Goal: Task Accomplishment & Management: Manage account settings

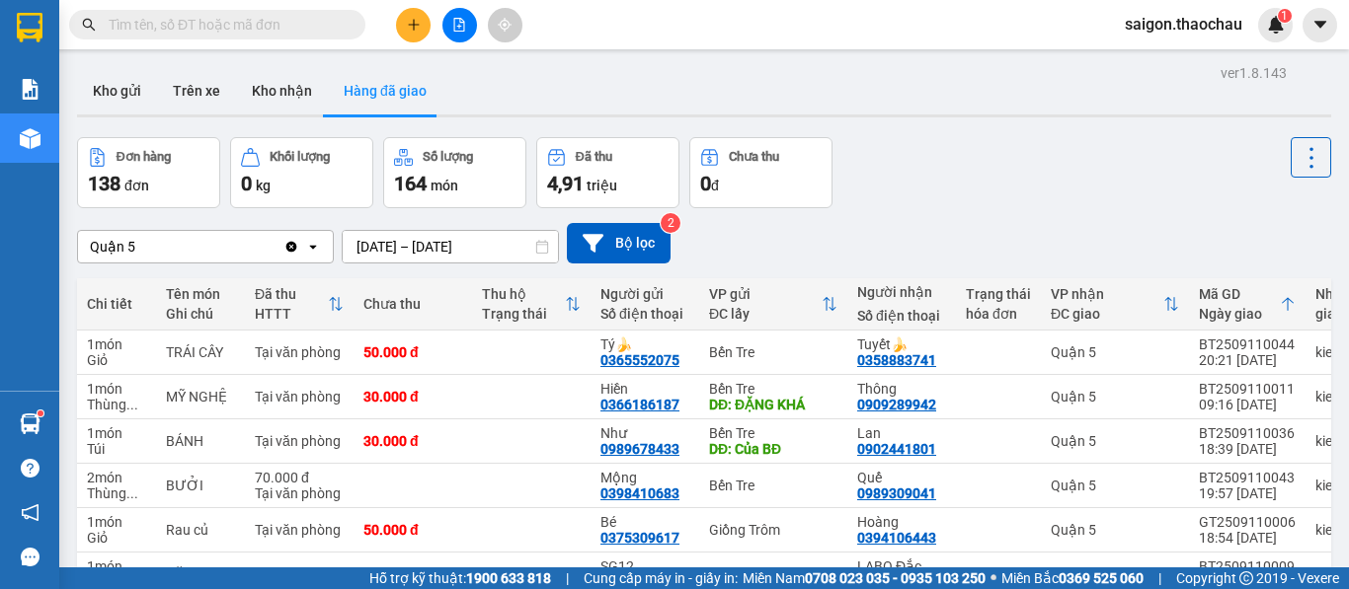
click at [1248, 231] on div "Quận 5 Clear value open [DATE] – [DATE] Press the down arrow key to interact wi…" at bounding box center [704, 243] width 1254 height 40
click at [139, 100] on button "Kho gửi" at bounding box center [117, 90] width 80 height 47
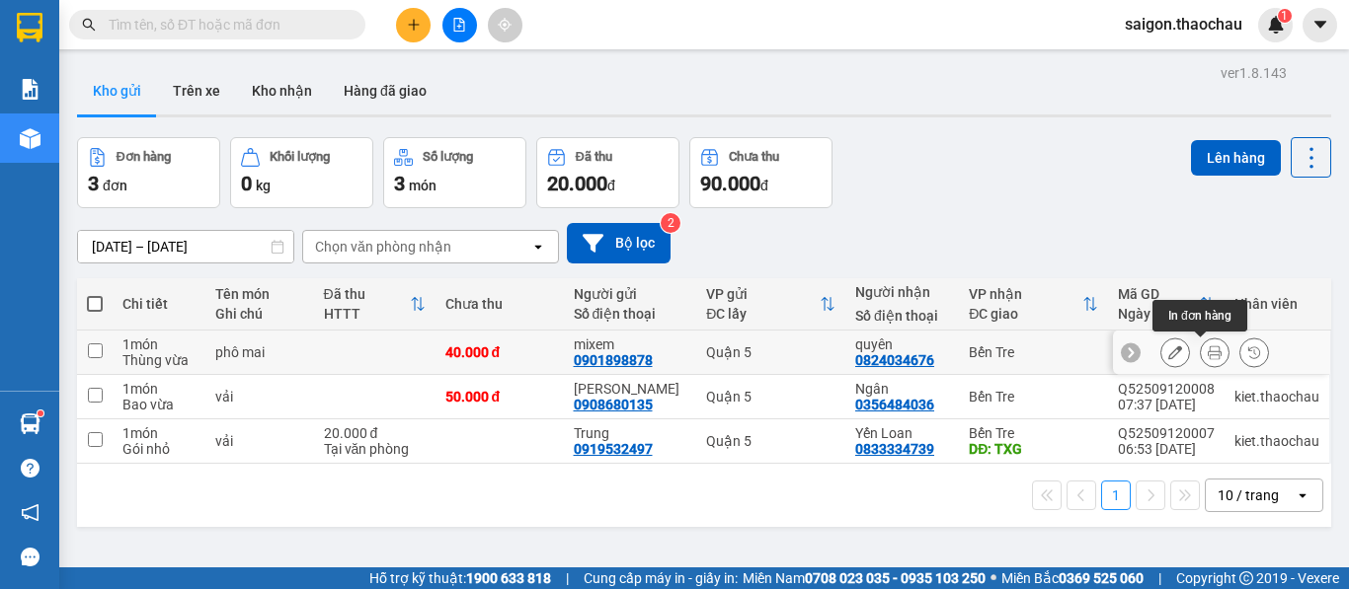
click at [1211, 351] on button at bounding box center [1215, 353] width 28 height 35
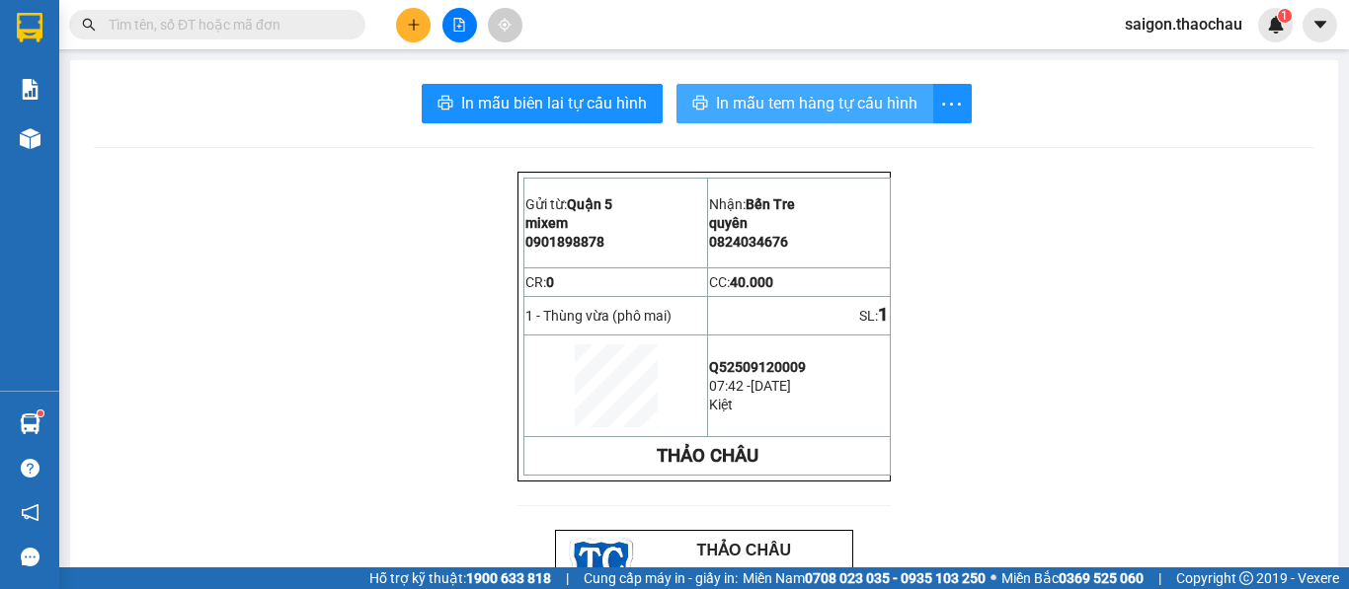
drag, startPoint x: 844, startPoint y: 96, endPoint x: 791, endPoint y: 134, distance: 65.8
click at [838, 104] on span "In mẫu tem hàng tự cấu hình" at bounding box center [816, 103] width 201 height 25
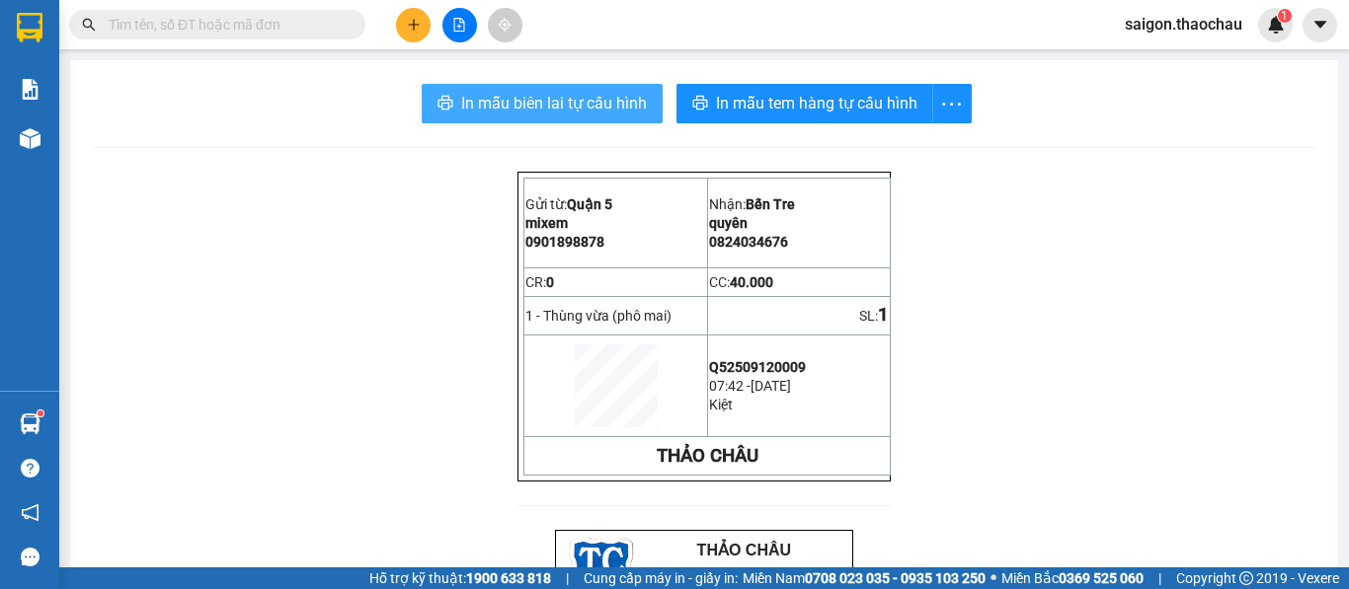
click at [607, 111] on span "In mẫu biên lai tự cấu hình" at bounding box center [554, 103] width 186 height 25
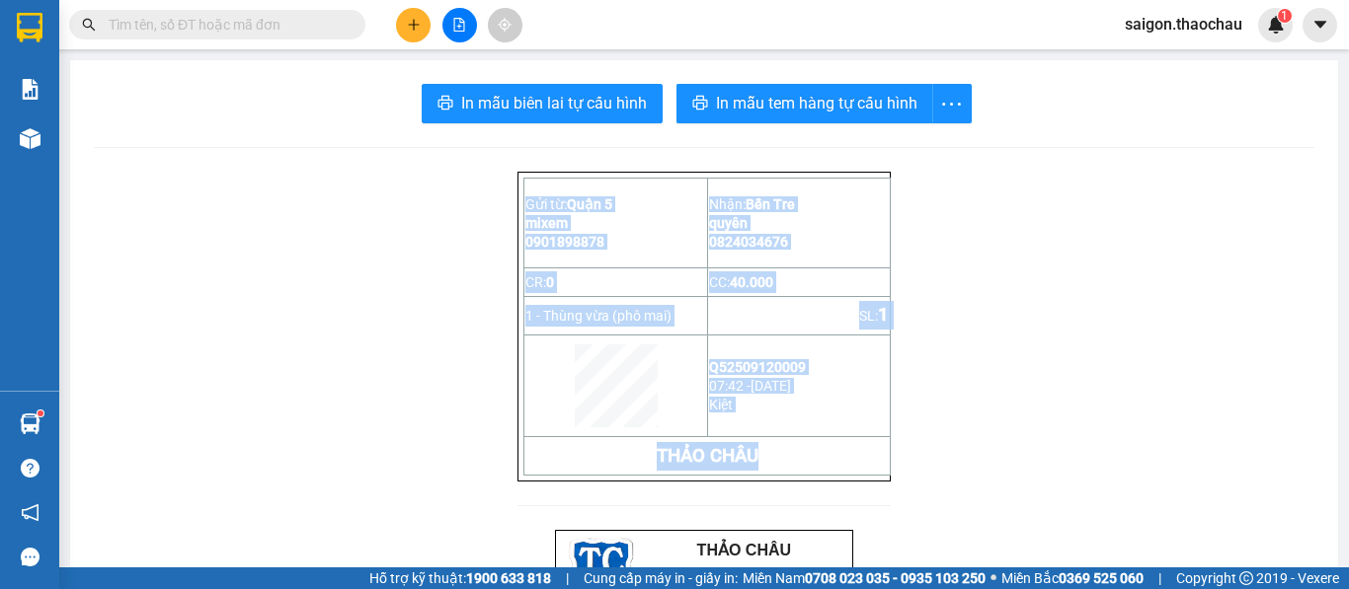
drag, startPoint x: 1020, startPoint y: 493, endPoint x: 1348, endPoint y: 263, distance: 400.4
click at [1348, 263] on main "In mẫu biên lai tự cấu hình In mẫu tem hàng tự cấu hình Gửi từ: Quận 5 mixem …" at bounding box center [674, 284] width 1349 height 568
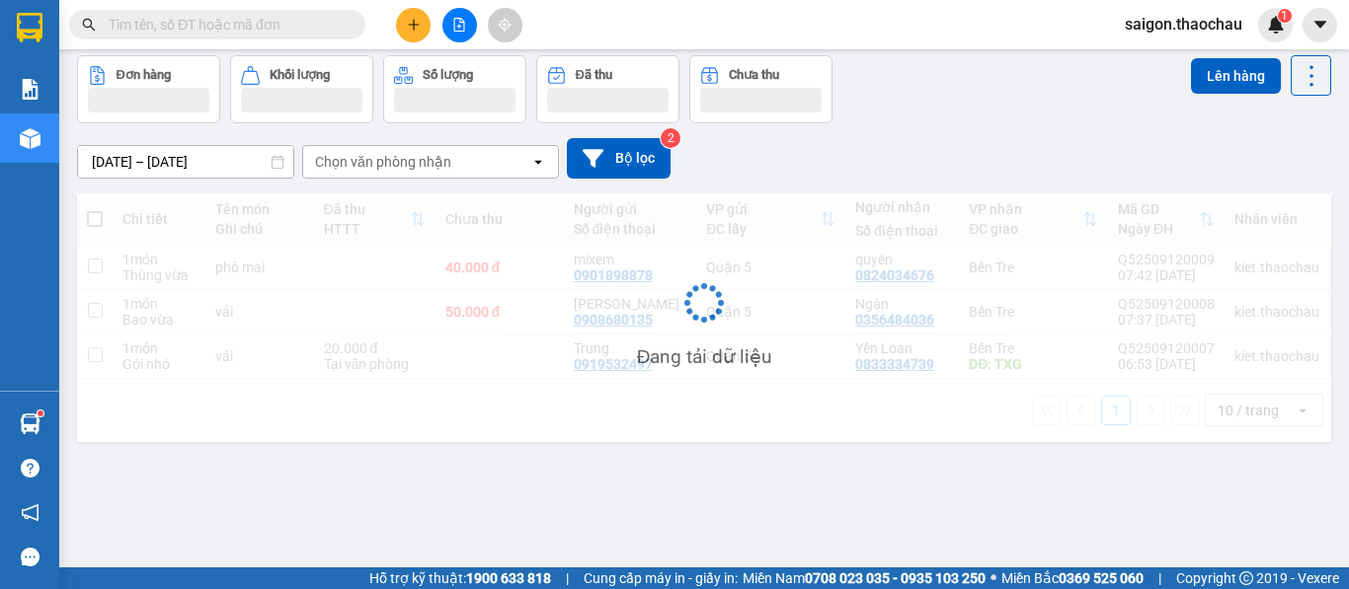
scroll to position [91, 0]
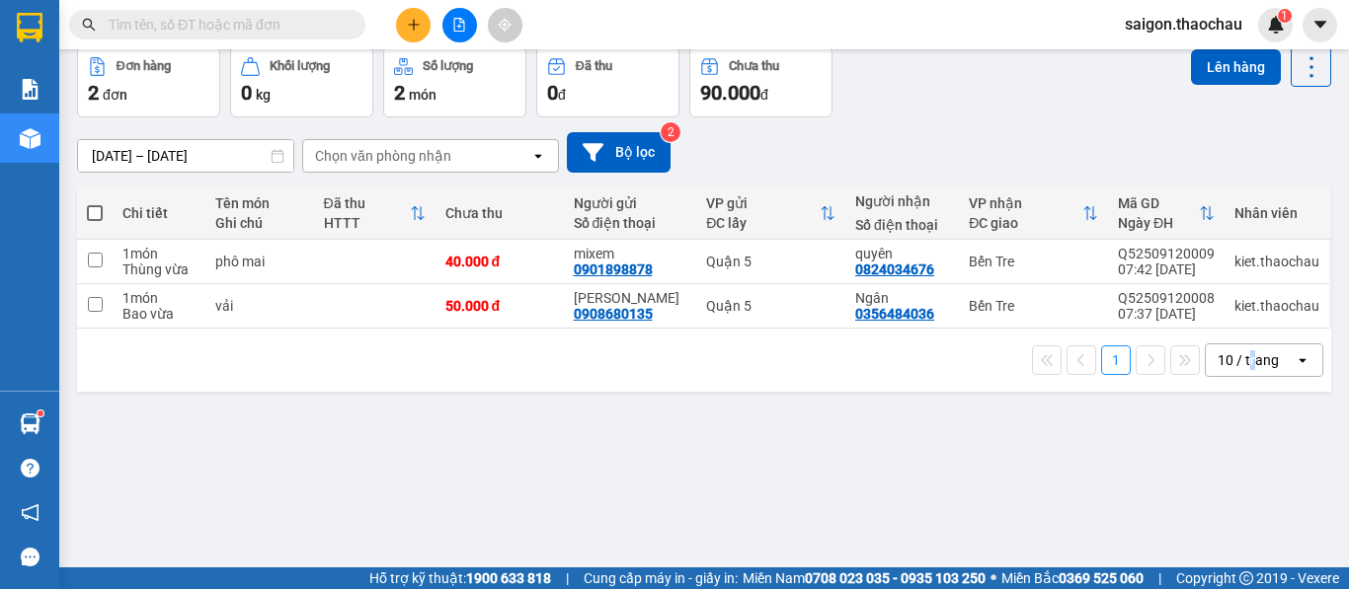
click at [1239, 373] on div "10 / trang" at bounding box center [1249, 361] width 89 height 32
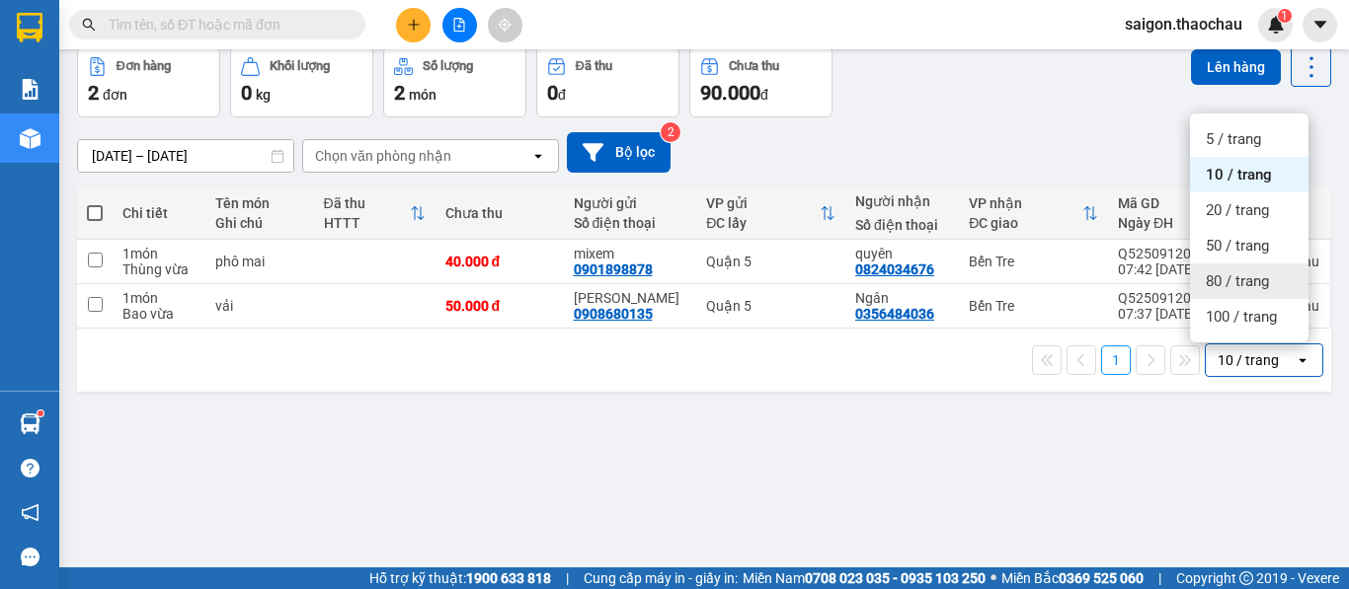
click at [1220, 279] on span "80 / trang" at bounding box center [1236, 282] width 63 height 20
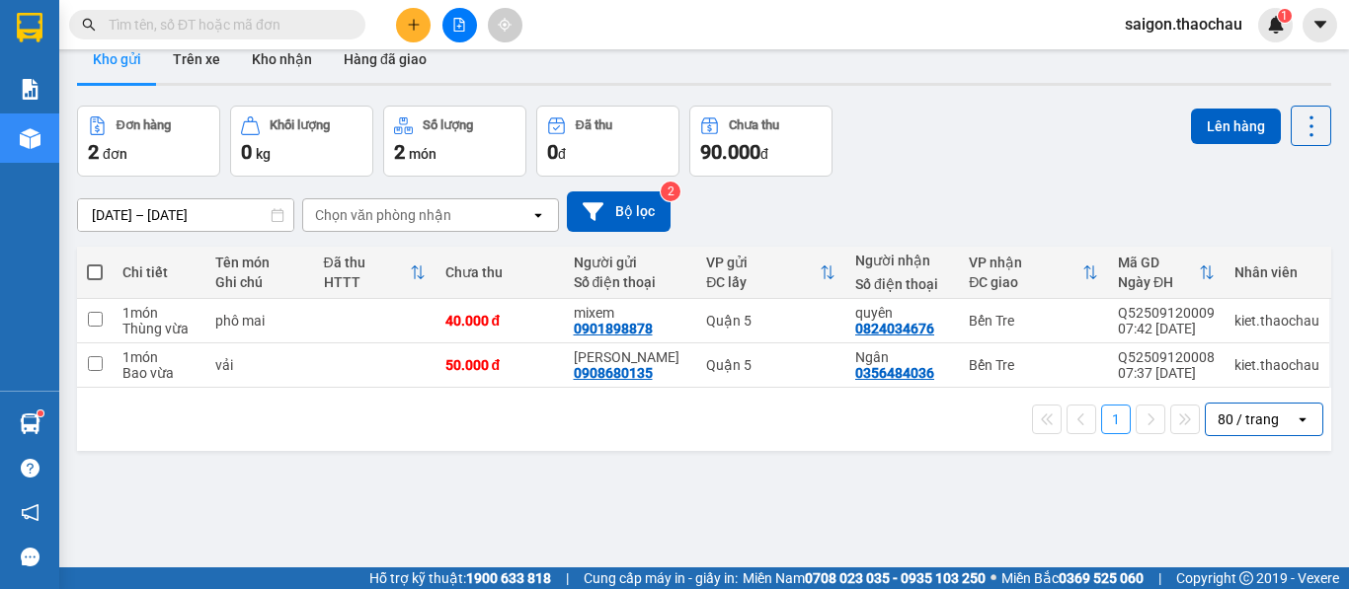
scroll to position [0, 0]
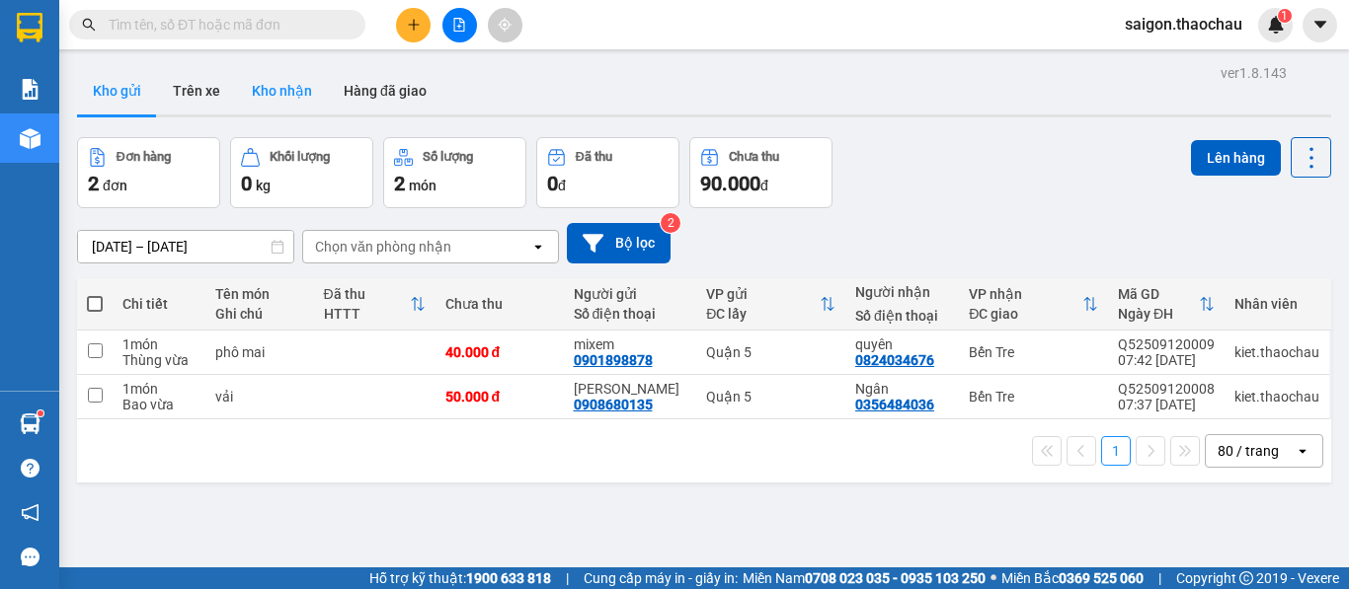
click at [288, 108] on button "Kho nhận" at bounding box center [282, 90] width 92 height 47
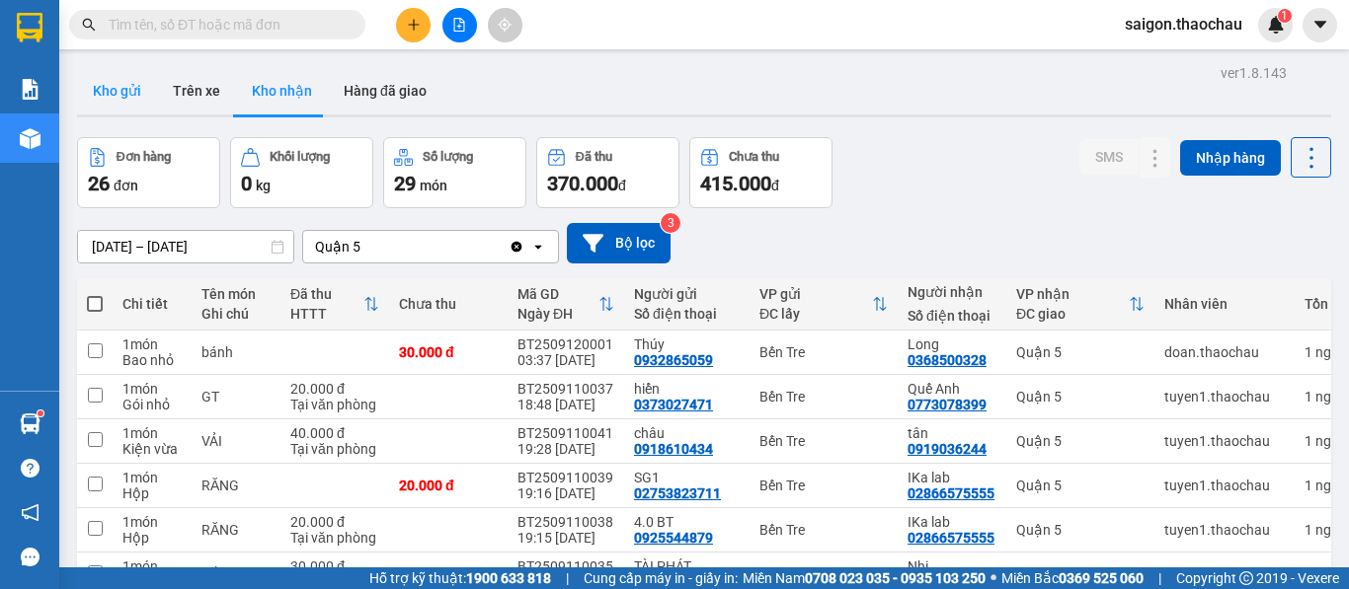
click at [121, 92] on button "Kho gửi" at bounding box center [117, 90] width 80 height 47
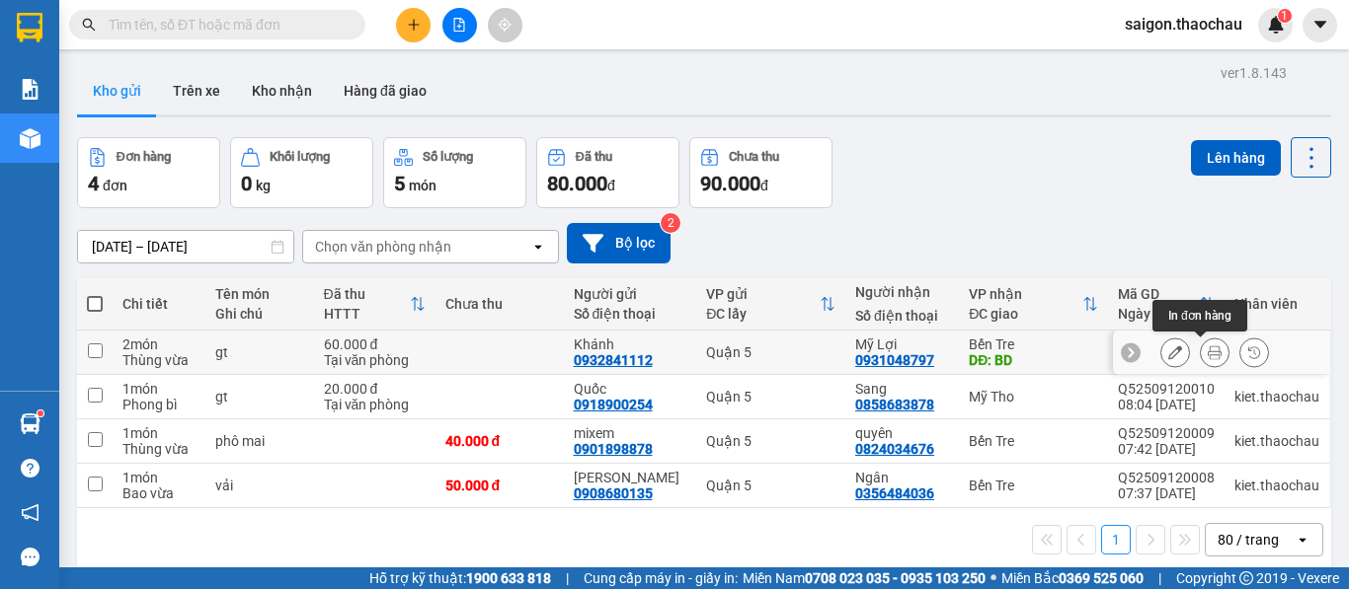
click at [1207, 350] on icon at bounding box center [1214, 353] width 14 height 14
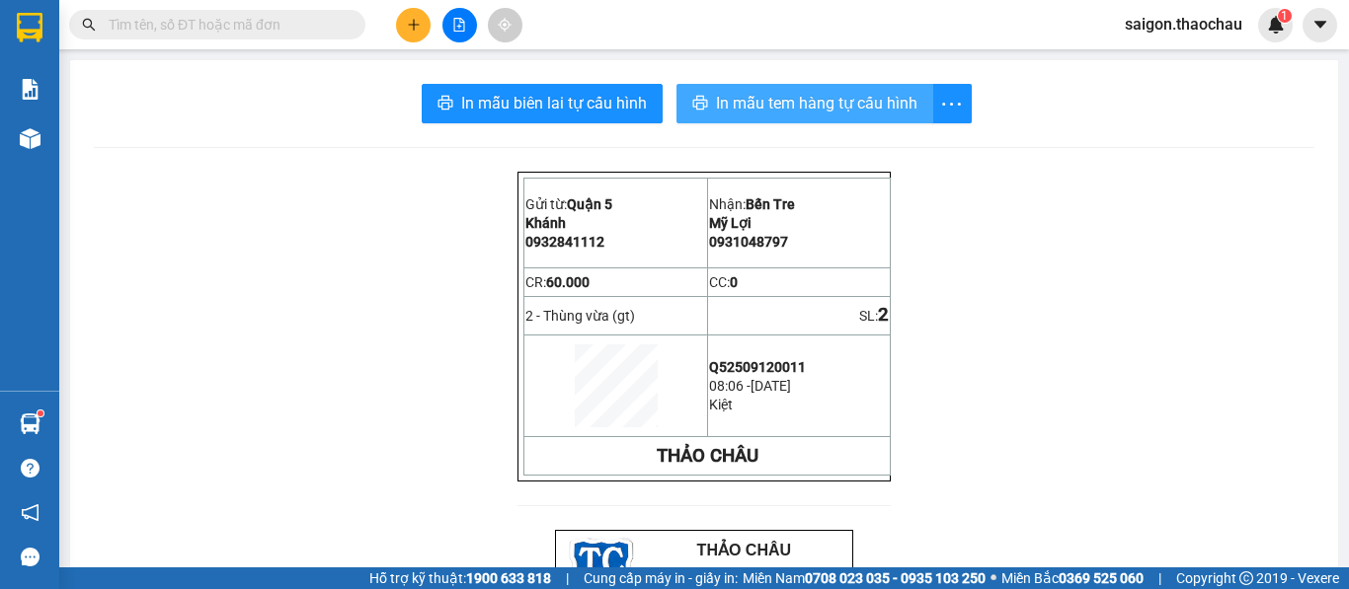
click at [832, 93] on span "In mẫu tem hàng tự cấu hình" at bounding box center [816, 103] width 201 height 25
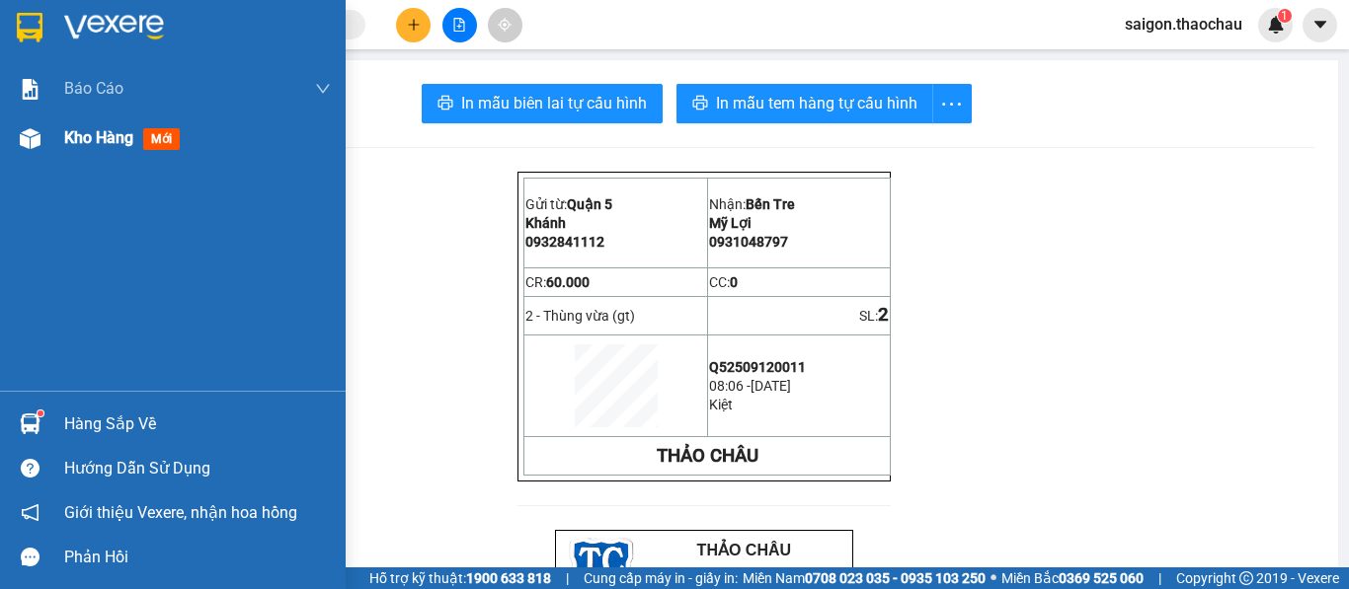
click at [47, 143] on div "Kho hàng mới" at bounding box center [173, 138] width 346 height 49
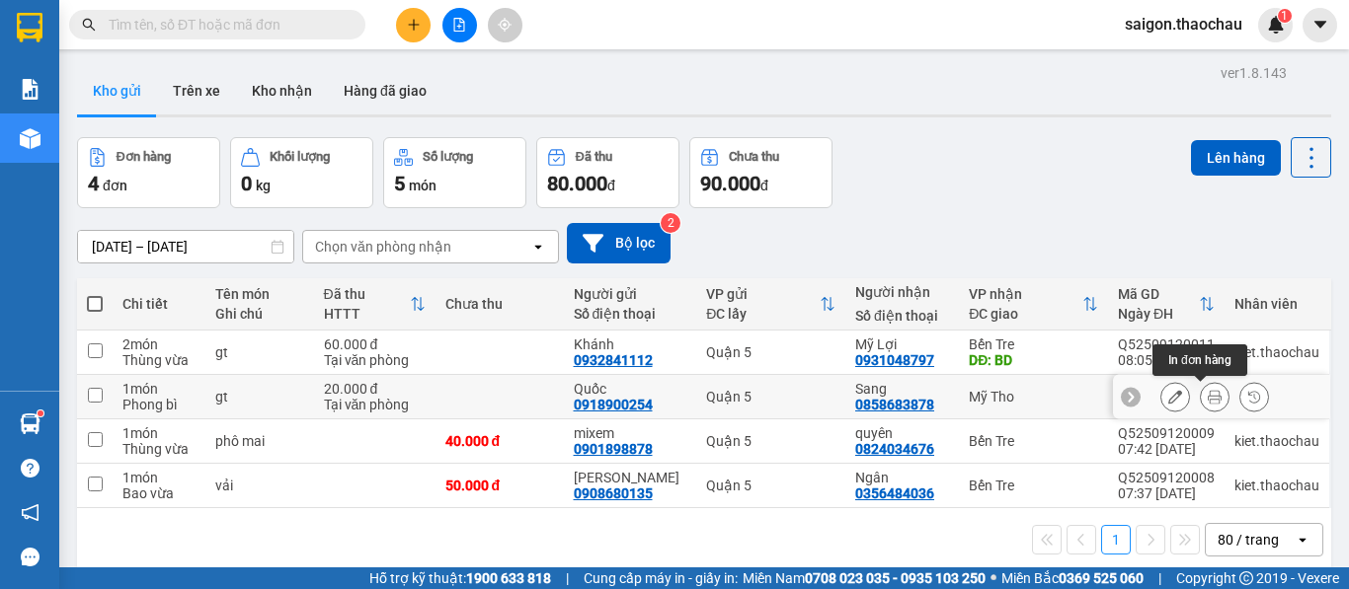
click at [1203, 404] on button at bounding box center [1215, 397] width 28 height 35
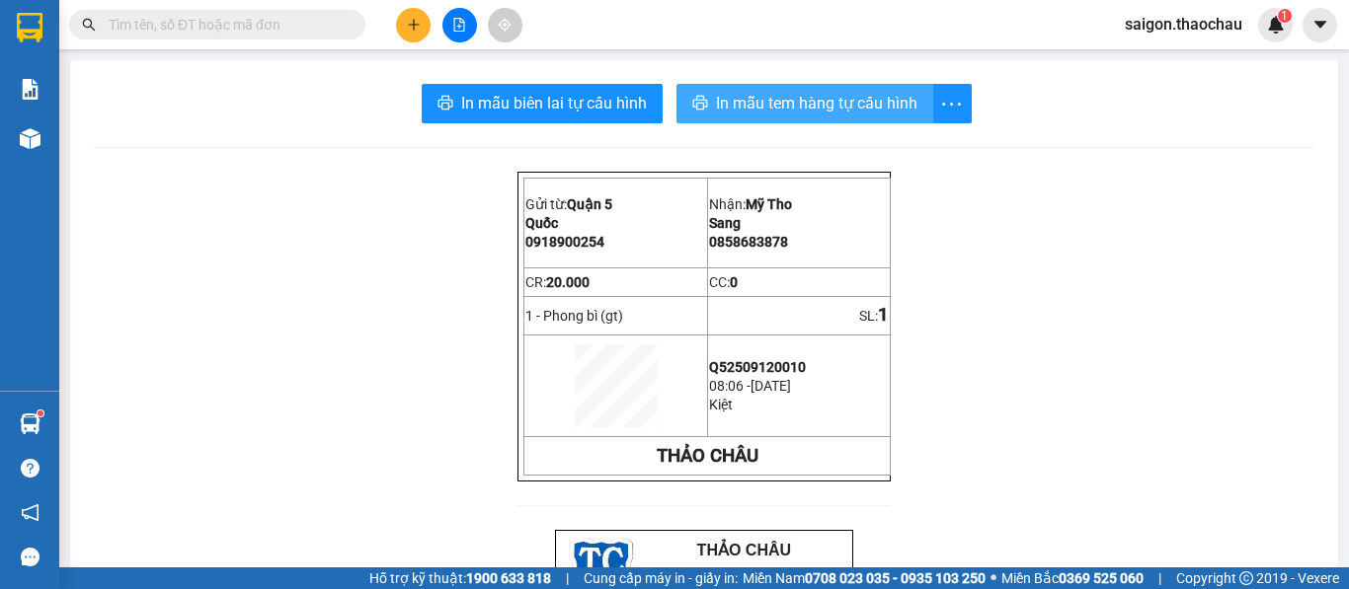
click at [774, 116] on span "In mẫu tem hàng tự cấu hình" at bounding box center [816, 103] width 201 height 25
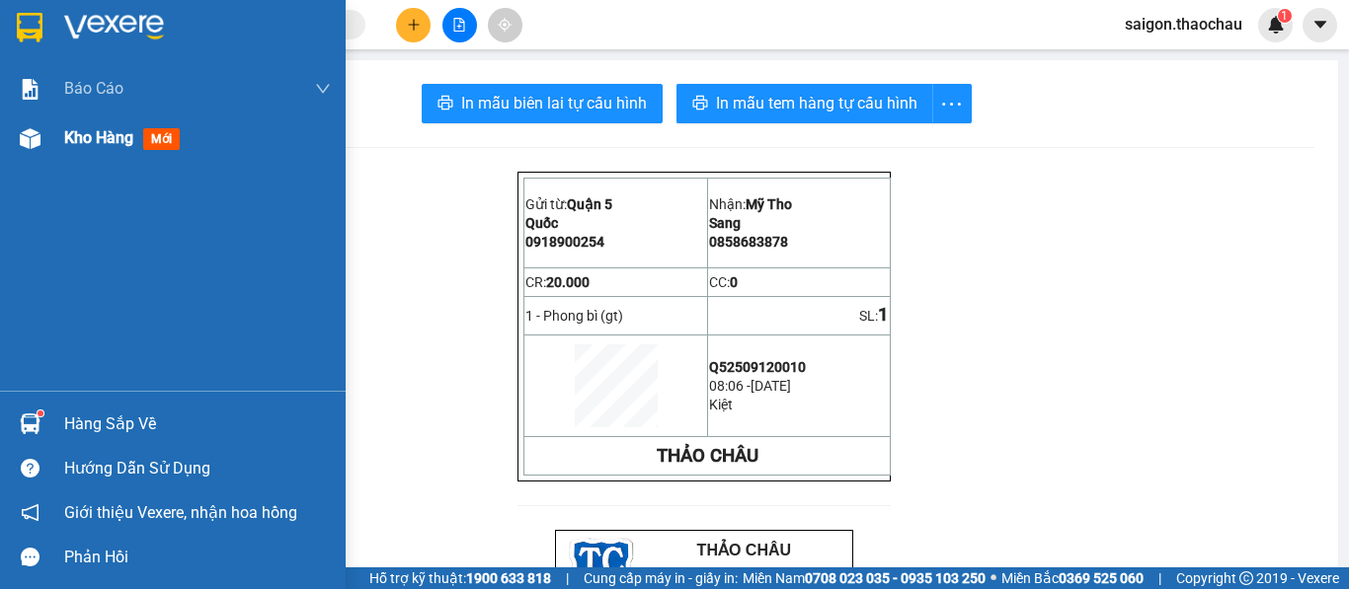
click at [40, 149] on div at bounding box center [30, 138] width 35 height 35
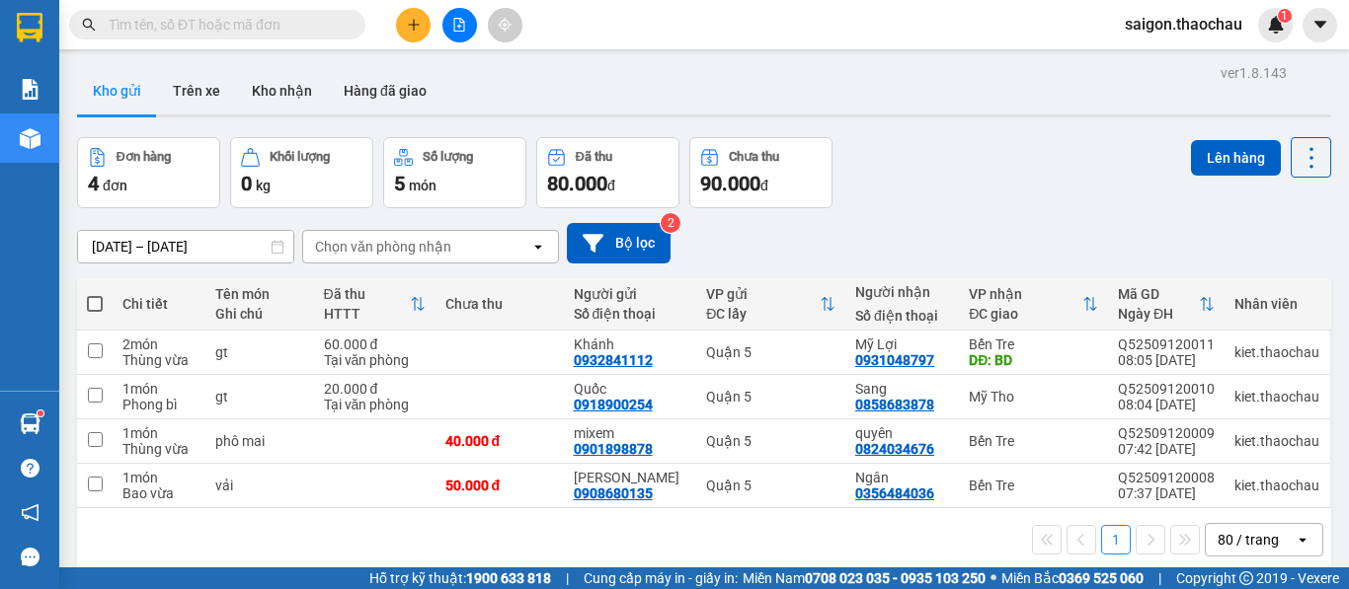
click at [87, 304] on span at bounding box center [95, 304] width 16 height 16
click at [95, 294] on input "checkbox" at bounding box center [95, 294] width 0 height 0
checkbox input "true"
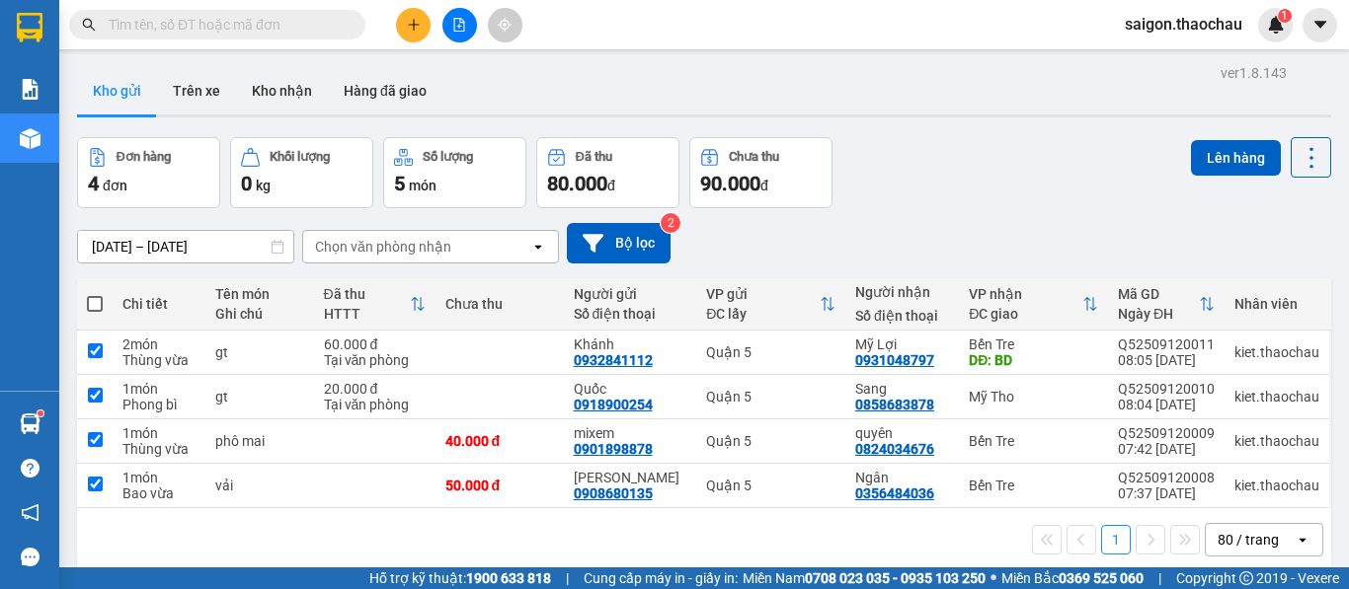
checkbox input "true"
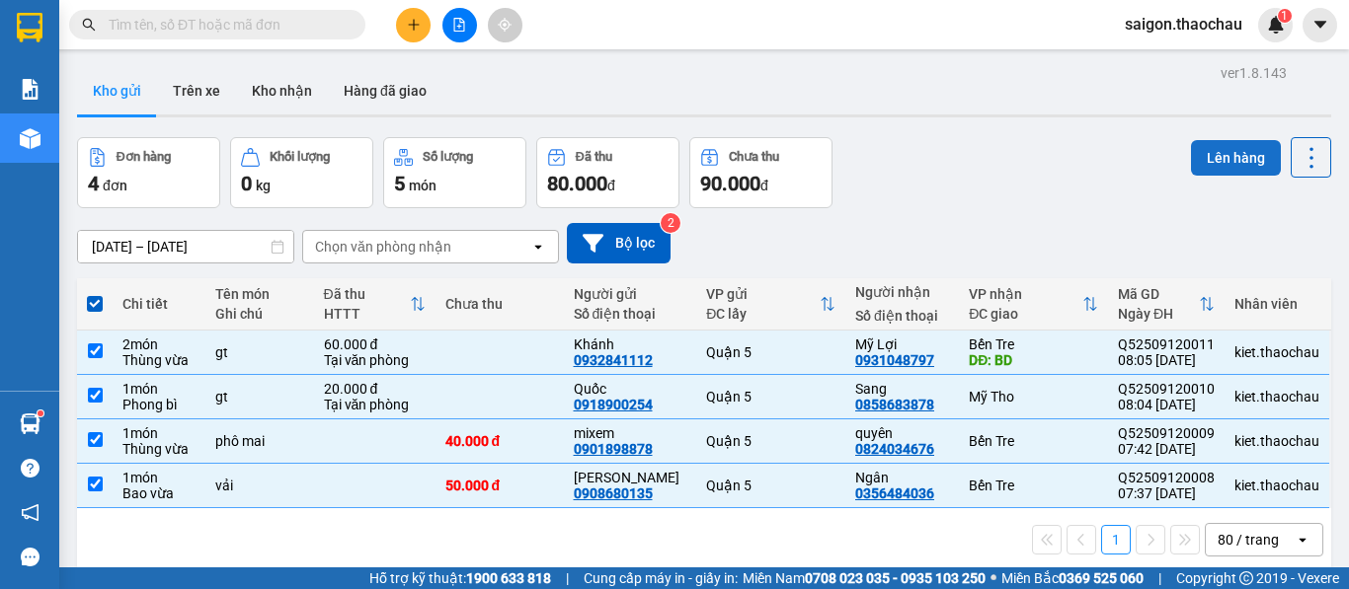
click at [1232, 163] on button "Lên hàng" at bounding box center [1236, 158] width 90 height 36
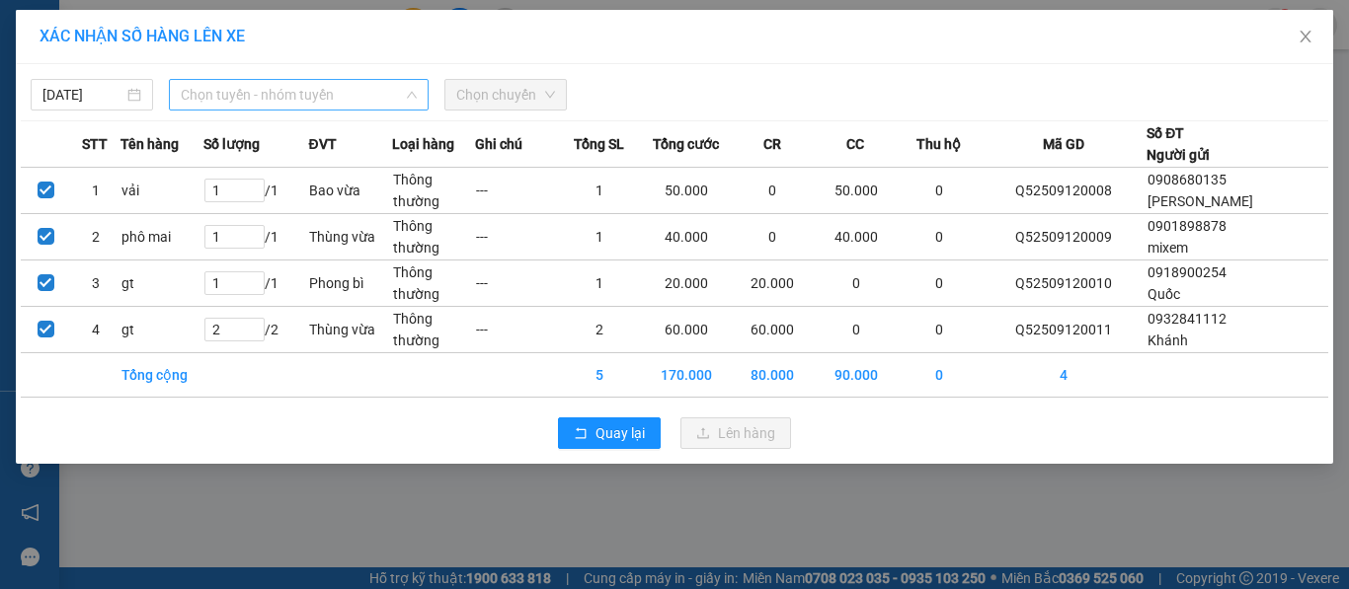
click at [329, 104] on span "Chọn tuyến - nhóm tuyến" at bounding box center [299, 95] width 236 height 30
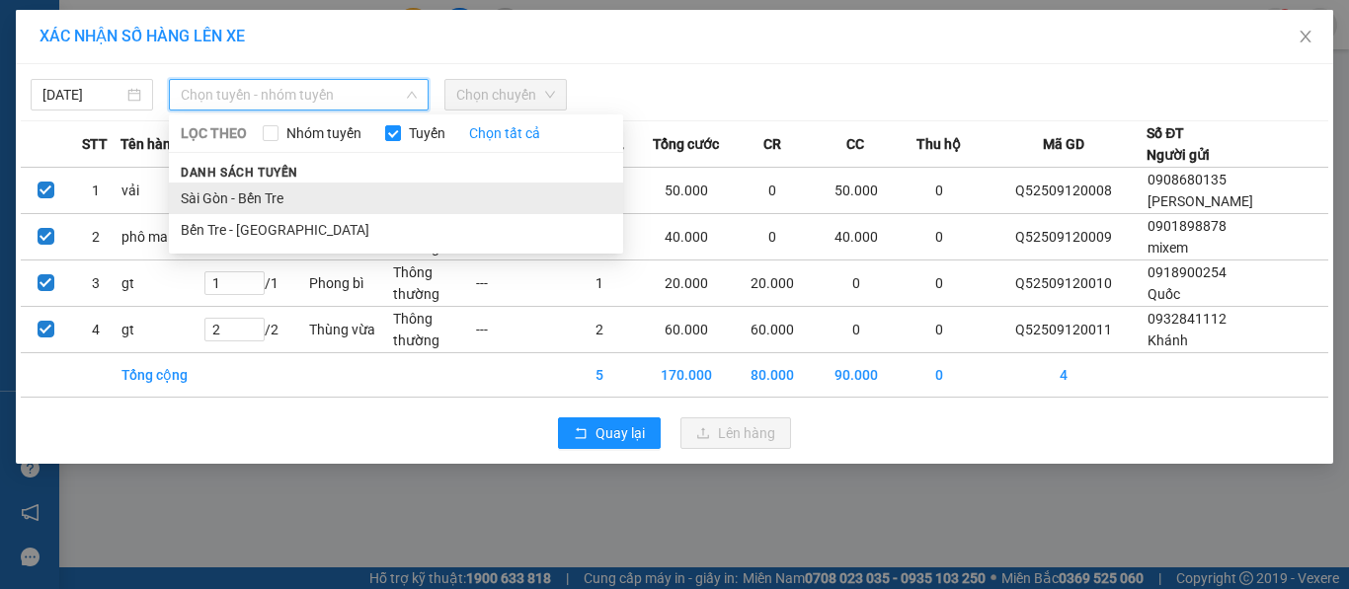
click at [264, 194] on li "Sài Gòn - Bến Tre" at bounding box center [396, 199] width 454 height 32
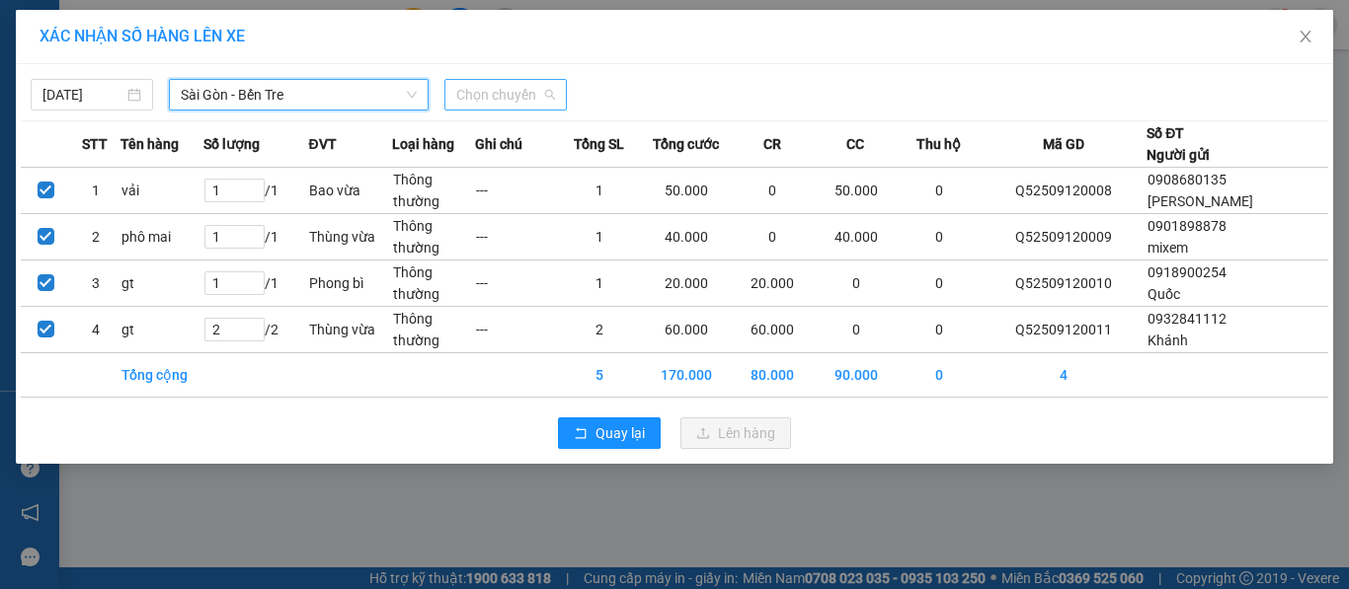
click at [527, 97] on span "Chọn chuyến" at bounding box center [505, 95] width 99 height 30
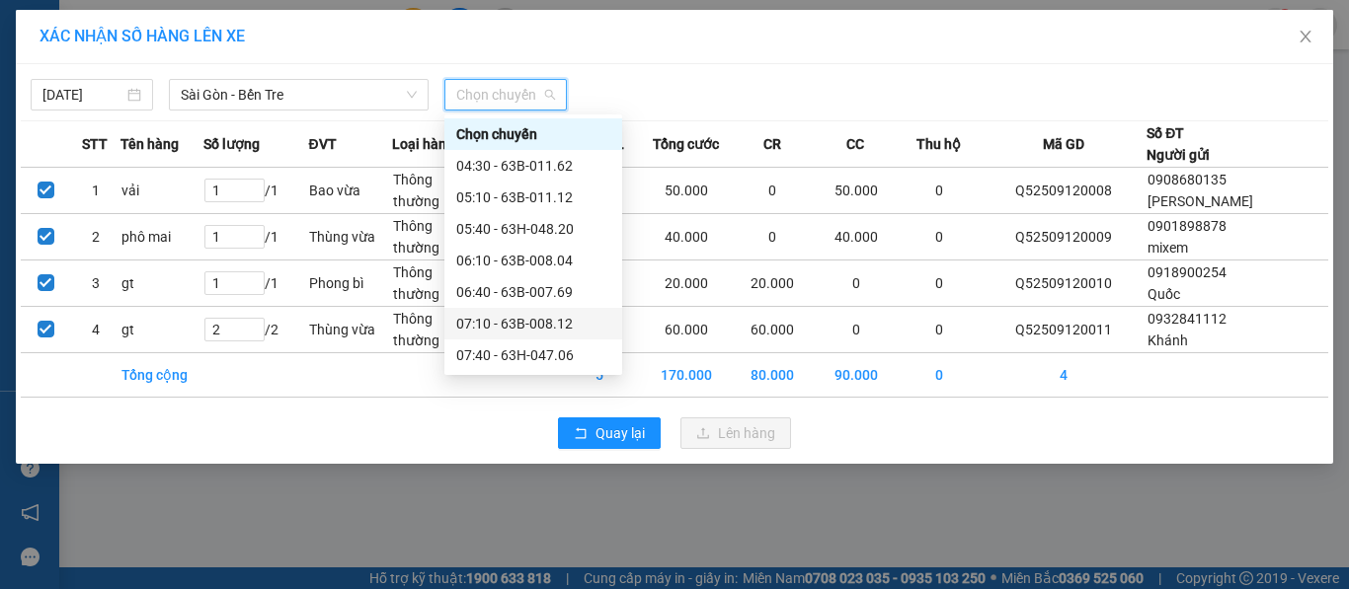
scroll to position [99, 0]
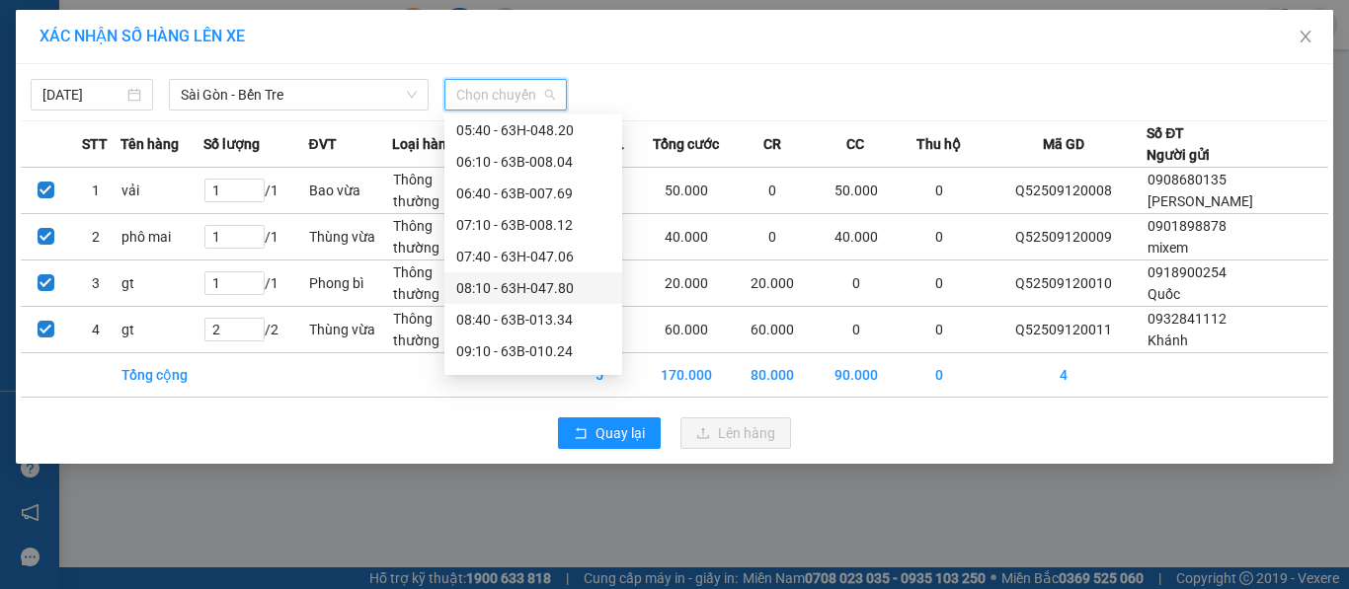
click at [478, 272] on div "08:10 - 63H-047.80" at bounding box center [533, 288] width 178 height 32
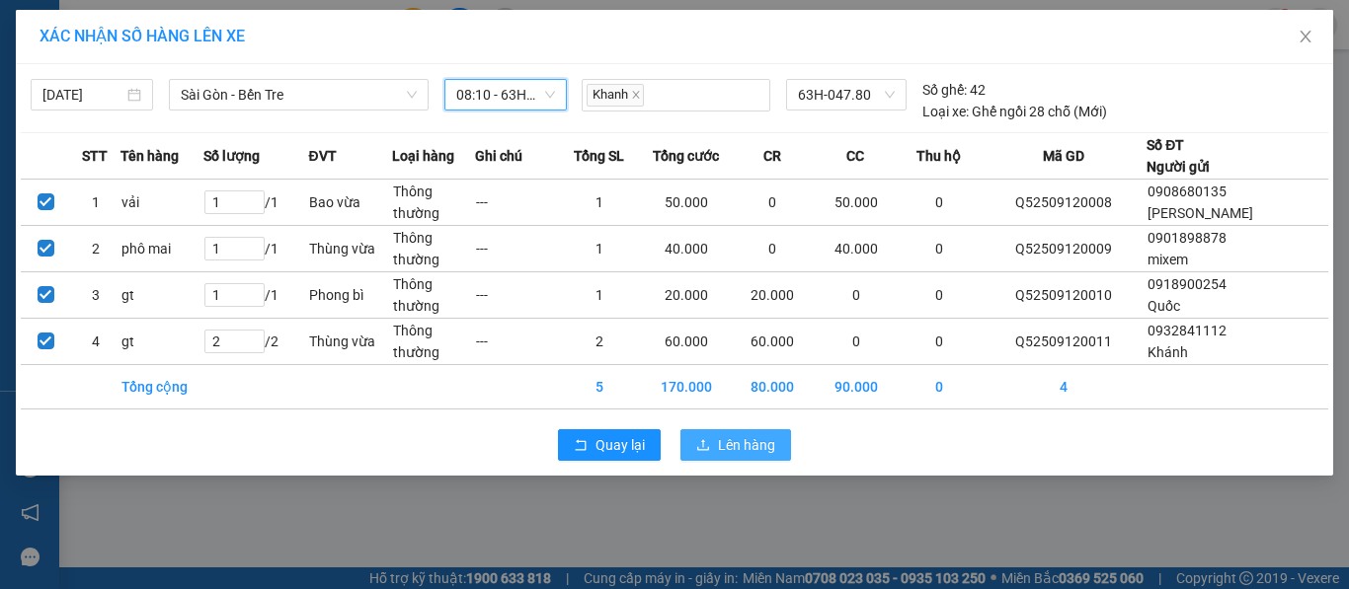
click at [743, 435] on span "Lên hàng" at bounding box center [746, 445] width 57 height 22
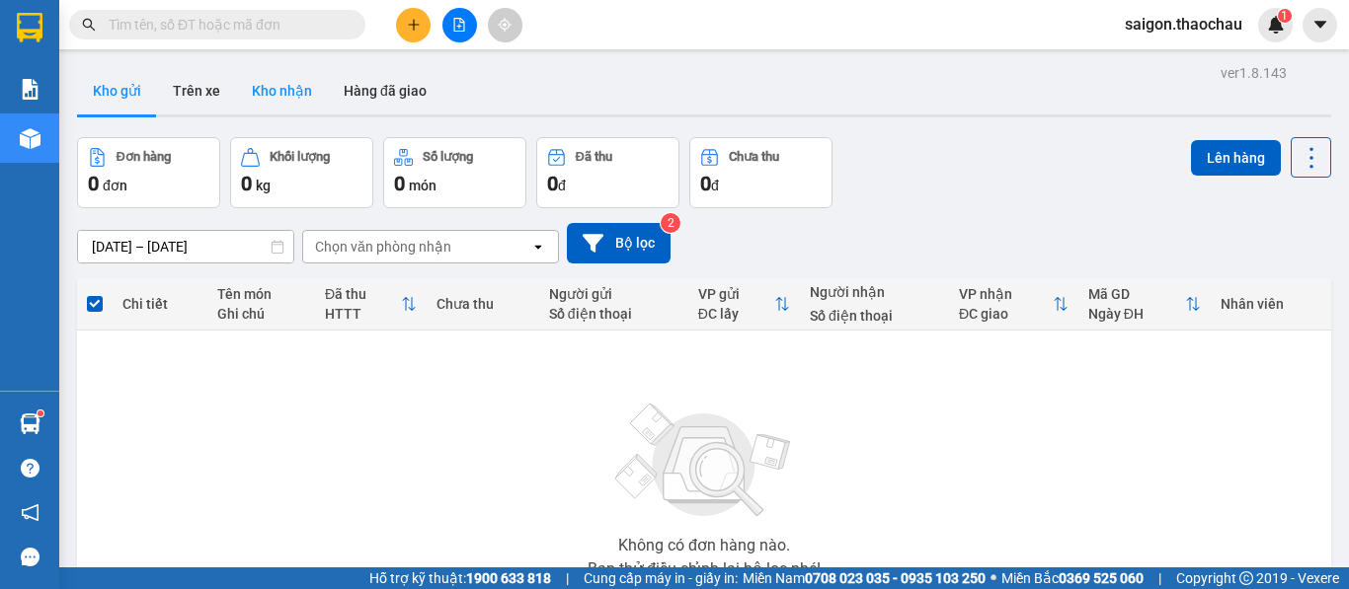
click at [272, 98] on button "Kho nhận" at bounding box center [282, 90] width 92 height 47
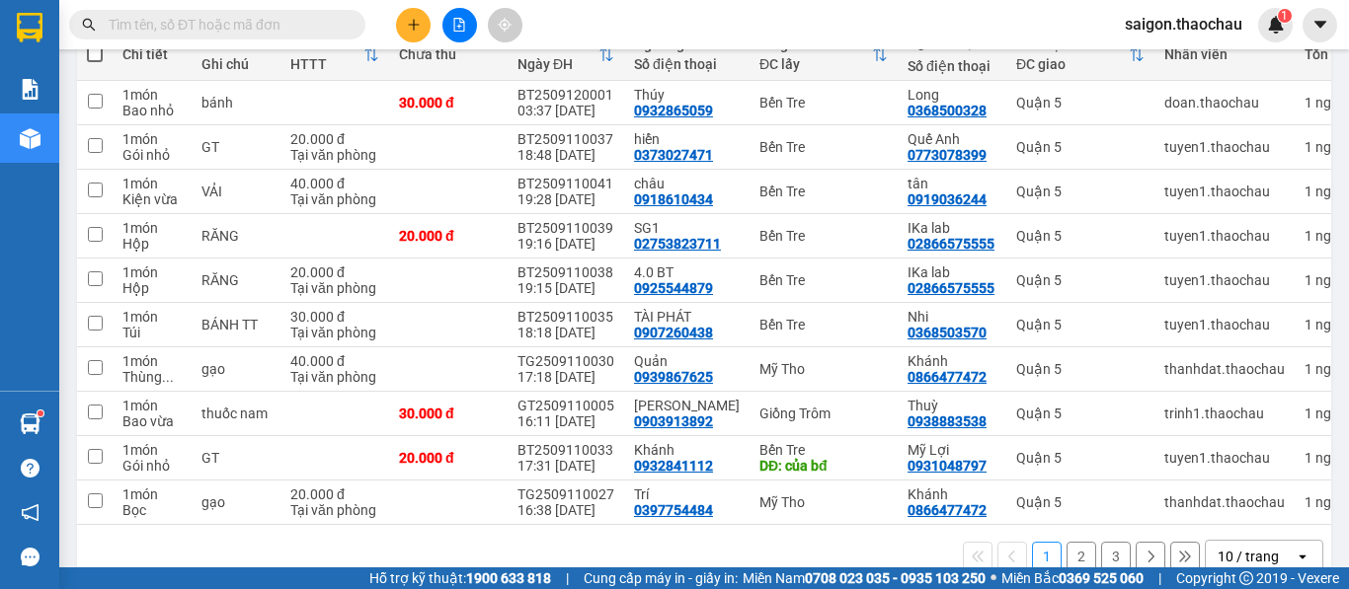
scroll to position [296, 0]
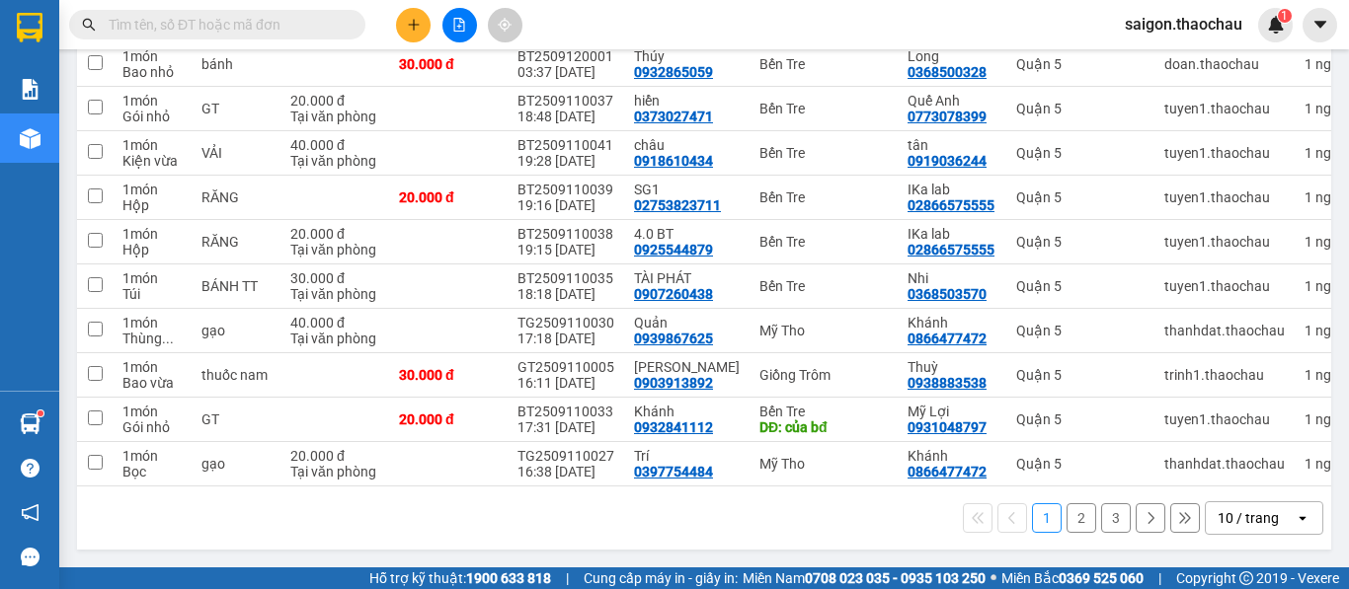
click at [1241, 525] on div "10 / trang" at bounding box center [1247, 518] width 61 height 20
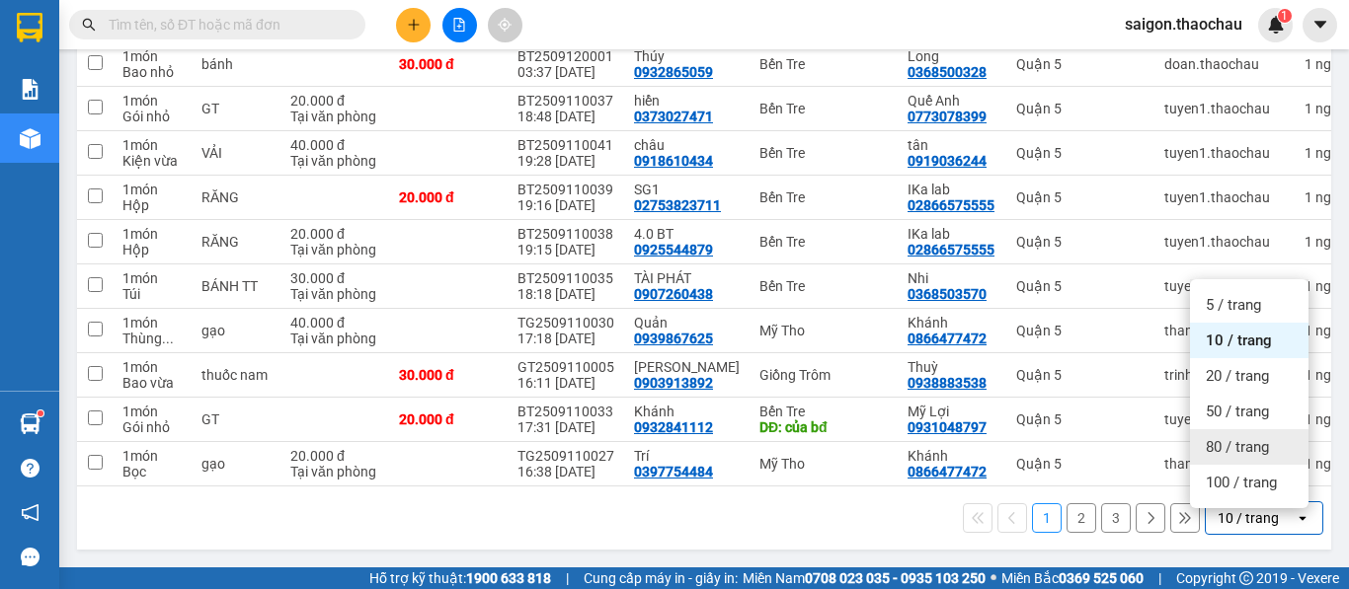
click at [1233, 437] on span "80 / trang" at bounding box center [1236, 447] width 63 height 20
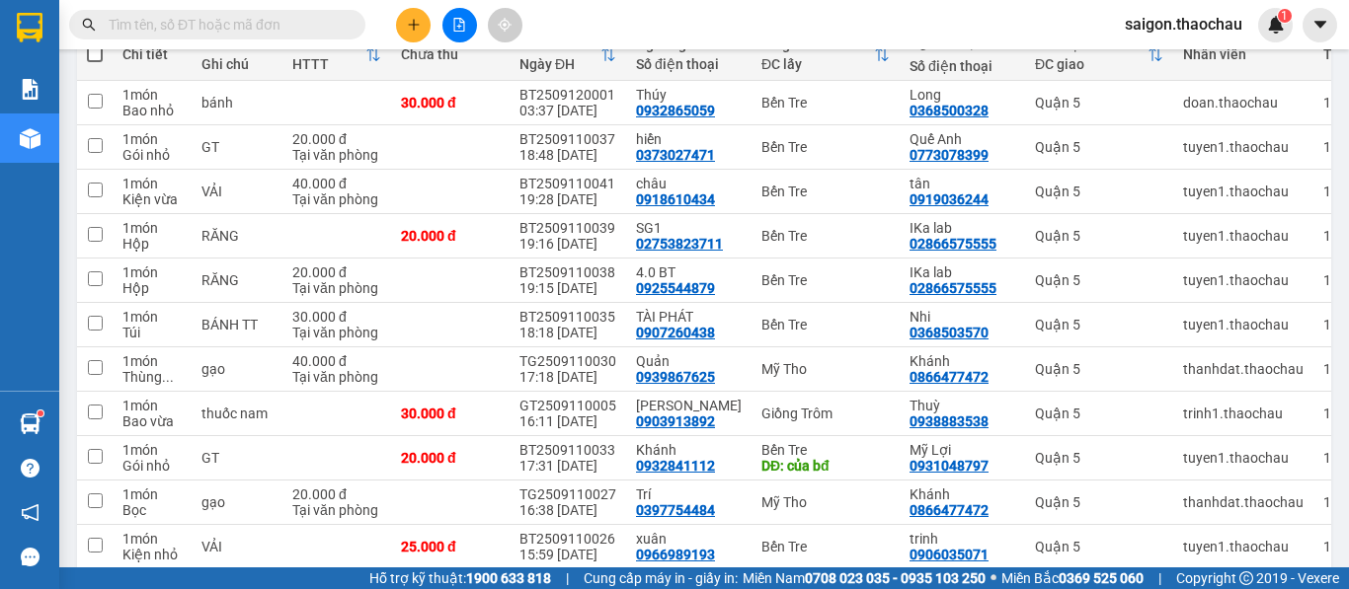
scroll to position [0, 0]
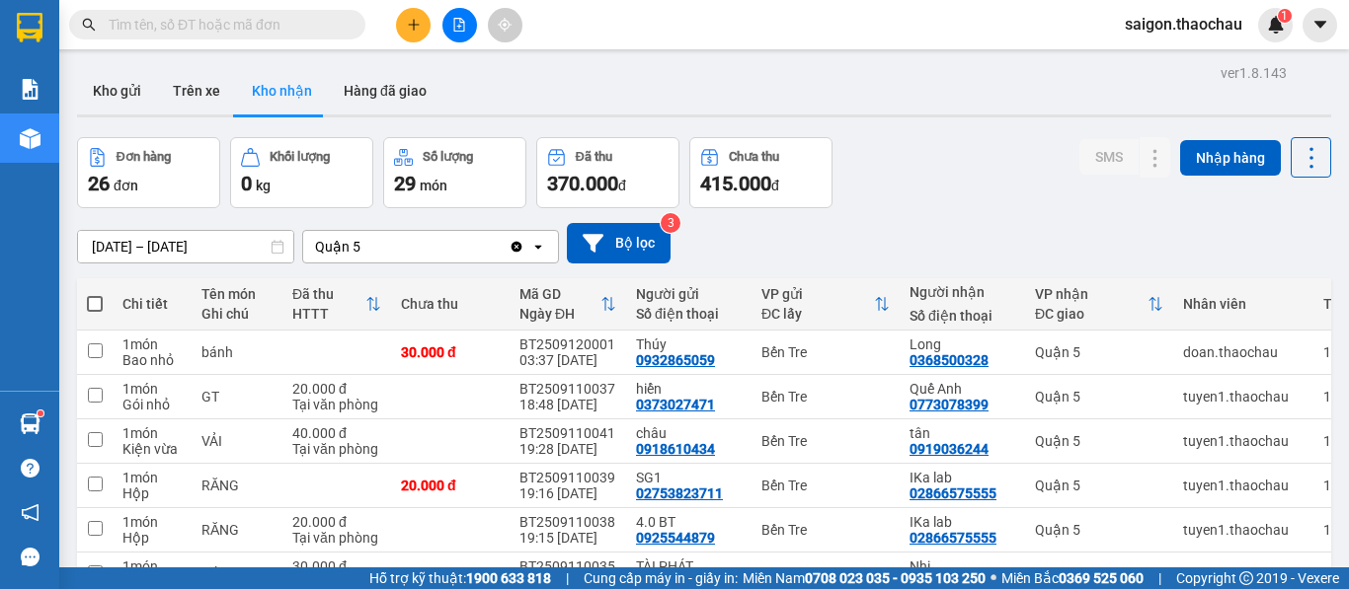
click at [83, 50] on main "ver 1.8.143 Kho gửi Trên xe Kho nhận Hàng đã giao Đơn hàng 26 đơn Khối lượng 0 …" at bounding box center [674, 284] width 1349 height 568
click at [99, 85] on button "Kho gửi" at bounding box center [117, 90] width 80 height 47
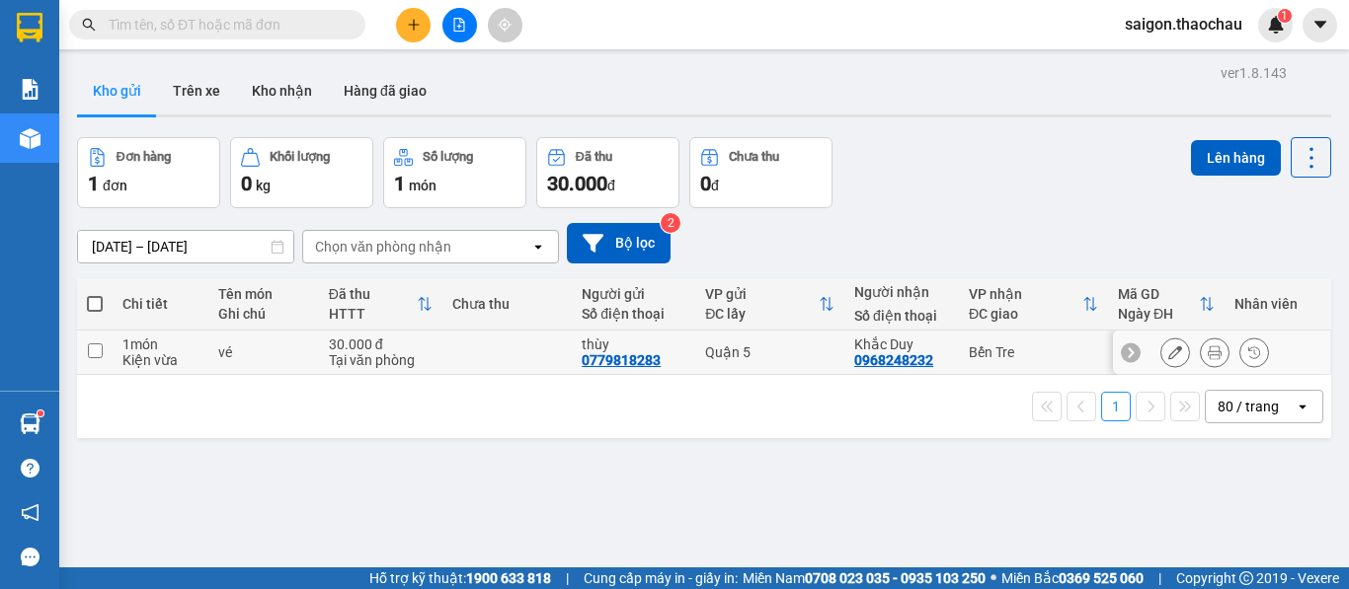
click at [1207, 355] on icon at bounding box center [1214, 353] width 14 height 14
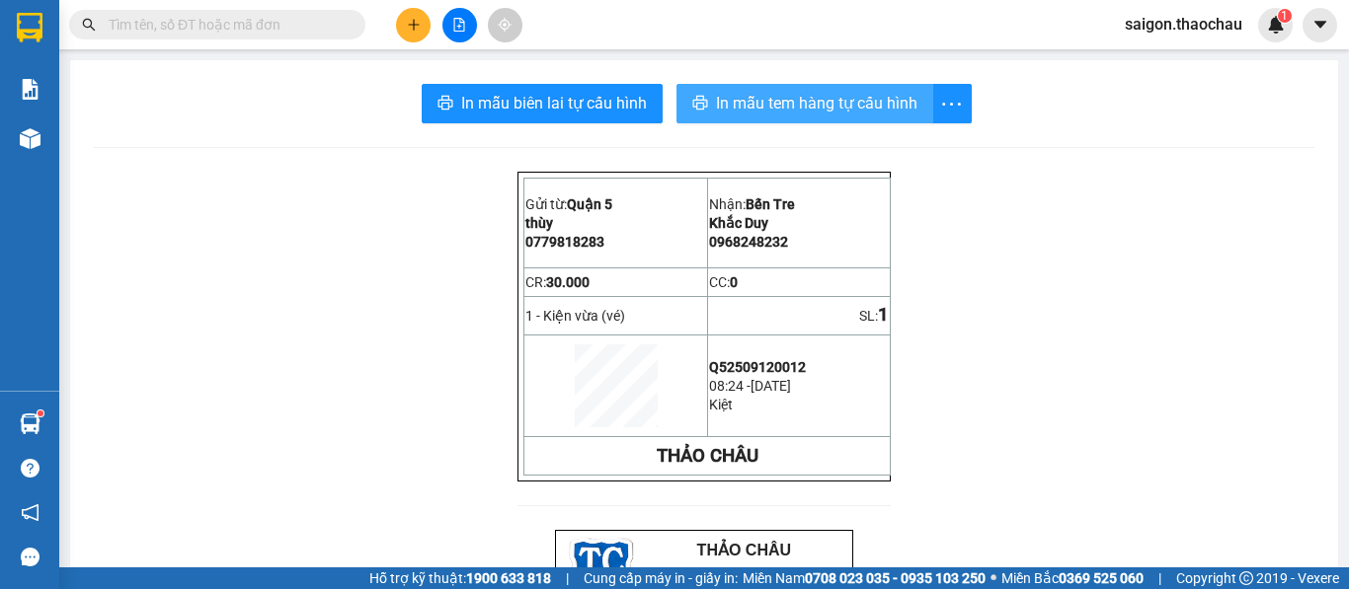
click at [766, 97] on span "In mẫu tem hàng tự cấu hình" at bounding box center [816, 103] width 201 height 25
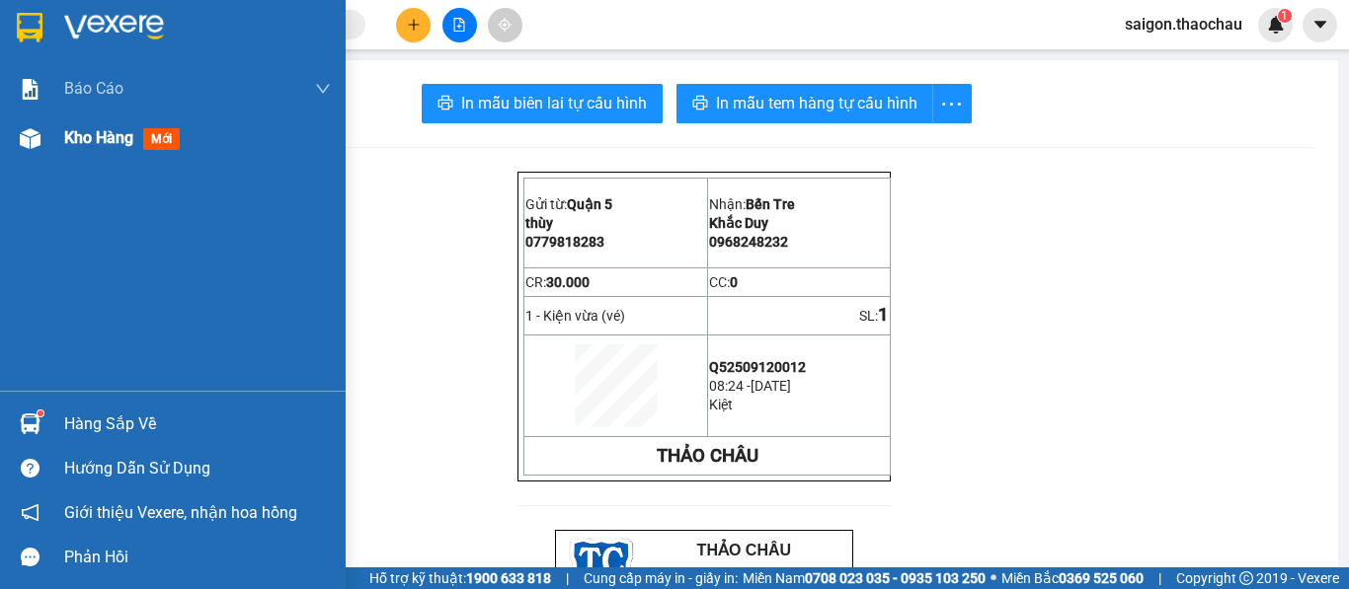
click at [81, 154] on div "Kho hàng mới" at bounding box center [197, 138] width 267 height 49
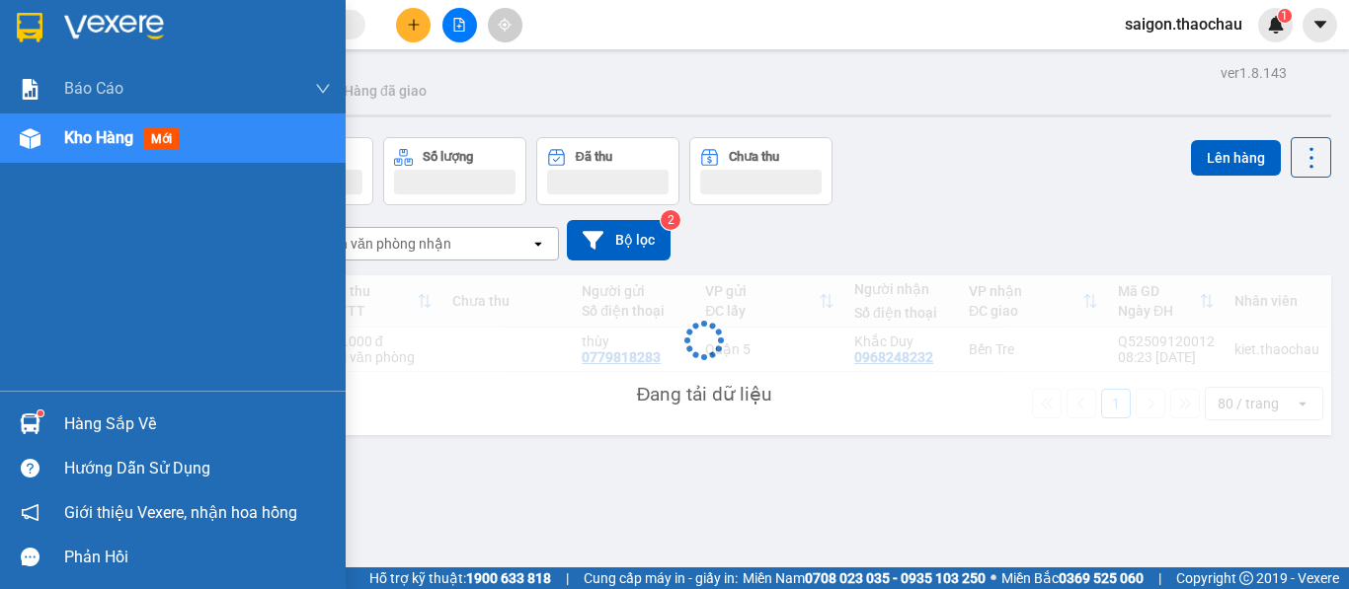
click at [81, 154] on div "Kho hàng mới" at bounding box center [197, 138] width 267 height 49
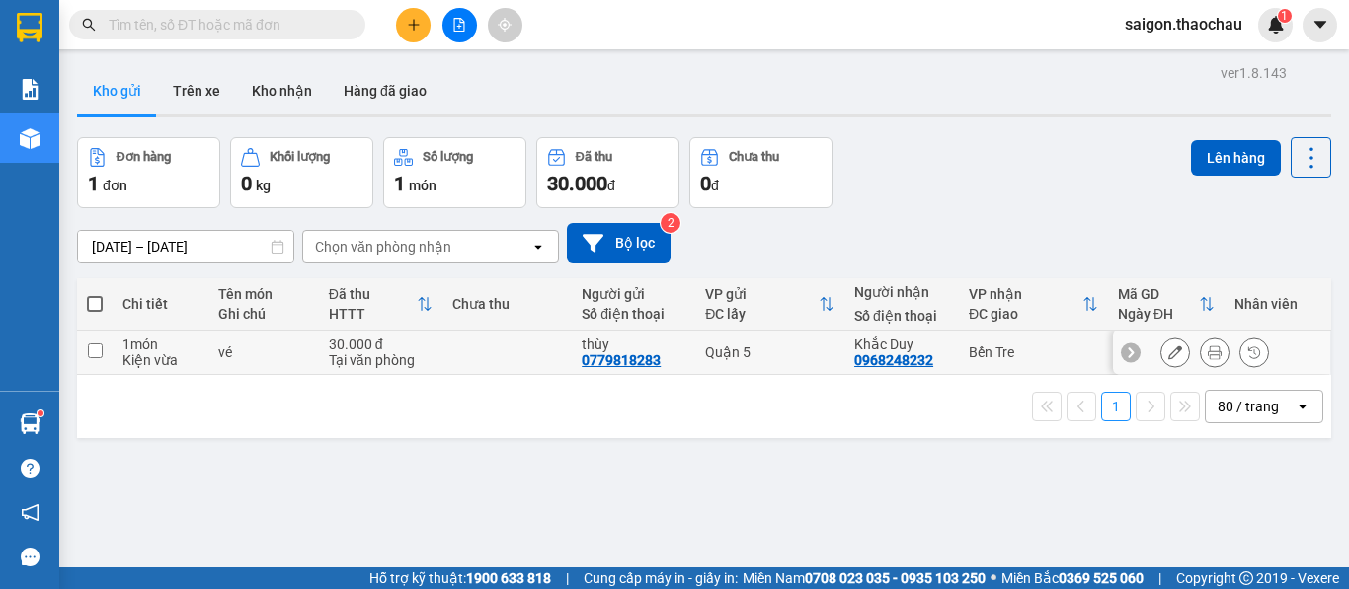
click at [1207, 350] on icon at bounding box center [1214, 353] width 14 height 14
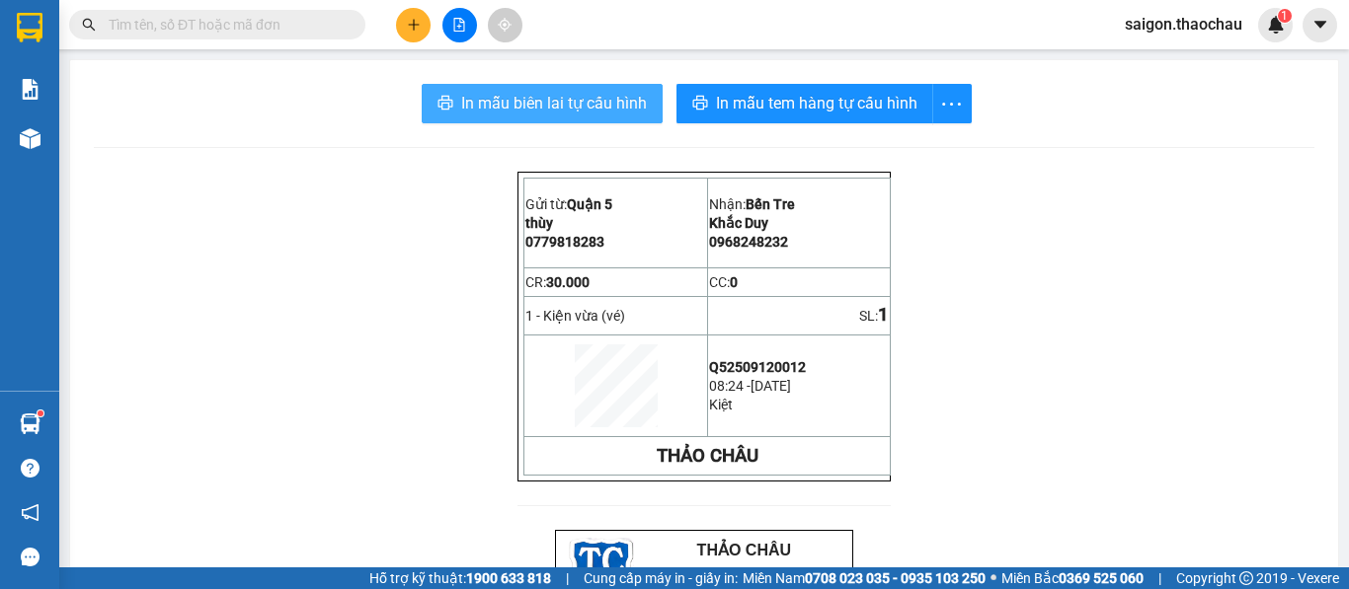
click at [593, 113] on span "In mẫu biên lai tự cấu hình" at bounding box center [554, 103] width 186 height 25
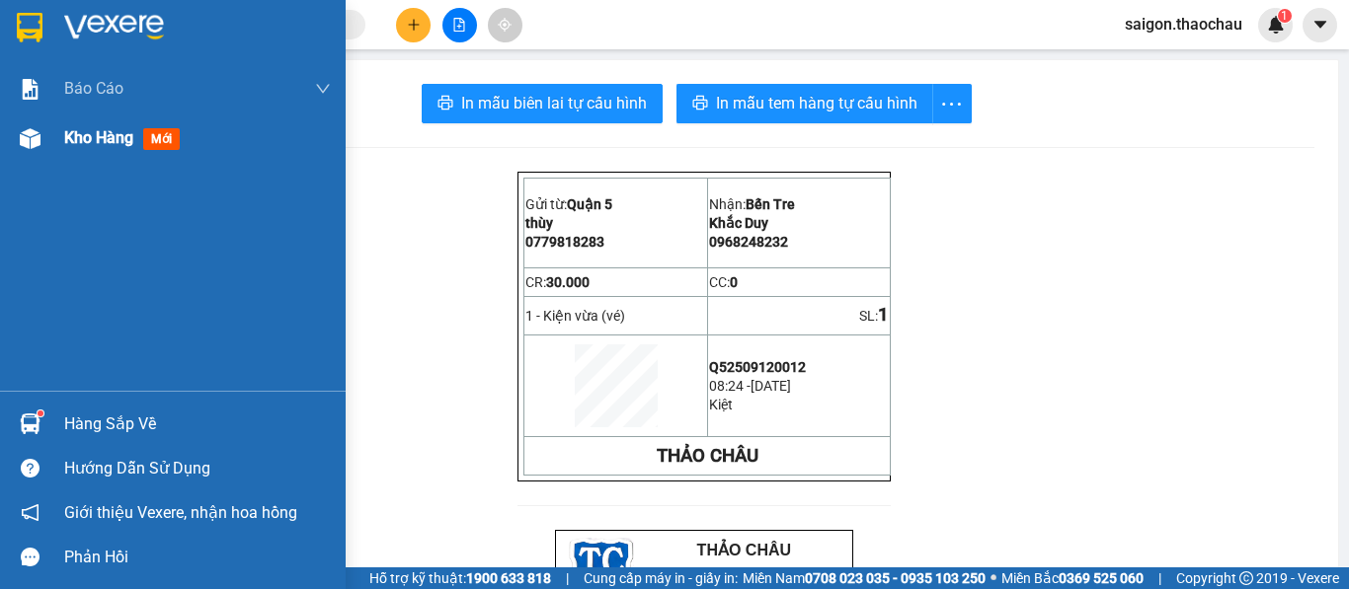
click at [115, 142] on span "Kho hàng" at bounding box center [98, 137] width 69 height 19
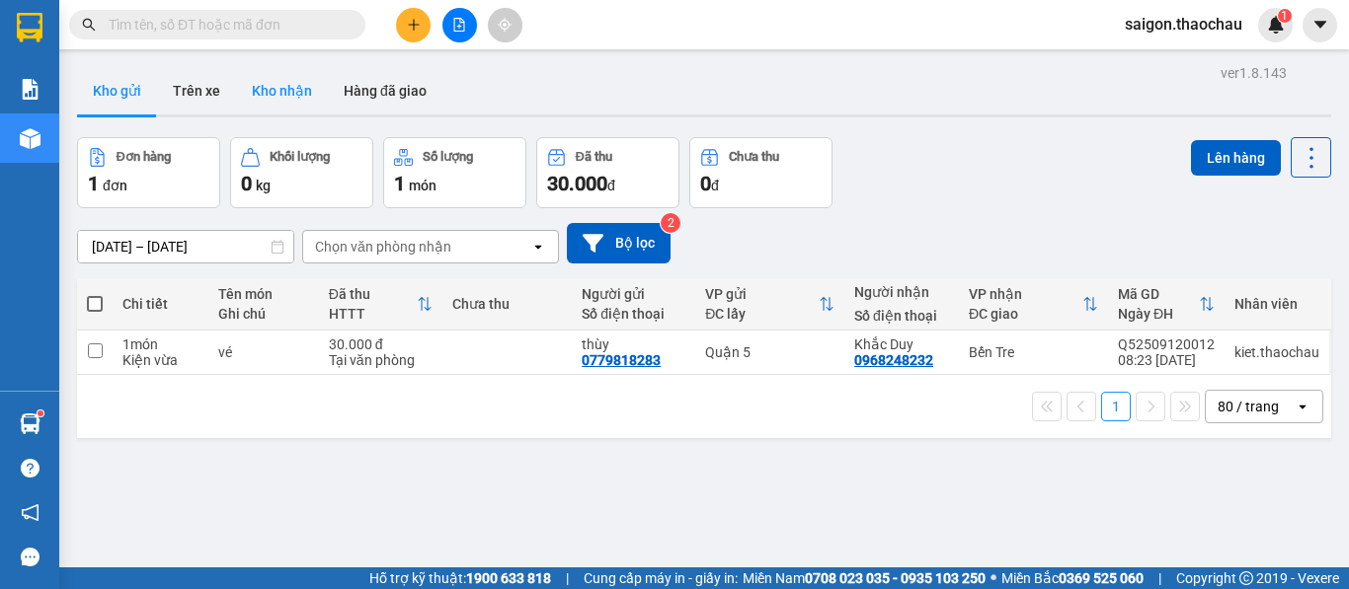
click at [297, 95] on button "Kho nhận" at bounding box center [282, 90] width 92 height 47
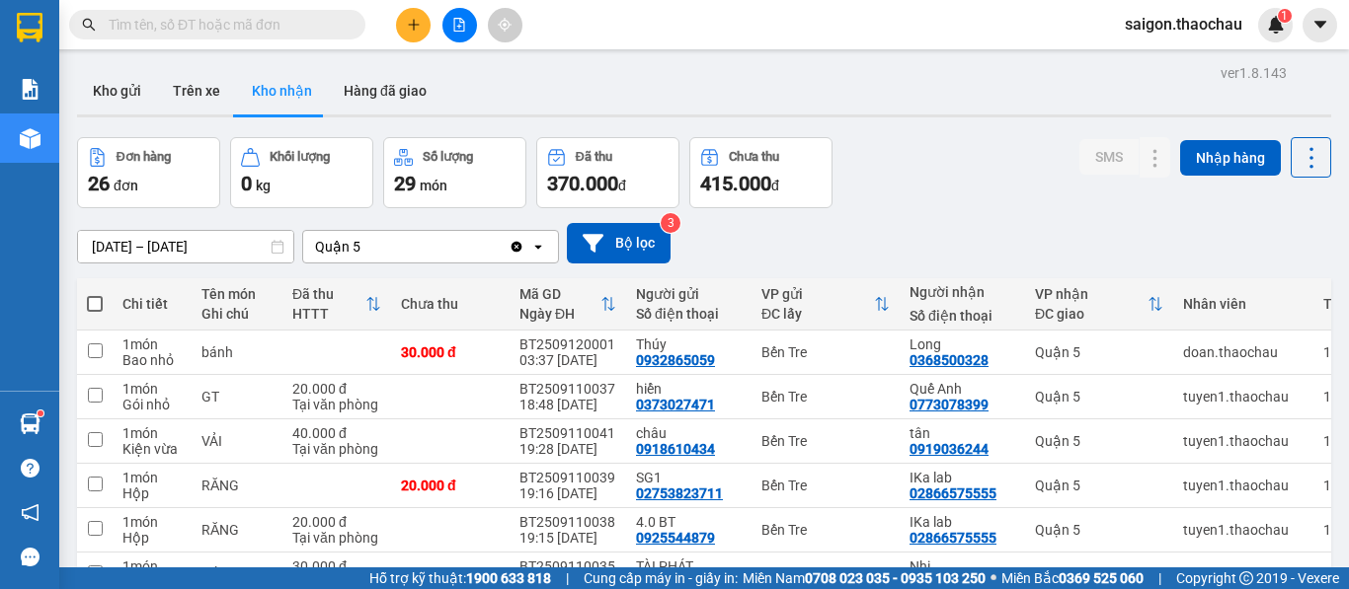
checkbox input "true"
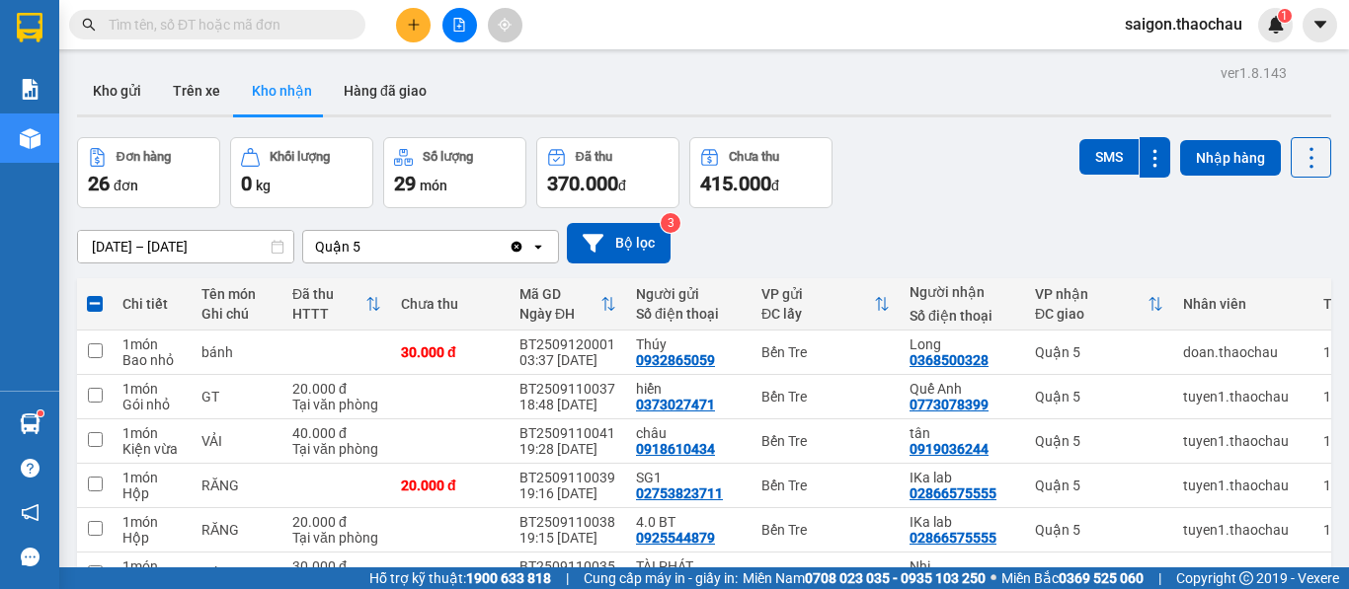
checkbox input "true"
checkbox input "false"
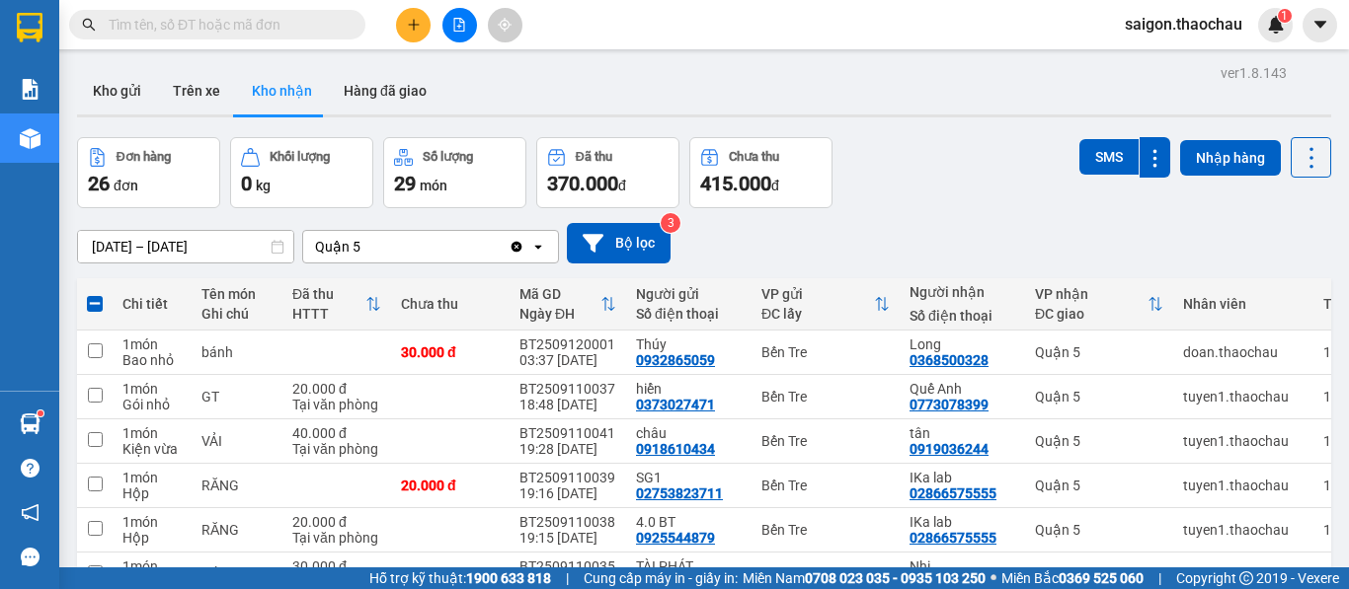
checkbox input "false"
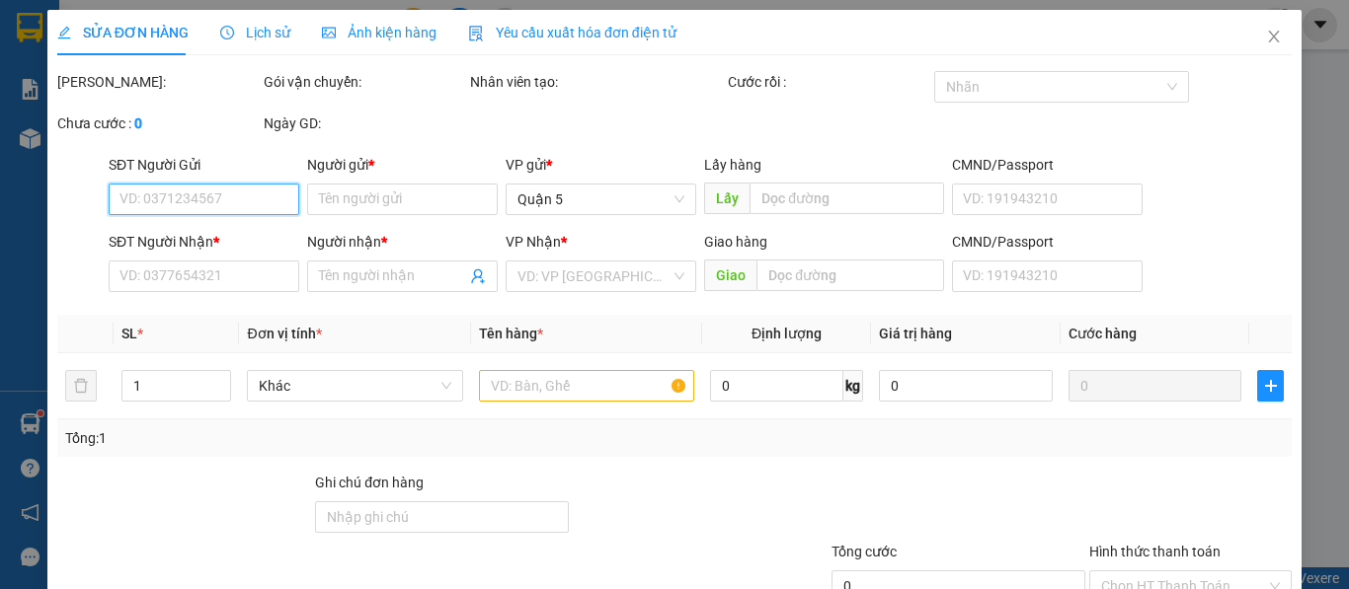
type input "0966032437"
type input "Vinh"
type input "0384865653"
type input "Minh"
type input "30.000"
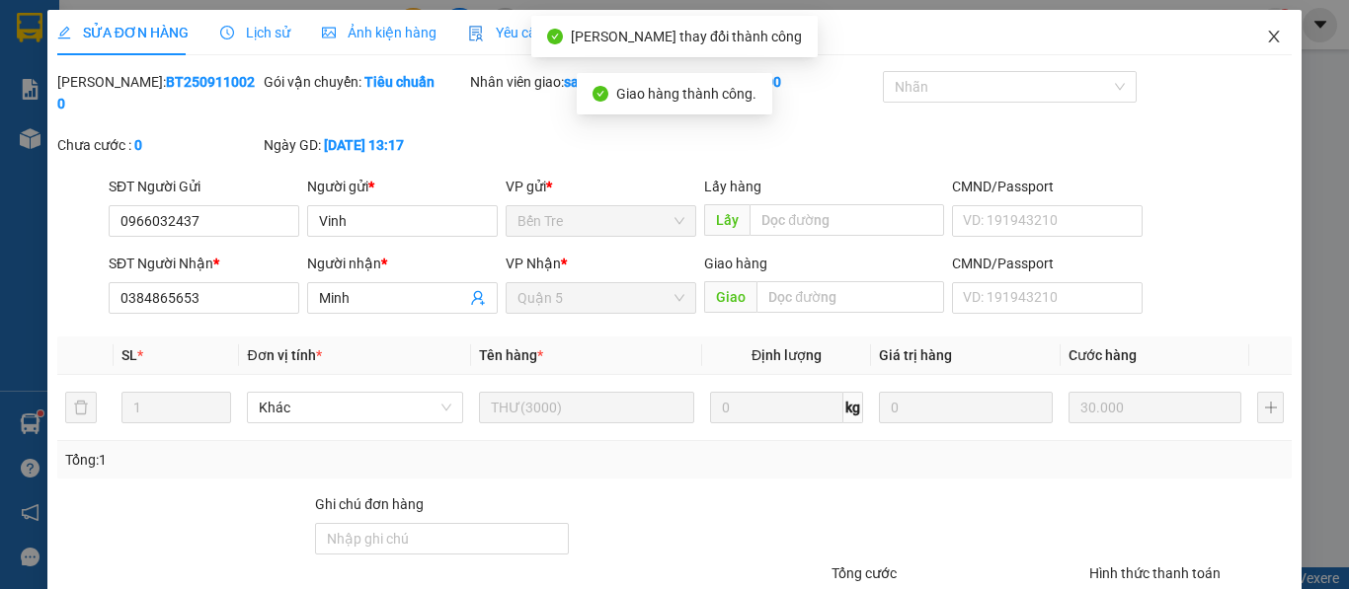
click at [1269, 36] on icon "close" at bounding box center [1274, 37] width 11 height 12
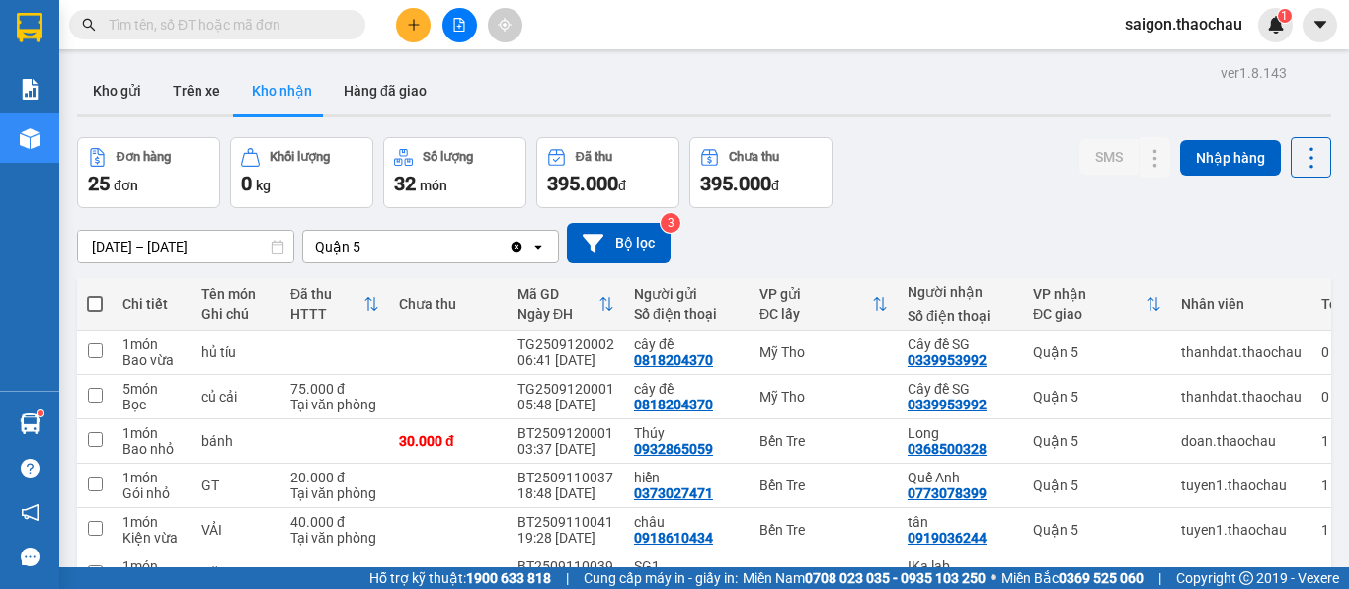
click at [1178, 26] on span "saigon.thaochau" at bounding box center [1183, 24] width 149 height 25
click at [926, 37] on div "Kết quả tìm kiếm ( 0 ) Bộ lọc No Data saigon.thaochau 1" at bounding box center [674, 24] width 1349 height 49
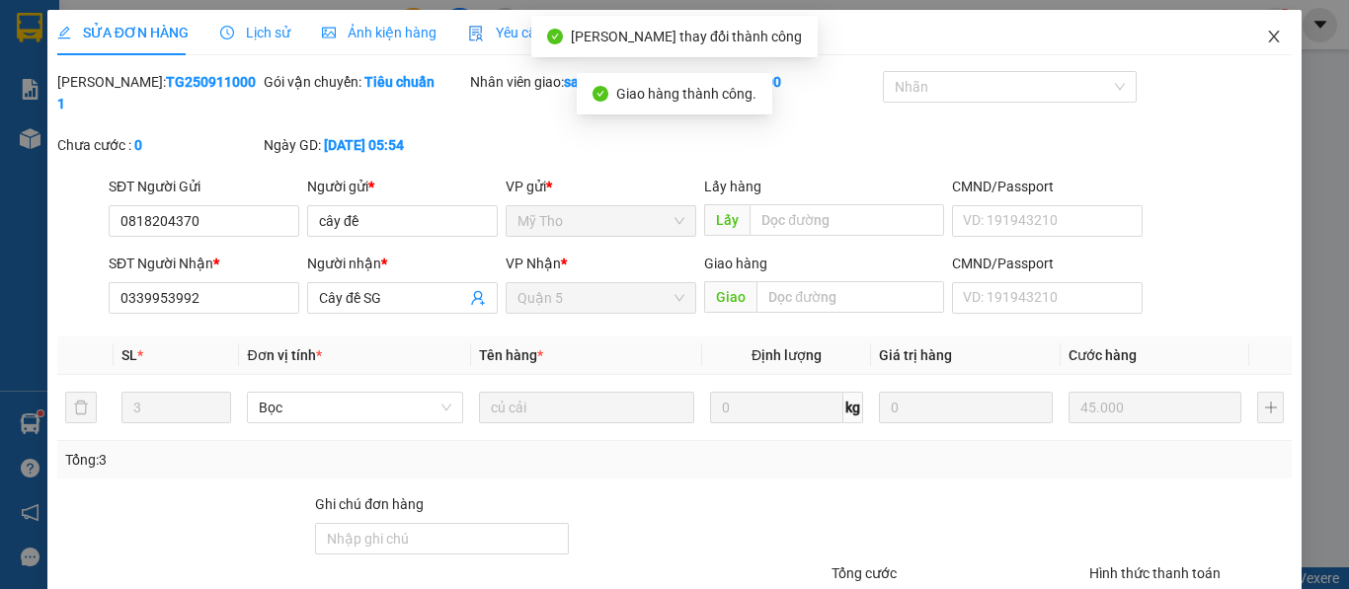
click at [1266, 41] on icon "close" at bounding box center [1274, 37] width 16 height 16
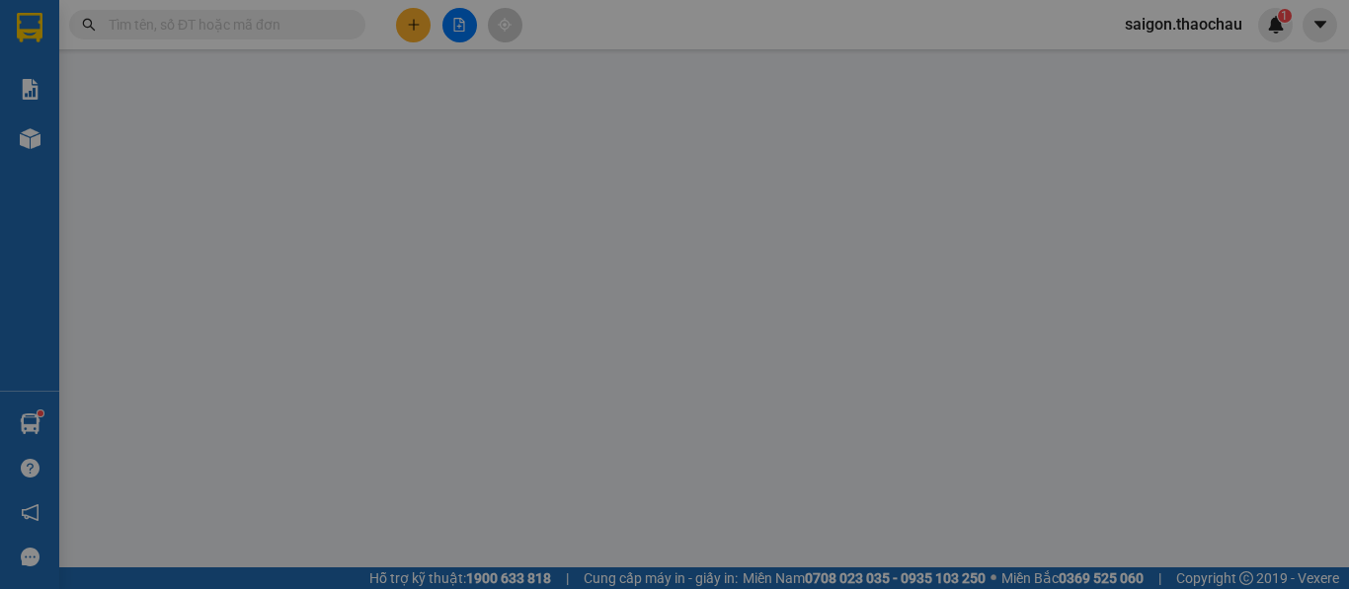
type input "0818204370"
type input "cây đề"
type input "0339953992"
type input "Cây đề SG"
type input "30.000"
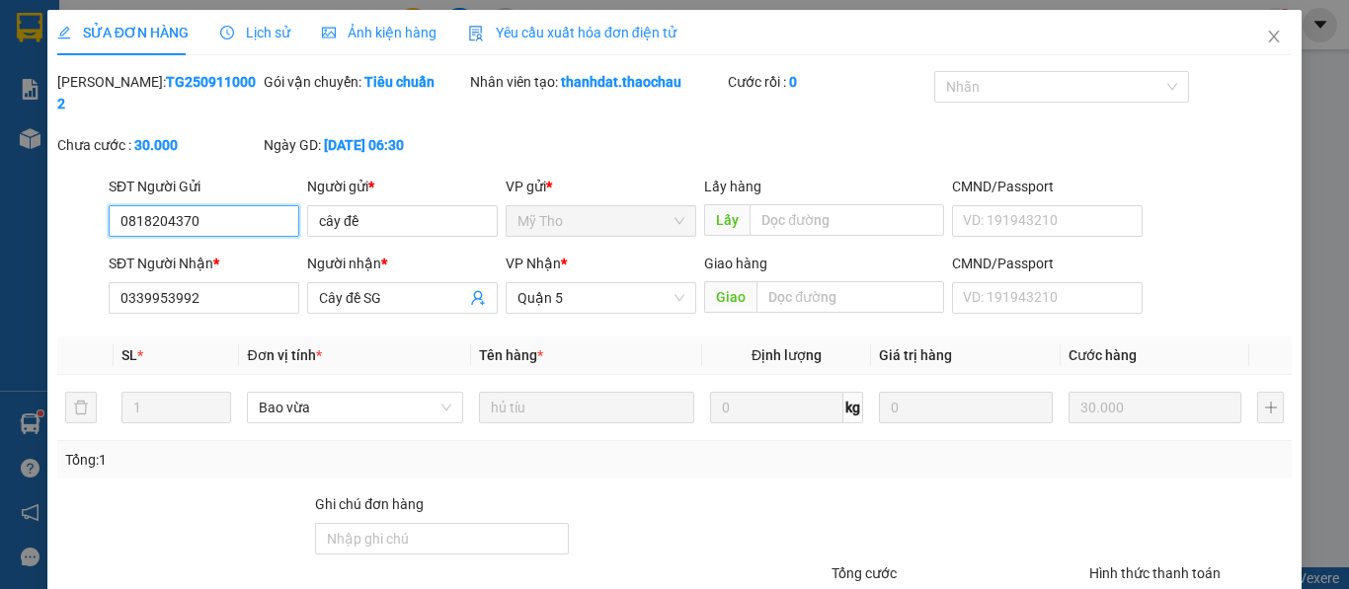
type input "0"
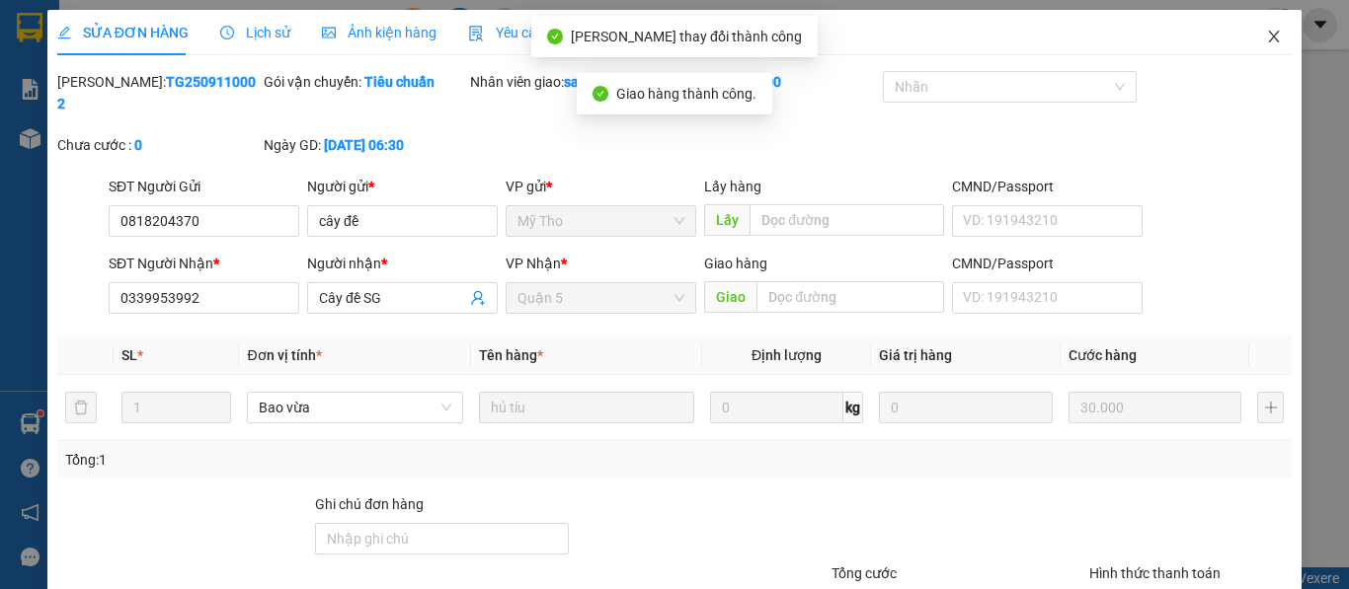
click at [1266, 34] on icon "close" at bounding box center [1274, 37] width 16 height 16
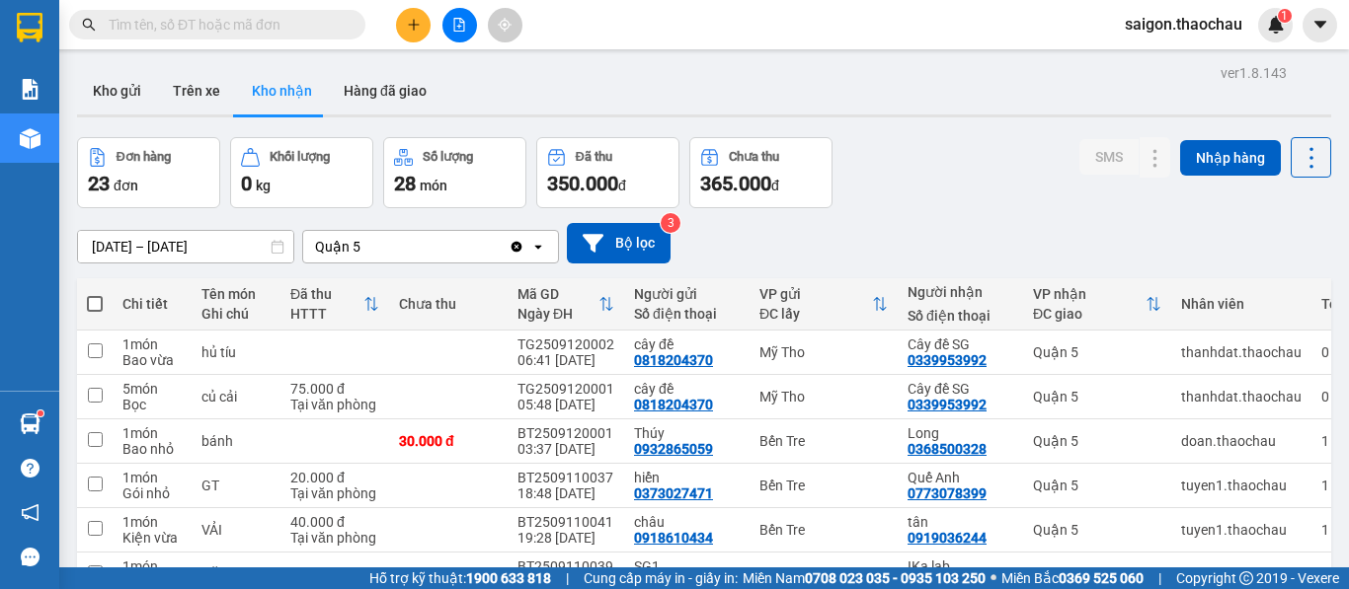
click at [1147, 28] on span "saigon.thaochau" at bounding box center [1183, 24] width 149 height 25
click at [1152, 67] on span "Đăng xuất" at bounding box center [1193, 61] width 106 height 22
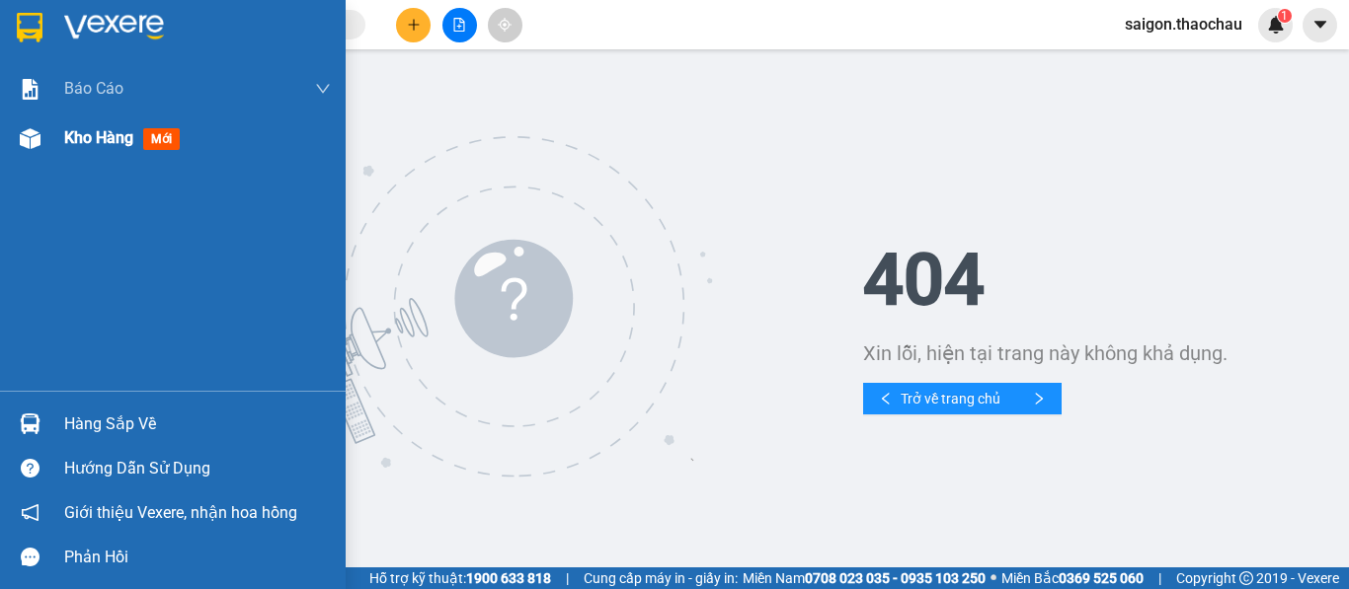
click at [92, 135] on span "Kho hàng" at bounding box center [98, 137] width 69 height 19
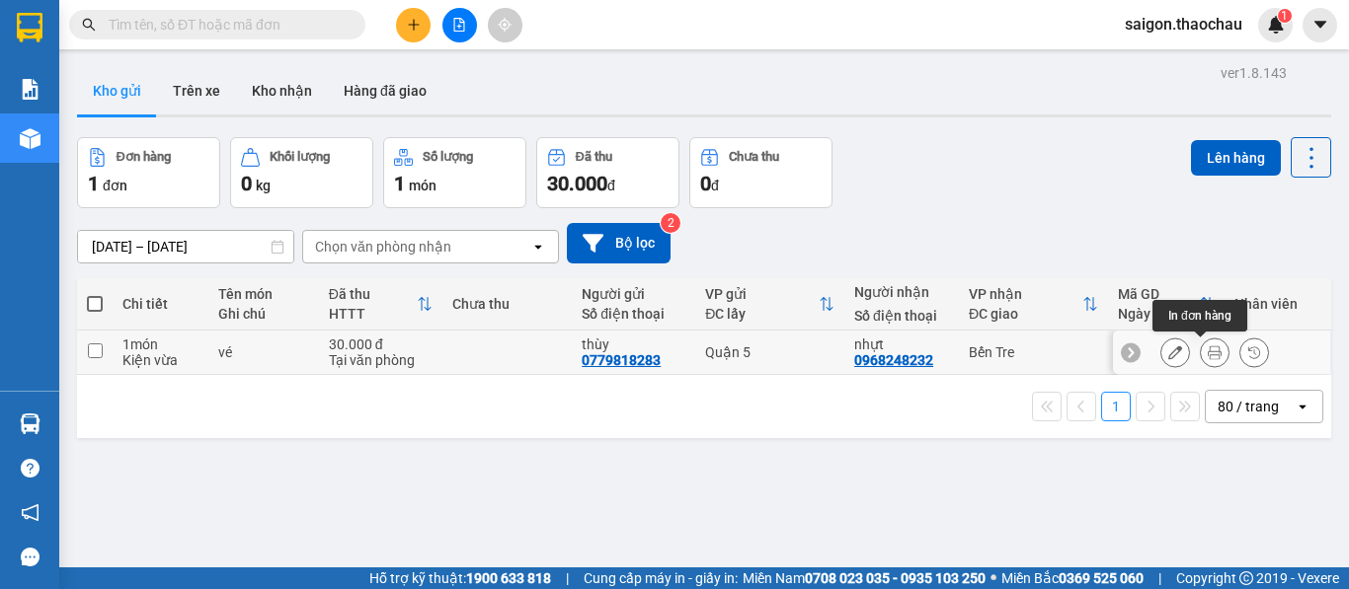
click at [1207, 358] on icon at bounding box center [1214, 353] width 14 height 14
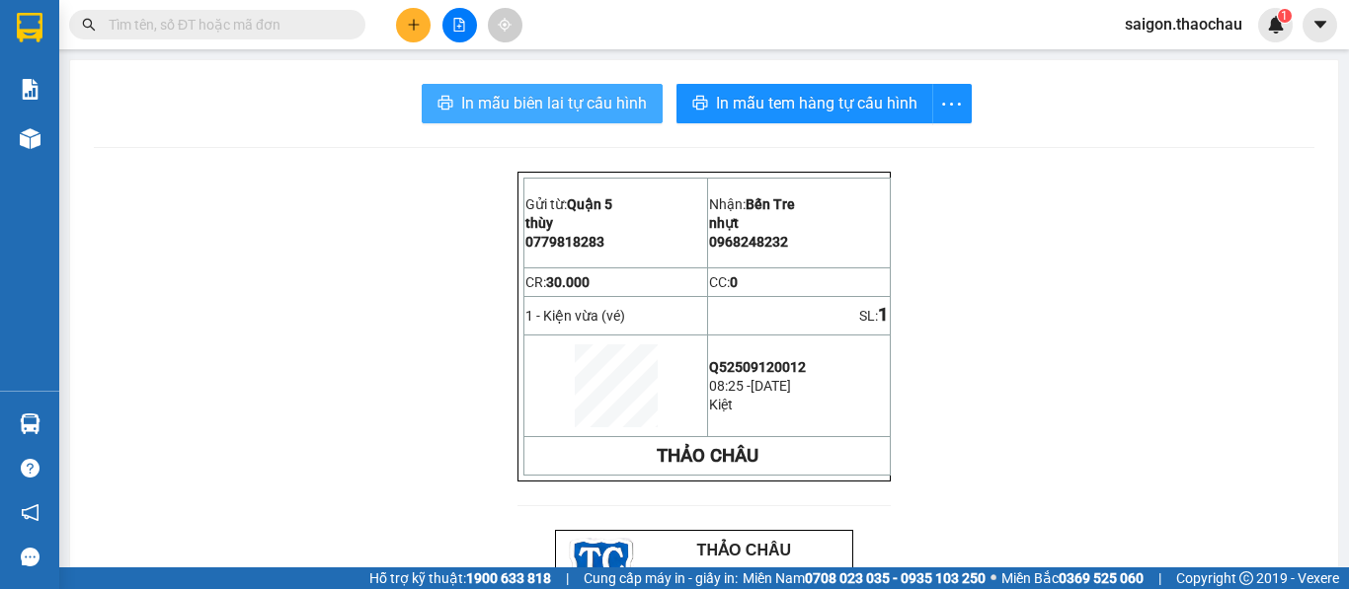
click at [582, 112] on span "In mẫu biên lai tự cấu hình" at bounding box center [554, 103] width 186 height 25
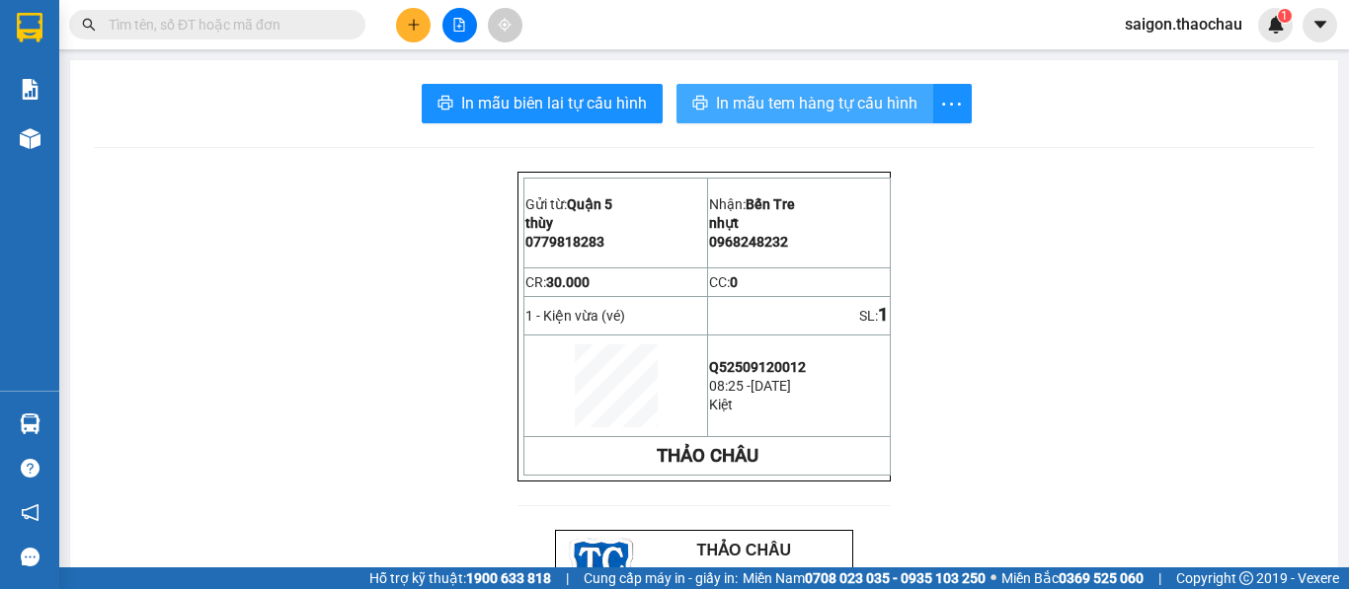
click at [845, 96] on span "In mẫu tem hàng tự cấu hình" at bounding box center [816, 103] width 201 height 25
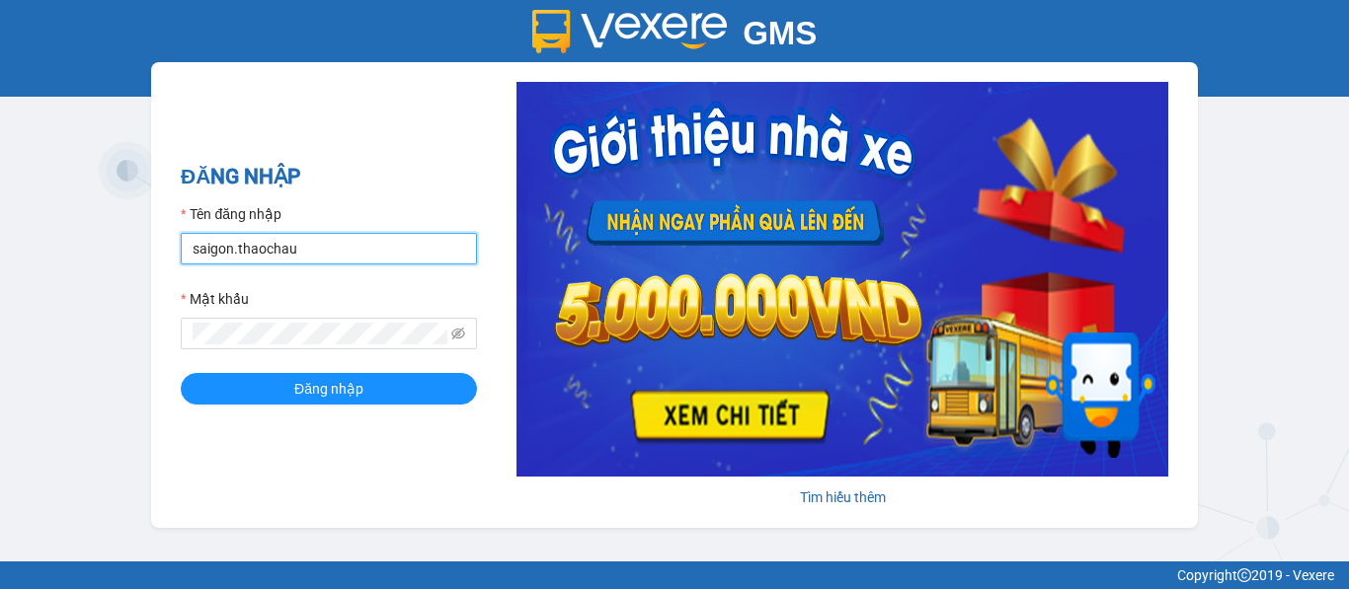
drag, startPoint x: 312, startPoint y: 249, endPoint x: 53, endPoint y: 274, distance: 259.9
click at [53, 274] on div "GMS Hệ thống quản lý hàng hóa ĐĂNG NHẬP Tên đăng nhập saigon.thaochau Mật khẩu …" at bounding box center [674, 281] width 1349 height 562
type input "dung.thaochau"
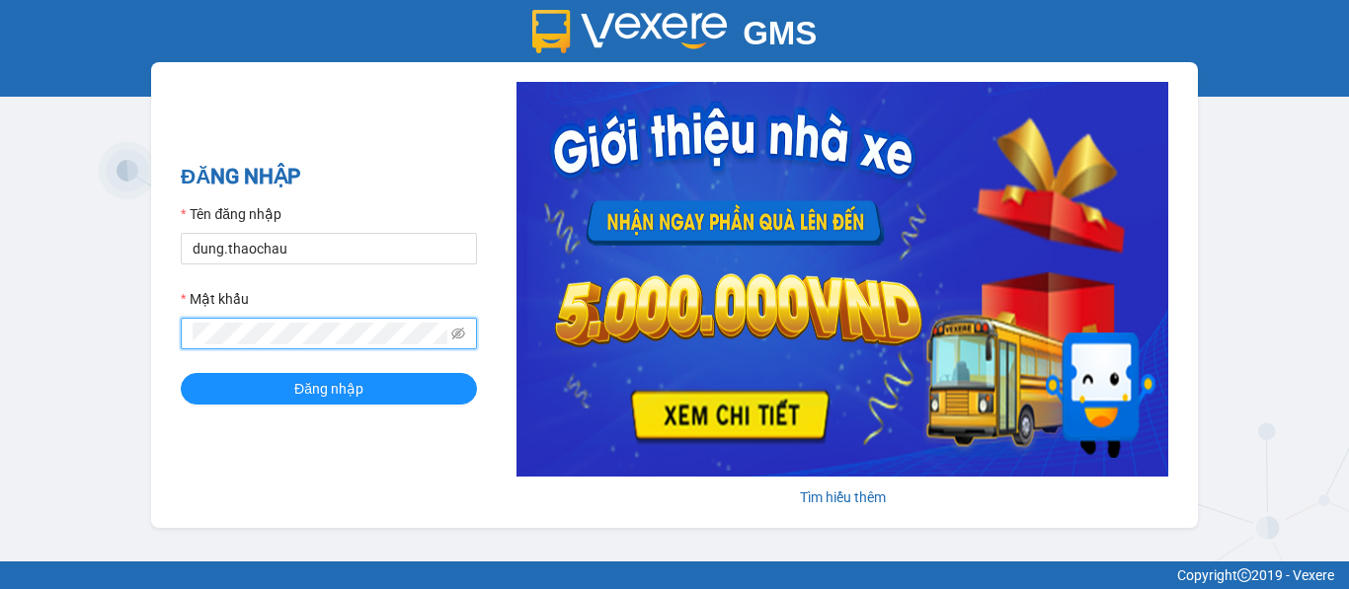
click at [121, 336] on div "GMS Hệ thống quản lý hàng hóa ĐĂNG NHẬP Tên đăng nhập dung.thaochau Mật khẩu Đă…" at bounding box center [674, 281] width 1349 height 562
click at [181, 373] on button "Đăng nhập" at bounding box center [329, 389] width 296 height 32
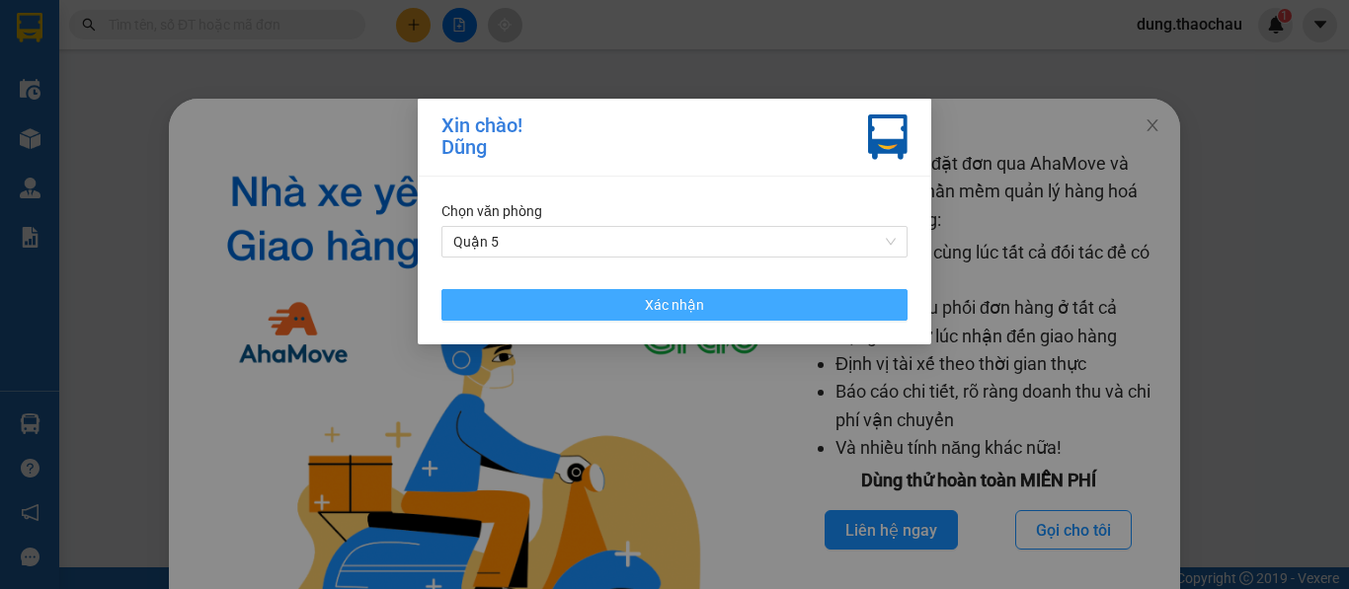
drag, startPoint x: 644, startPoint y: 300, endPoint x: 694, endPoint y: 301, distance: 50.4
click at [644, 301] on button "Xác nhận" at bounding box center [674, 305] width 466 height 32
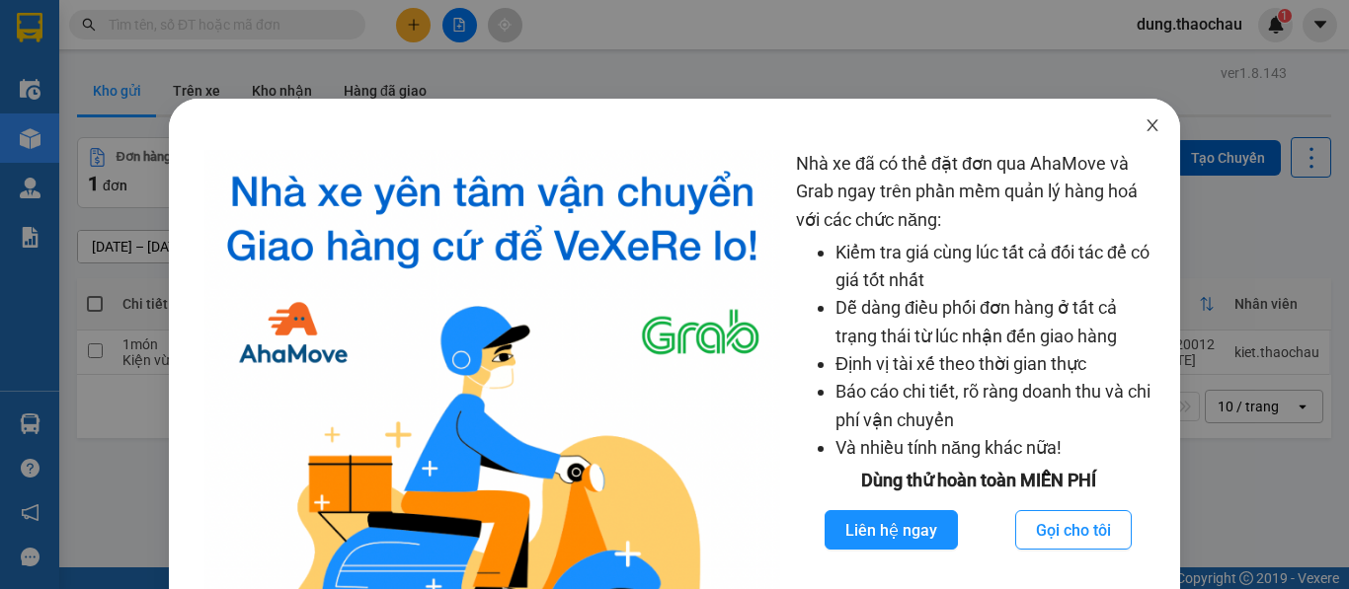
click at [1144, 133] on icon "close" at bounding box center [1152, 125] width 16 height 16
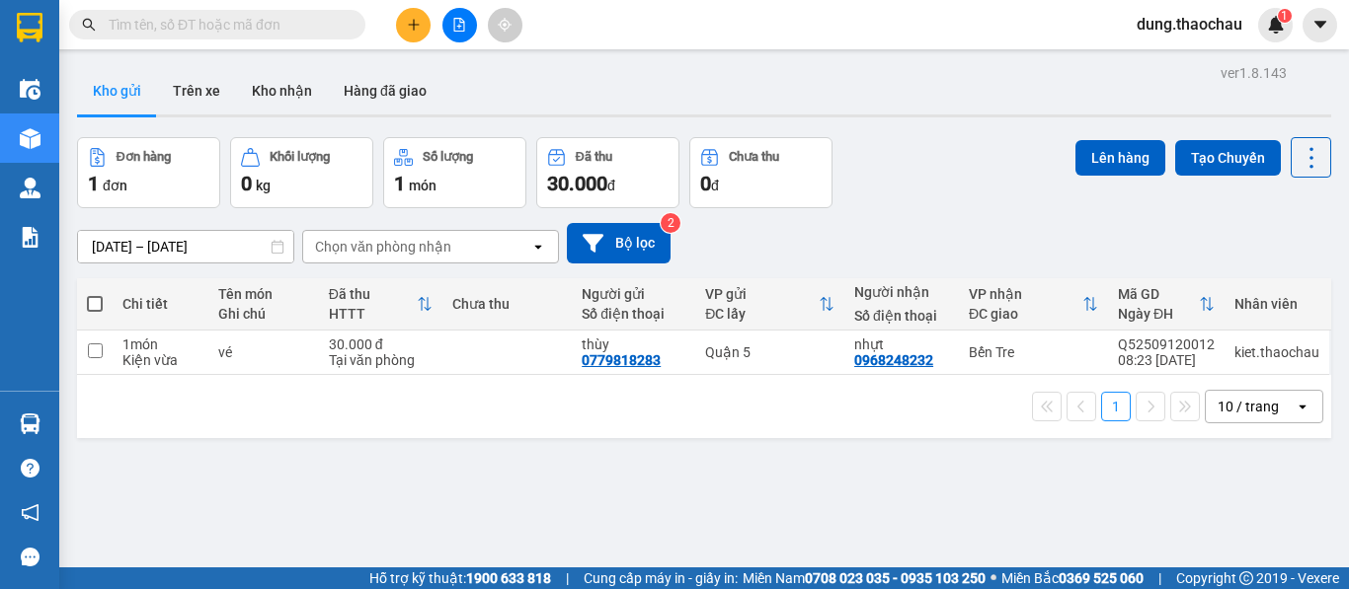
click at [1245, 407] on div "10 / trang" at bounding box center [1247, 407] width 61 height 20
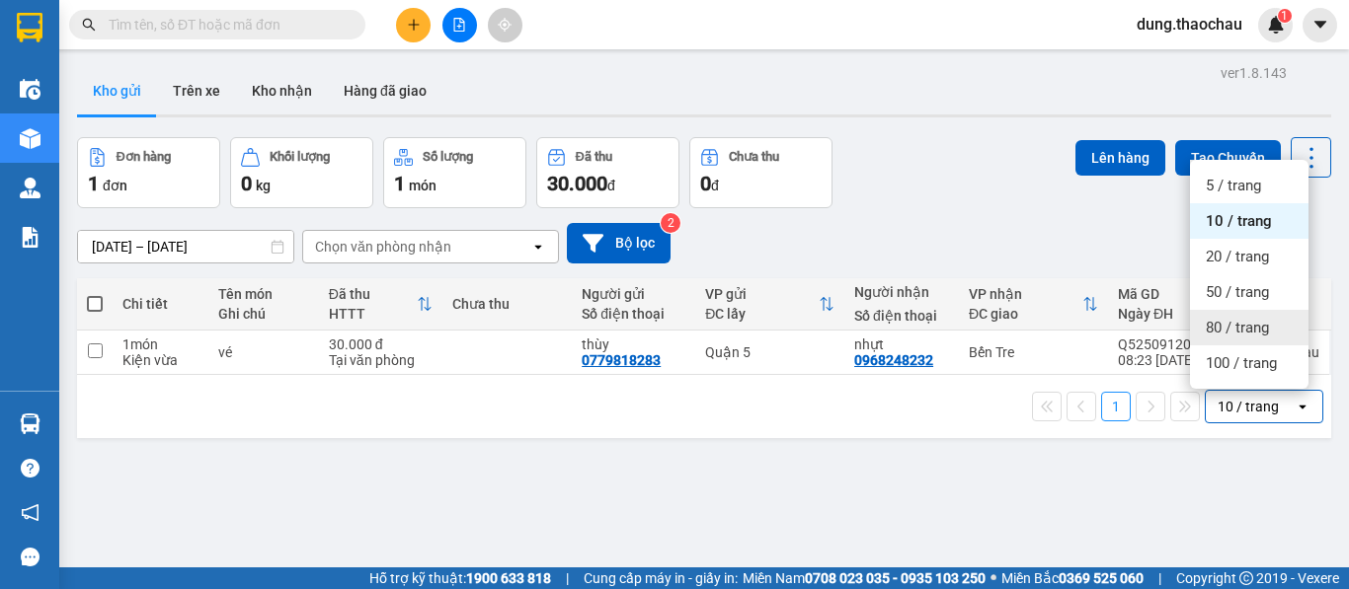
click at [1258, 345] on div "80 / trang" at bounding box center [1249, 328] width 118 height 36
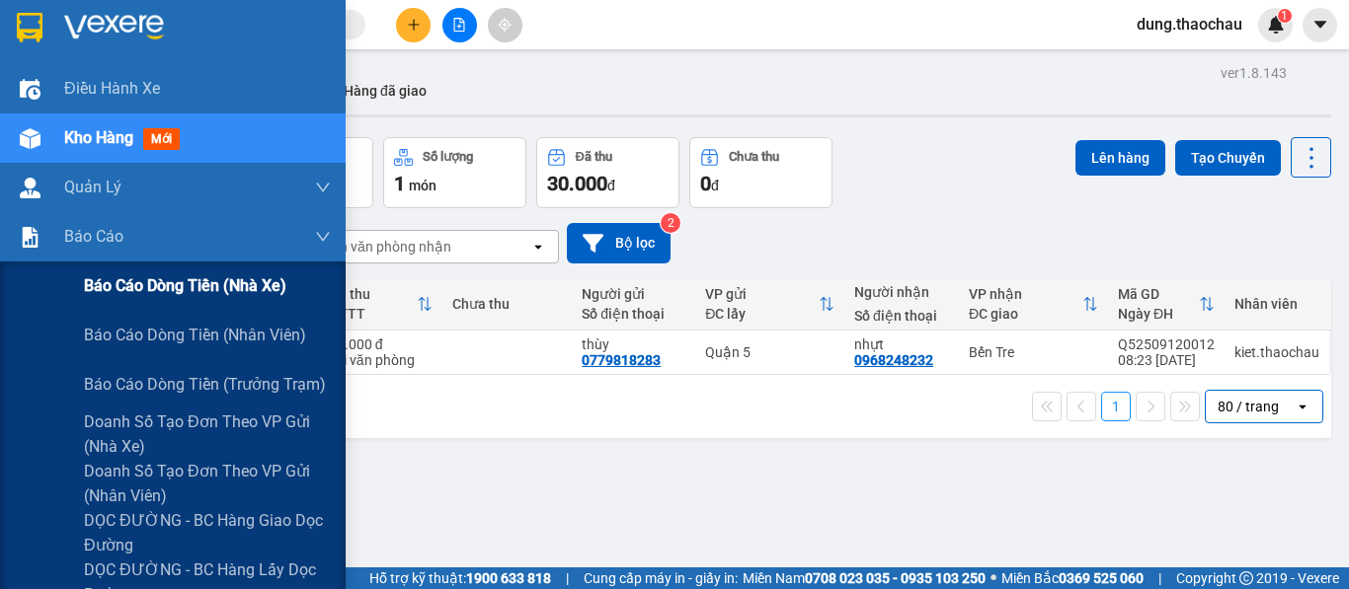
click at [166, 293] on span "Báo cáo dòng tiền (nhà xe)" at bounding box center [185, 285] width 202 height 25
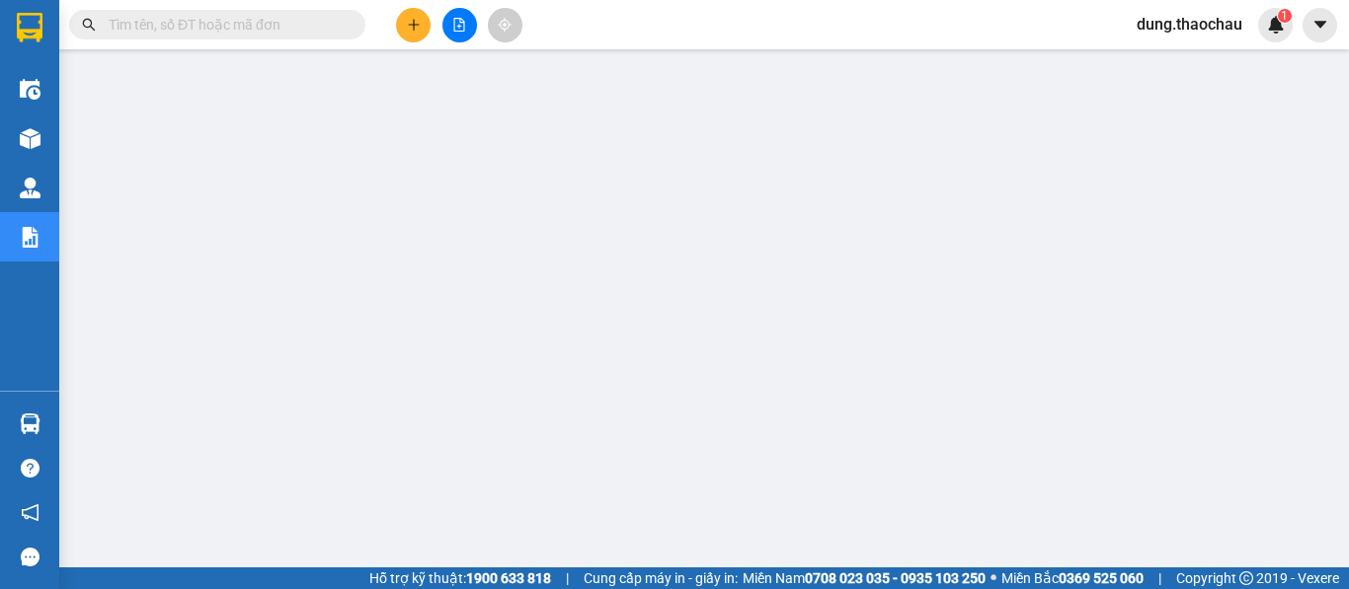
scroll to position [126, 0]
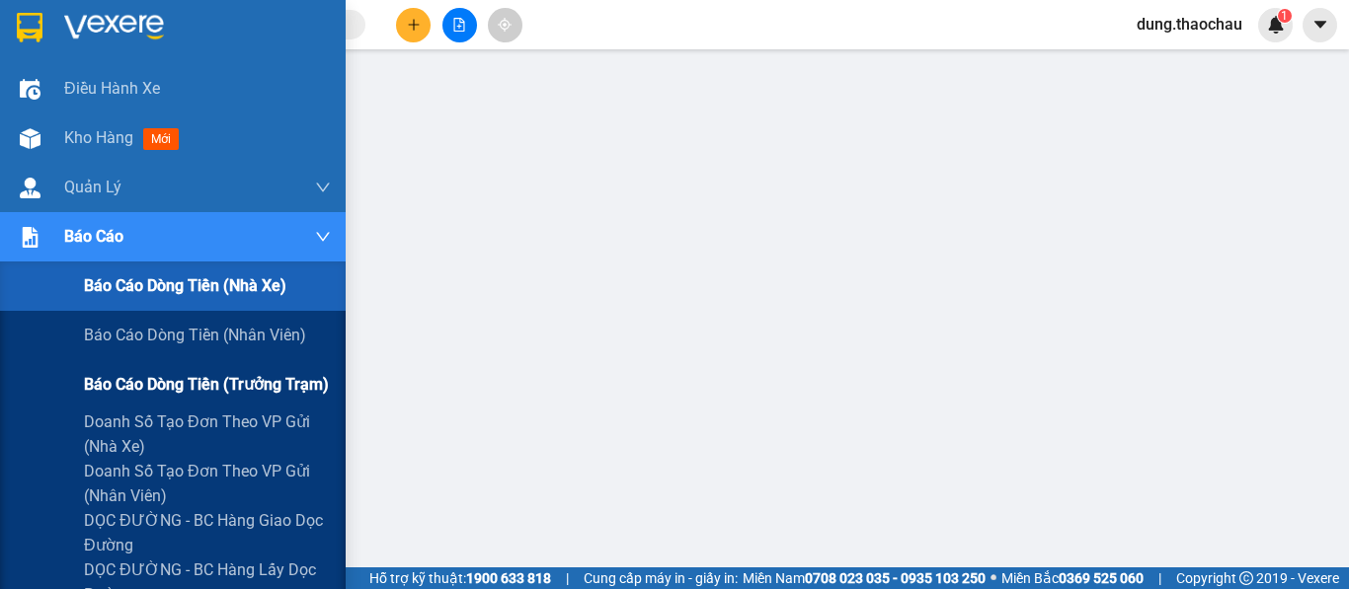
click at [134, 389] on span "Báo cáo dòng tiền (trưởng trạm)" at bounding box center [206, 384] width 245 height 25
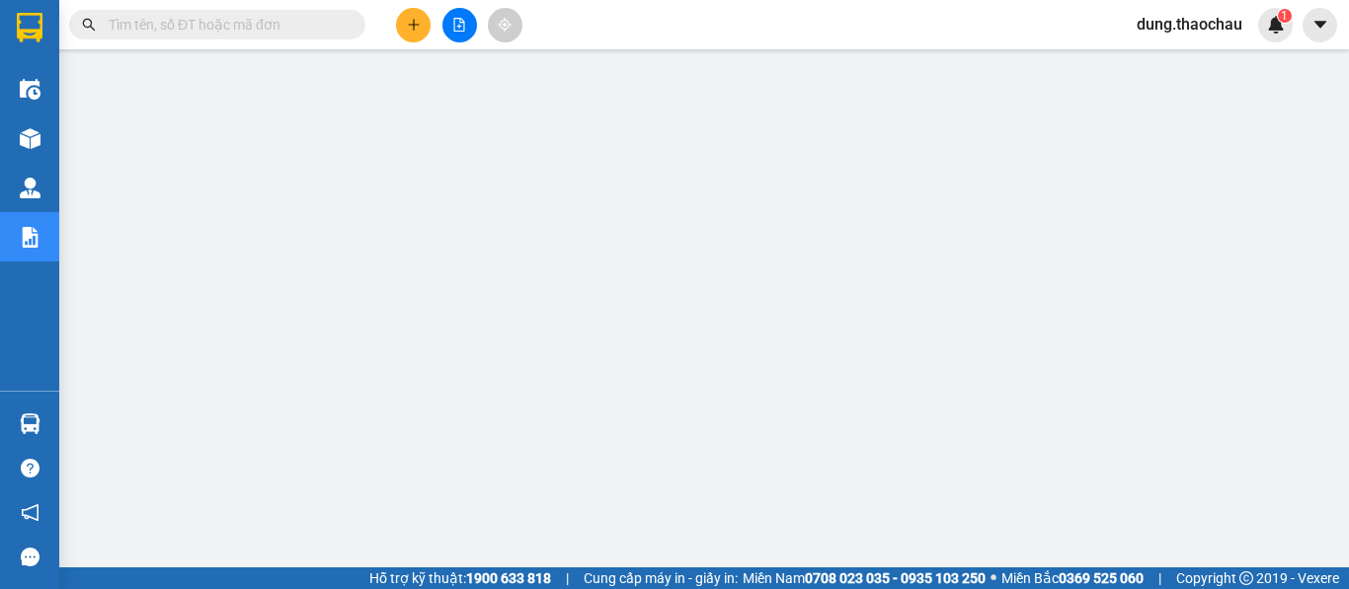
scroll to position [131, 0]
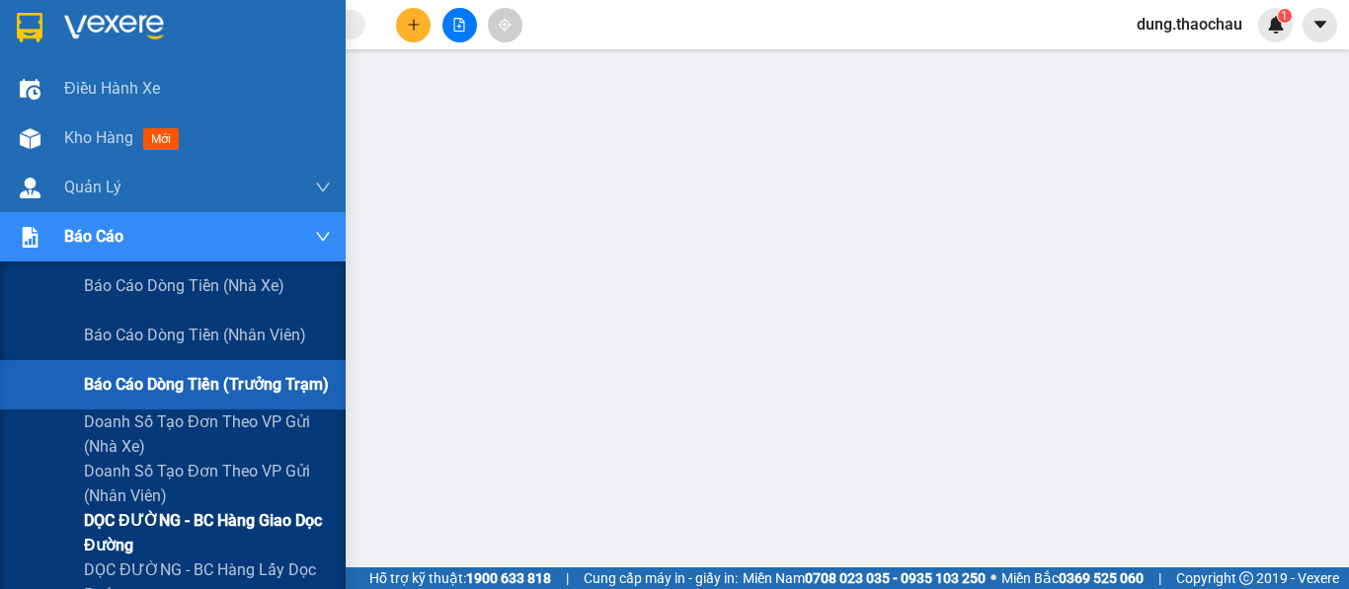
click at [112, 527] on span "DỌC ĐƯỜNG - BC hàng giao dọc đường" at bounding box center [207, 532] width 247 height 49
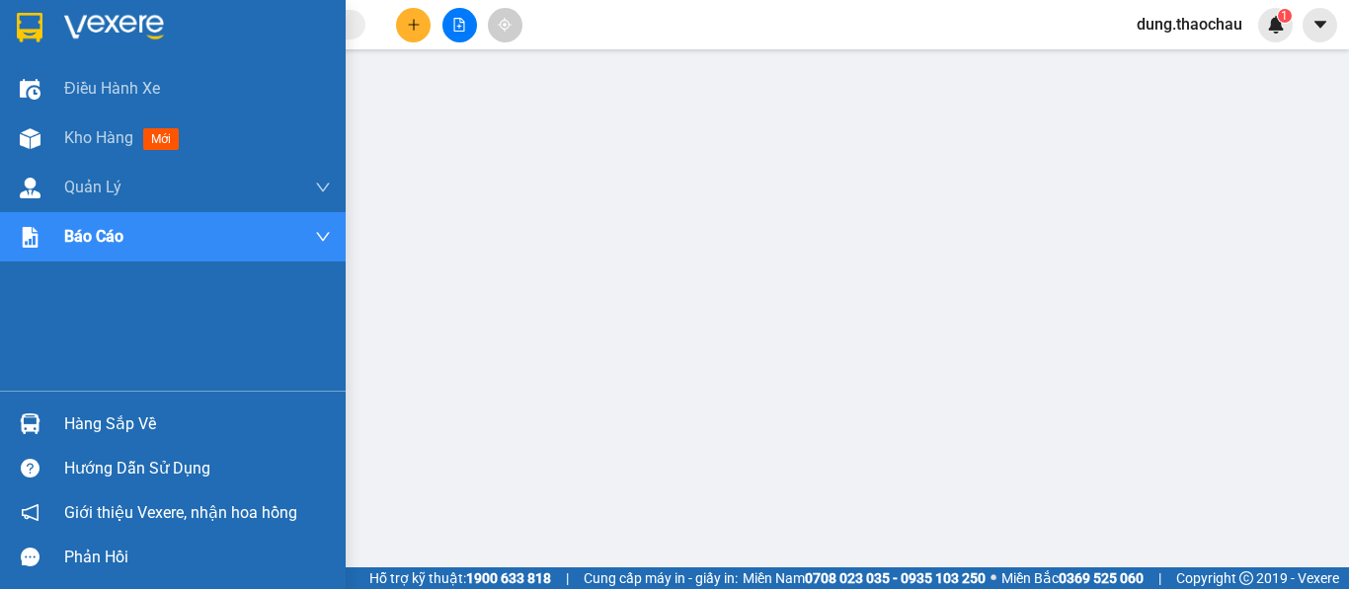
click at [28, 416] on img at bounding box center [30, 424] width 21 height 21
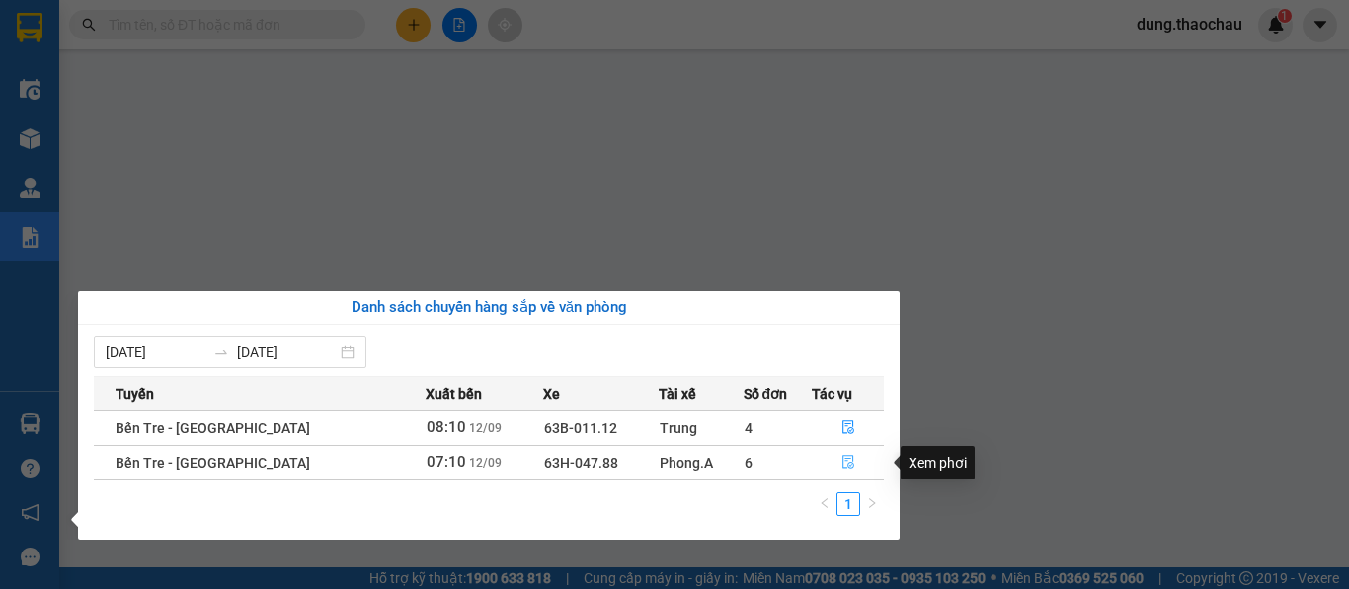
click at [841, 464] on icon "file-done" at bounding box center [848, 462] width 14 height 14
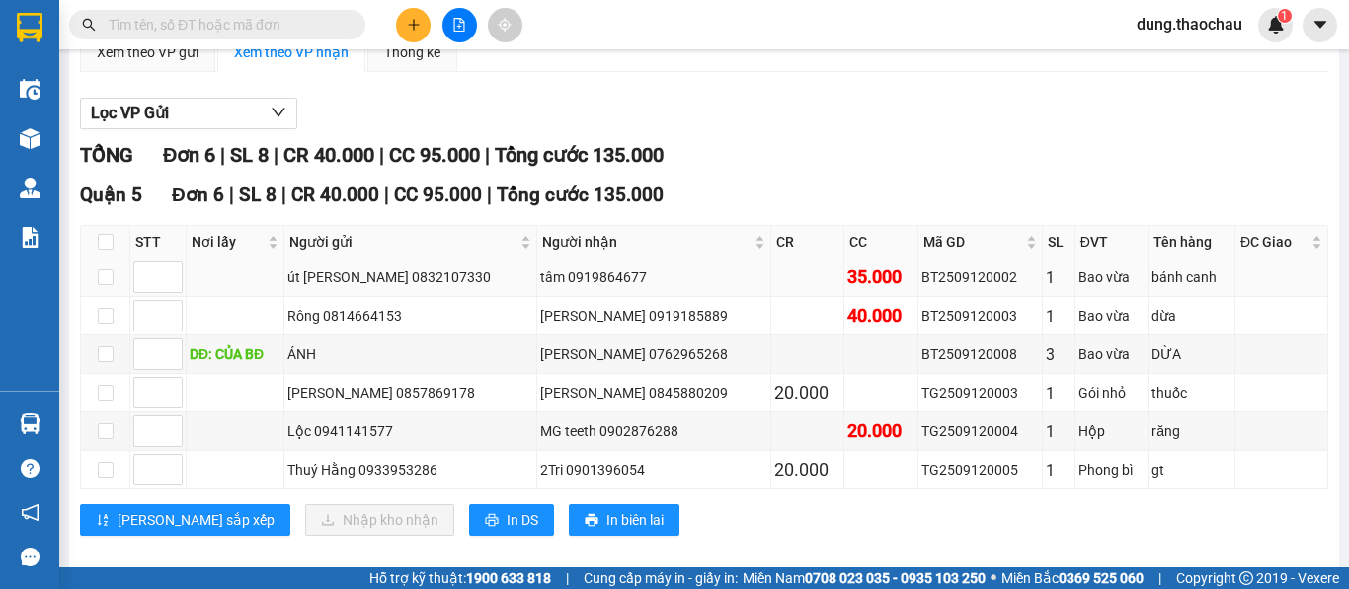
scroll to position [211, 0]
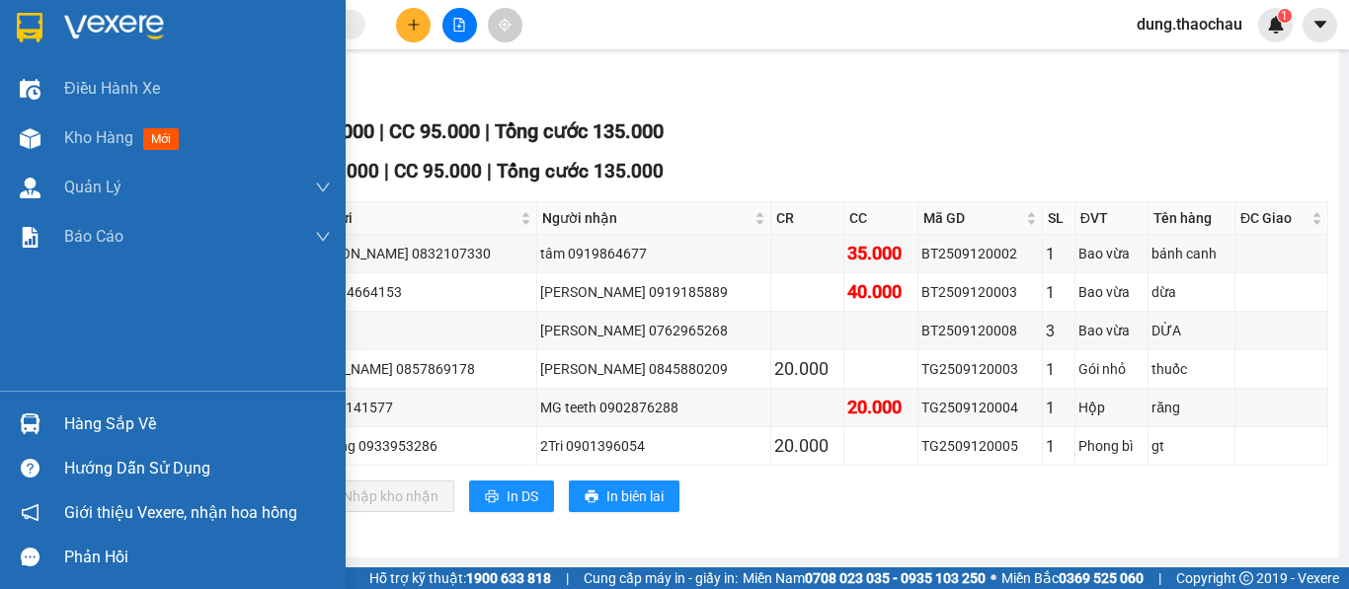
click at [37, 425] on img at bounding box center [30, 424] width 21 height 21
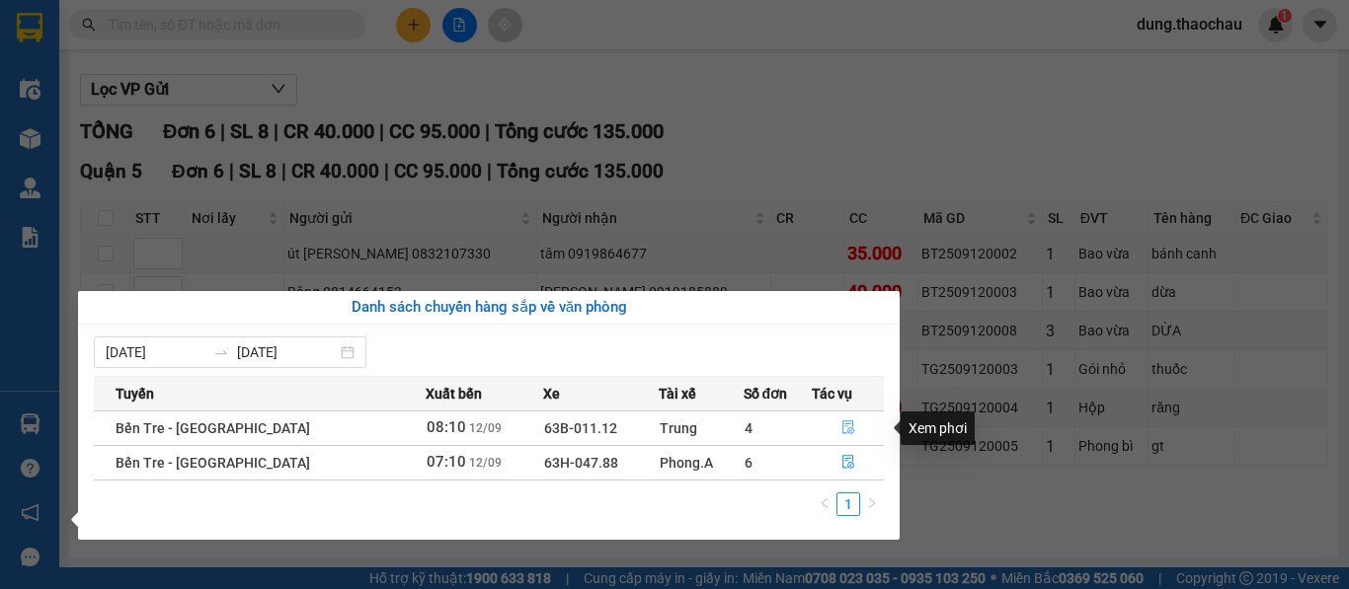
click at [845, 423] on icon "file-done" at bounding box center [848, 429] width 12 height 14
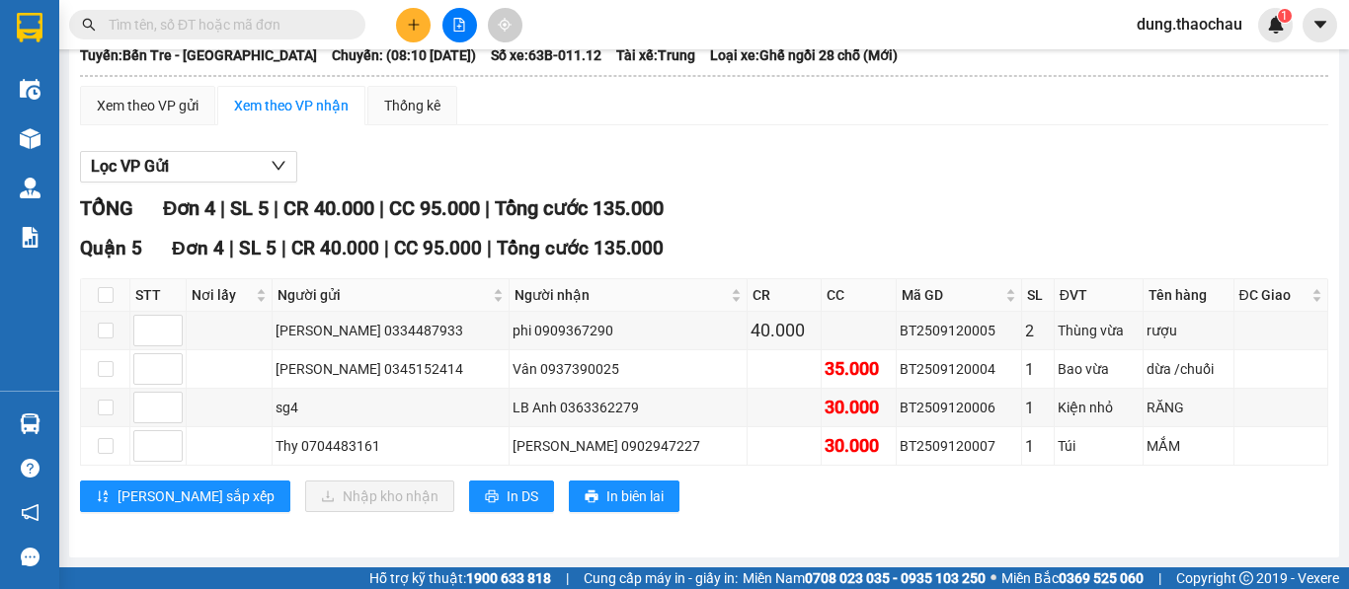
scroll to position [134, 0]
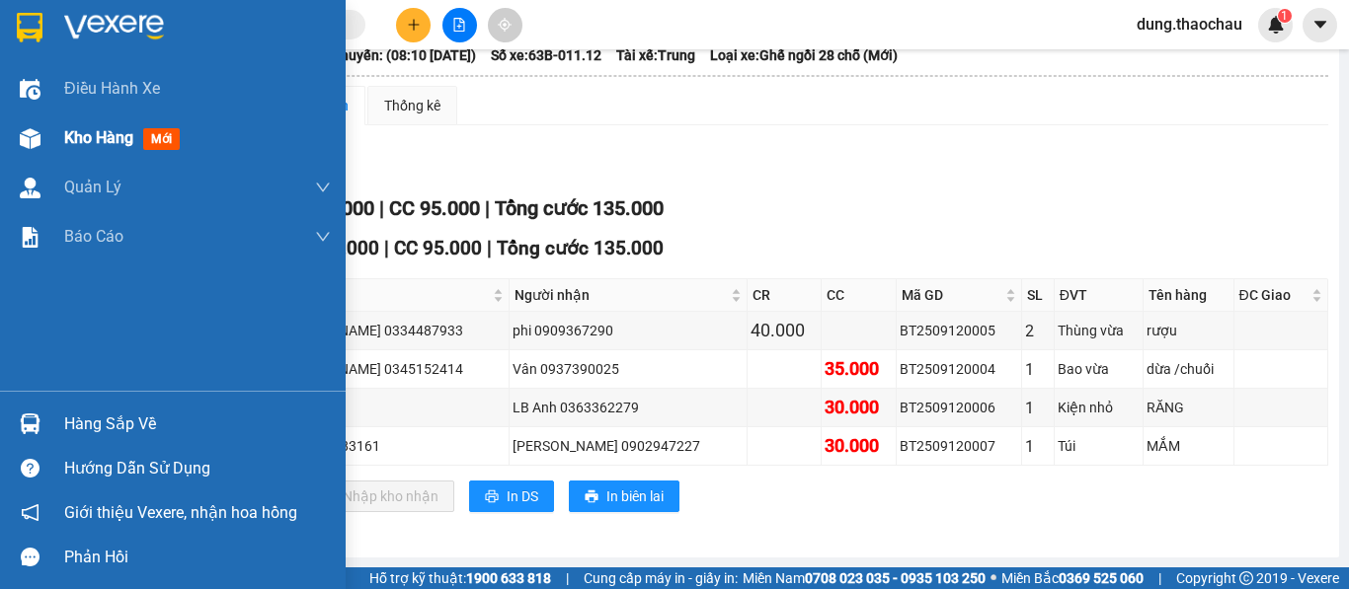
click at [85, 138] on span "Kho hàng" at bounding box center [98, 137] width 69 height 19
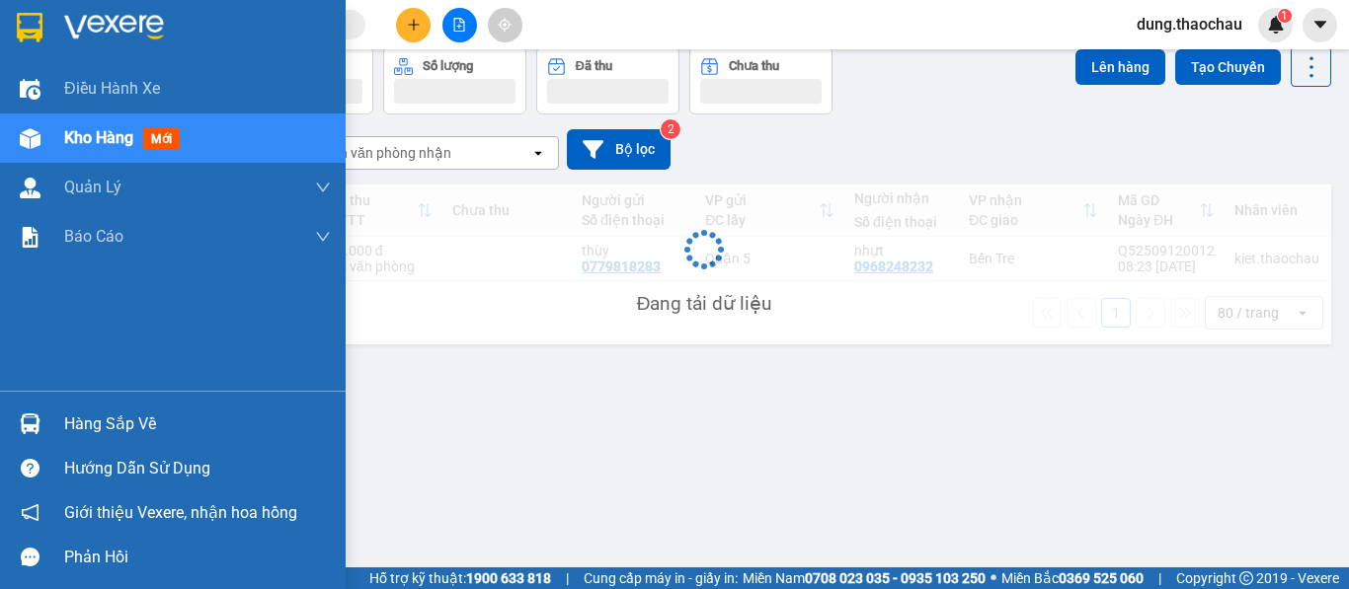
scroll to position [91, 0]
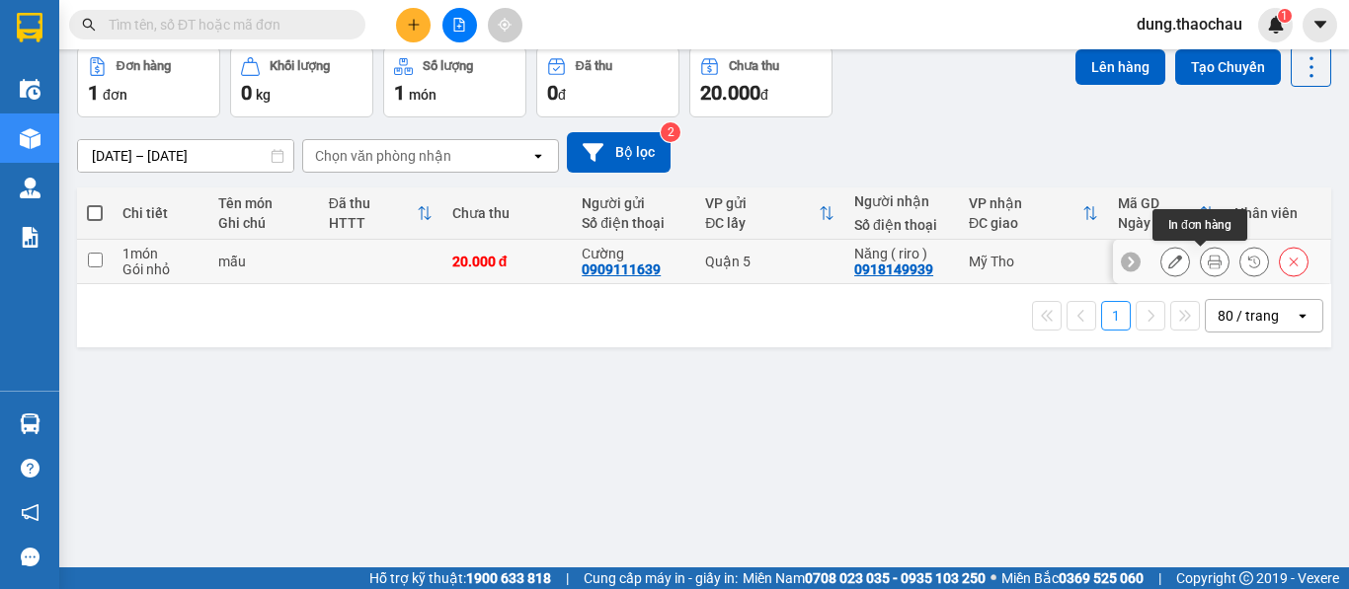
click at [1207, 264] on icon at bounding box center [1214, 262] width 14 height 14
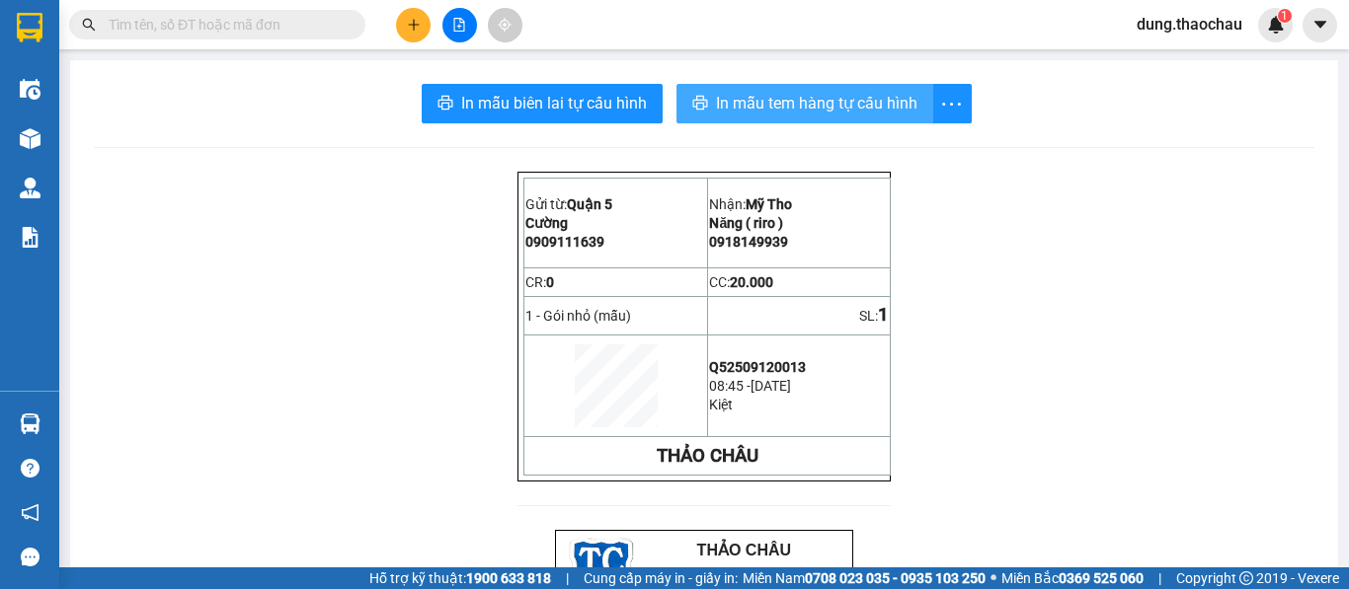
click at [760, 105] on span "In mẫu tem hàng tự cấu hình" at bounding box center [816, 103] width 201 height 25
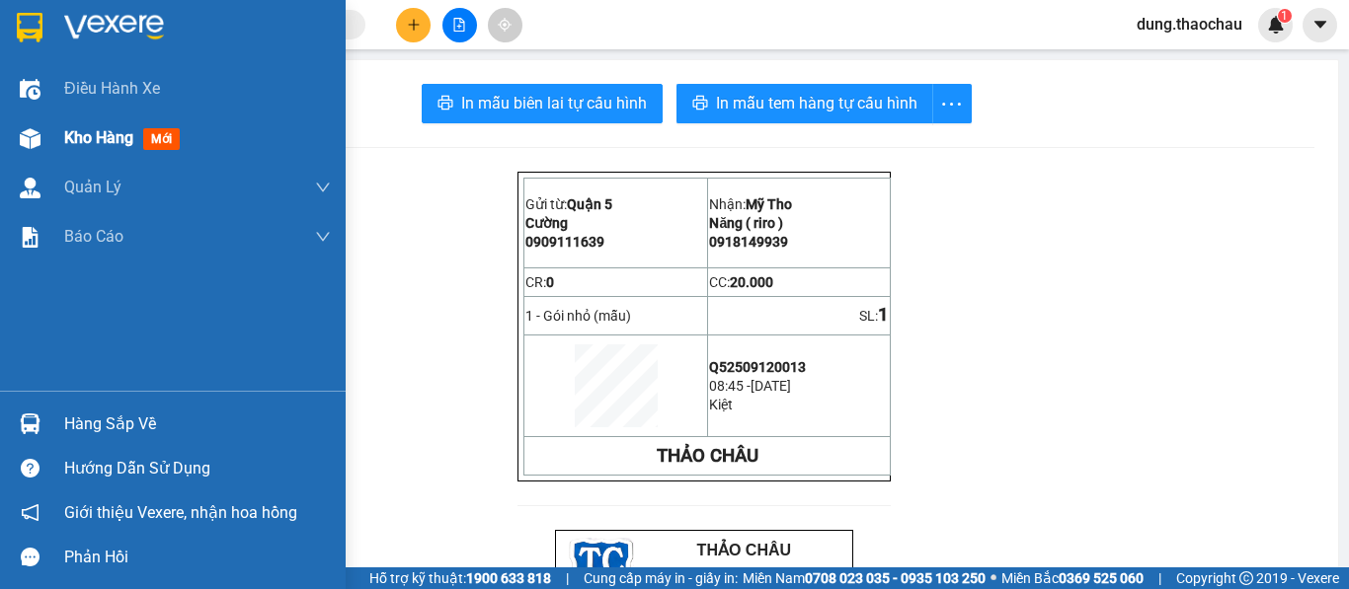
click at [97, 148] on div "Kho hàng mới" at bounding box center [125, 137] width 123 height 25
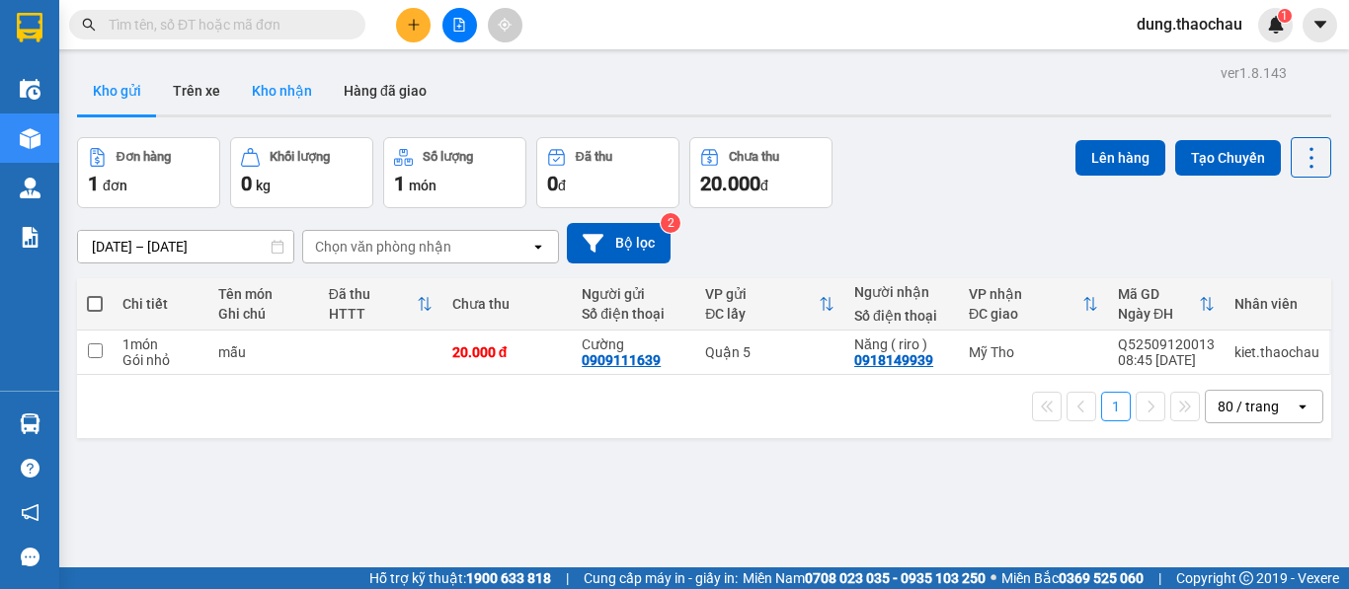
click at [282, 100] on button "Kho nhận" at bounding box center [282, 90] width 92 height 47
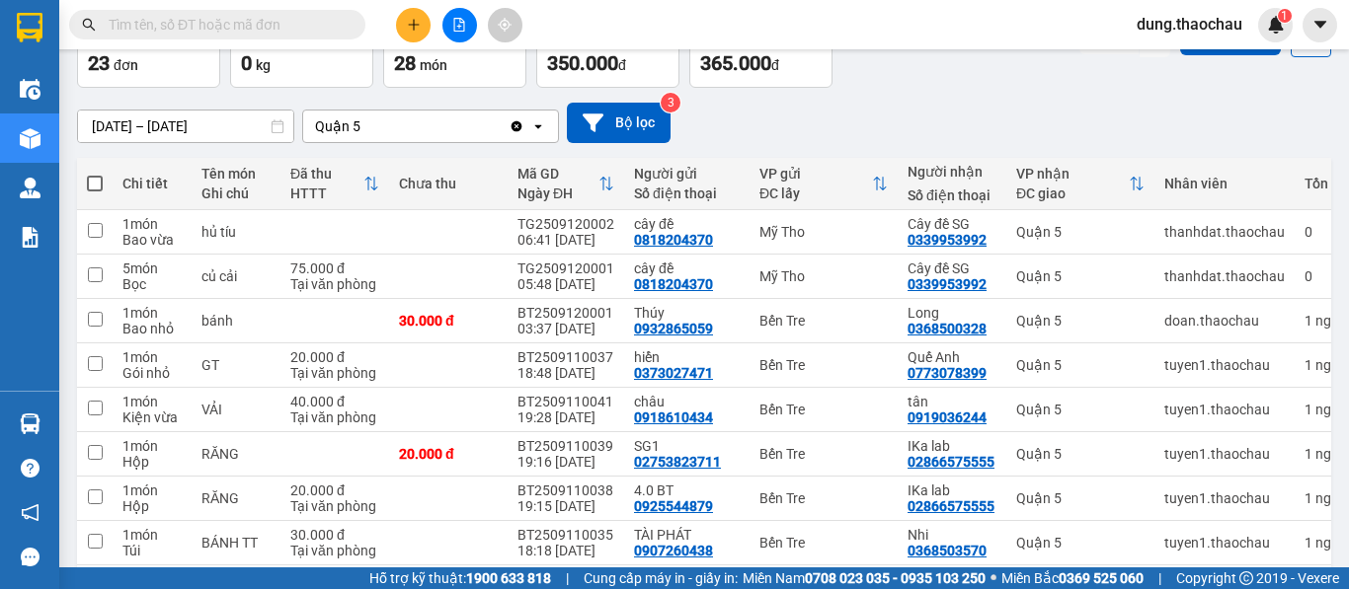
scroll to position [296, 0]
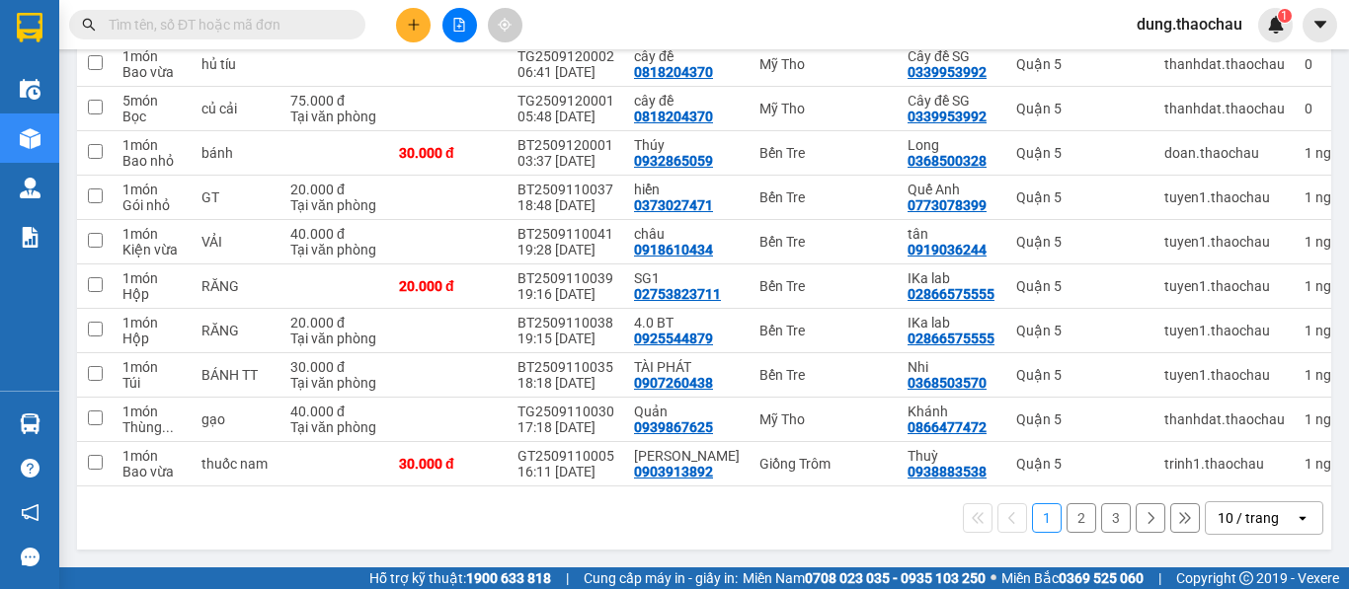
click at [1244, 520] on div "10 / trang" at bounding box center [1247, 518] width 61 height 20
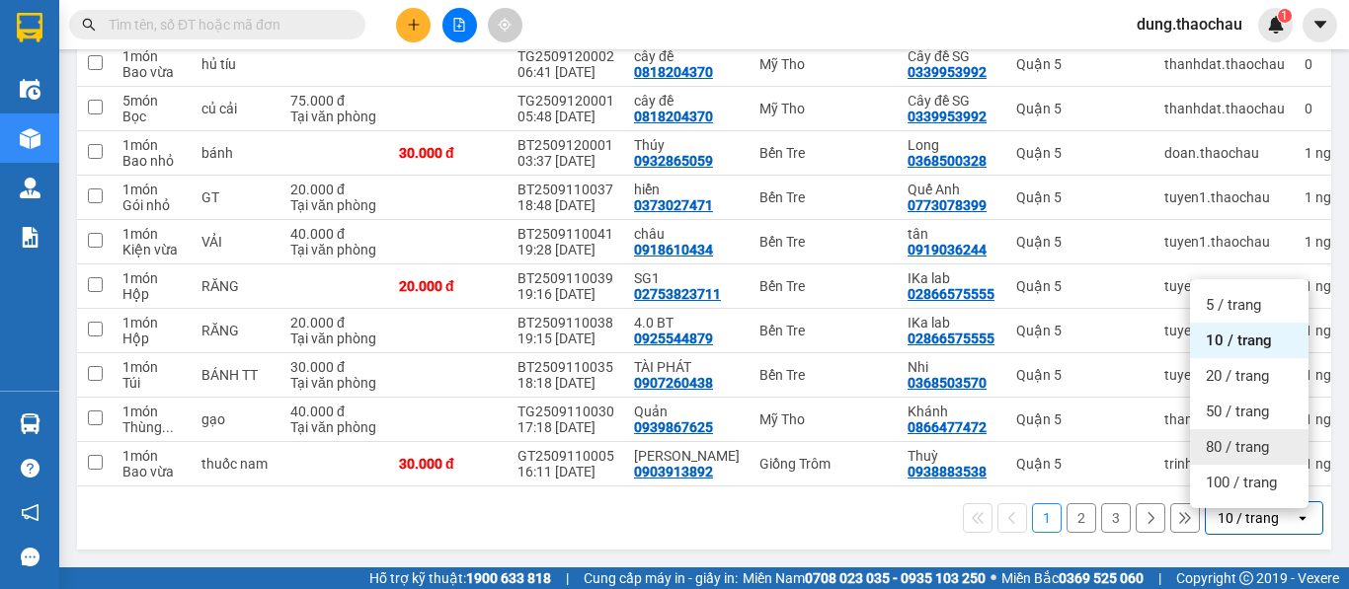
click at [1243, 439] on span "80 / trang" at bounding box center [1236, 447] width 63 height 20
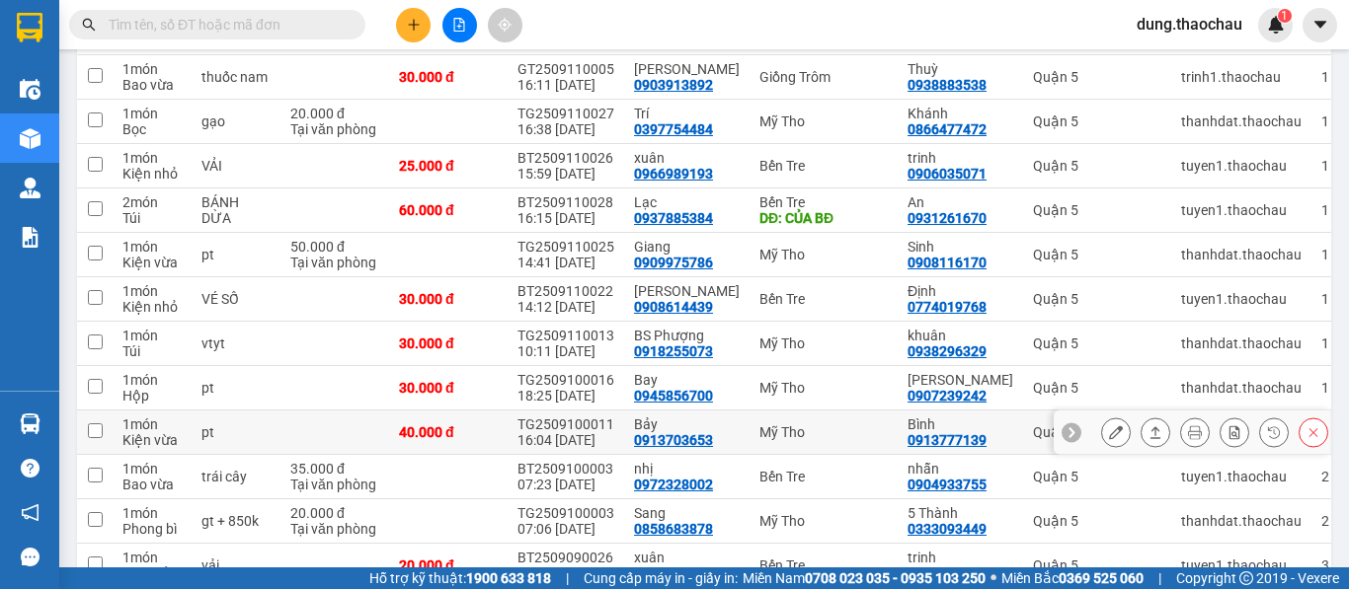
scroll to position [676, 0]
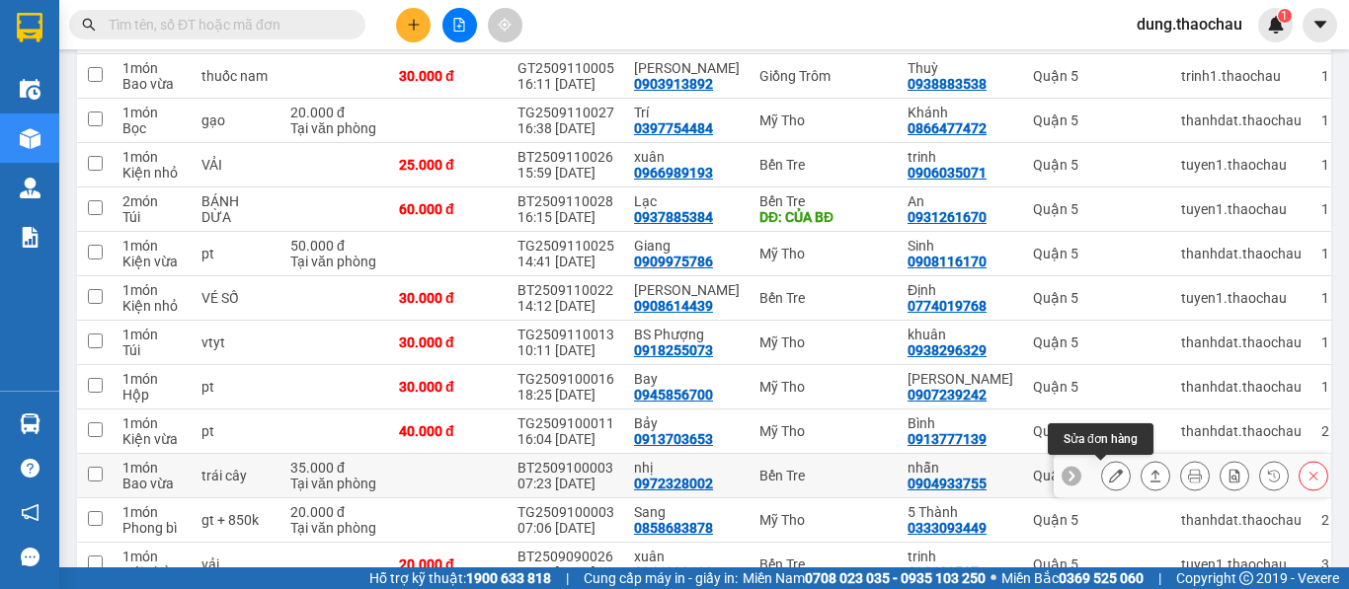
click at [1109, 475] on icon at bounding box center [1116, 476] width 14 height 14
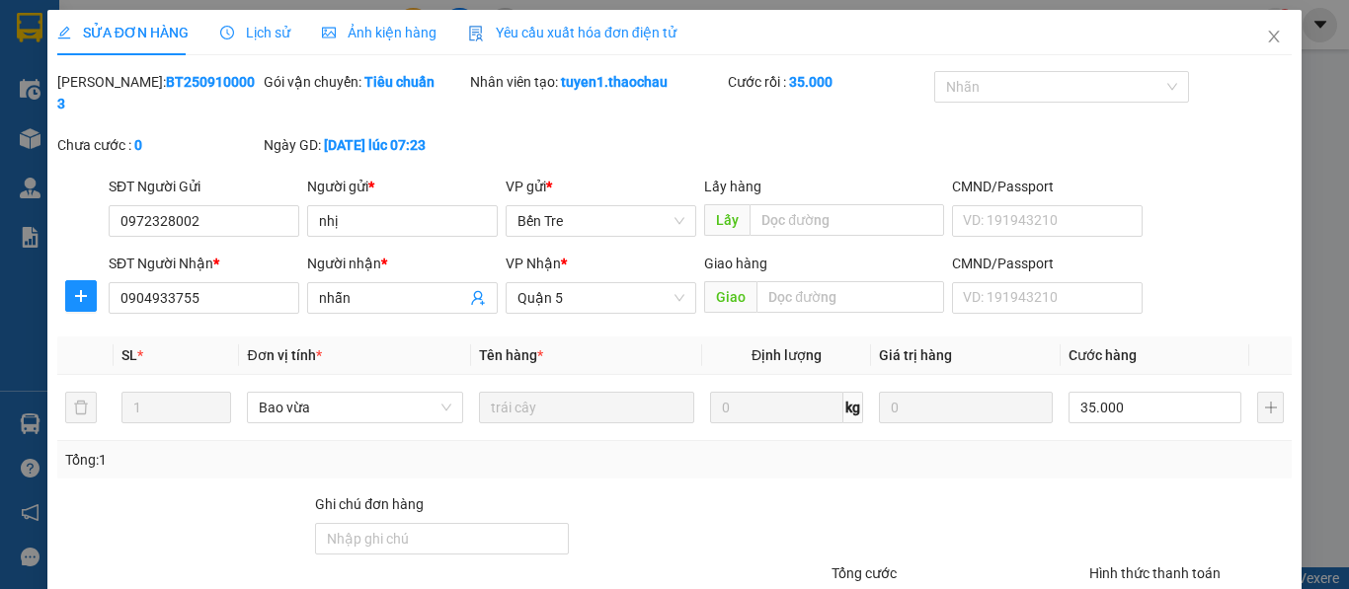
type input "0972328002"
type input "nhị"
type input "0904933755"
type input "nhẫn"
type input "35.000"
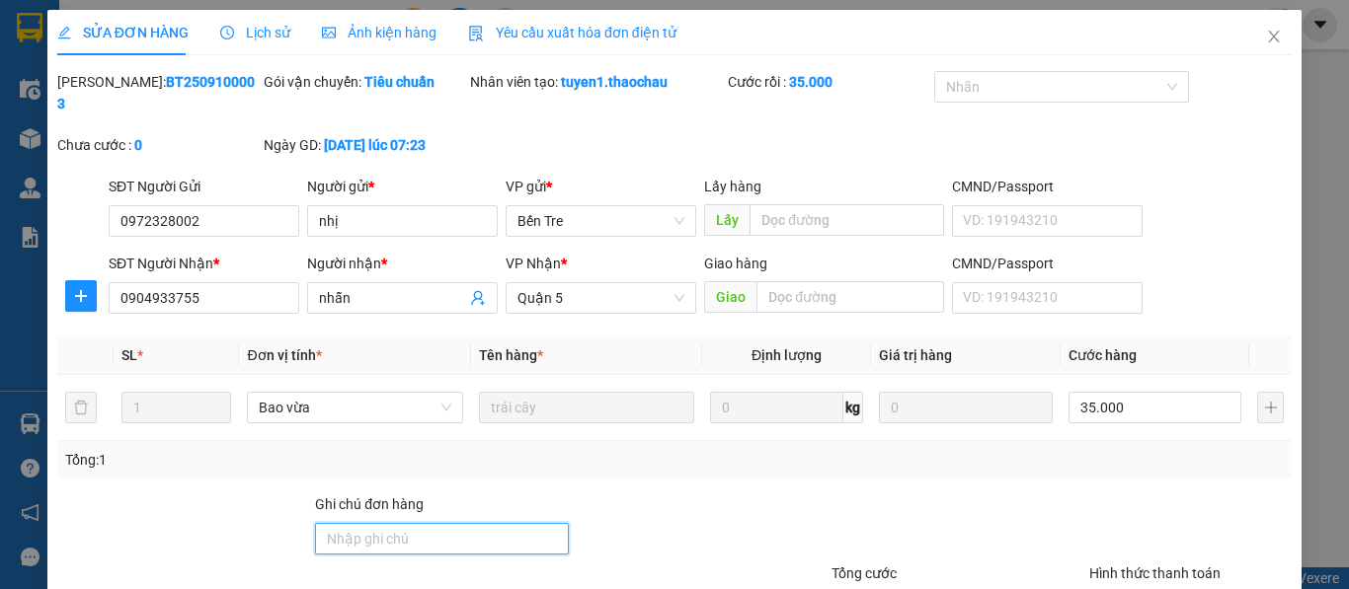
click at [344, 523] on input "Ghi chú đơn hàng" at bounding box center [442, 539] width 254 height 32
type input "nv đã giao nhưng ko quét"
click at [682, 494] on div at bounding box center [700, 528] width 258 height 69
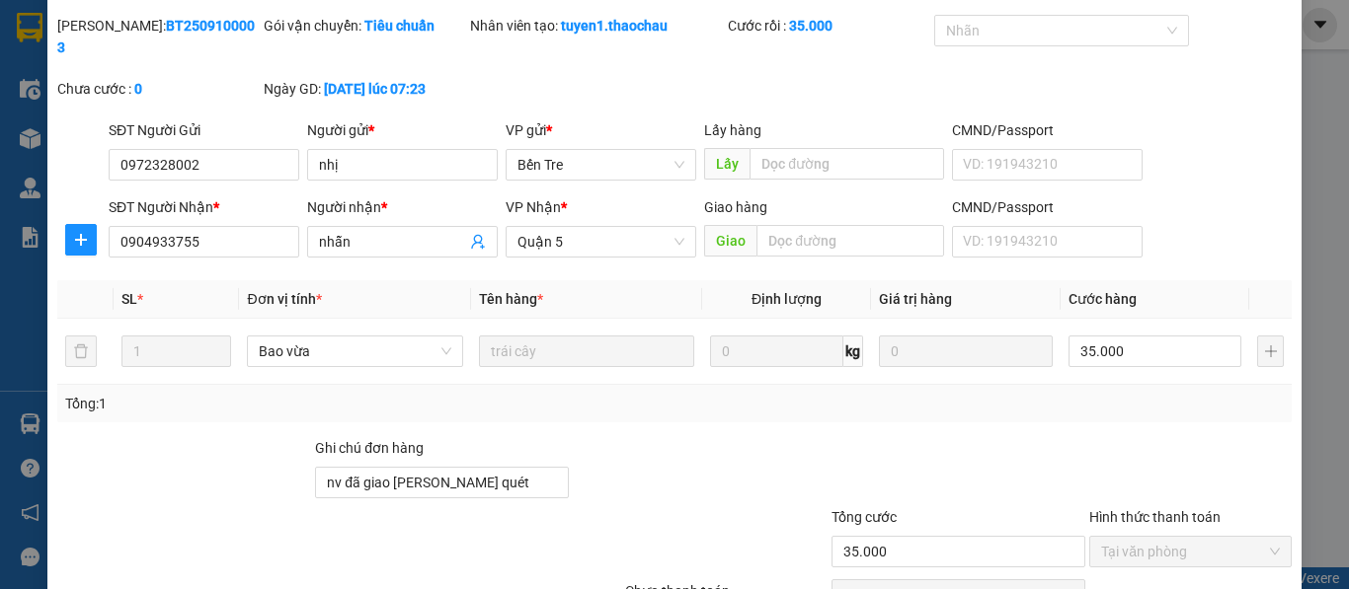
scroll to position [145, 0]
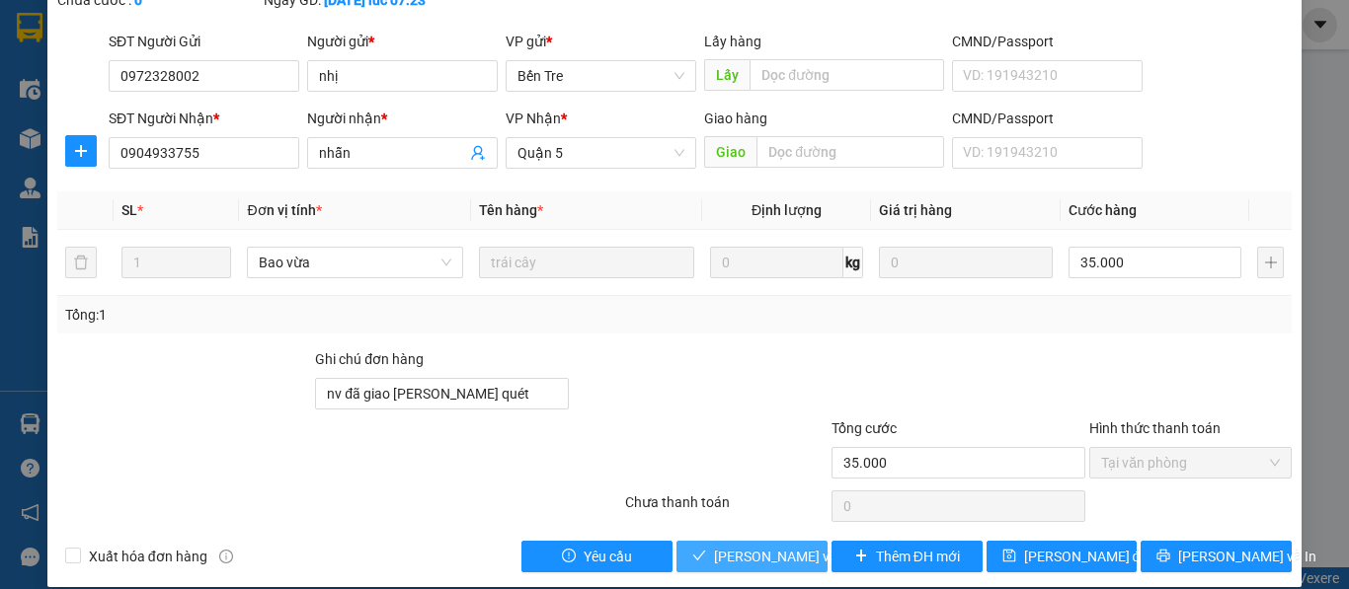
click at [732, 546] on span "Lưu và Giao hàng" at bounding box center [847, 557] width 267 height 22
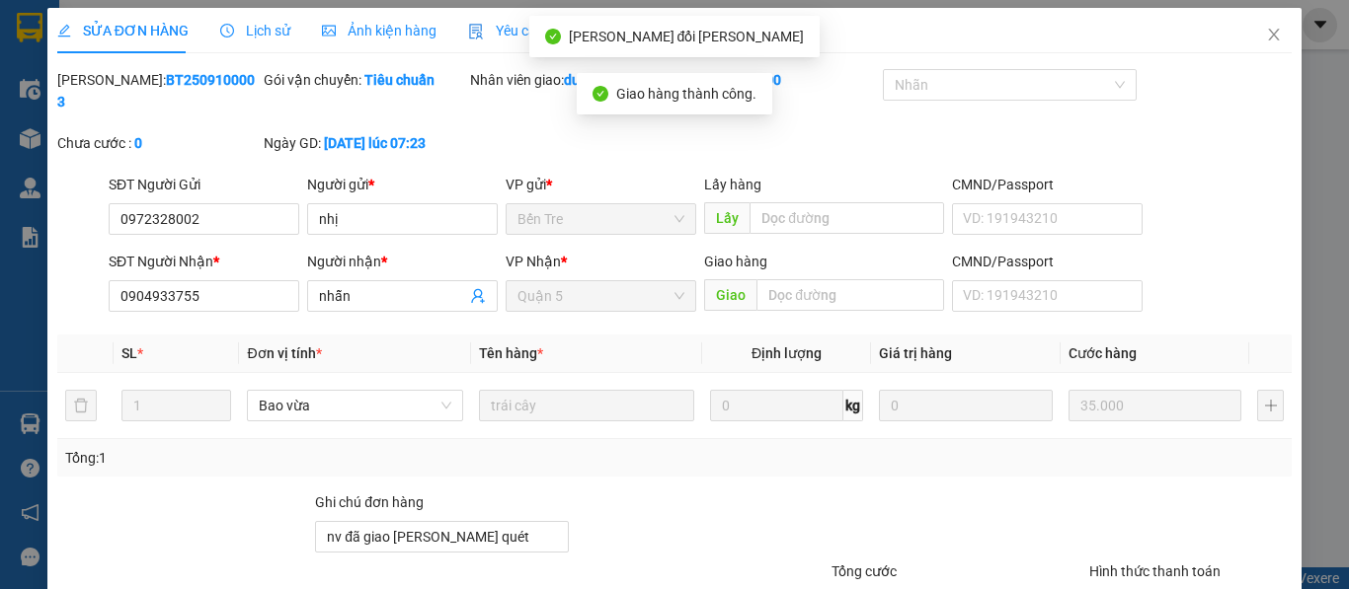
scroll to position [0, 0]
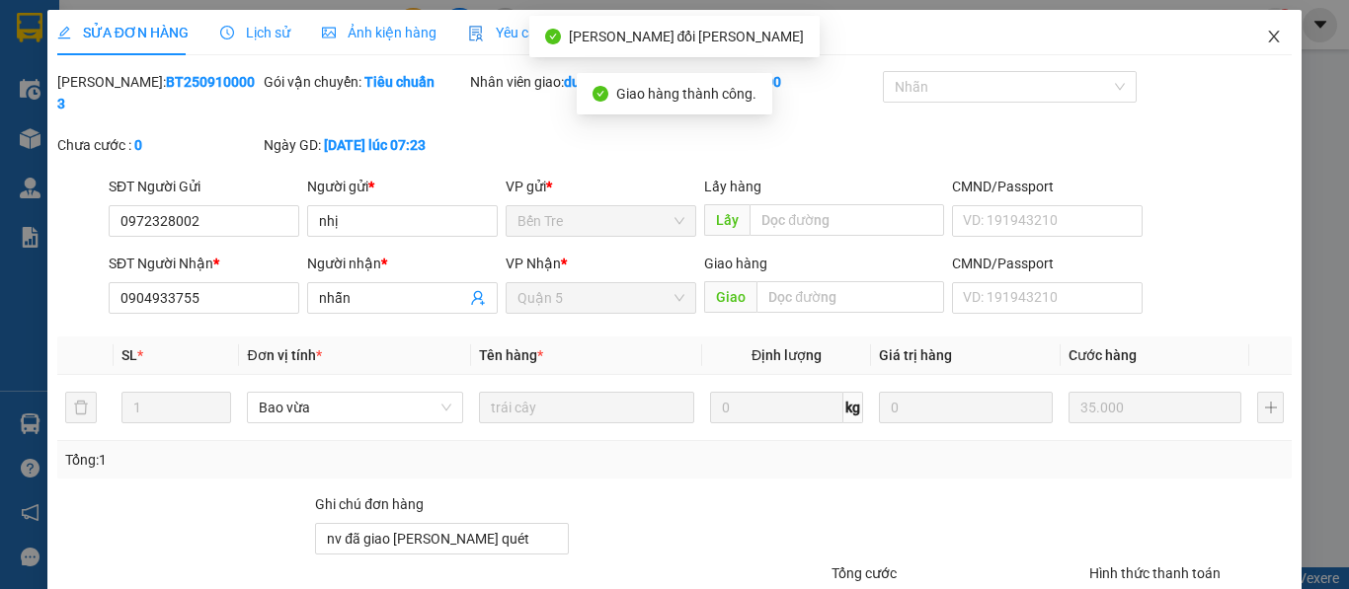
click at [1266, 35] on icon "close" at bounding box center [1274, 37] width 16 height 16
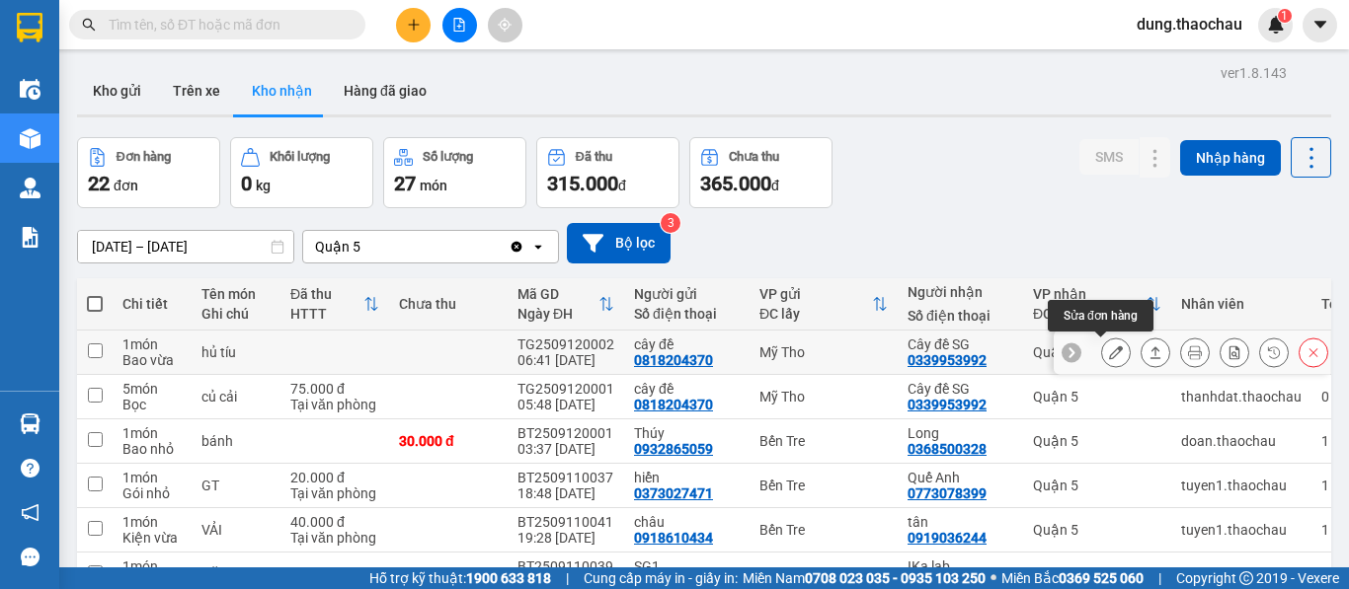
click at [1109, 358] on icon at bounding box center [1116, 353] width 14 height 14
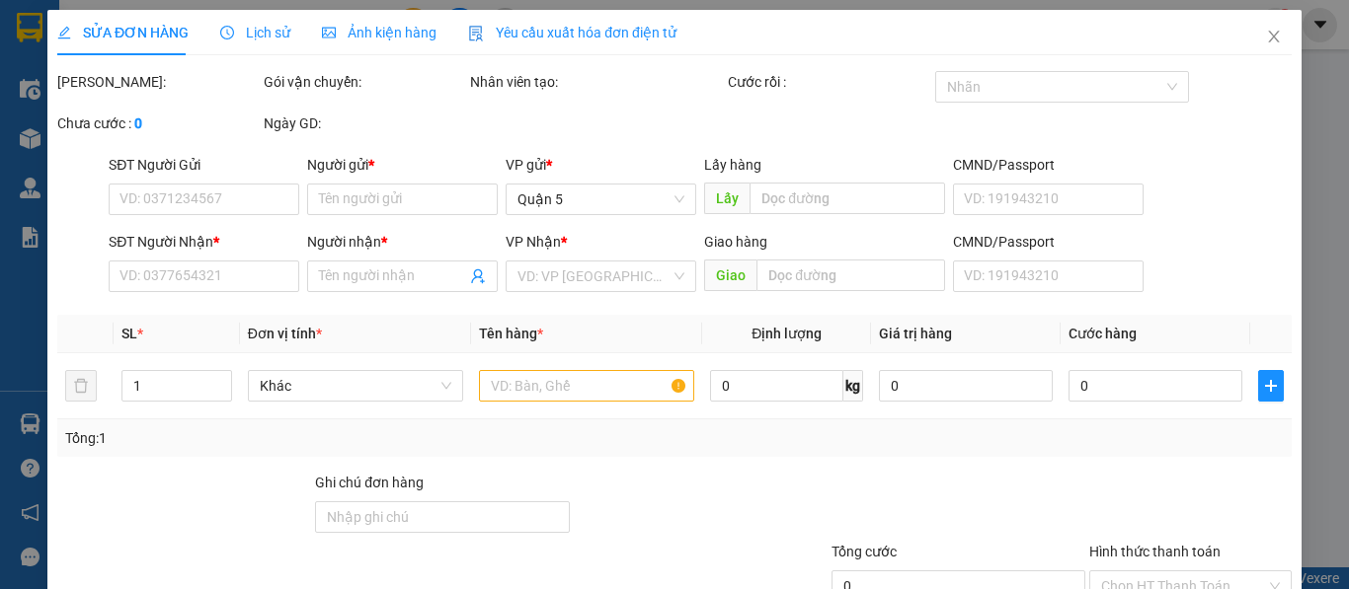
type input "0818204370"
type input "cây đề"
type input "0339953992"
type input "Cây đề SG"
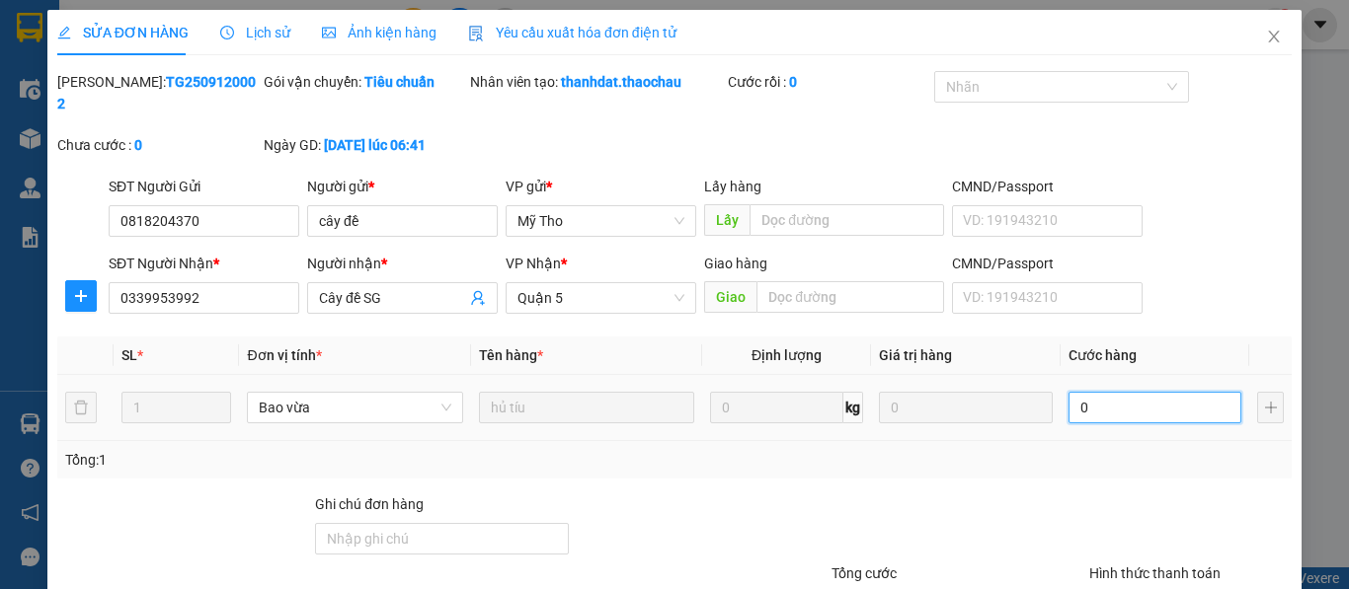
click at [1085, 392] on input "0" at bounding box center [1155, 408] width 174 height 32
type input "3"
type input "30"
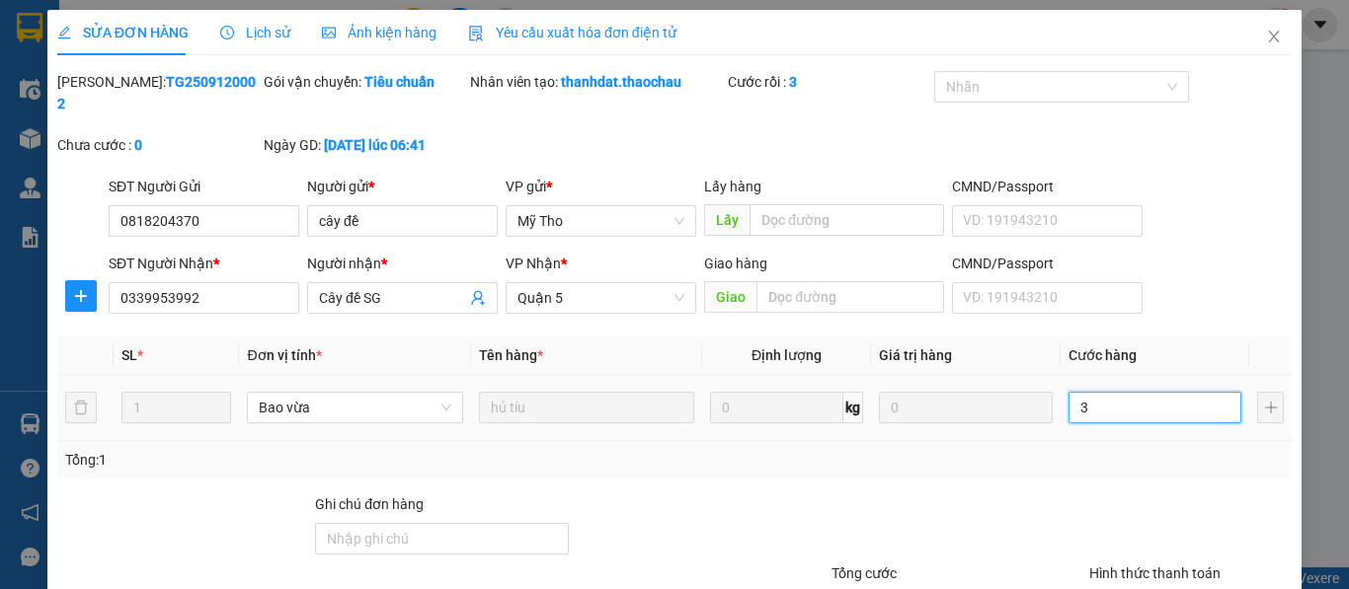
type input "30"
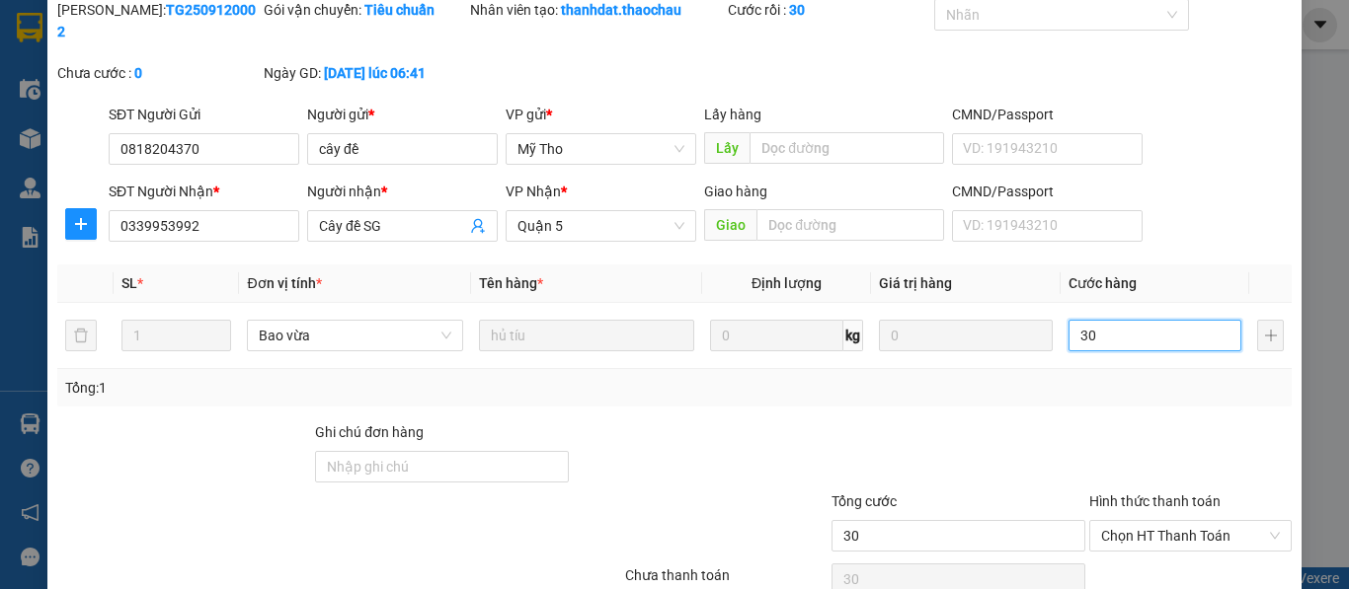
scroll to position [145, 0]
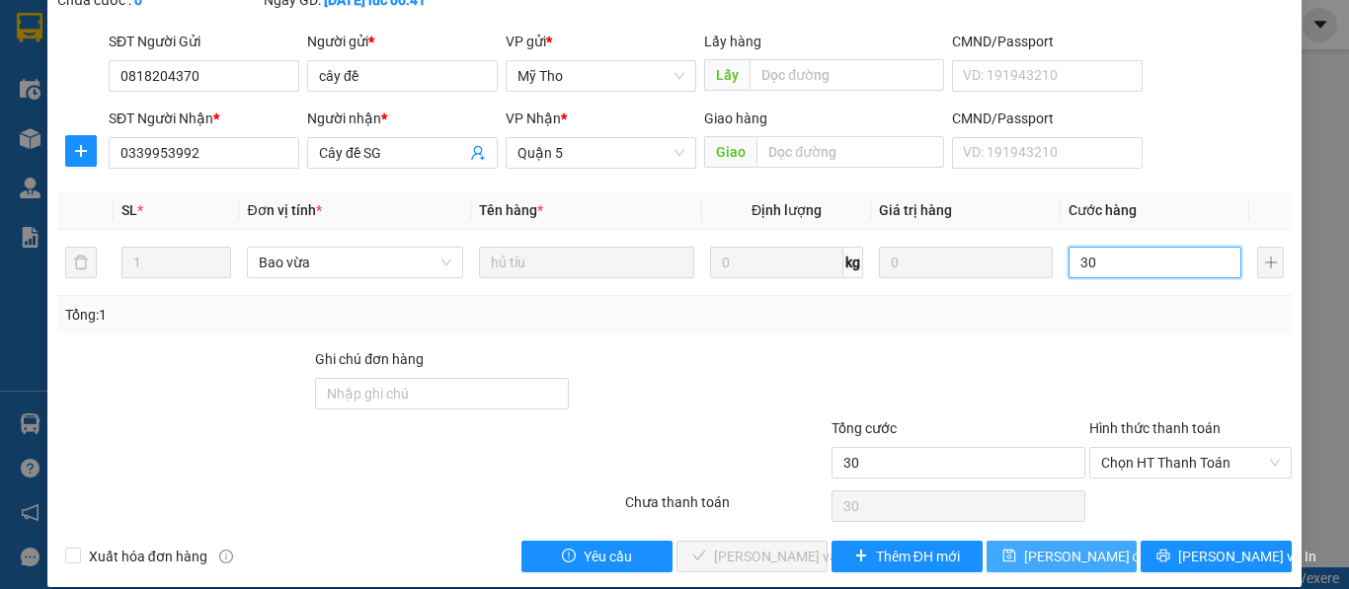
type input "30"
type input "30.000"
click at [1039, 546] on span "Lưu thay đổi" at bounding box center [1087, 557] width 127 height 22
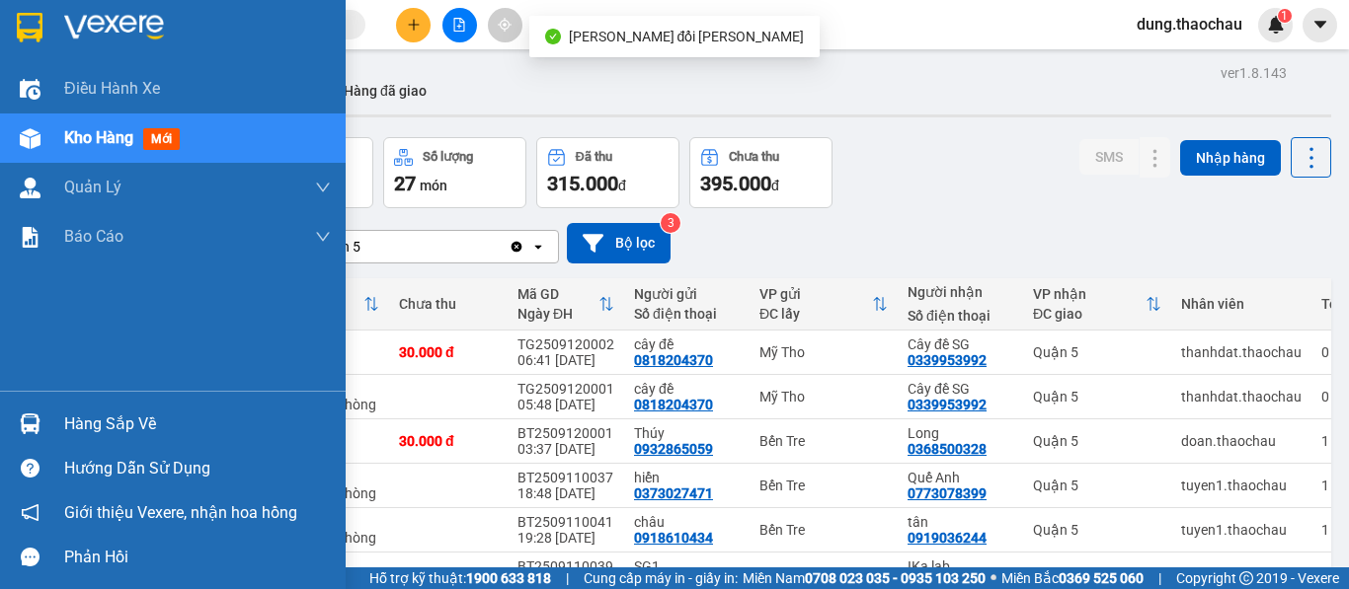
click at [29, 427] on img at bounding box center [30, 424] width 21 height 21
click at [17, 371] on div "Điều hành xe Kho hàng mới Quản Lý Quản lý chuyến Quản lý khách hàng mới Quản lý…" at bounding box center [173, 294] width 346 height 589
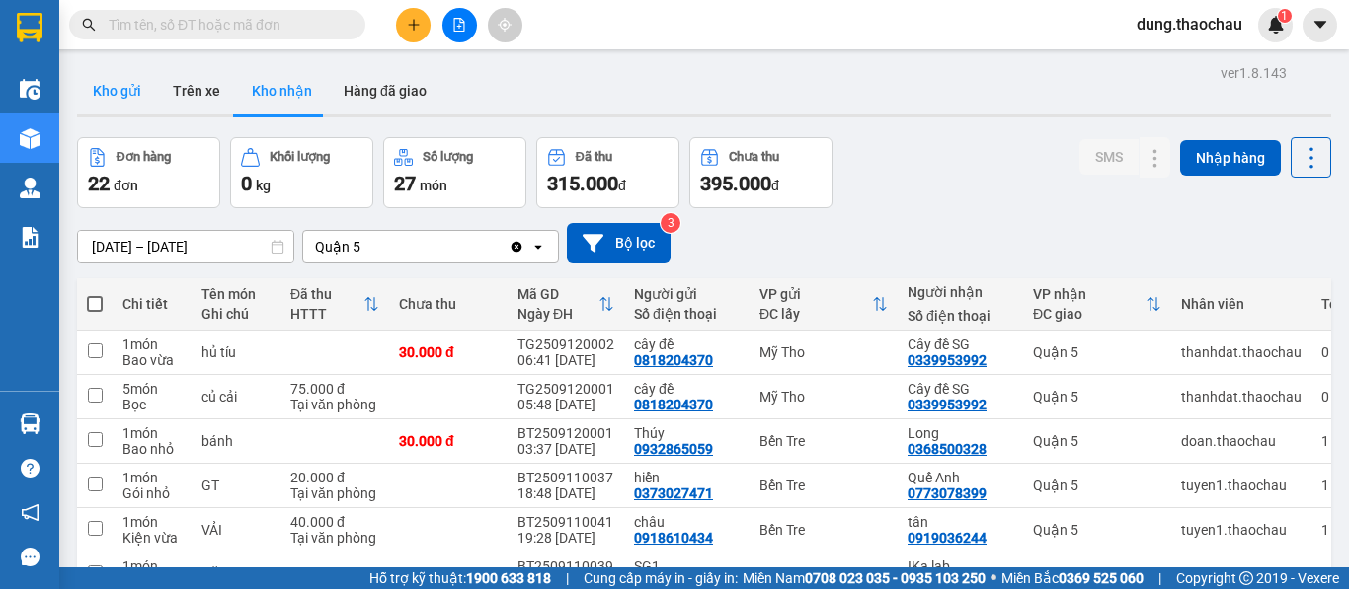
click at [132, 86] on button "Kho gửi" at bounding box center [117, 90] width 80 height 47
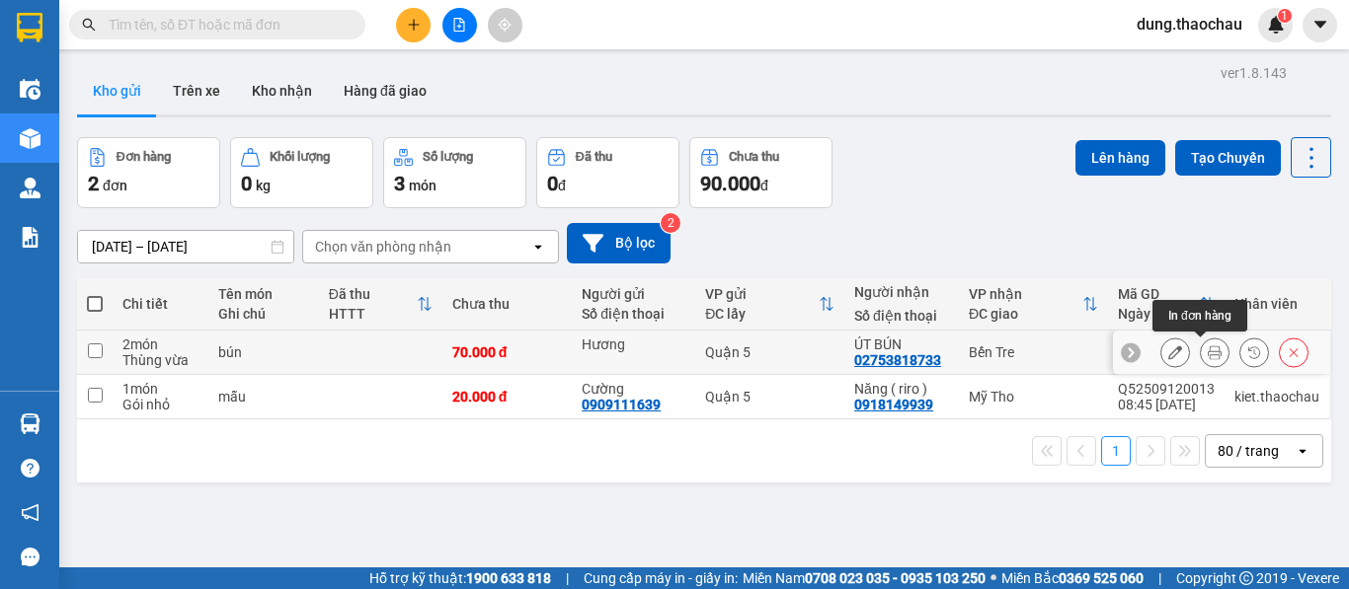
click at [1207, 353] on icon at bounding box center [1214, 353] width 14 height 14
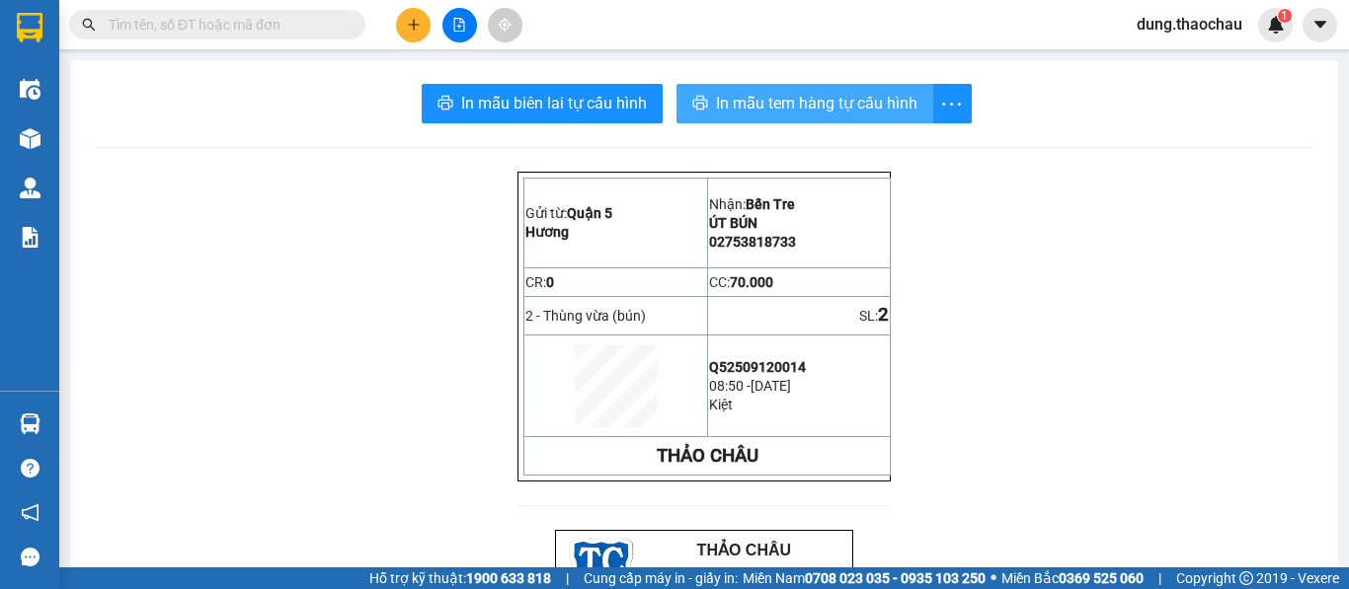
click at [748, 109] on span "In mẫu tem hàng tự cấu hình" at bounding box center [816, 103] width 201 height 25
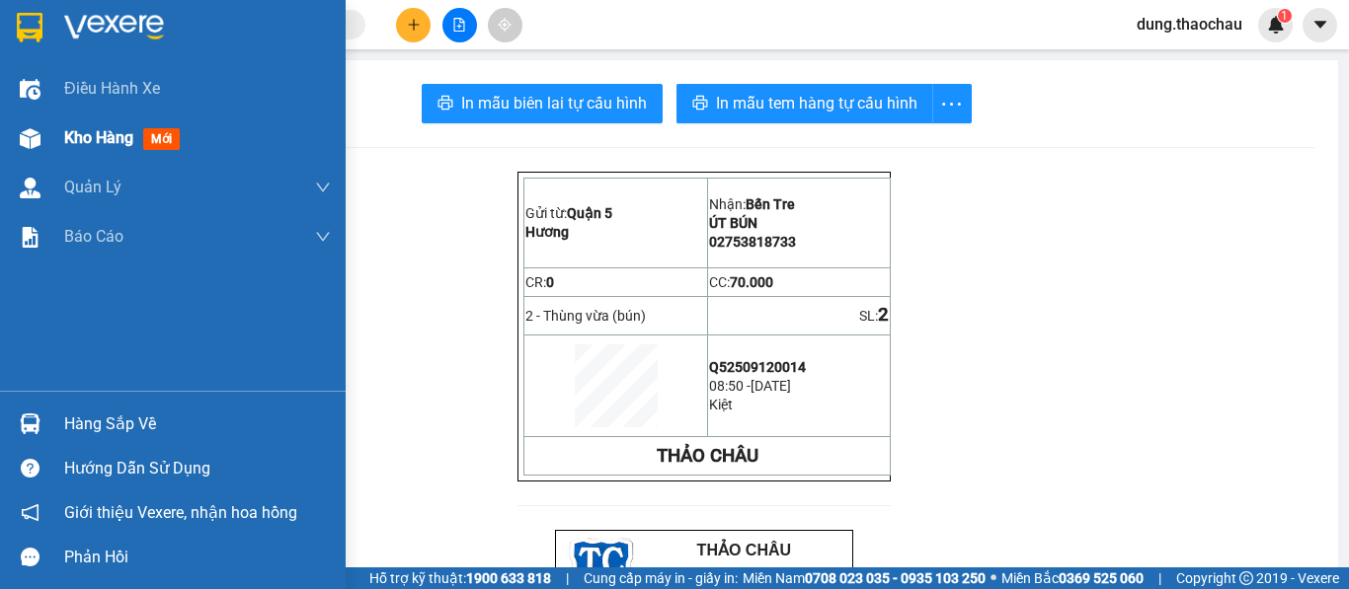
click at [84, 143] on span "Kho hàng" at bounding box center [98, 137] width 69 height 19
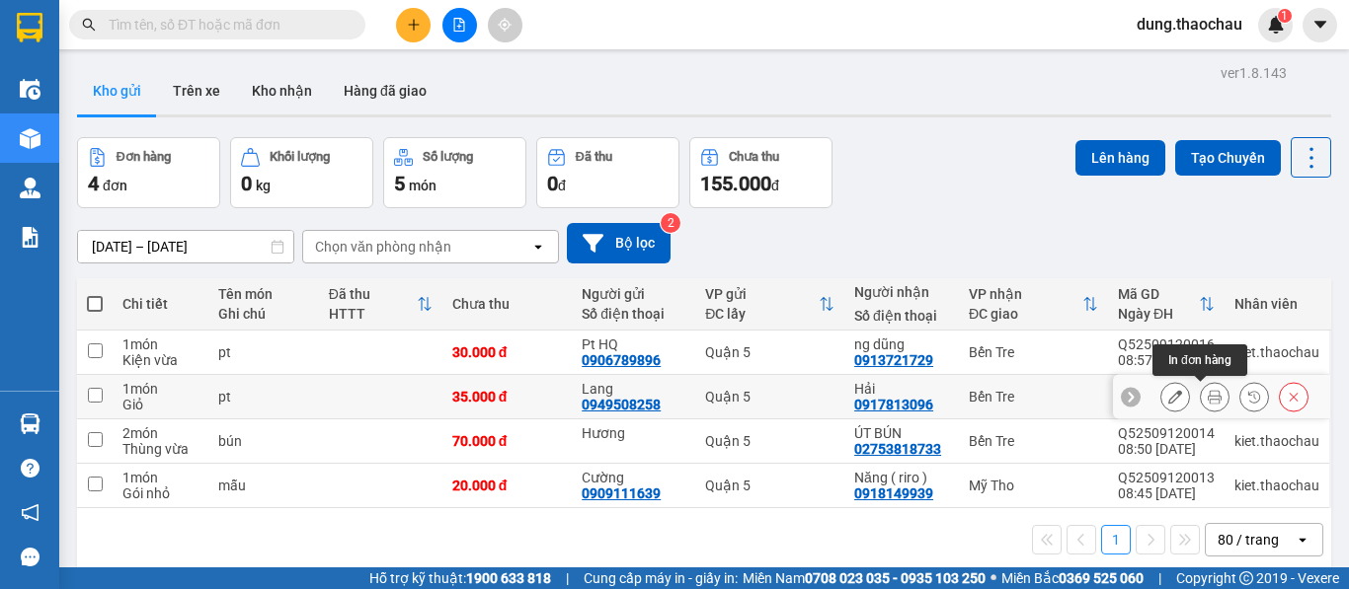
click at [1207, 403] on icon at bounding box center [1214, 397] width 14 height 14
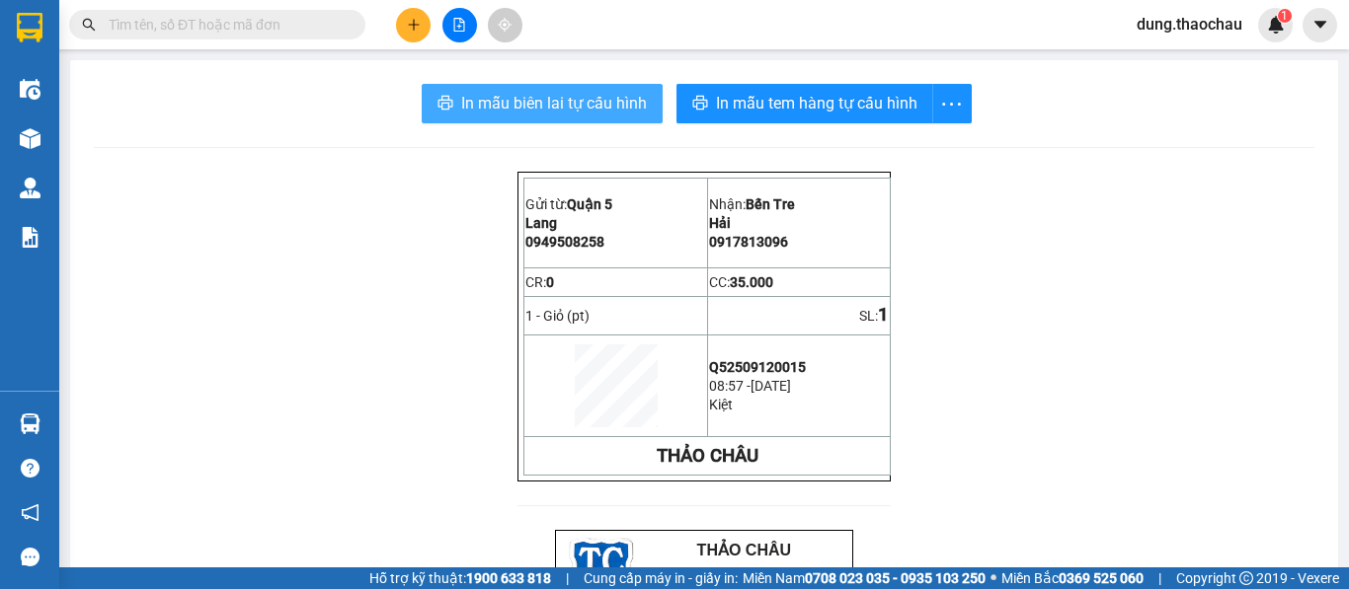
click at [563, 102] on span "In mẫu biên lai tự cấu hình" at bounding box center [554, 103] width 186 height 25
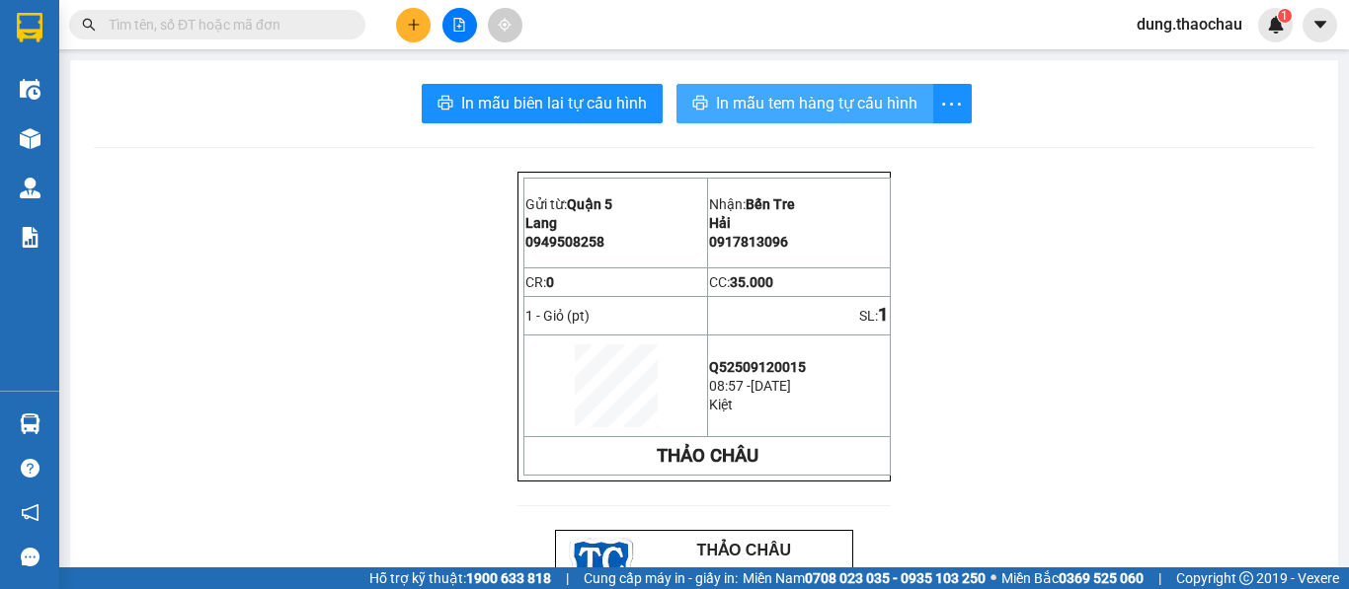
click at [882, 116] on button "In mẫu tem hàng tự cấu hình" at bounding box center [804, 103] width 257 height 39
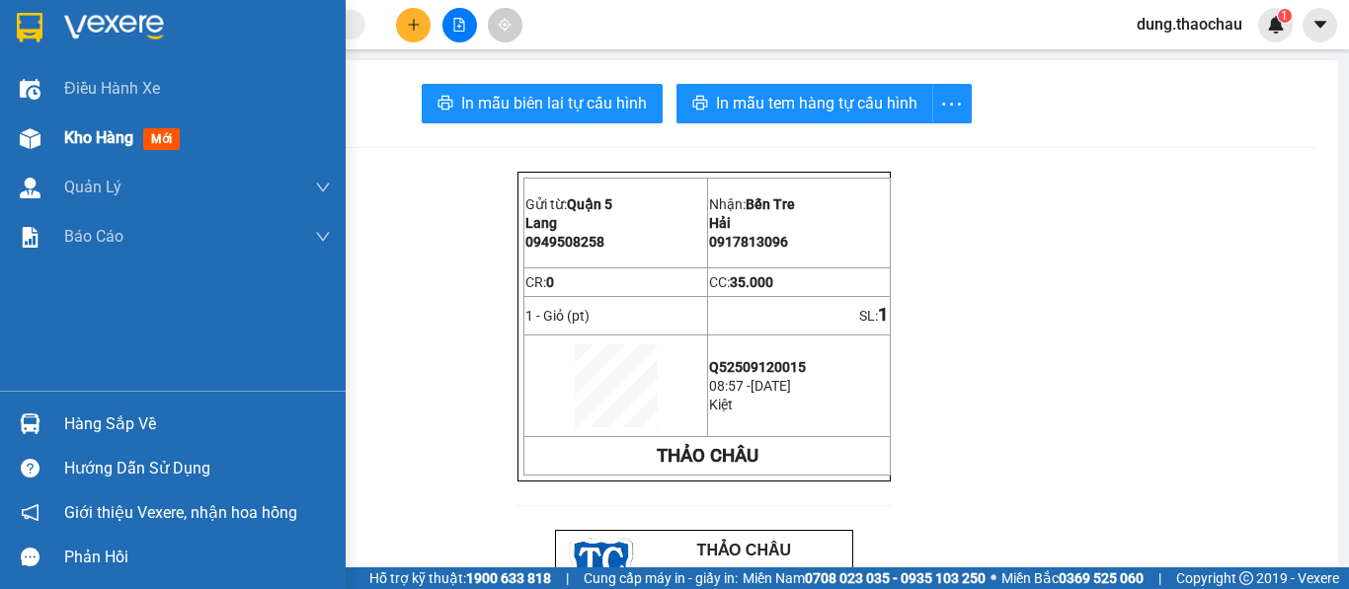
click at [125, 137] on span "Kho hàng" at bounding box center [98, 137] width 69 height 19
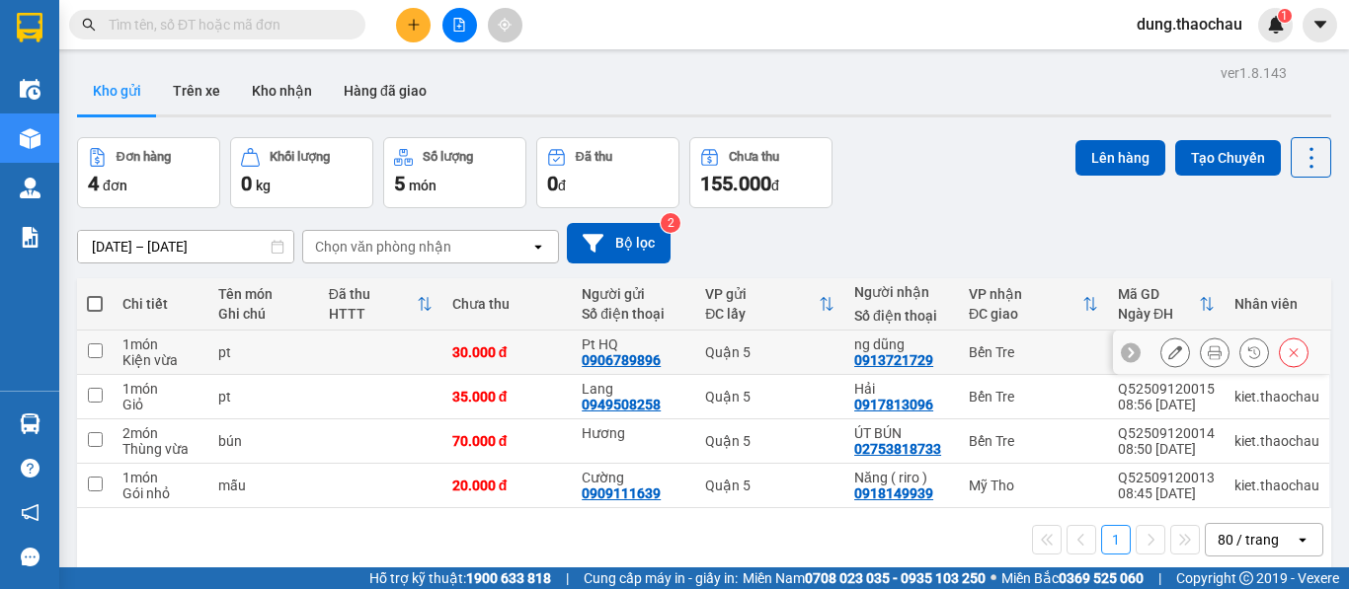
click at [1201, 343] on button at bounding box center [1215, 353] width 28 height 35
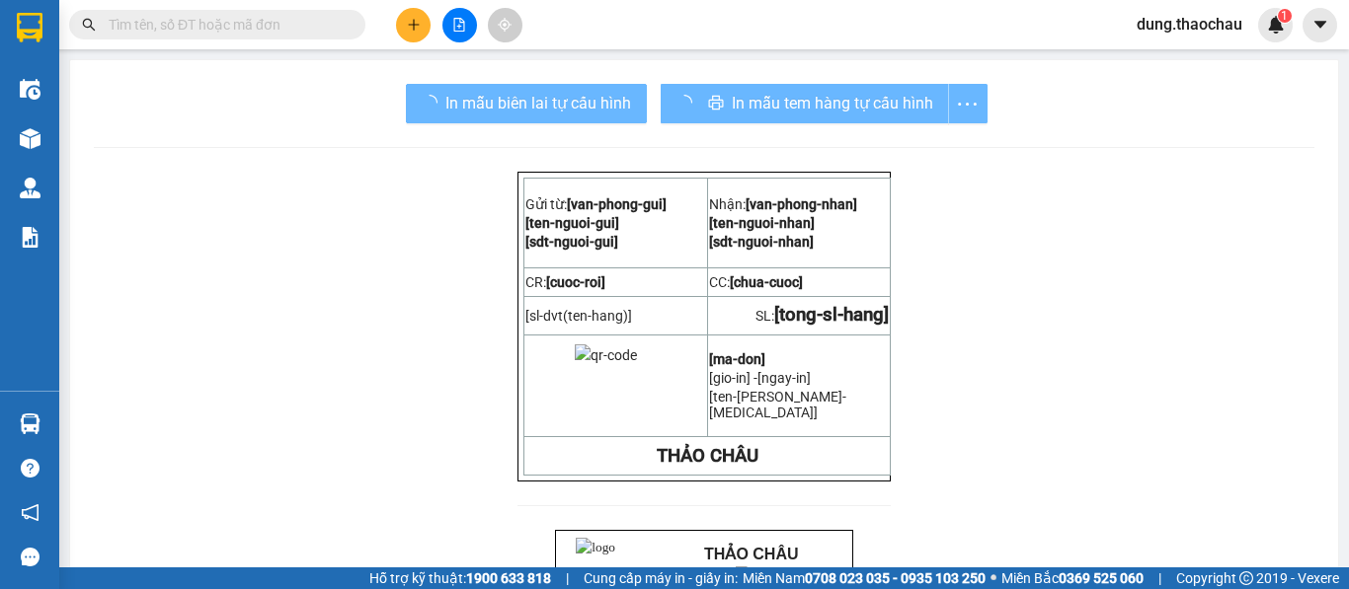
click at [817, 116] on div "In mẫu tem hàng tự cấu hình" at bounding box center [823, 103] width 327 height 39
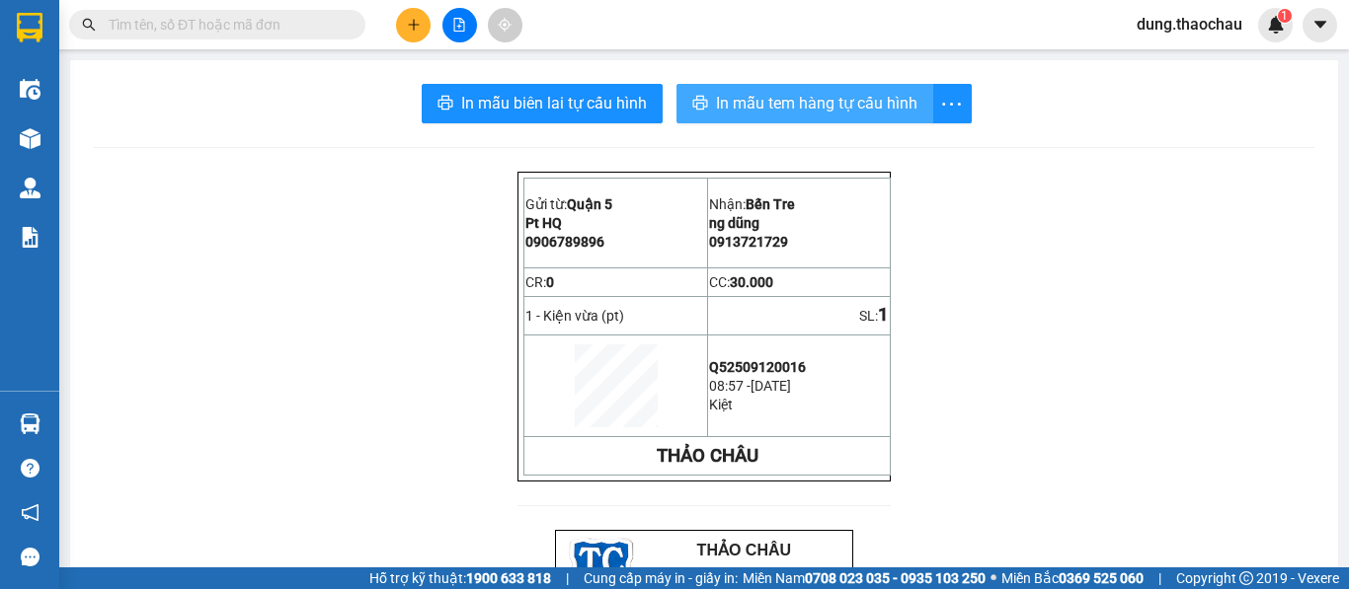
click at [825, 97] on span "In mẫu tem hàng tự cấu hình" at bounding box center [816, 103] width 201 height 25
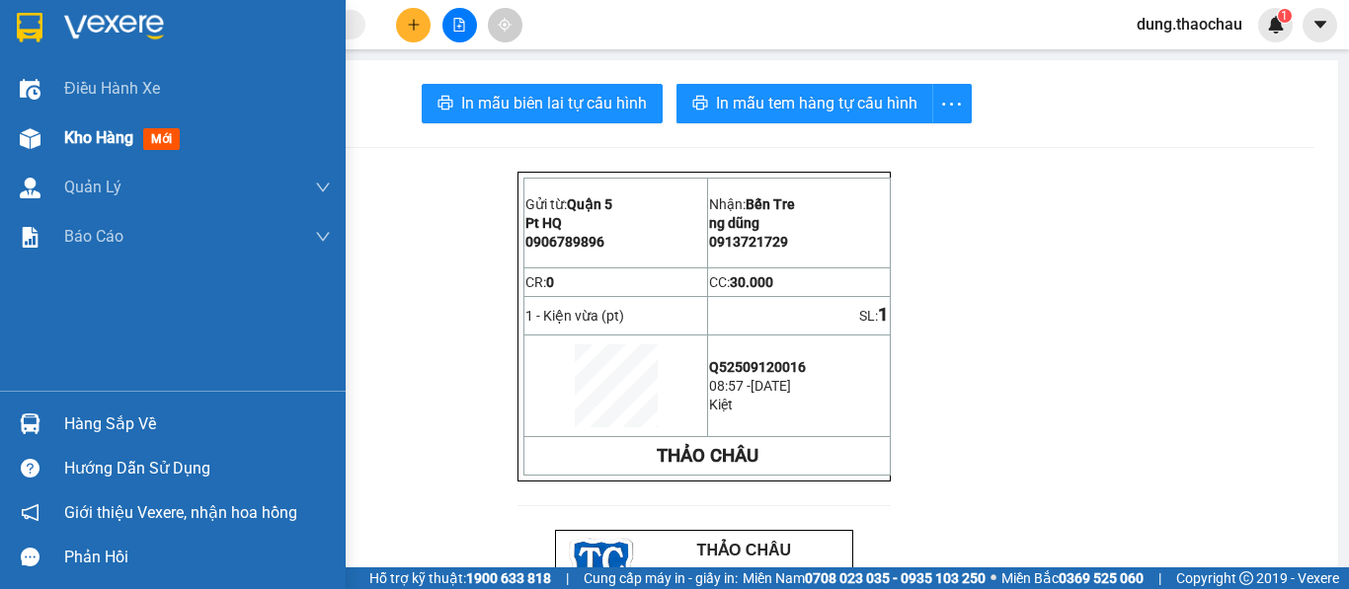
click at [85, 128] on span "Kho hàng" at bounding box center [98, 137] width 69 height 19
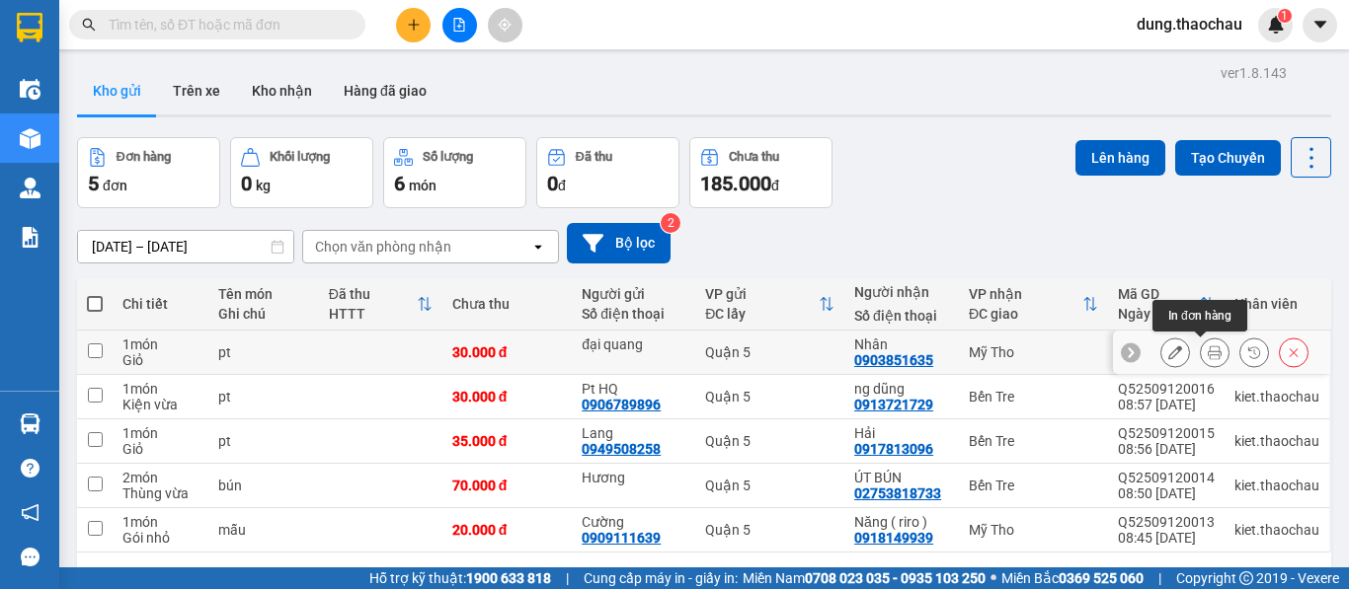
click at [1207, 350] on icon at bounding box center [1214, 353] width 14 height 14
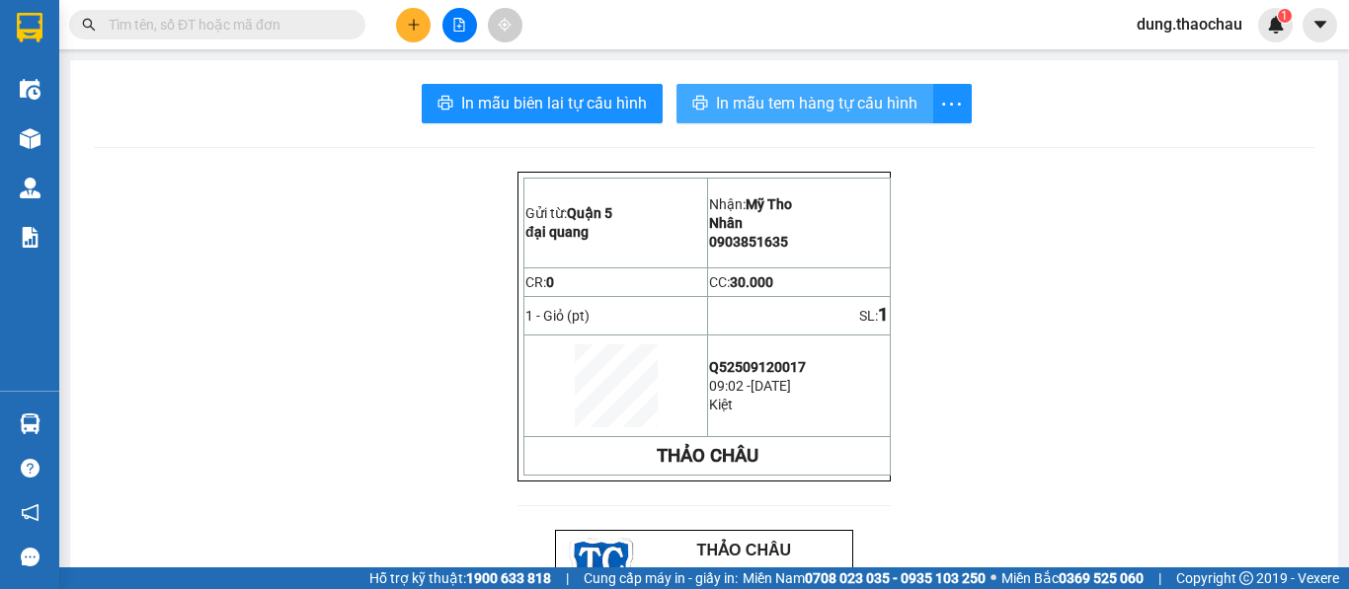
click at [784, 106] on span "In mẫu tem hàng tự cấu hình" at bounding box center [816, 103] width 201 height 25
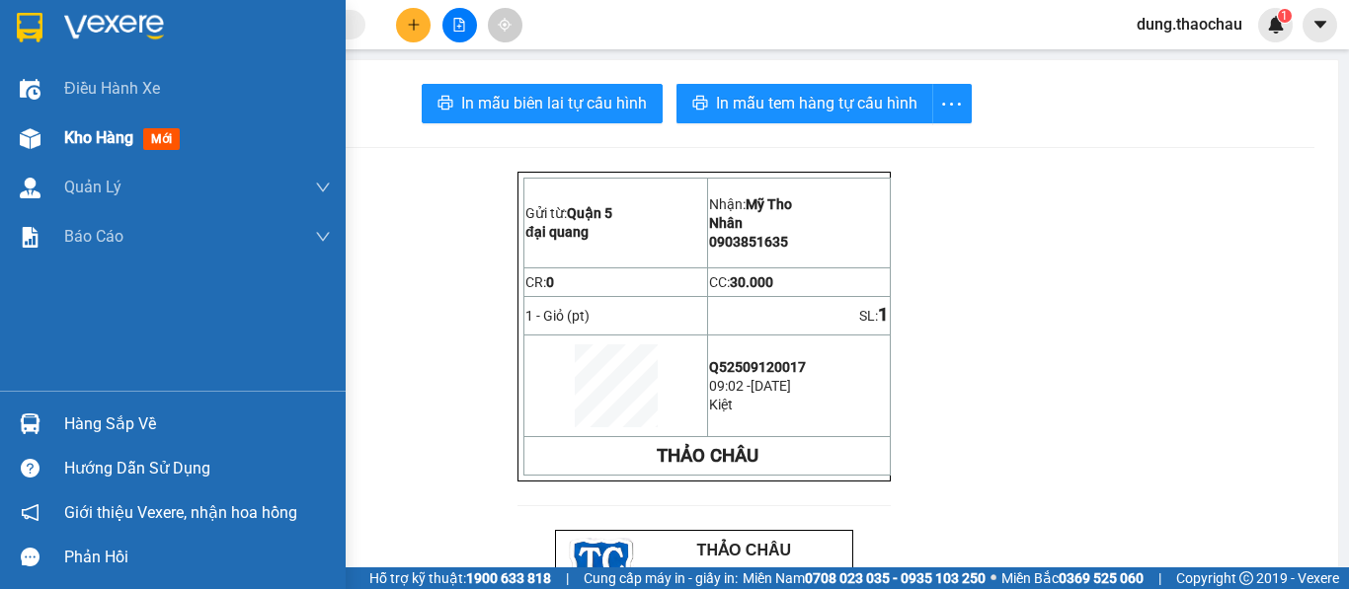
drag, startPoint x: 88, startPoint y: 138, endPoint x: 70, endPoint y: 138, distance: 17.8
click at [88, 139] on span "Kho hàng" at bounding box center [98, 137] width 69 height 19
click at [75, 142] on span "Kho hàng" at bounding box center [98, 137] width 69 height 19
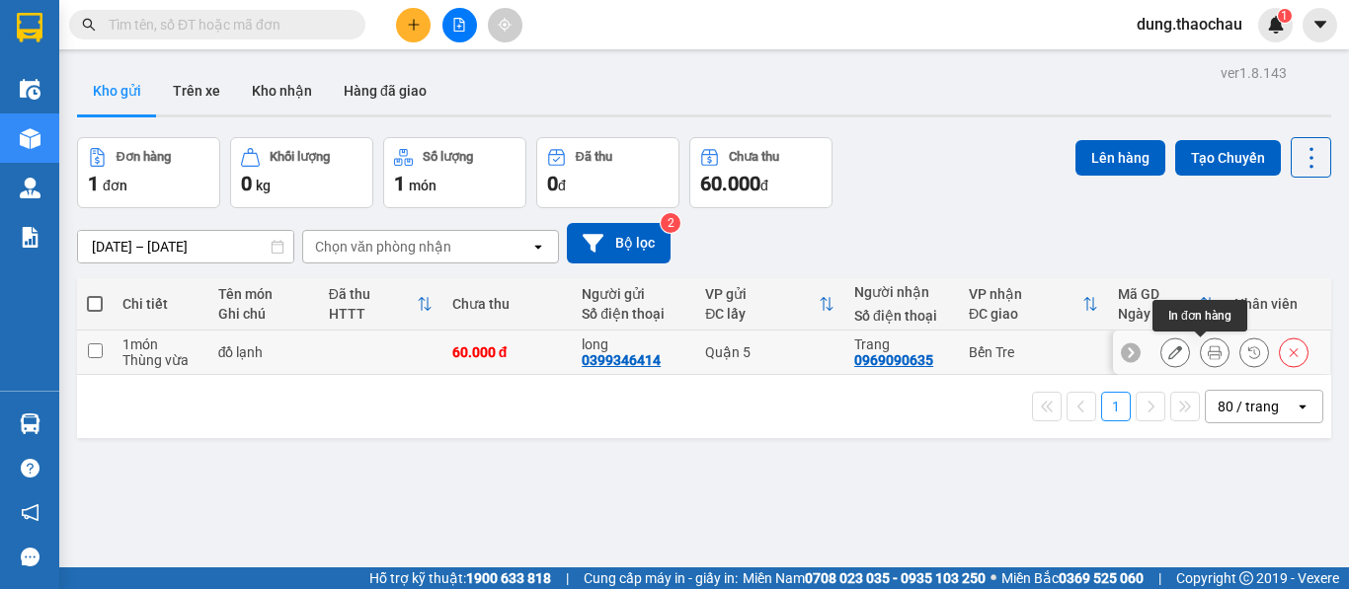
click at [1207, 357] on icon at bounding box center [1214, 353] width 14 height 14
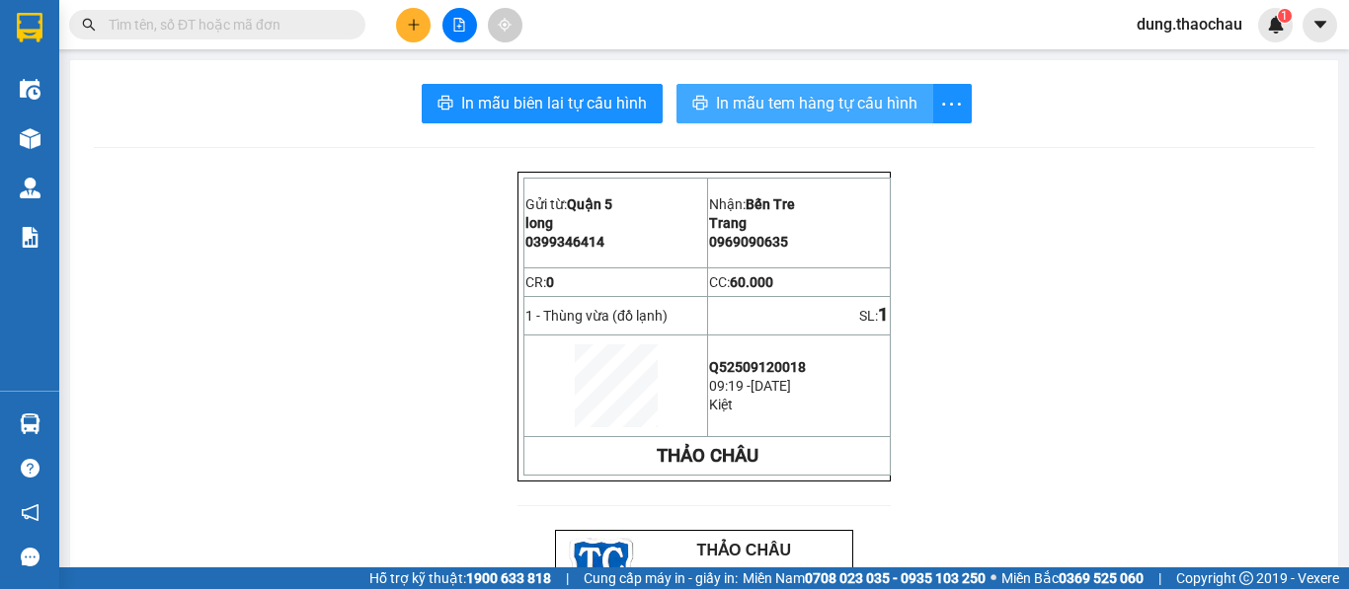
click at [732, 105] on span "In mẫu tem hàng tự cấu hình" at bounding box center [816, 103] width 201 height 25
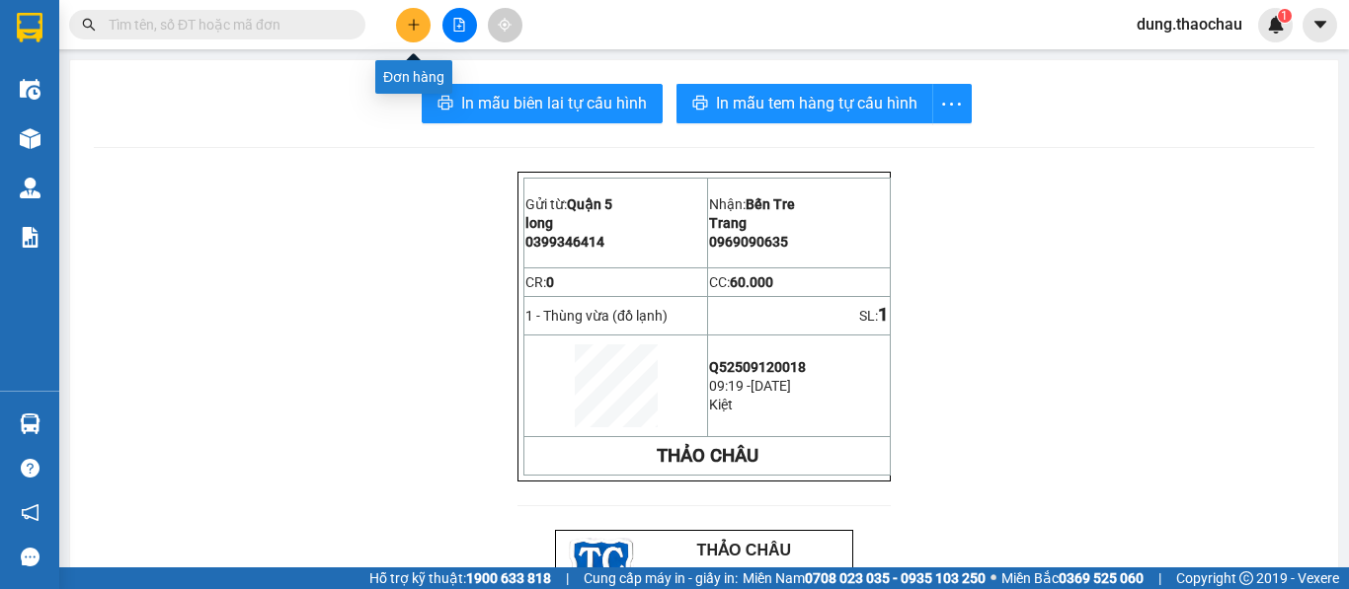
click at [425, 34] on button at bounding box center [413, 25] width 35 height 35
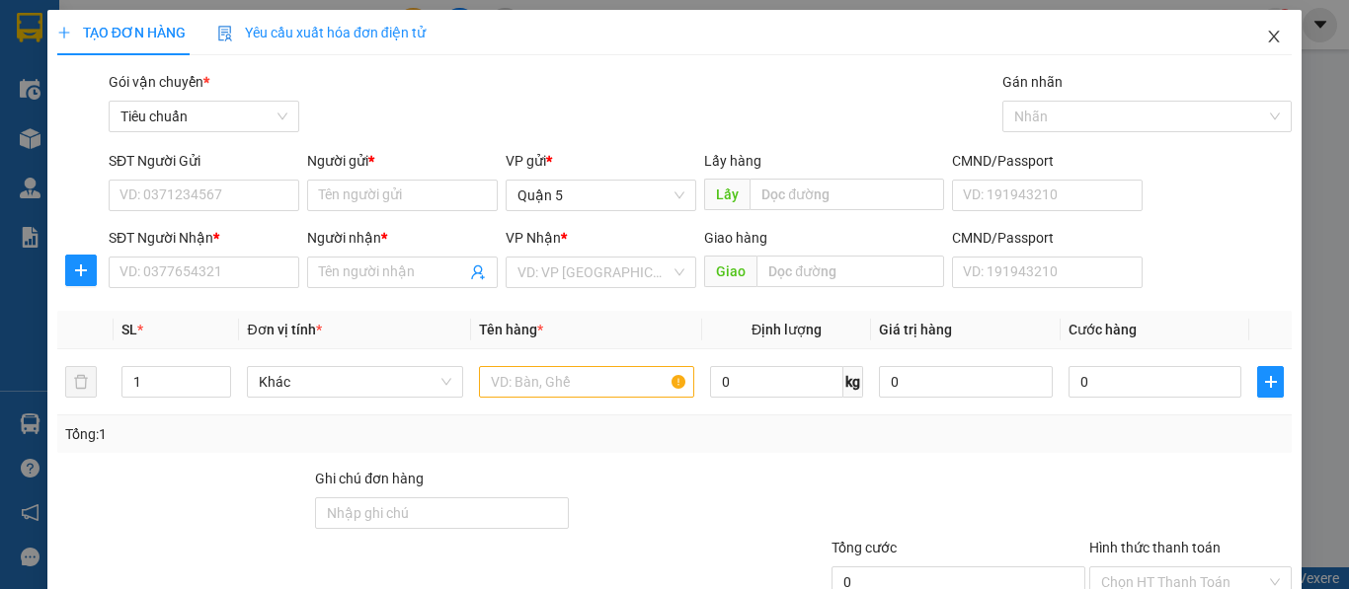
click at [1269, 39] on icon "close" at bounding box center [1274, 37] width 11 height 12
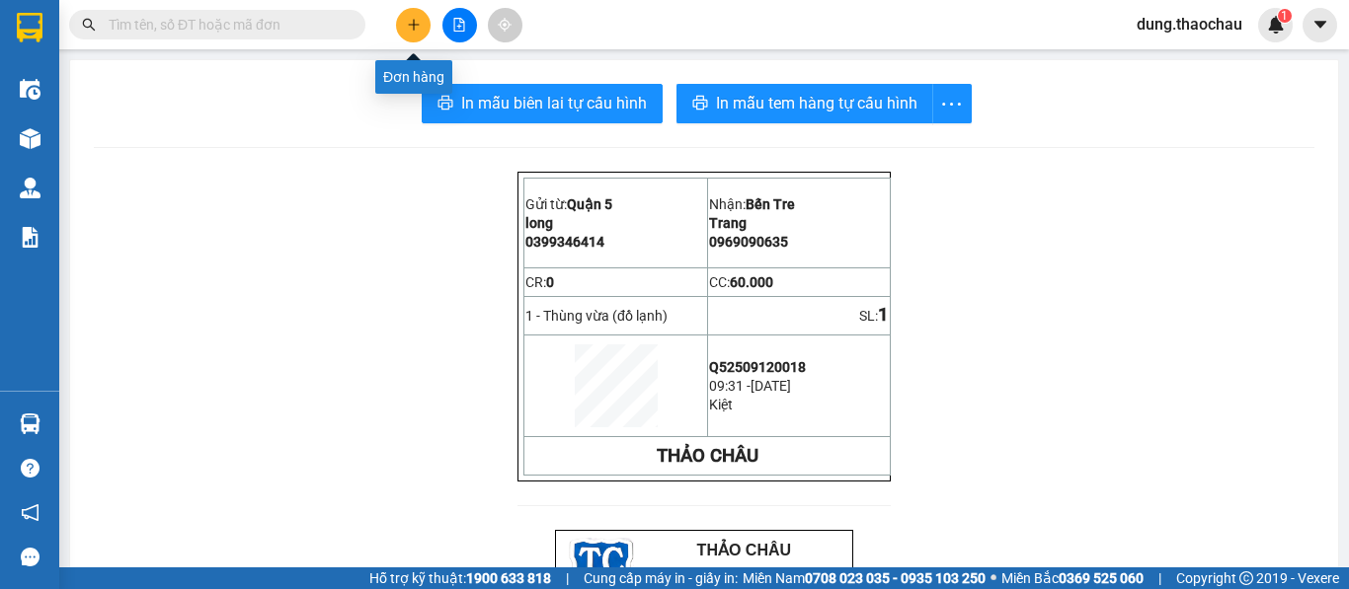
click at [426, 30] on button at bounding box center [413, 25] width 35 height 35
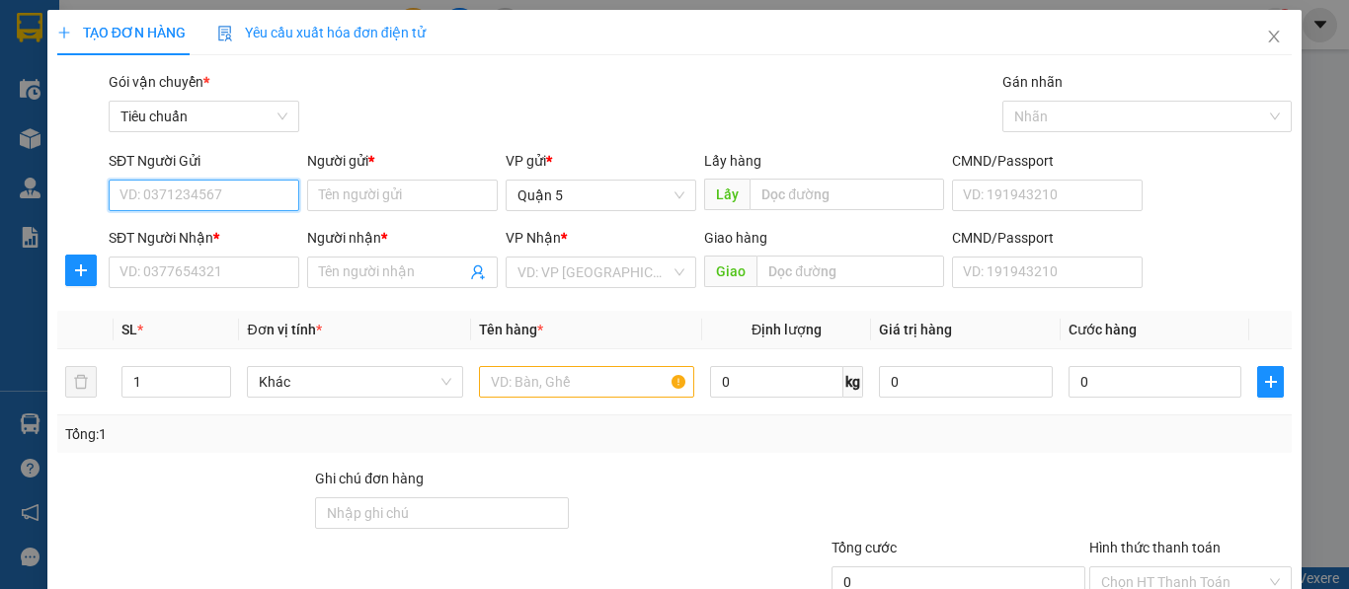
type input "9"
type input "0972979690"
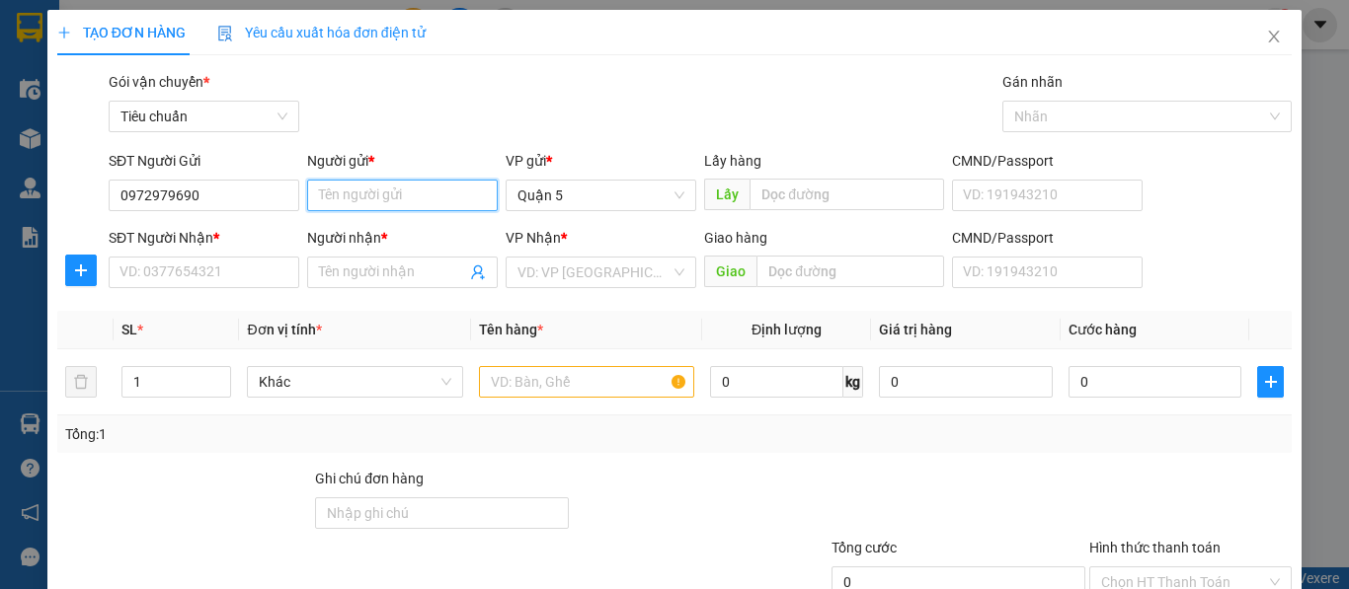
click at [379, 195] on input "Người gửi *" at bounding box center [402, 196] width 191 height 32
paste input "Â"
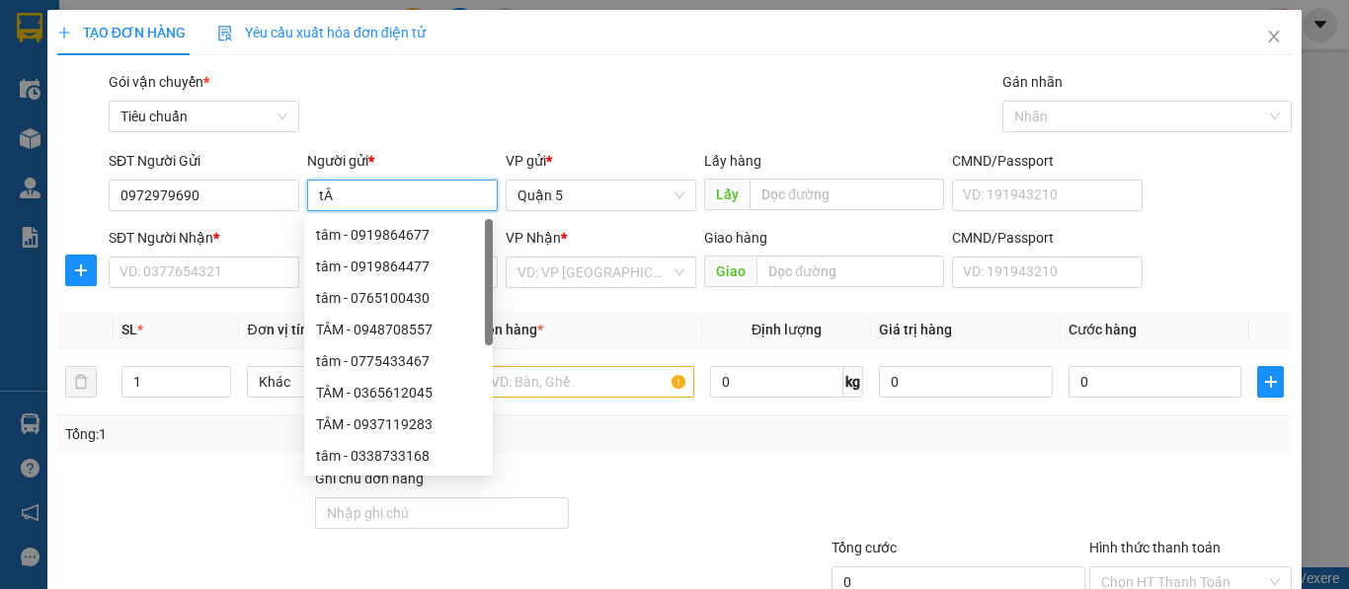
type input "t"
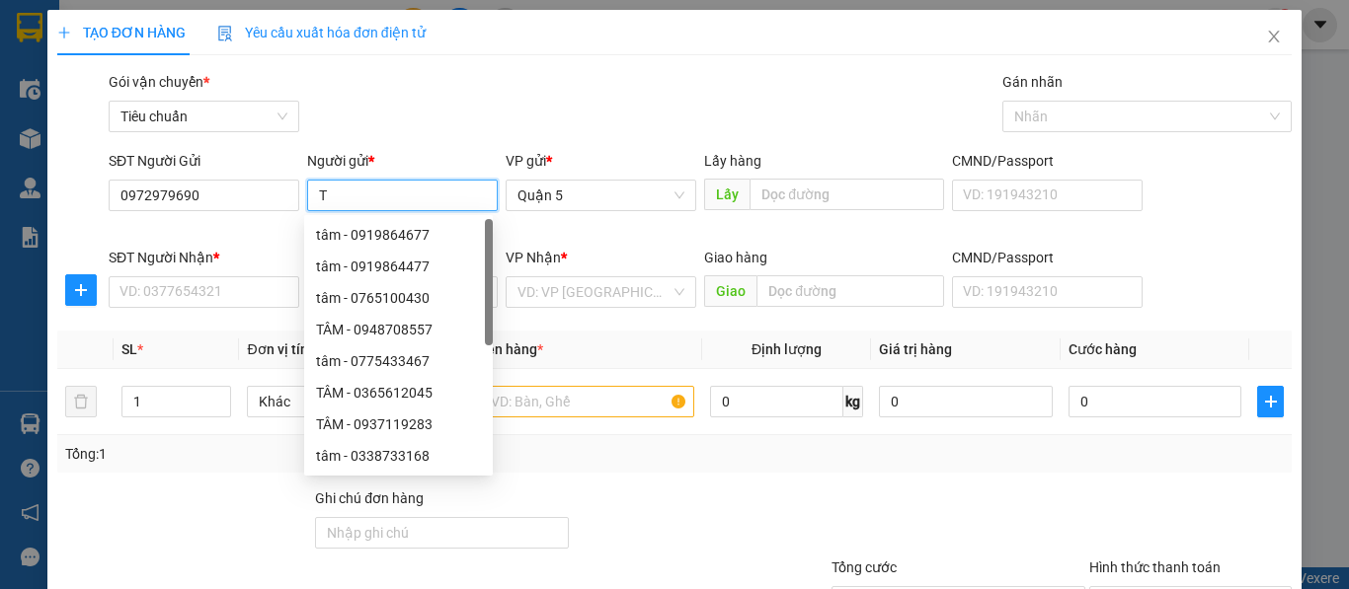
paste input "â"
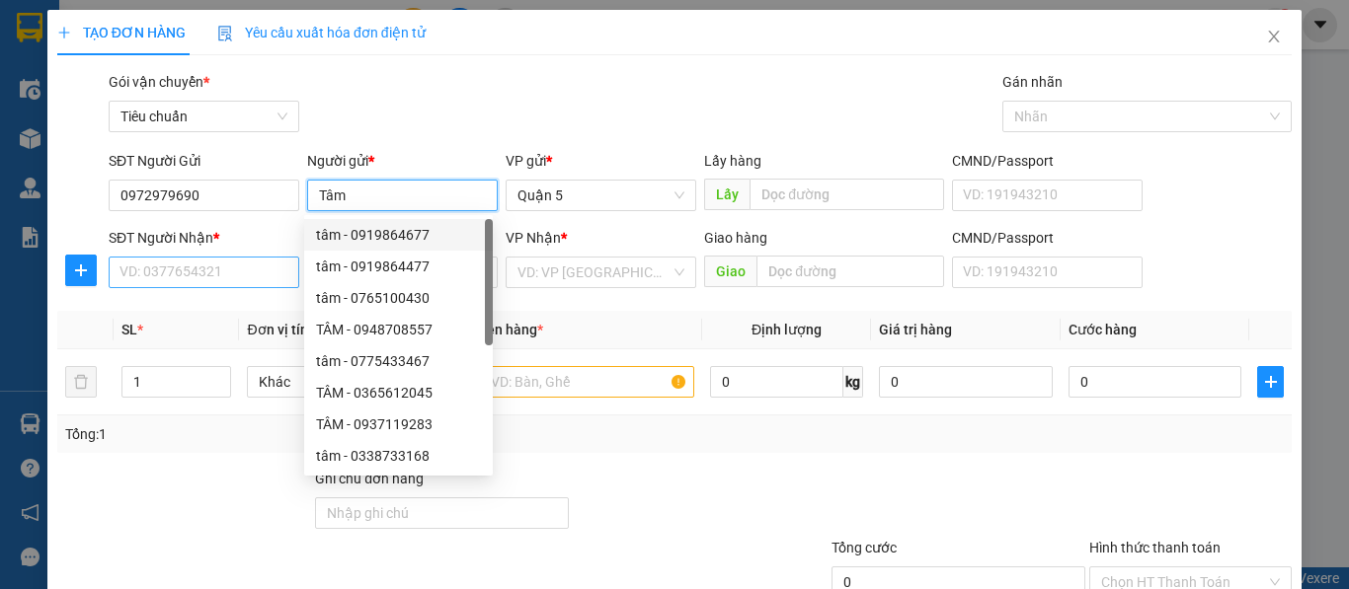
type input "Tâm"
click at [164, 280] on input "SĐT Người Nhận *" at bounding box center [204, 273] width 191 height 32
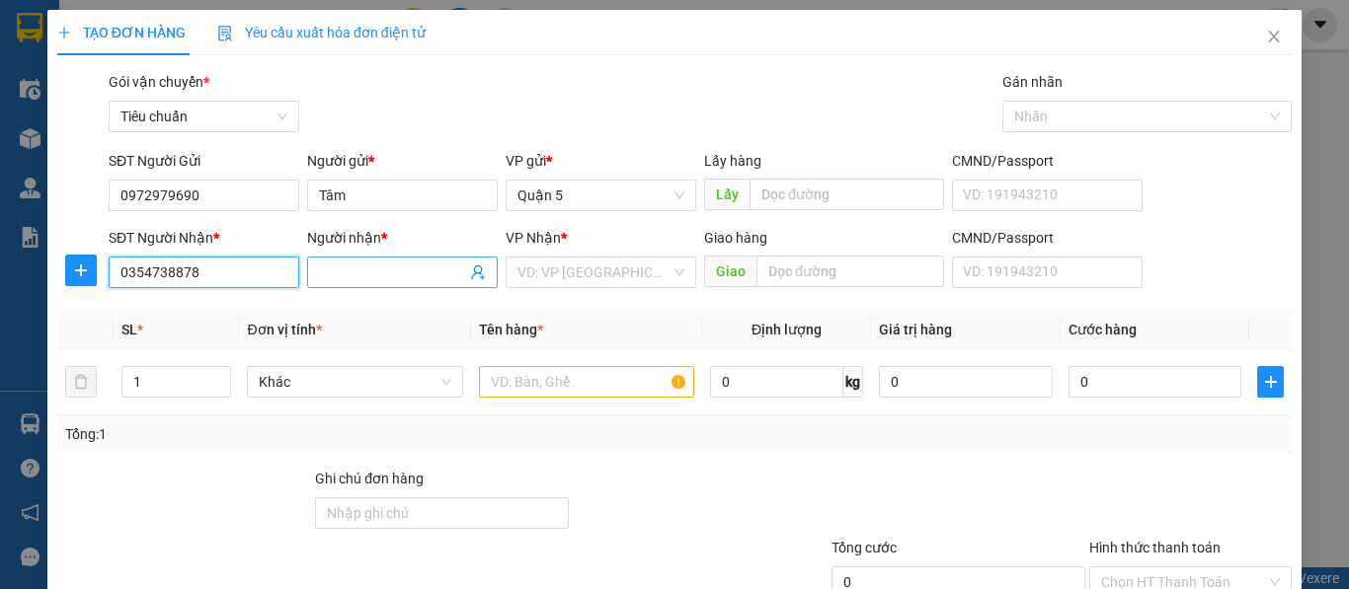
type input "0354738878"
click at [337, 270] on input "Người nhận *" at bounding box center [392, 273] width 147 height 22
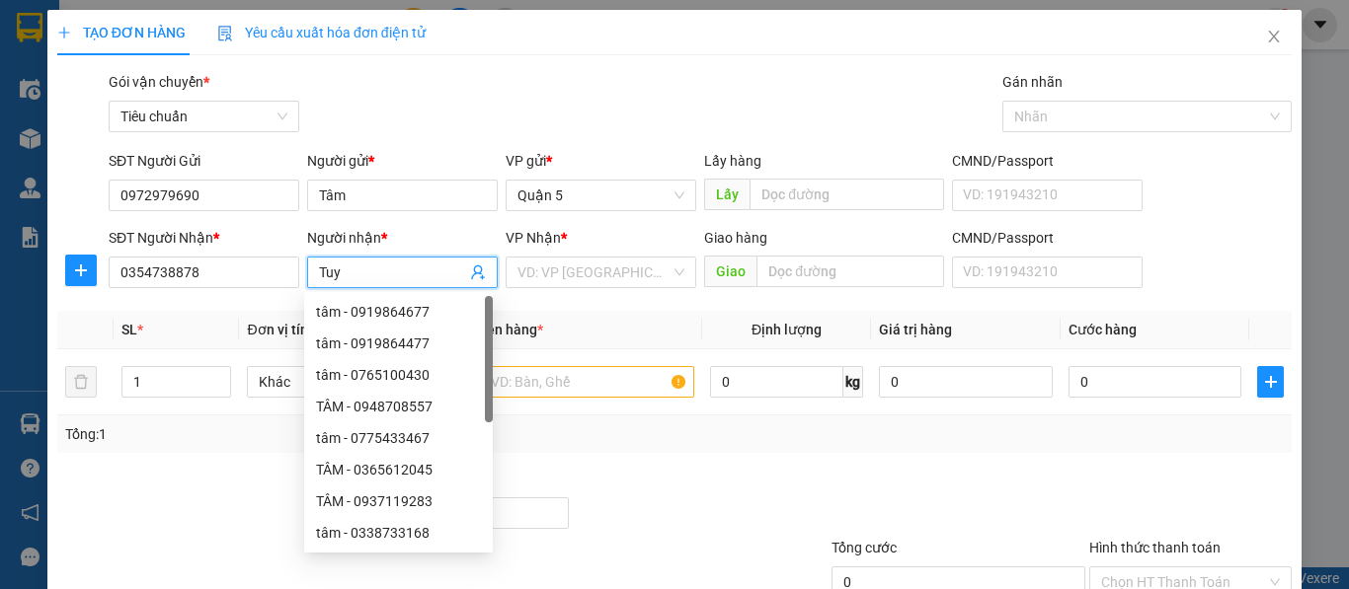
paste input "ê"
paste input "ết"
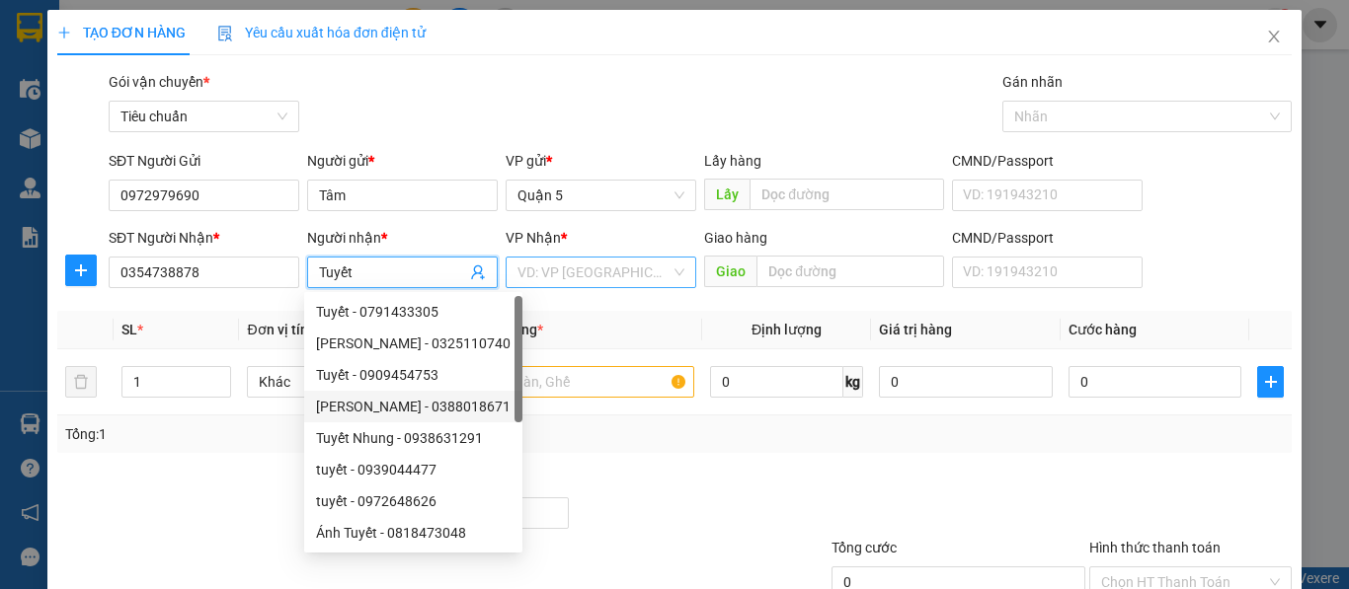
type input "Tuyết"
click at [539, 269] on input "search" at bounding box center [593, 273] width 153 height 30
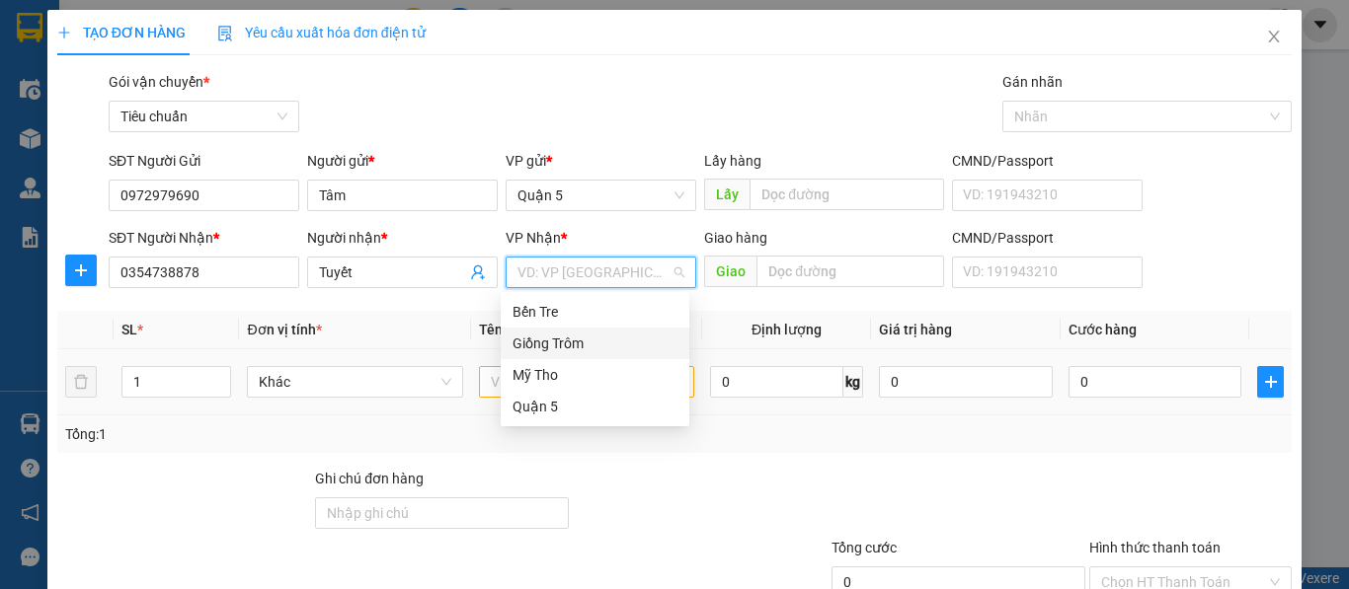
drag, startPoint x: 542, startPoint y: 340, endPoint x: 406, endPoint y: 361, distance: 138.0
click at [489, 355] on body "Kết quả tìm kiếm ( 0 ) Bộ lọc No Data dung.thaochau 1 Điều hành xe Kho hàng mới…" at bounding box center [674, 294] width 1349 height 589
click at [333, 377] on span "Khác" at bounding box center [355, 382] width 192 height 30
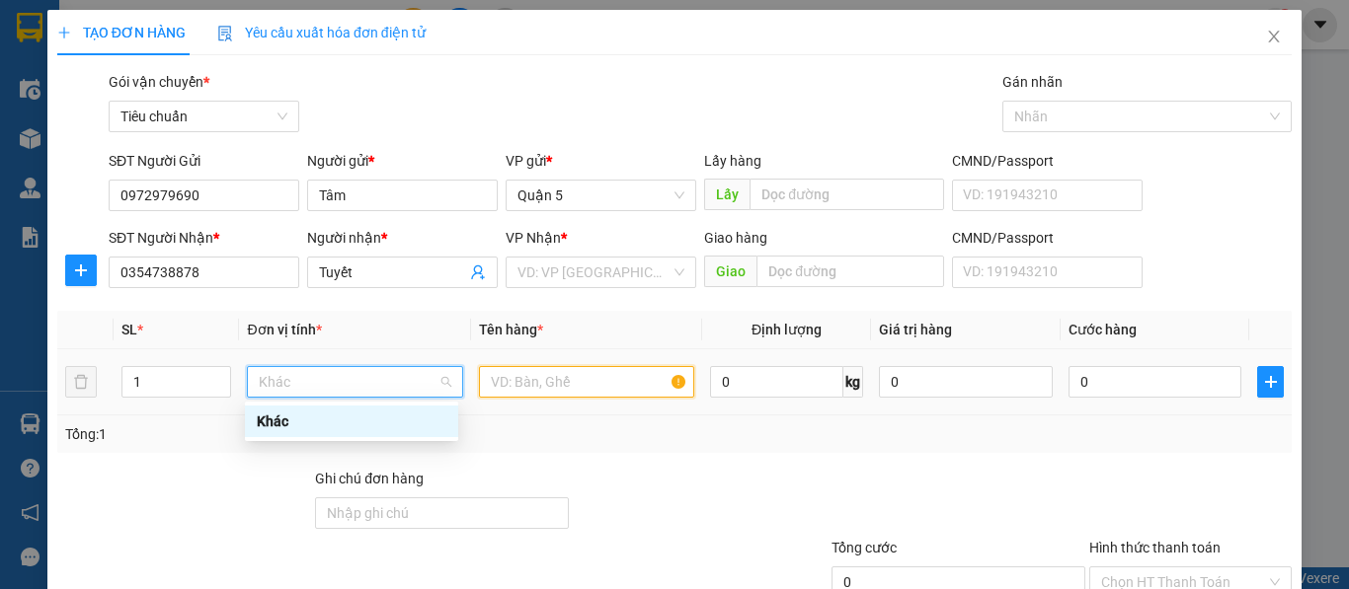
click at [533, 378] on input "text" at bounding box center [586, 382] width 215 height 32
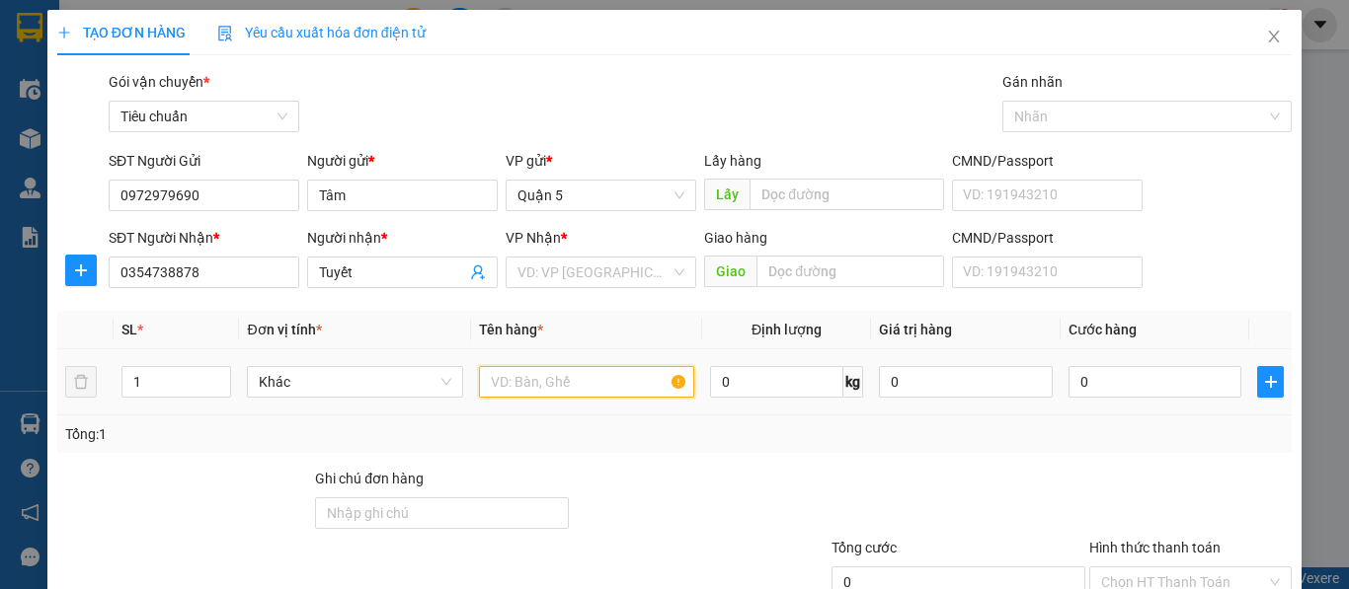
type input "D"
paste input "Đ"
paste input "ũ"
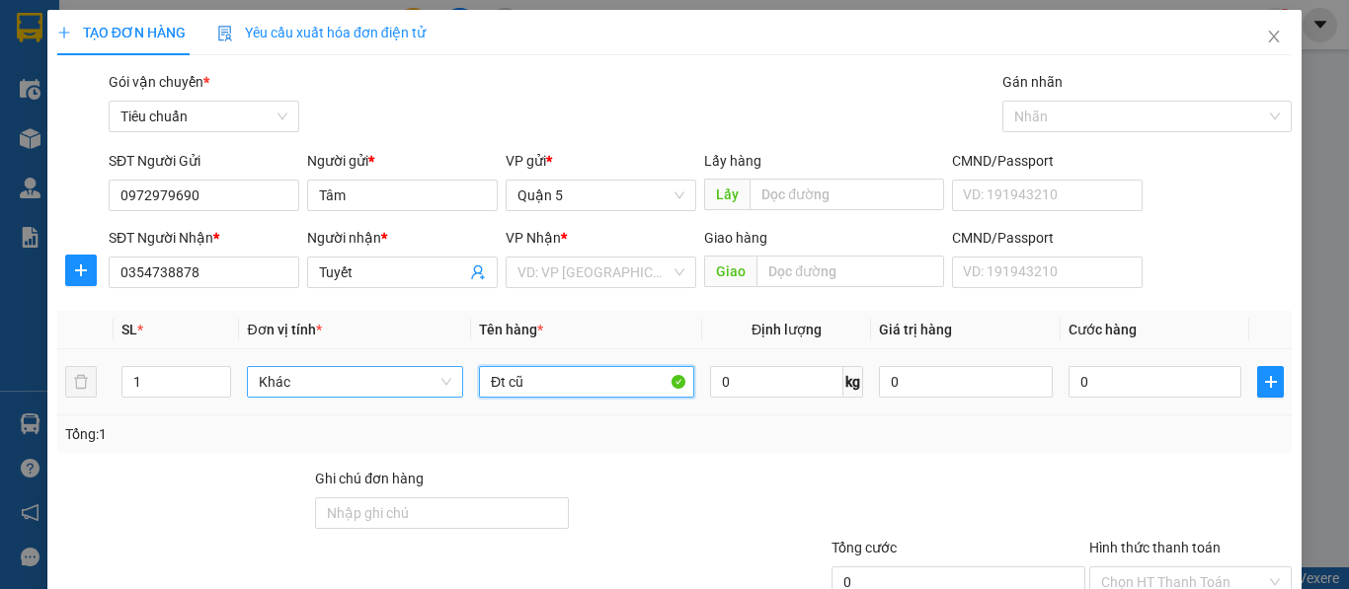
click at [307, 390] on span "Khác" at bounding box center [355, 382] width 192 height 30
type input "Đt cũ"
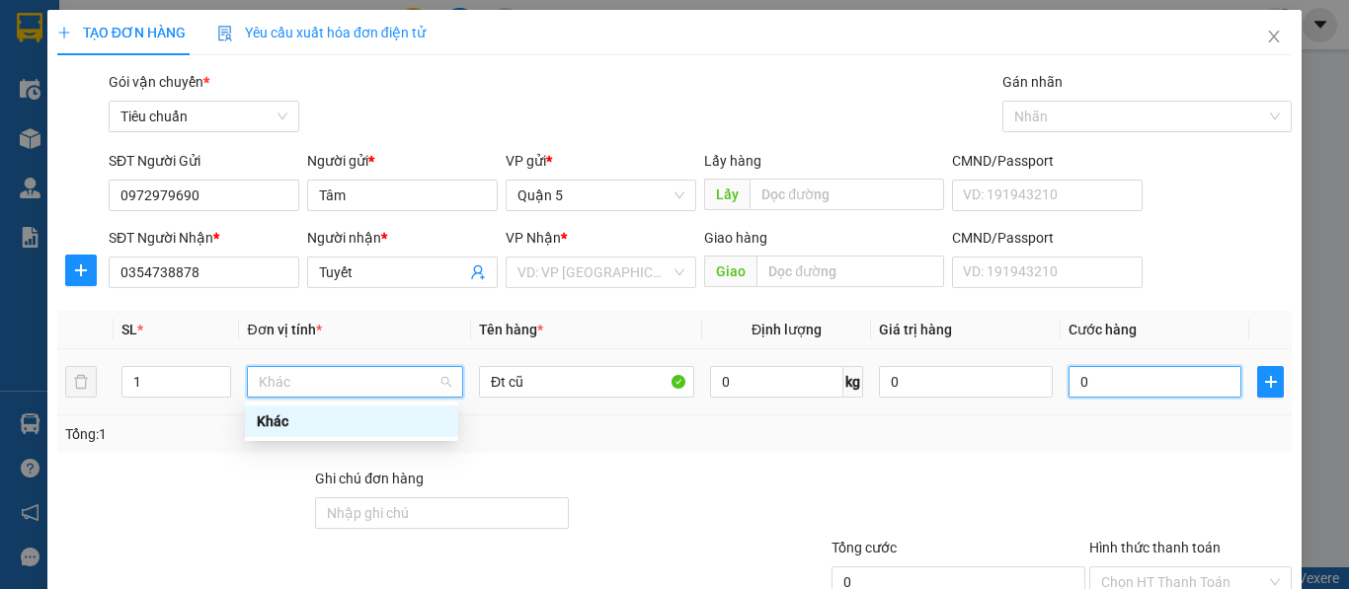
click at [1074, 378] on input "0" at bounding box center [1155, 382] width 174 height 32
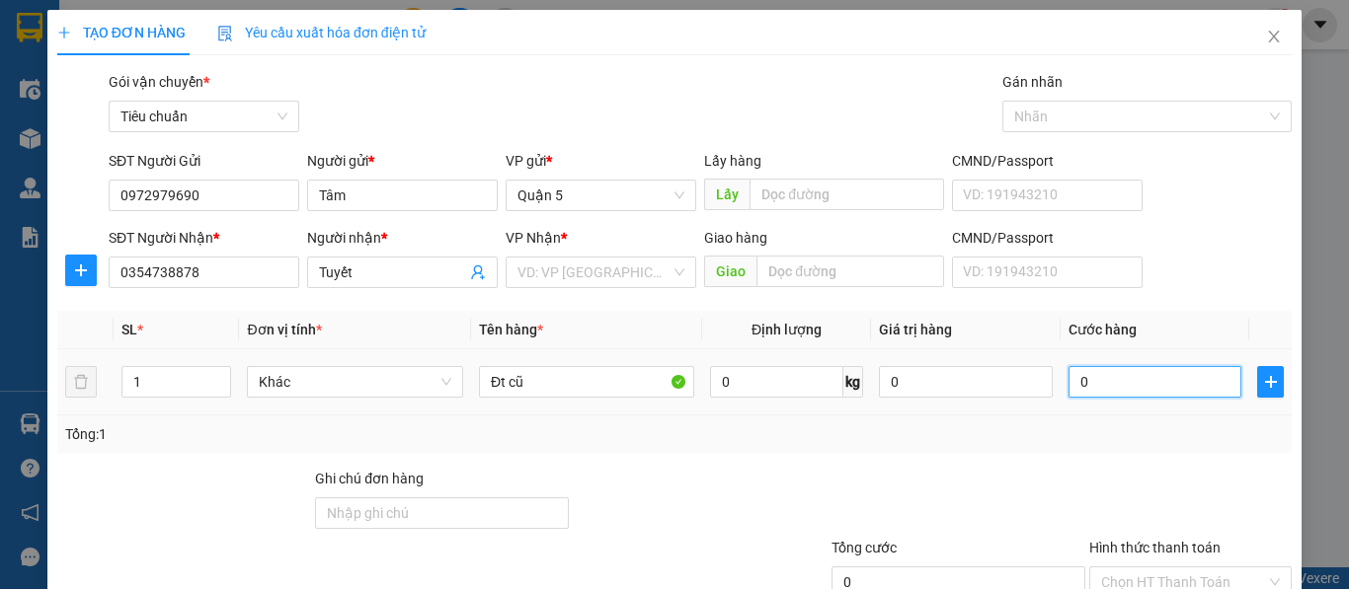
type input "3"
type input "30"
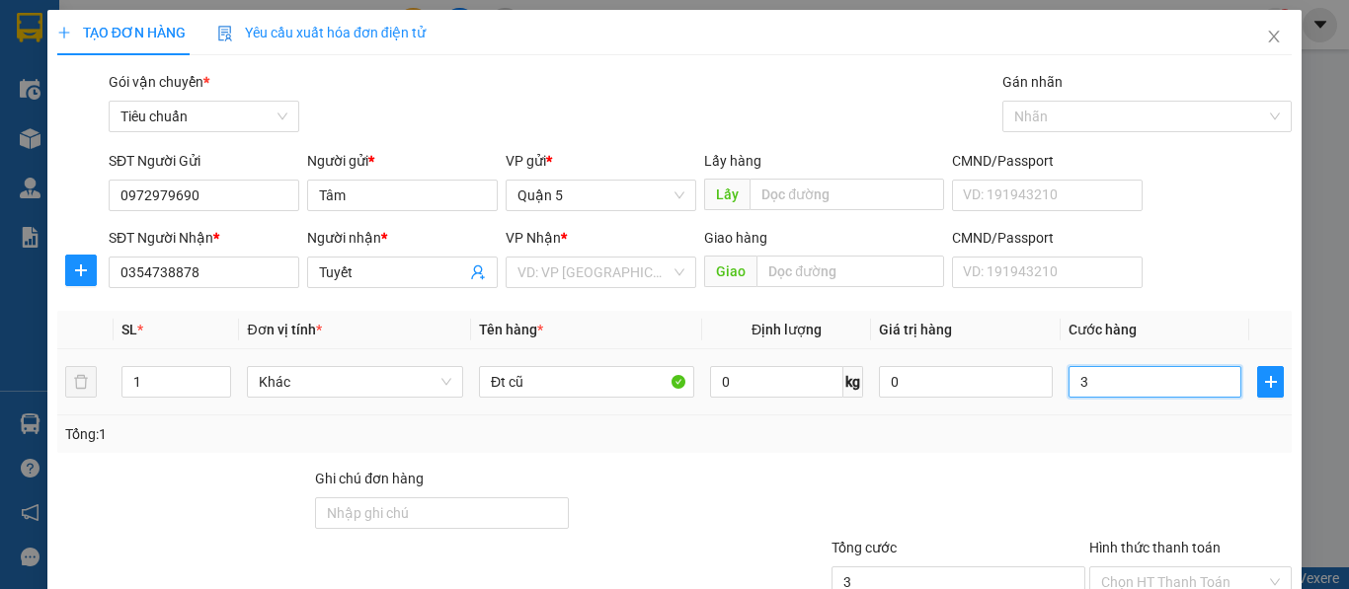
type input "30"
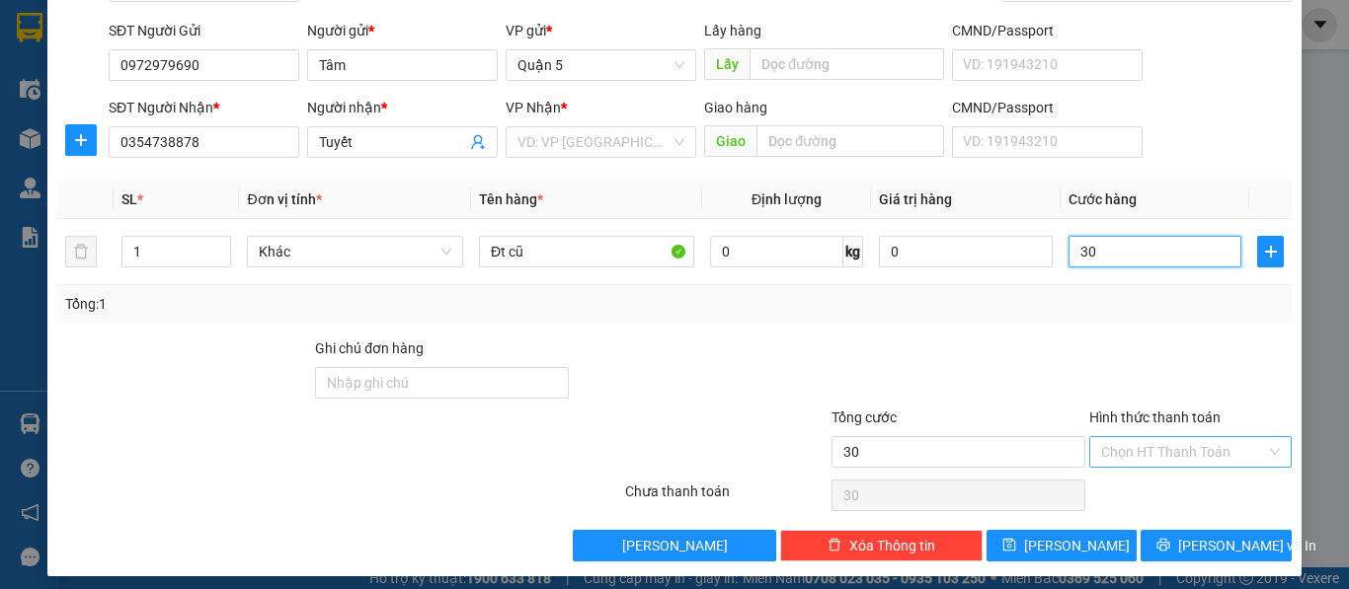
scroll to position [141, 0]
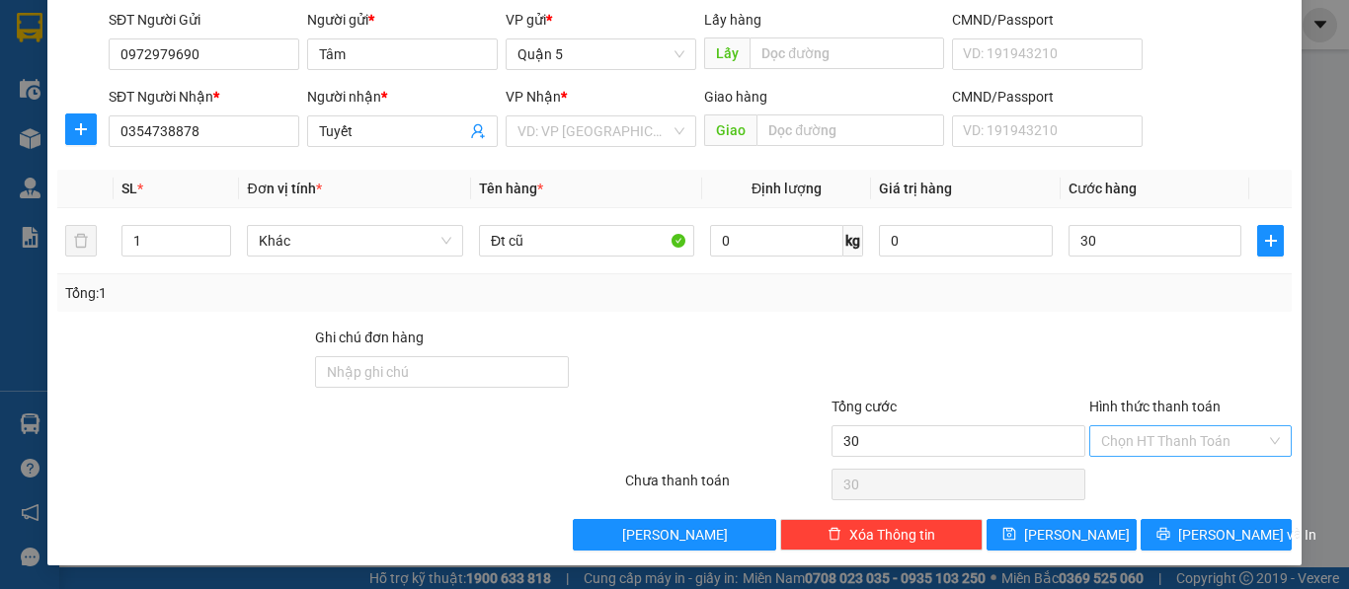
type input "30.000"
click at [1115, 445] on input "Hình thức thanh toán" at bounding box center [1183, 442] width 165 height 30
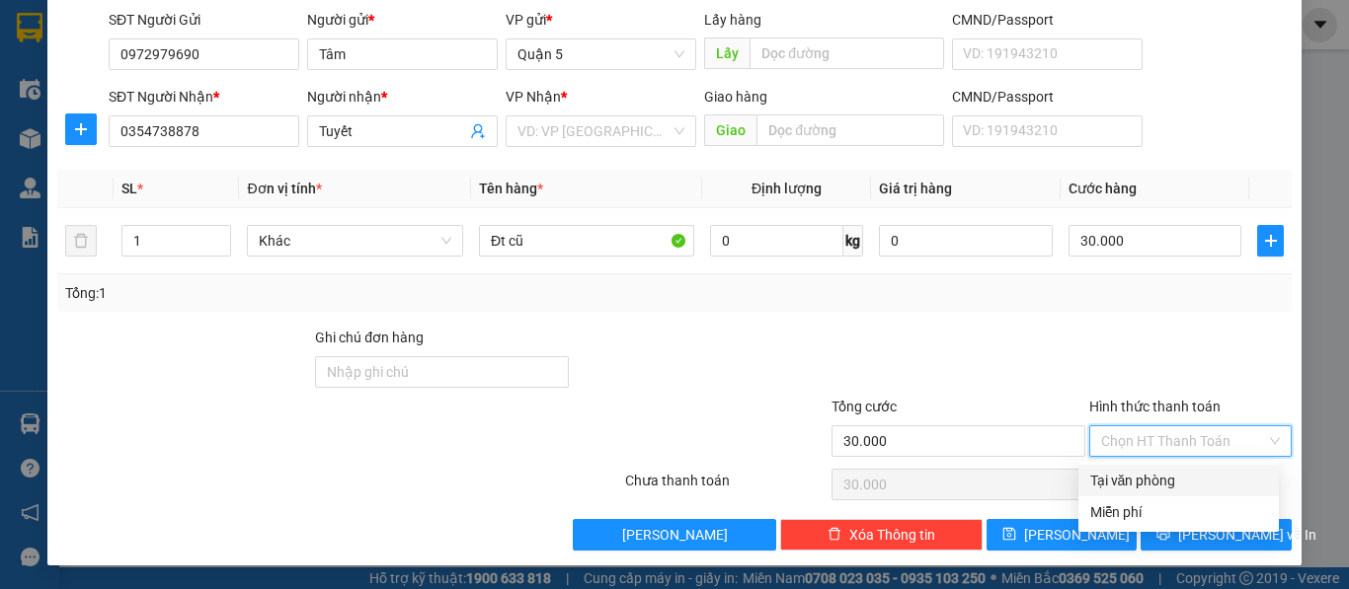
click at [1114, 484] on div "Tại văn phòng" at bounding box center [1178, 481] width 177 height 22
type input "0"
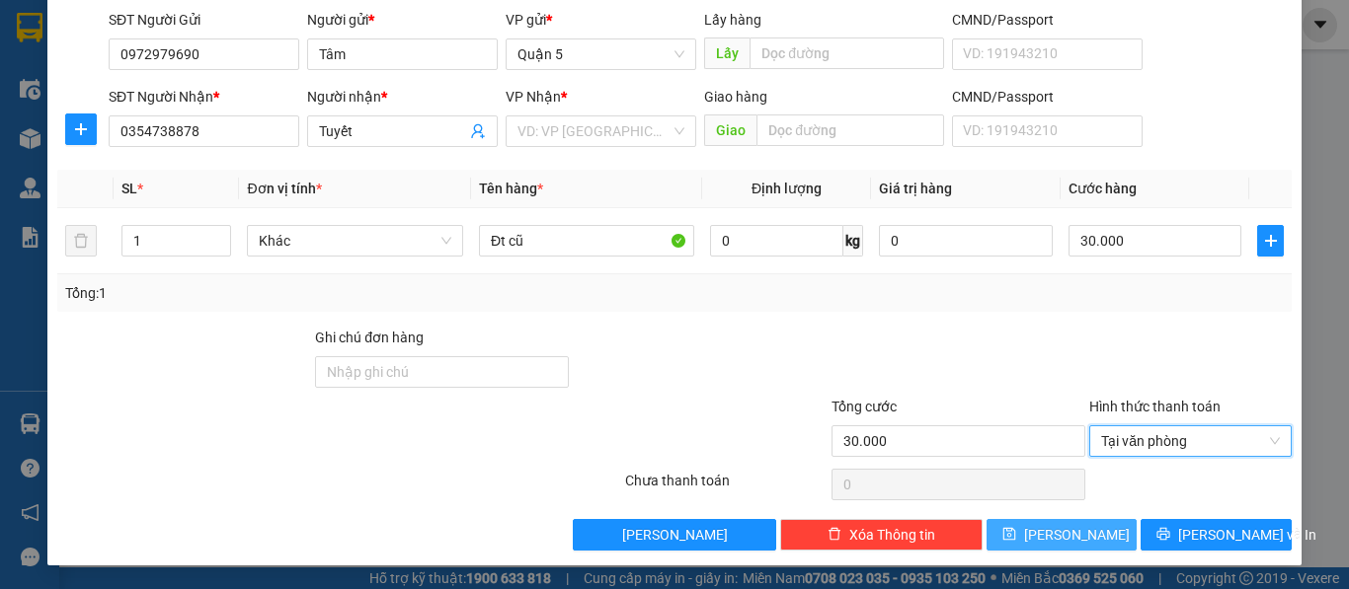
click at [1059, 533] on span "Lưu" at bounding box center [1077, 535] width 106 height 22
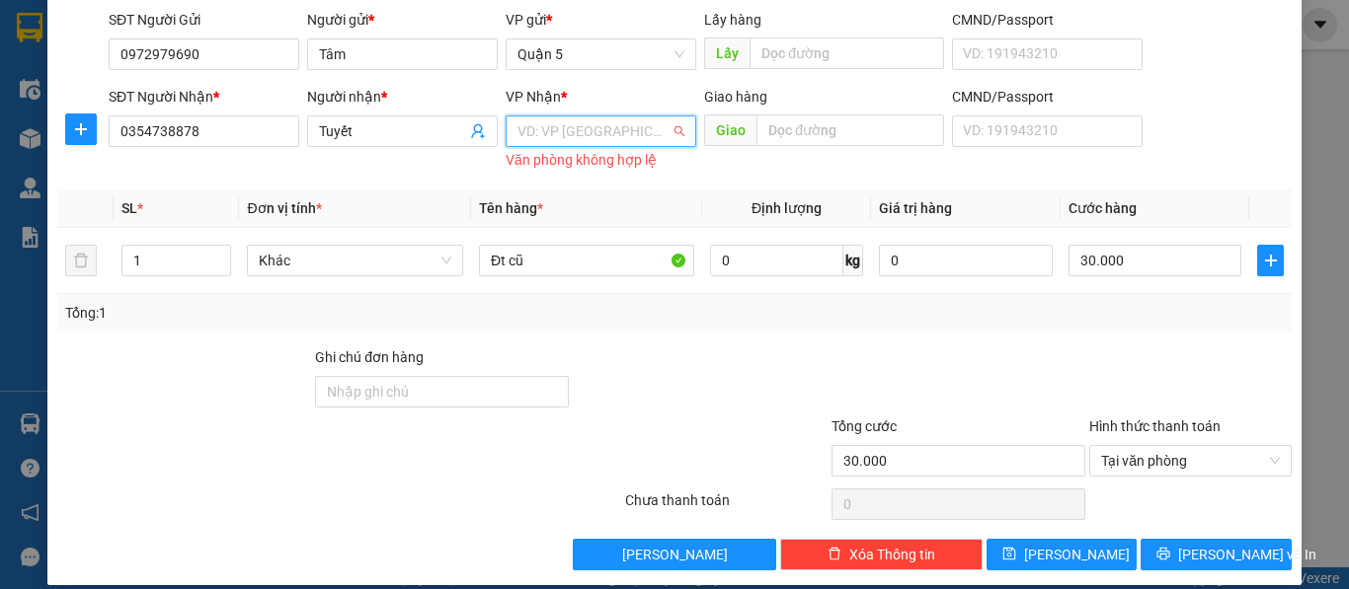
drag, startPoint x: 574, startPoint y: 126, endPoint x: 565, endPoint y: 138, distance: 14.8
click at [572, 126] on input "search" at bounding box center [593, 131] width 153 height 30
click at [560, 211] on div "Giồng Trôm" at bounding box center [594, 203] width 165 height 22
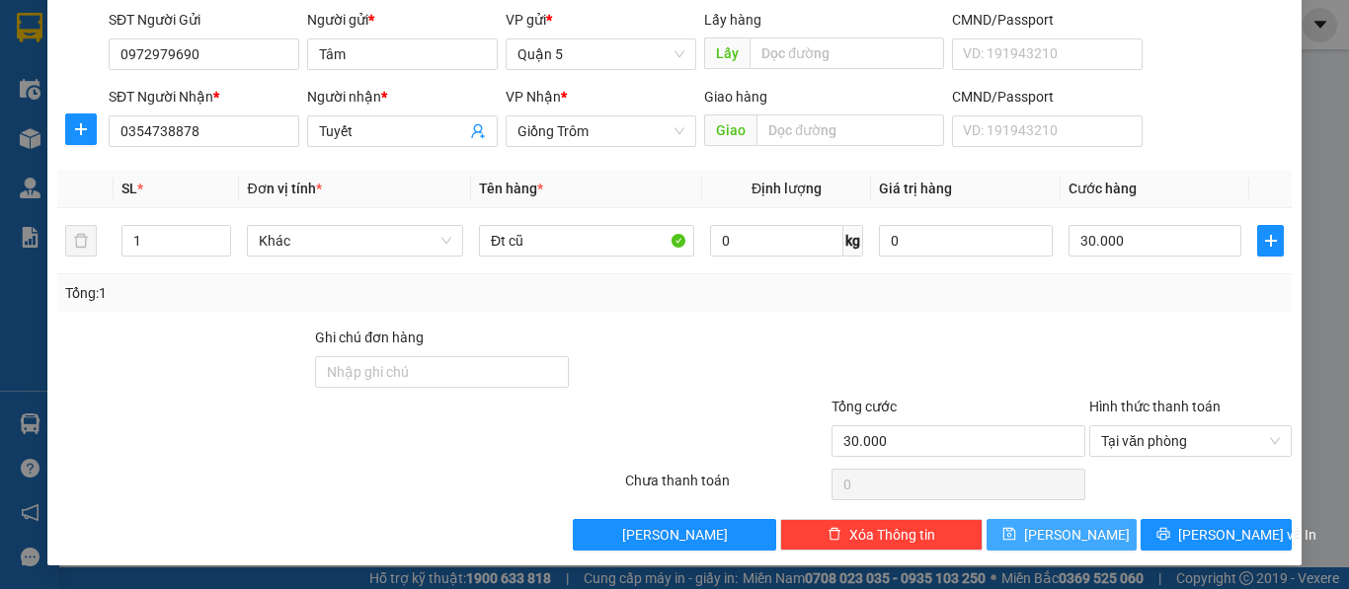
click at [1049, 532] on span "Lưu" at bounding box center [1077, 535] width 106 height 22
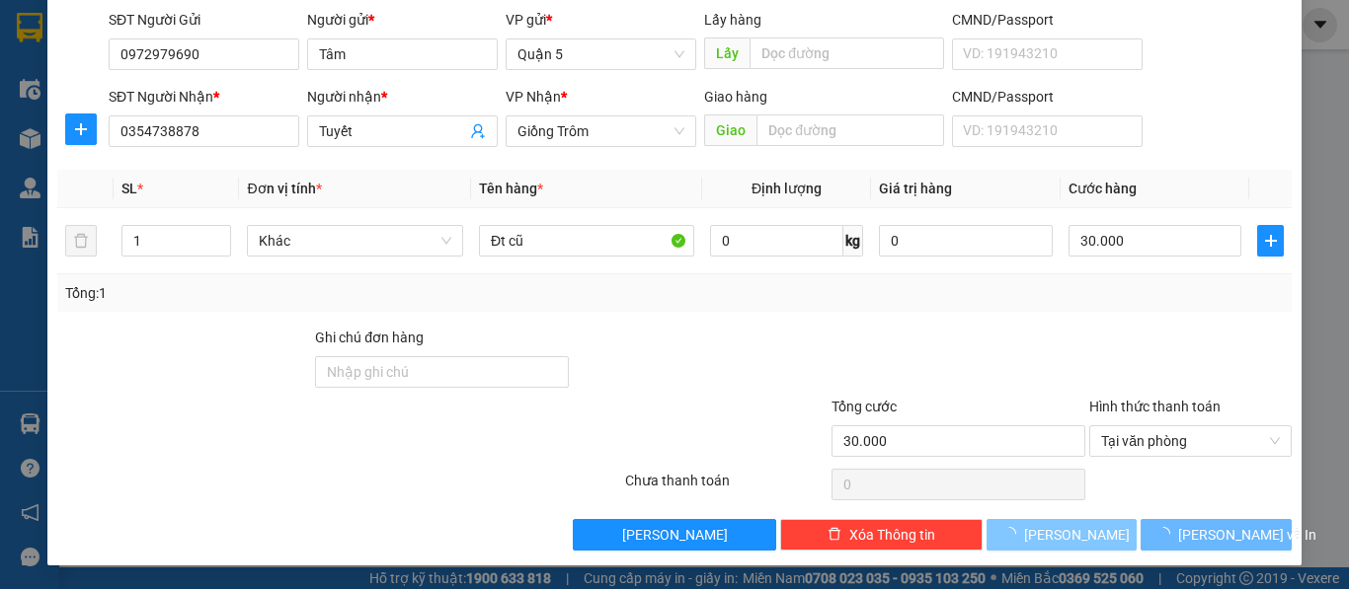
type input "0"
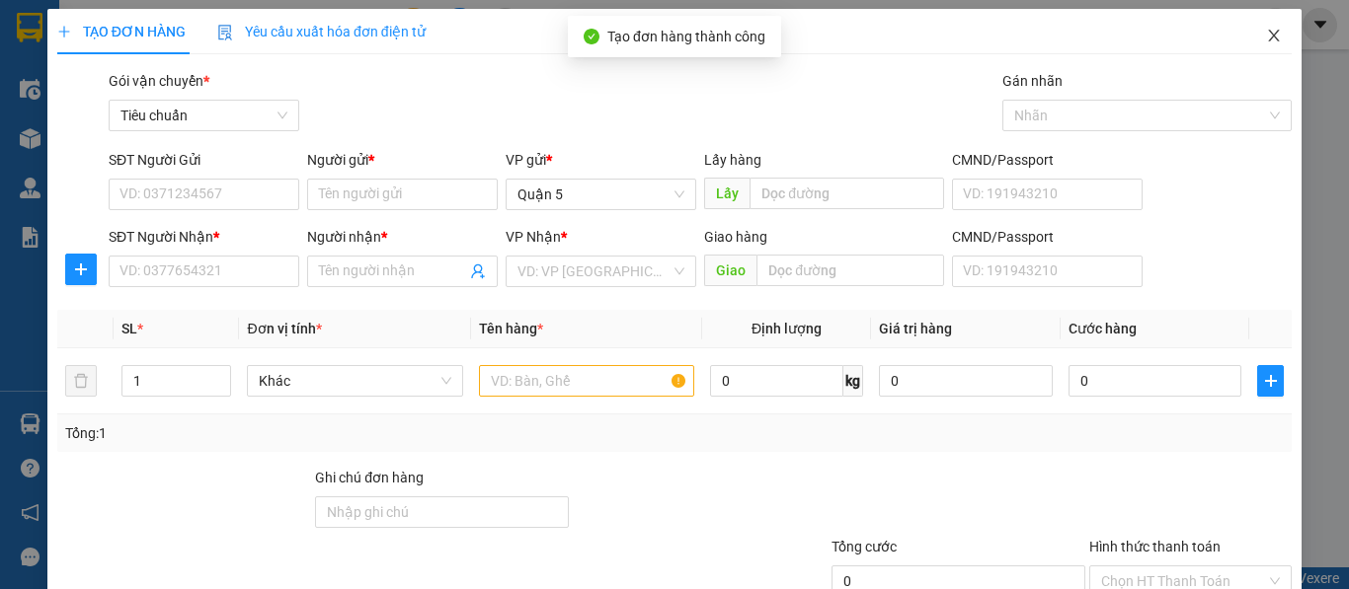
scroll to position [0, 0]
click at [1266, 38] on icon "close" at bounding box center [1274, 37] width 16 height 16
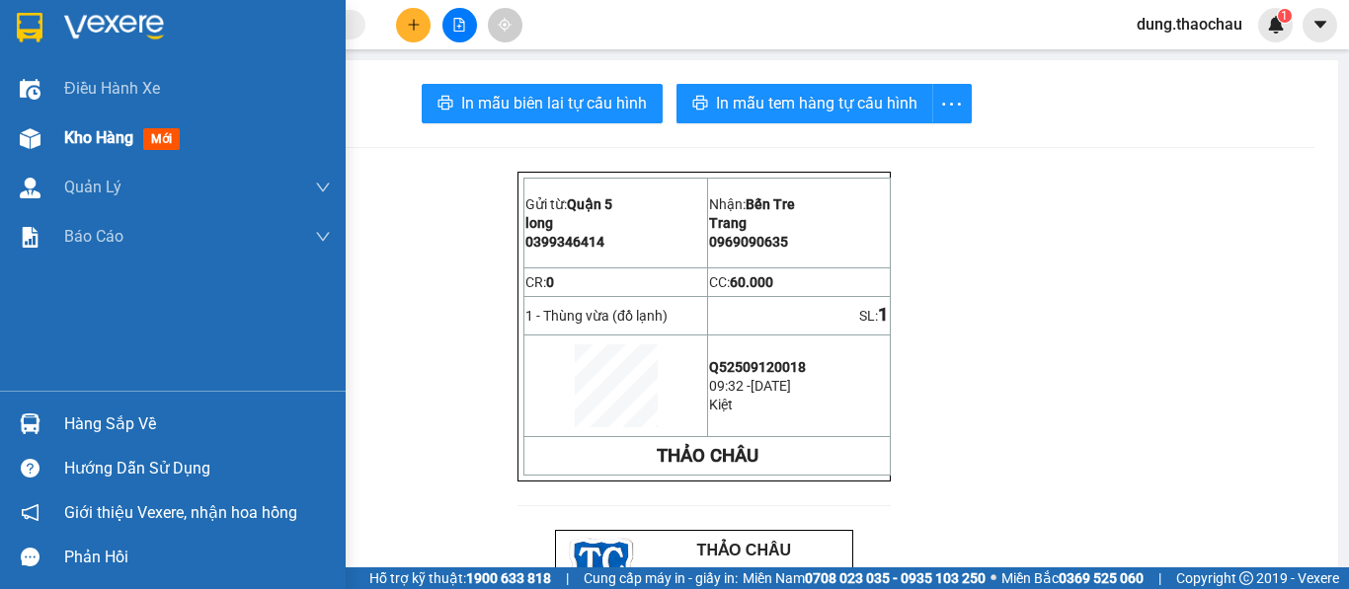
click at [68, 138] on span "Kho hàng" at bounding box center [98, 137] width 69 height 19
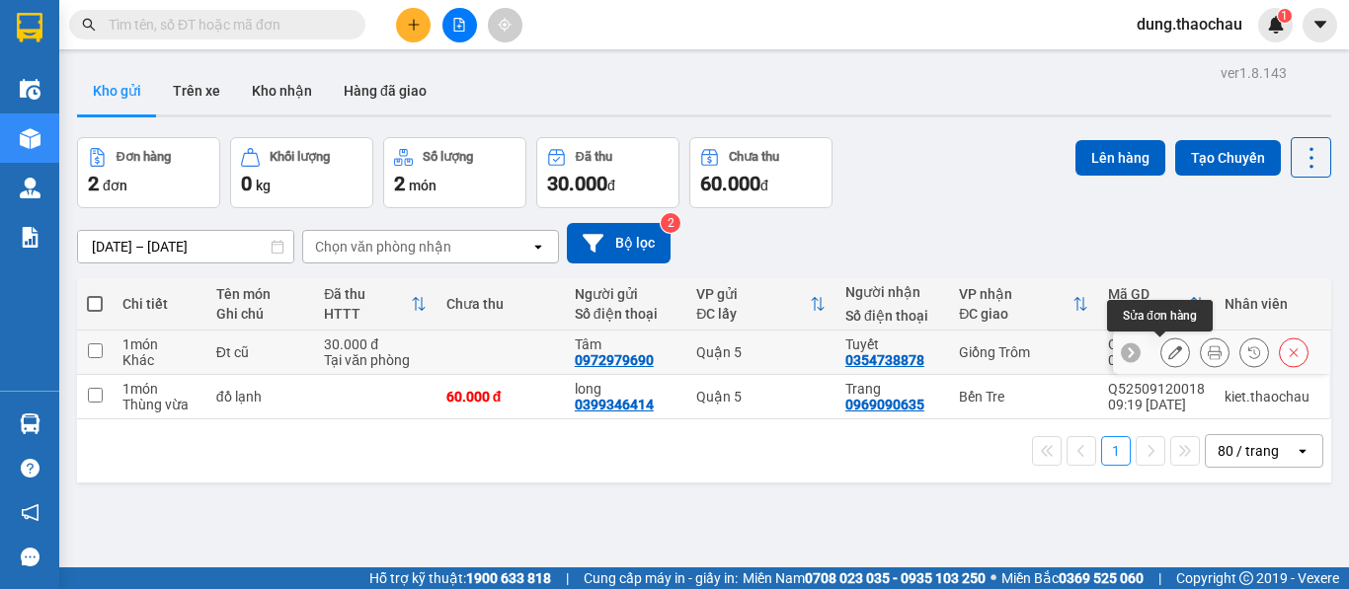
click at [1168, 354] on icon at bounding box center [1175, 353] width 14 height 14
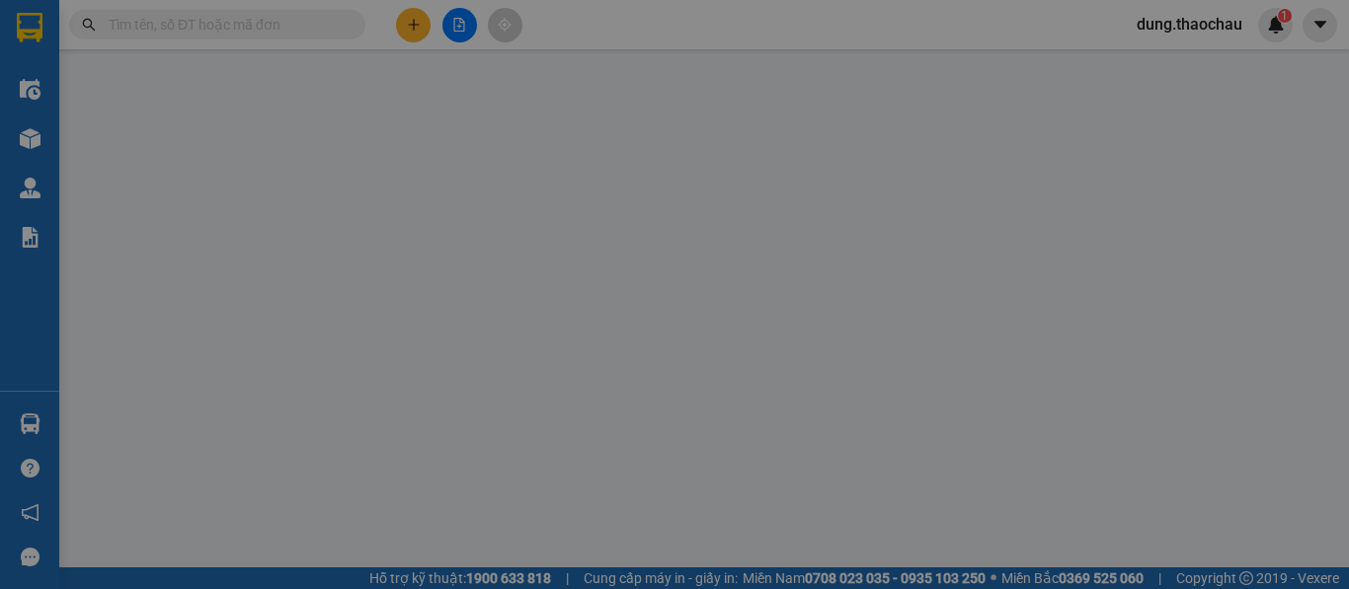
type input "0972979690"
type input "Tâm"
type input "0354738878"
type input "Tuyết"
type input "30.000"
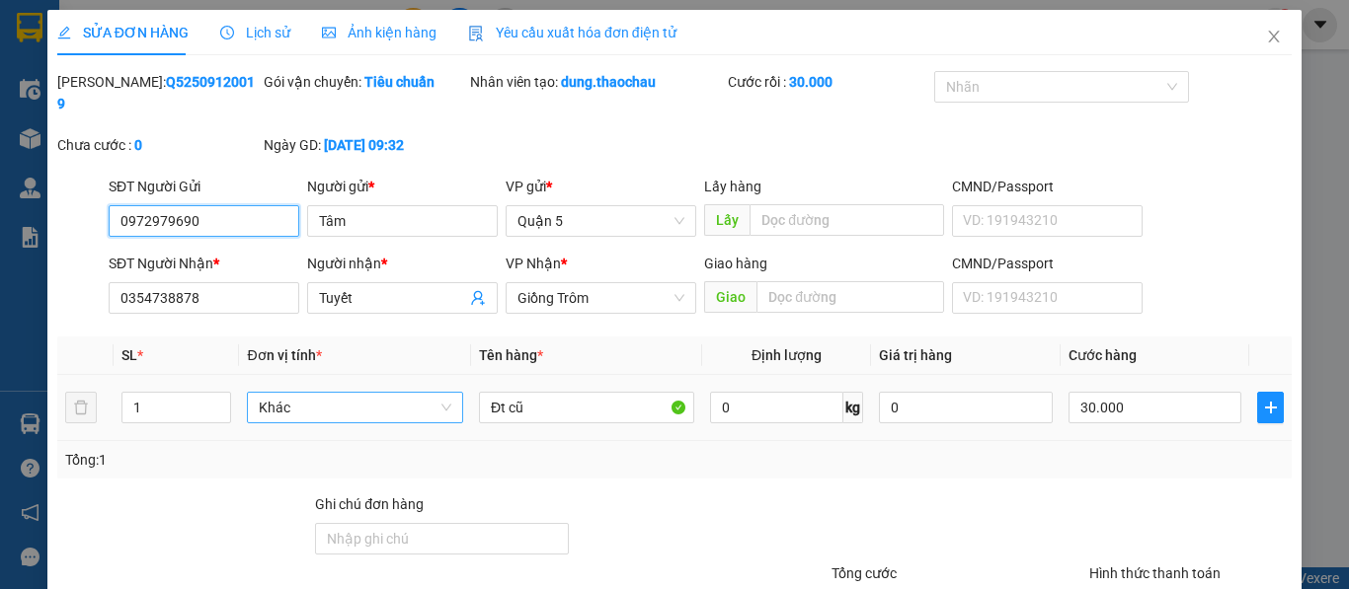
click at [345, 393] on span "Khác" at bounding box center [355, 408] width 192 height 30
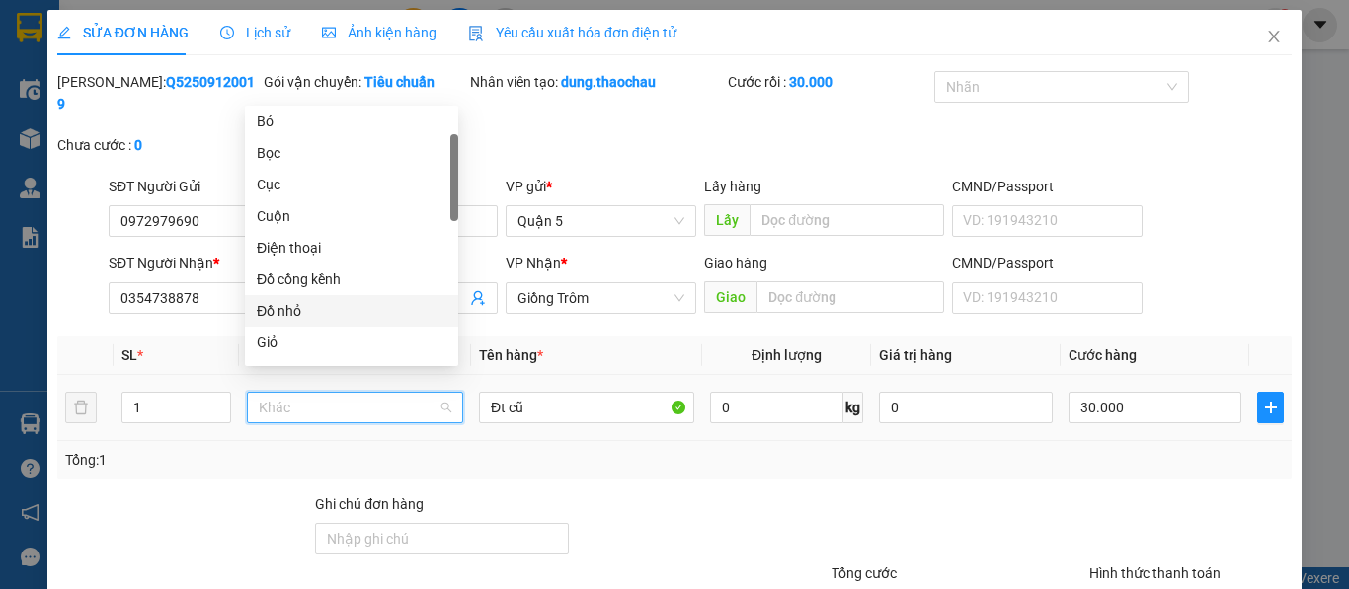
scroll to position [197, 0]
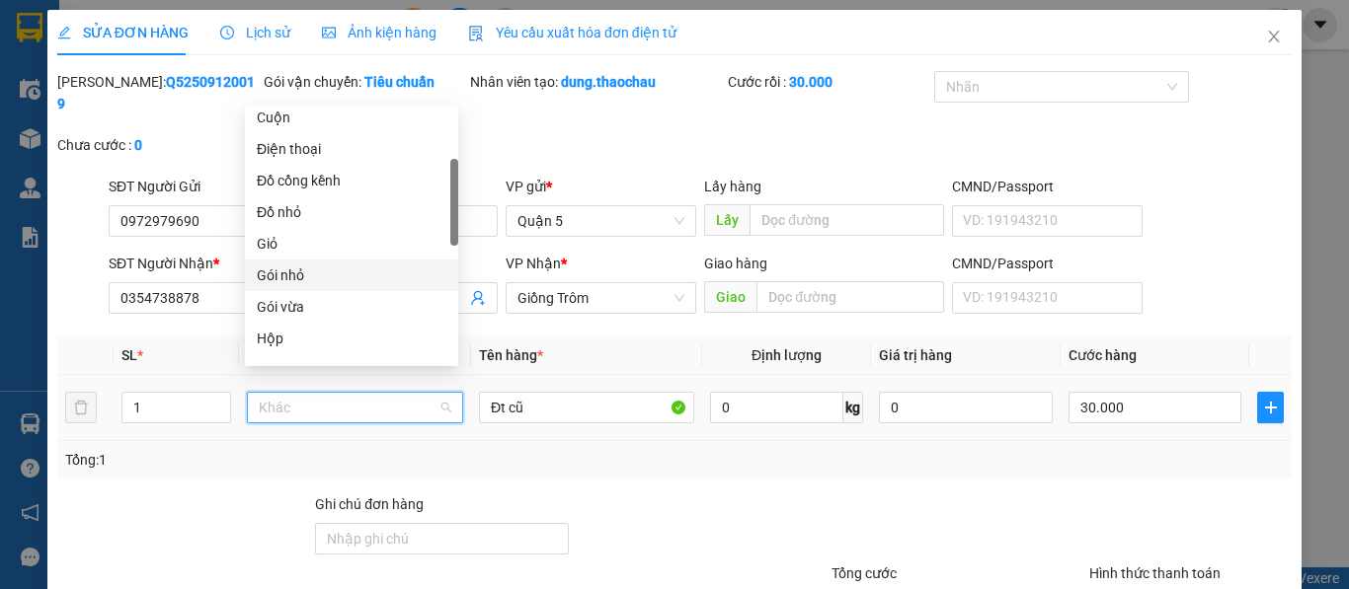
drag, startPoint x: 291, startPoint y: 274, endPoint x: 386, endPoint y: 317, distance: 103.9
click at [291, 275] on div "Gói nhỏ" at bounding box center [352, 276] width 190 height 22
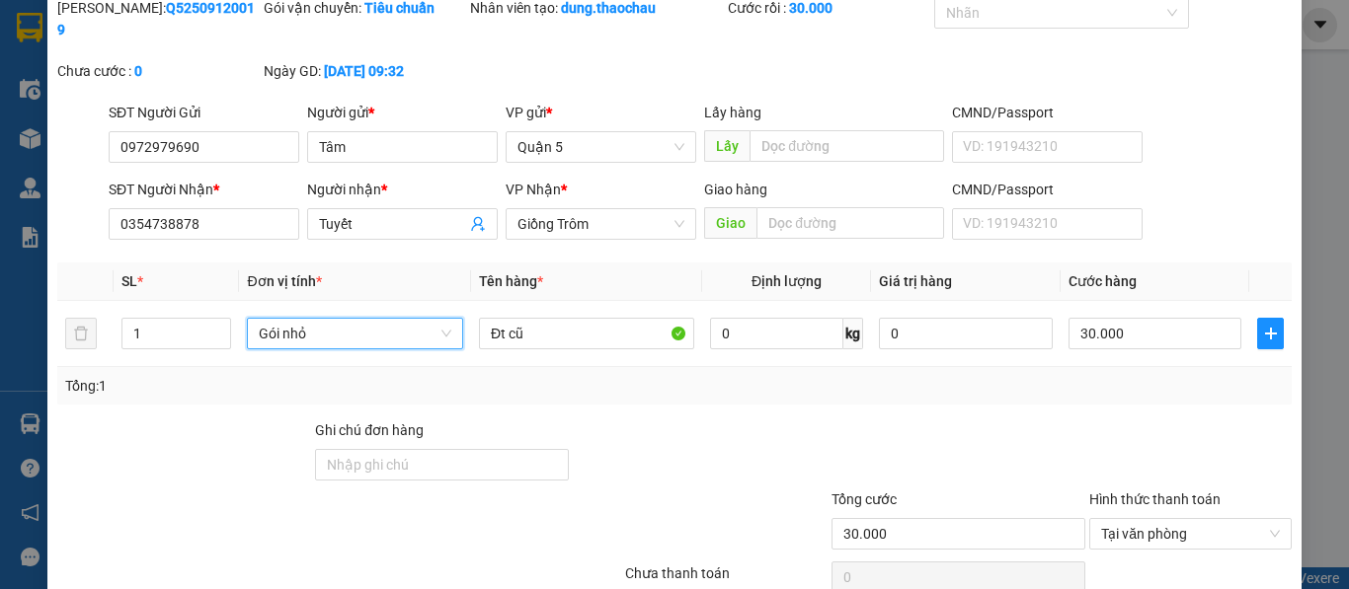
scroll to position [145, 0]
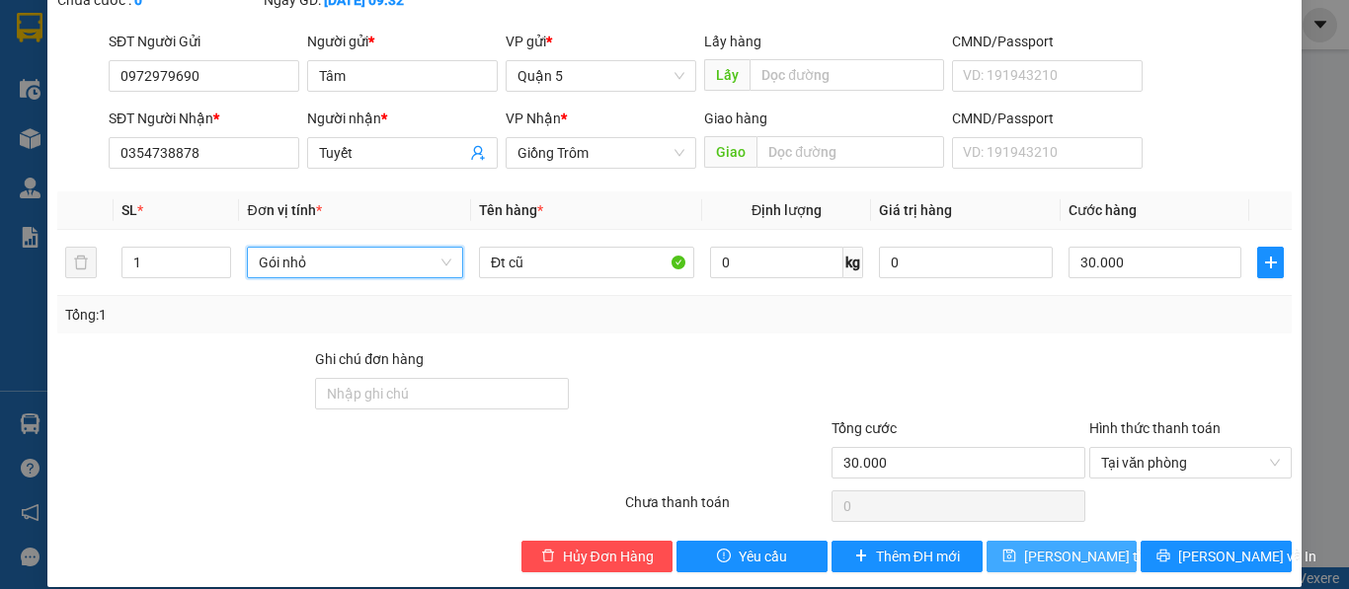
click at [1066, 546] on span "Lưu thay đổi" at bounding box center [1103, 557] width 158 height 22
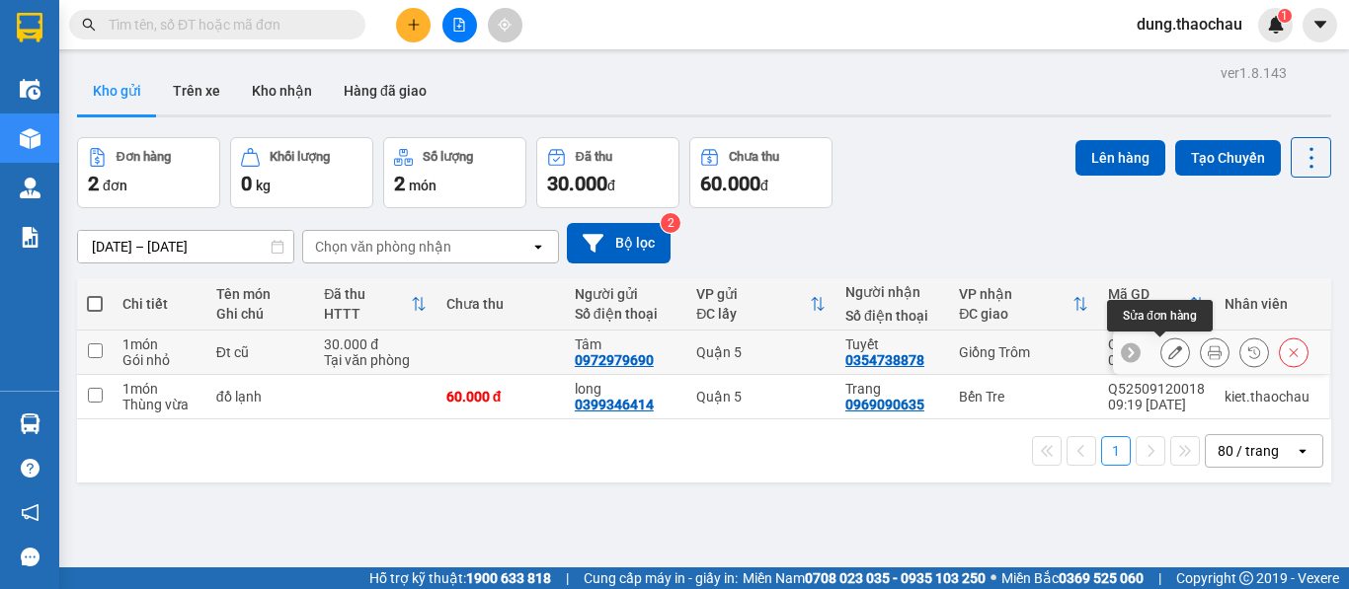
click at [1168, 358] on icon at bounding box center [1175, 353] width 14 height 14
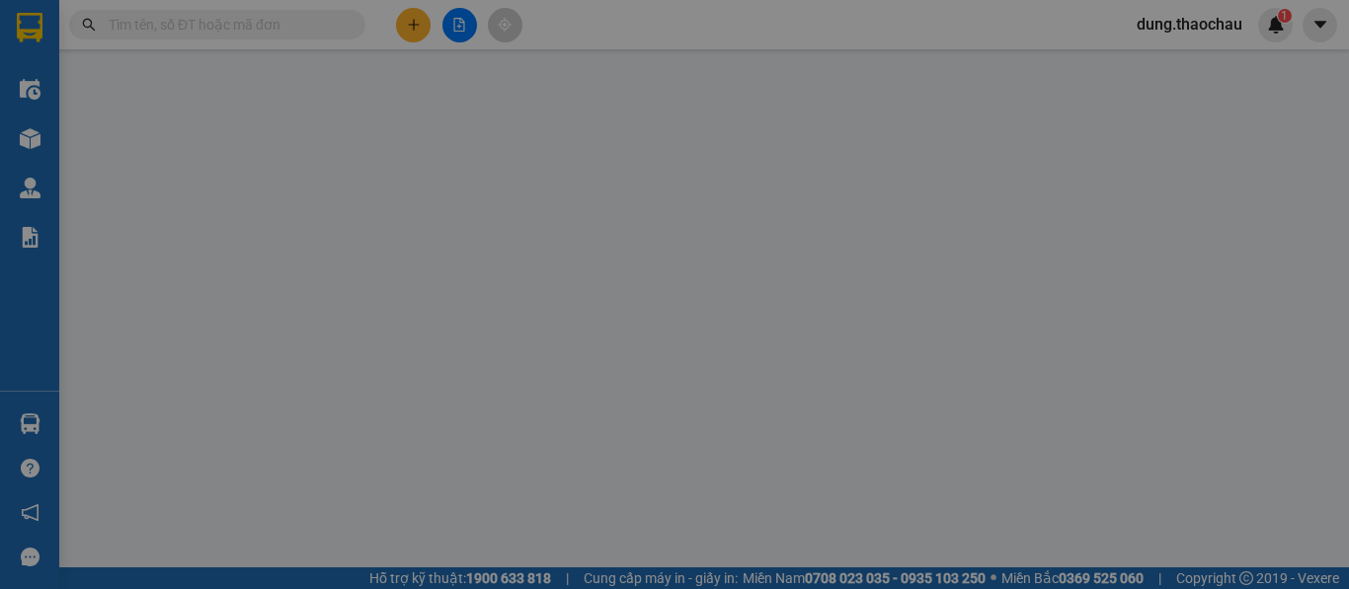
type input "0972979690"
type input "Tâm"
type input "0354738878"
type input "Tuyết"
type input "30.000"
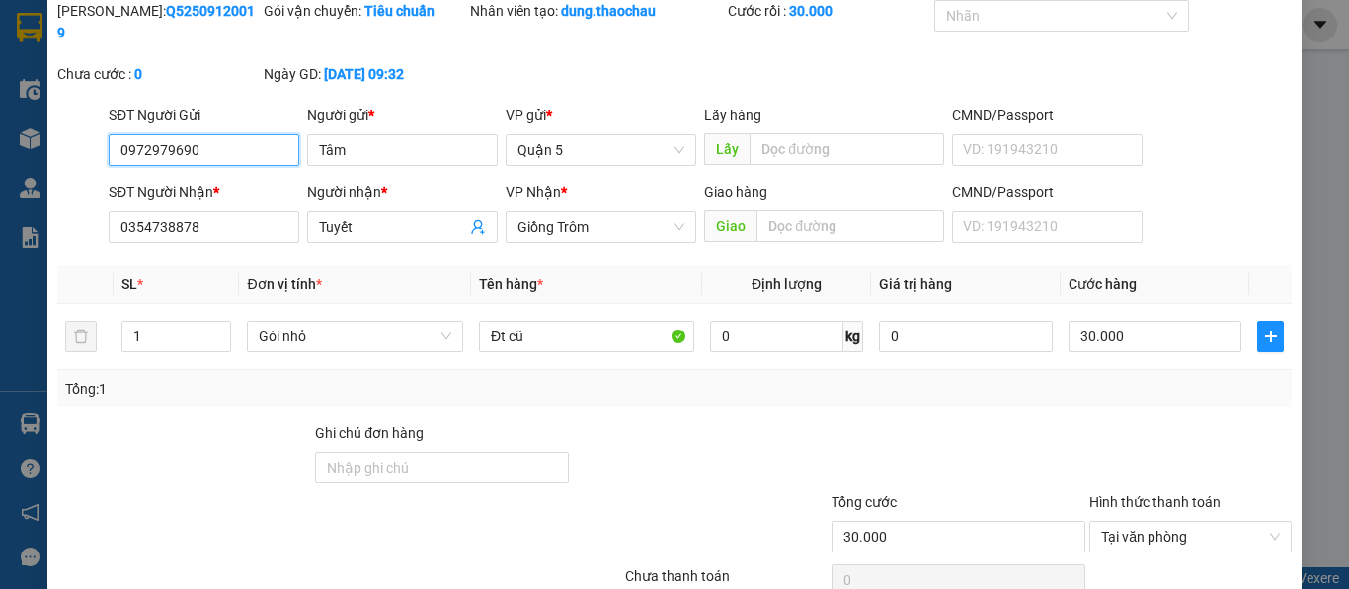
scroll to position [145, 0]
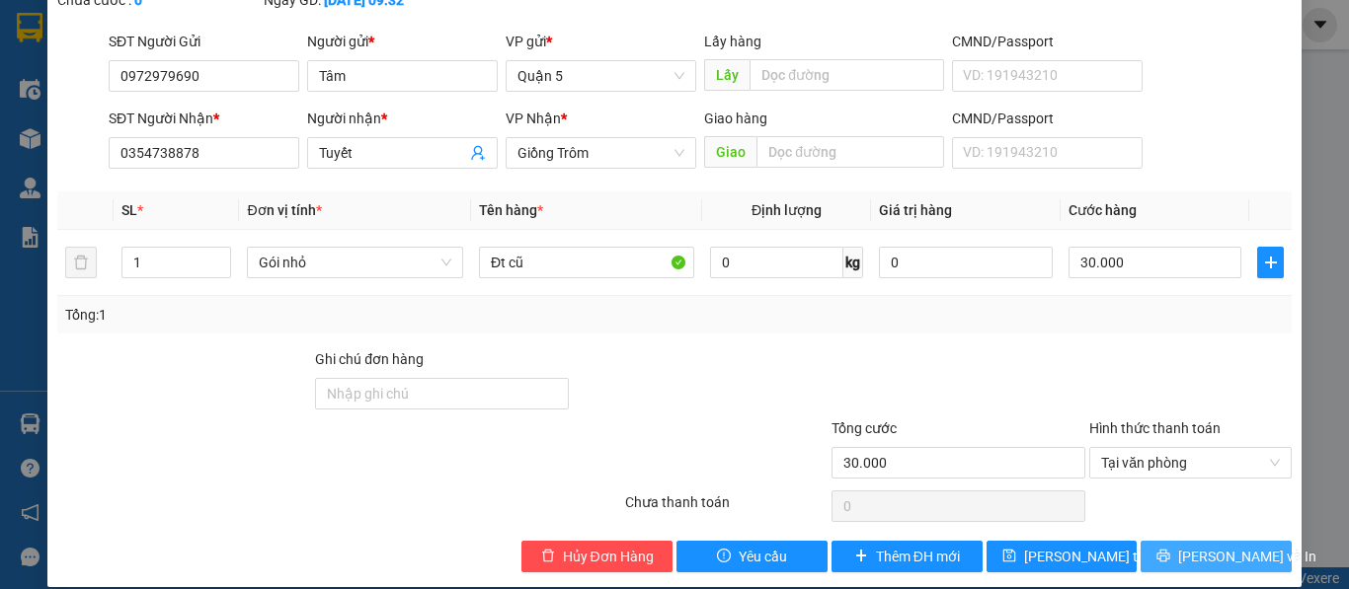
click at [1212, 546] on span "Lưu và In" at bounding box center [1247, 557] width 138 height 22
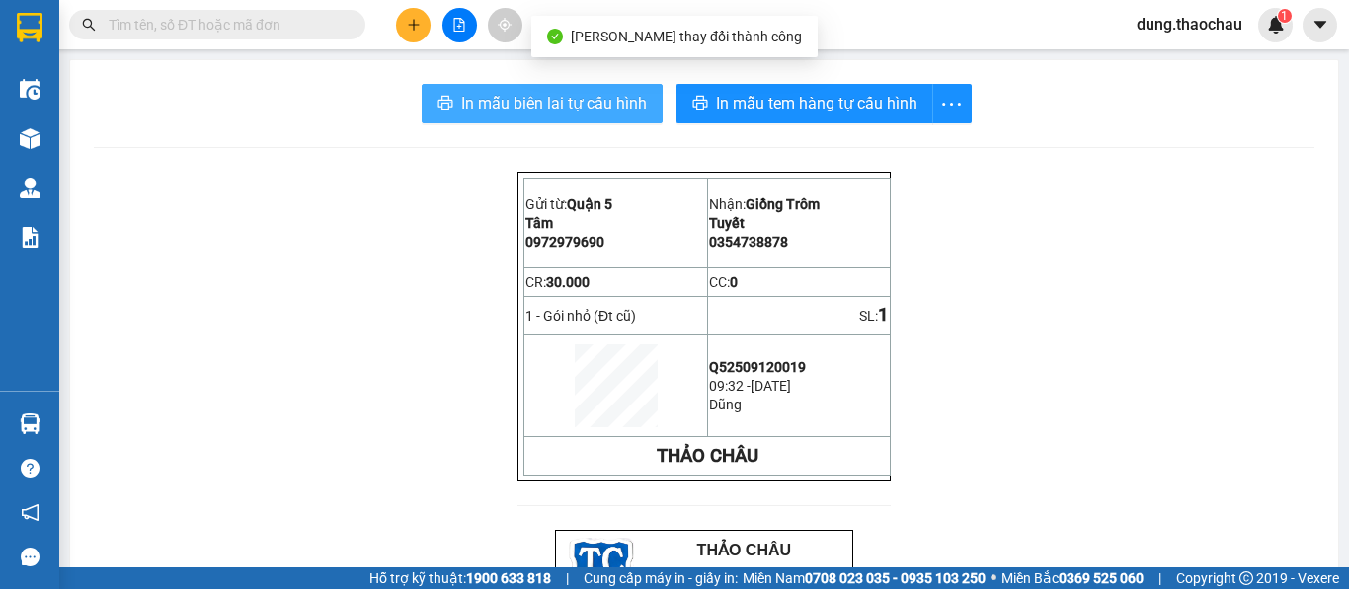
click at [552, 106] on span "In mẫu biên lai tự cấu hình" at bounding box center [554, 103] width 186 height 25
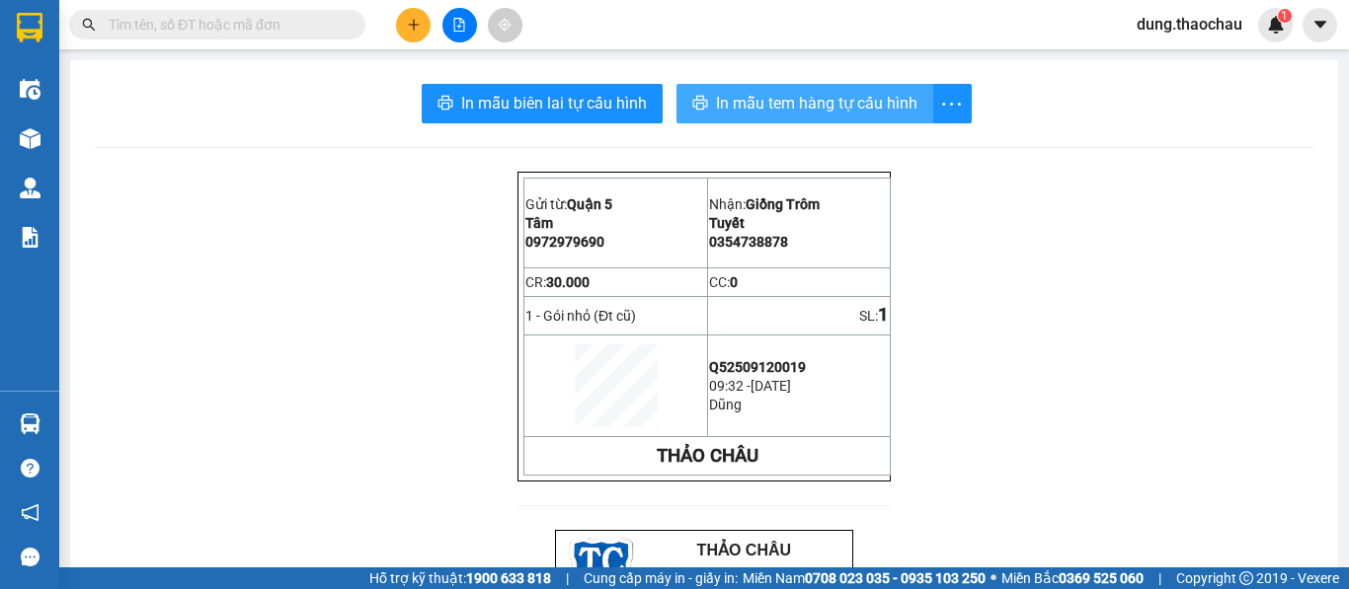
click at [784, 105] on span "In mẫu tem hàng tự cấu hình" at bounding box center [816, 103] width 201 height 25
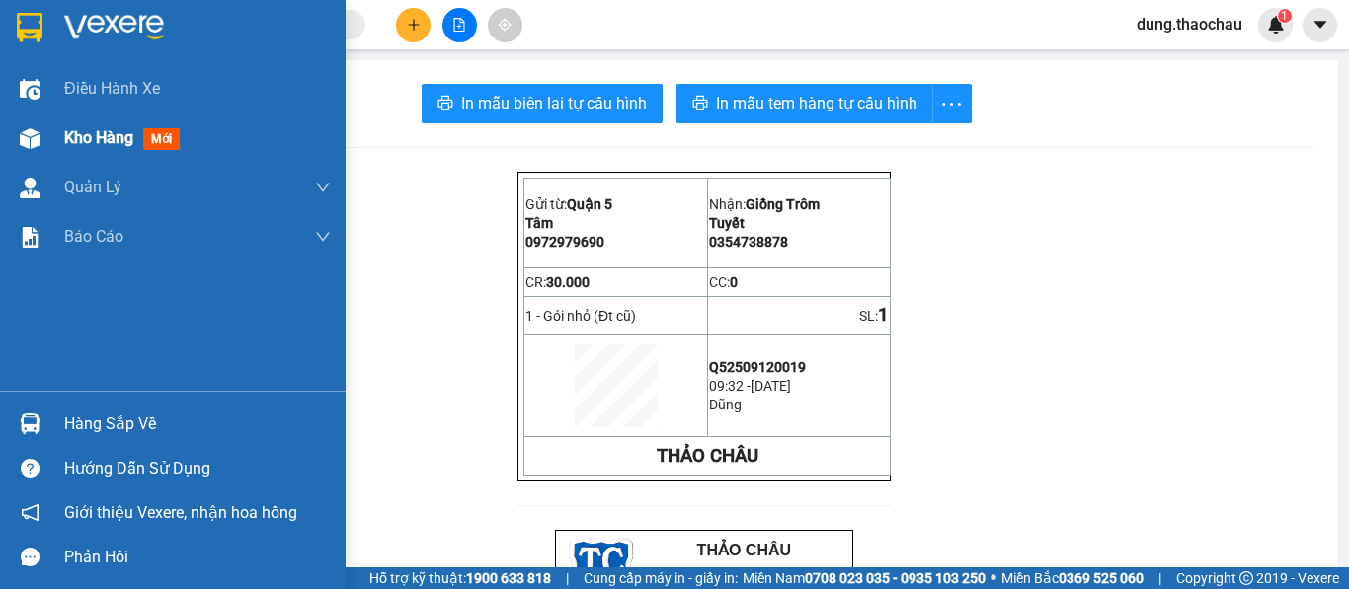
click at [109, 133] on span "Kho hàng" at bounding box center [98, 137] width 69 height 19
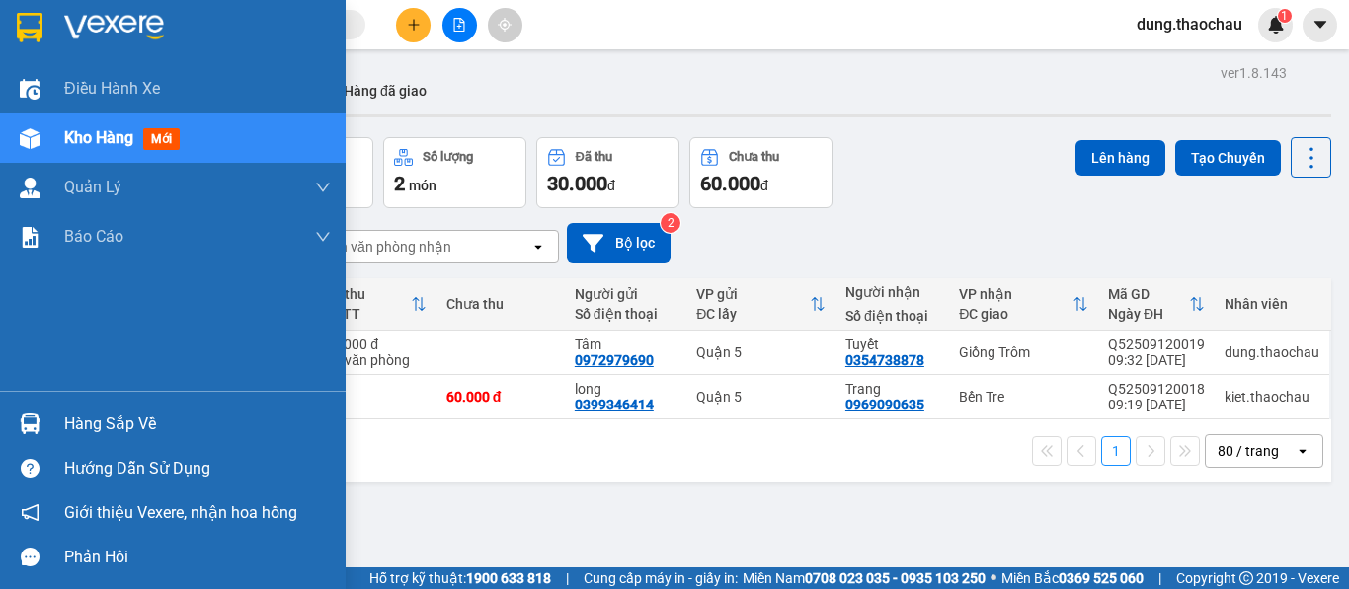
click at [76, 140] on span "Kho hàng" at bounding box center [98, 137] width 69 height 19
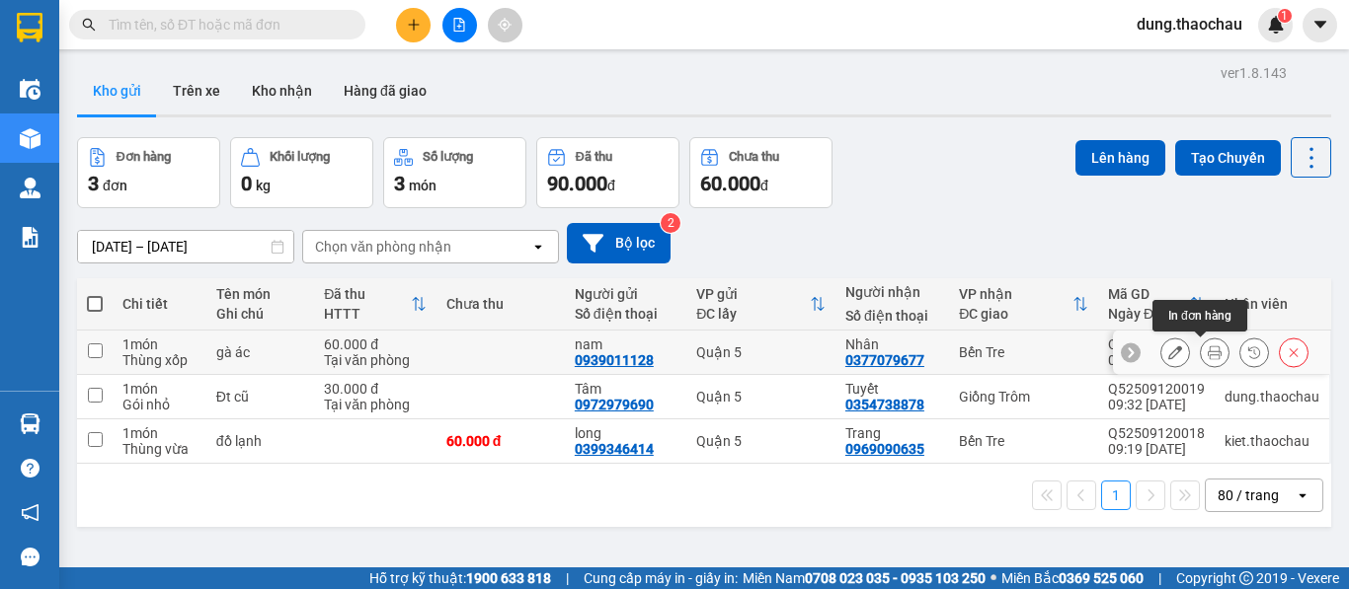
click at [1207, 358] on icon at bounding box center [1214, 353] width 14 height 14
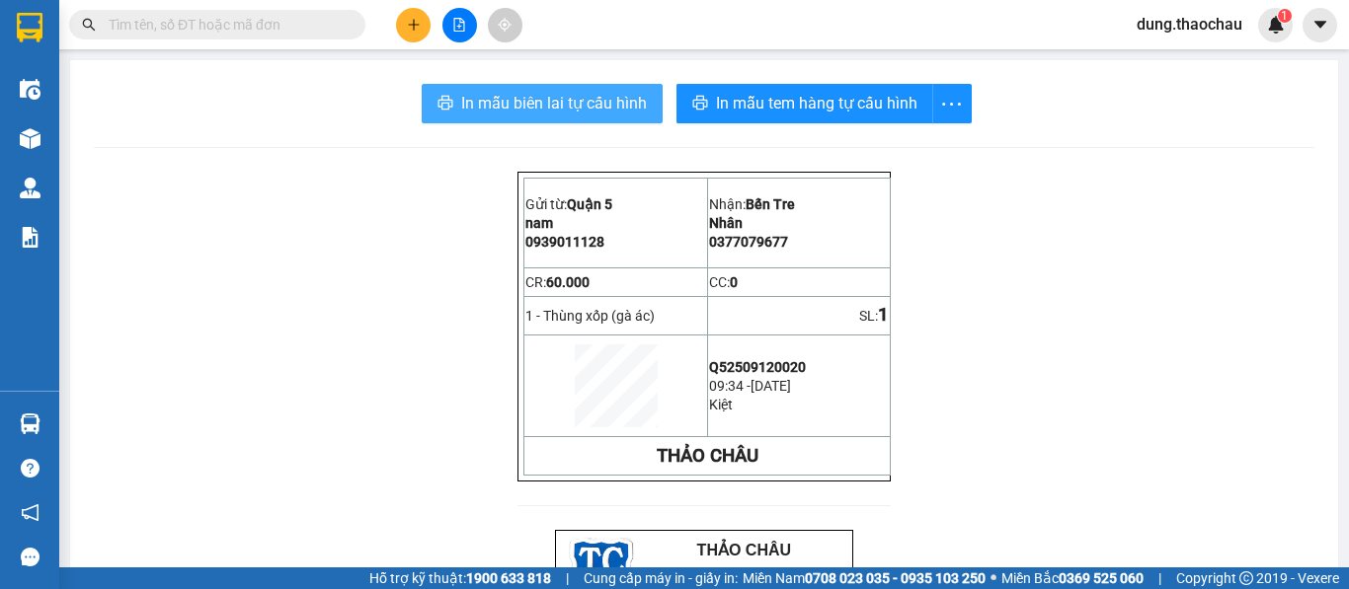
click at [587, 106] on span "In mẫu biên lai tự cấu hình" at bounding box center [554, 103] width 186 height 25
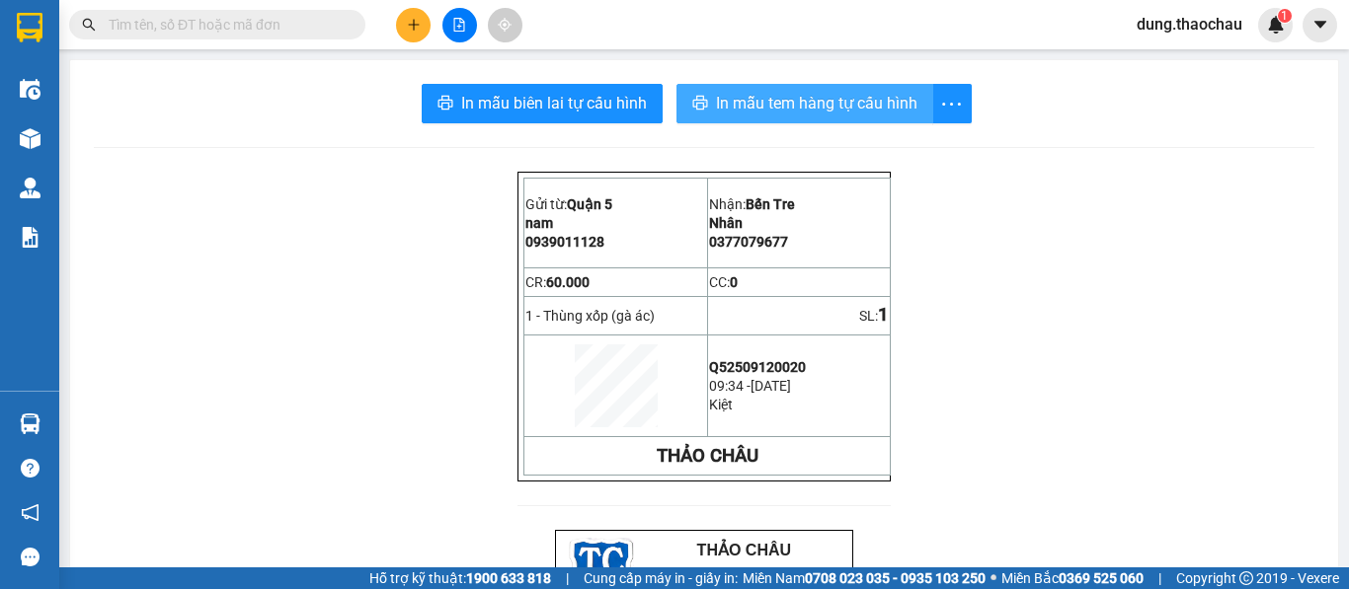
click at [770, 107] on span "In mẫu tem hàng tự cấu hình" at bounding box center [816, 103] width 201 height 25
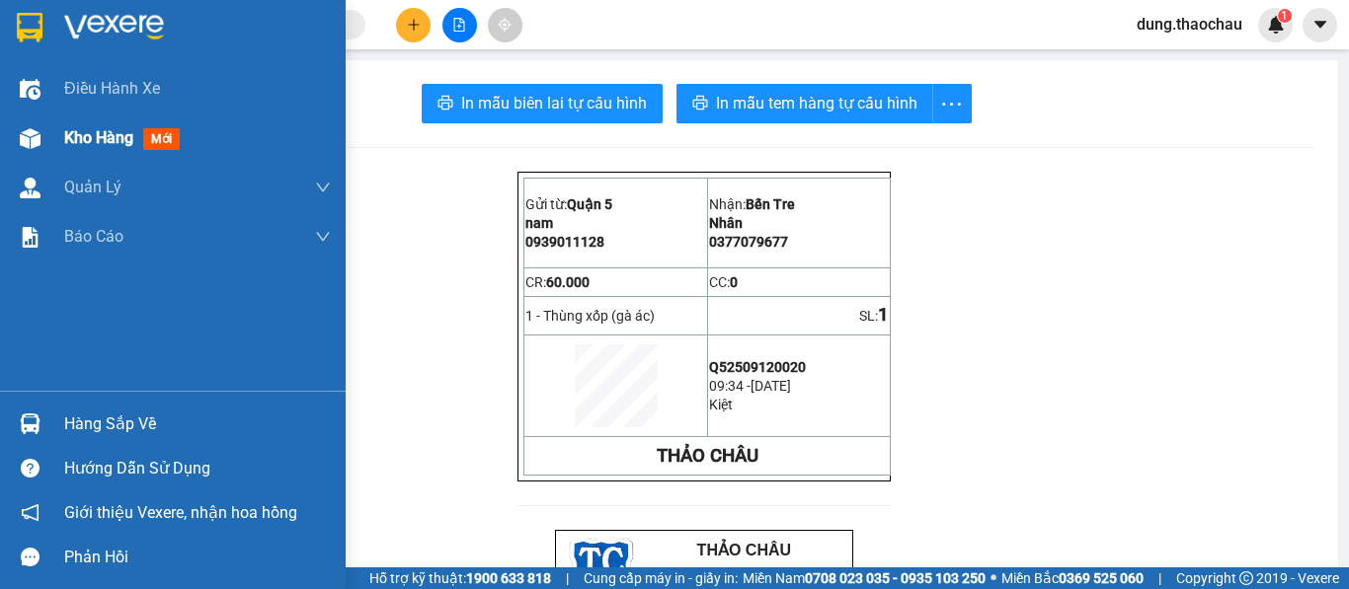
click at [96, 133] on span "Kho hàng" at bounding box center [98, 137] width 69 height 19
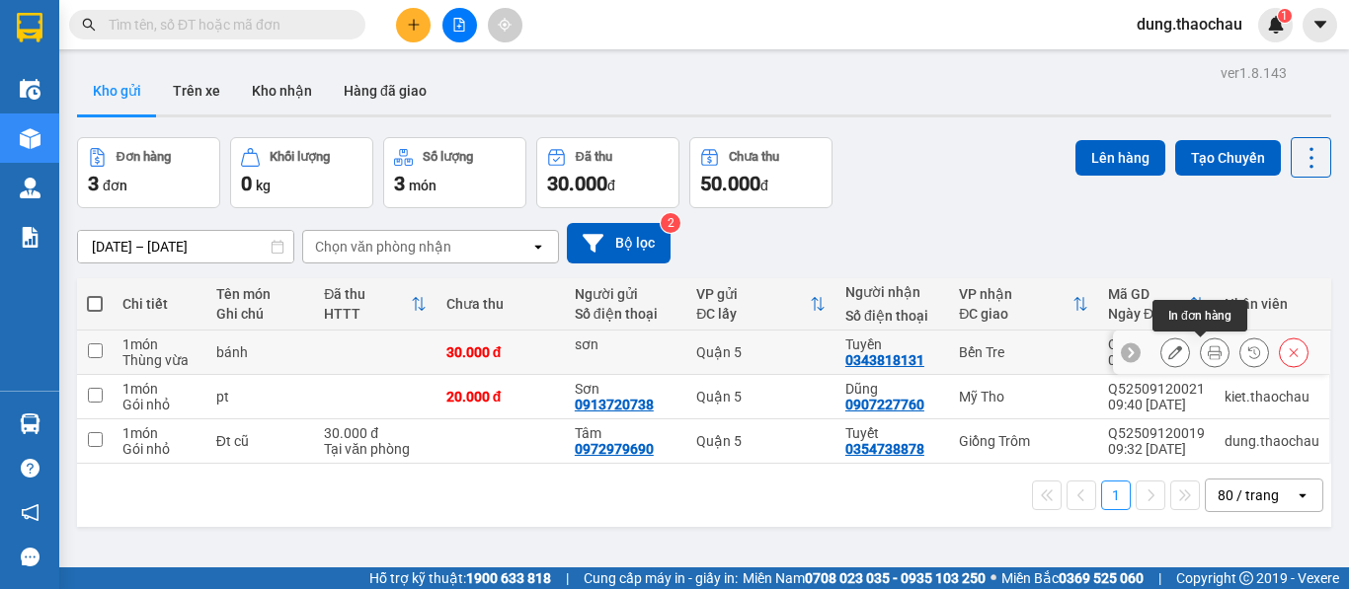
click at [1201, 361] on button at bounding box center [1215, 353] width 28 height 35
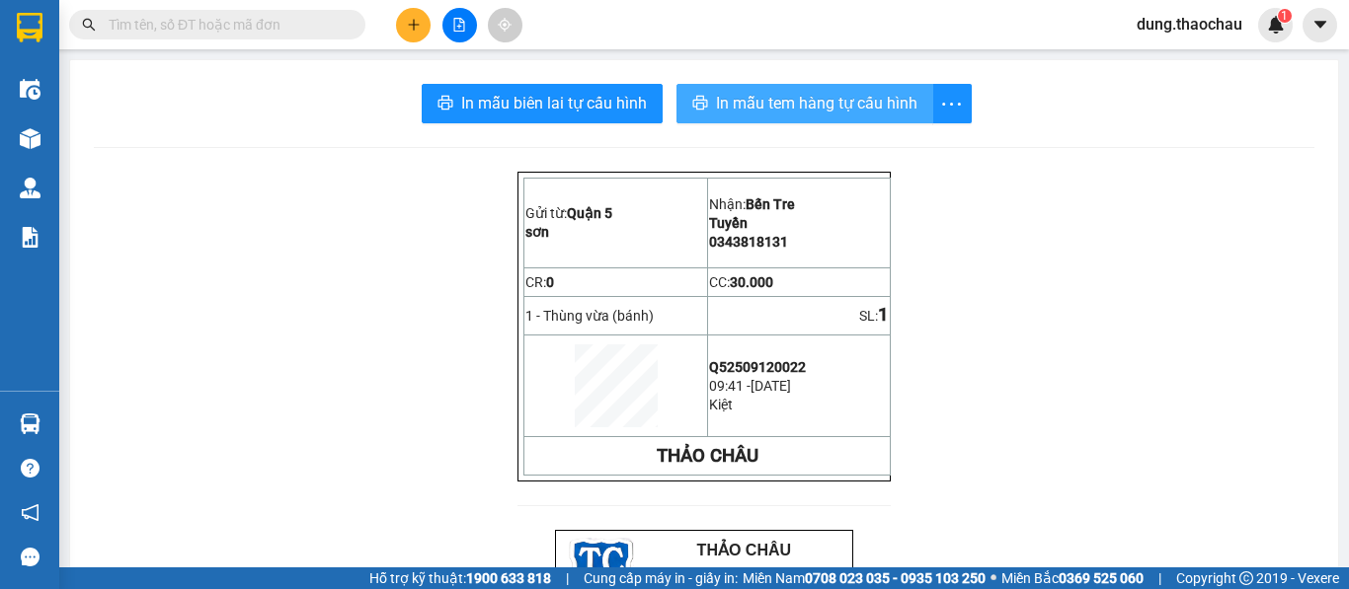
click at [754, 113] on span "In mẫu tem hàng tự cấu hình" at bounding box center [816, 103] width 201 height 25
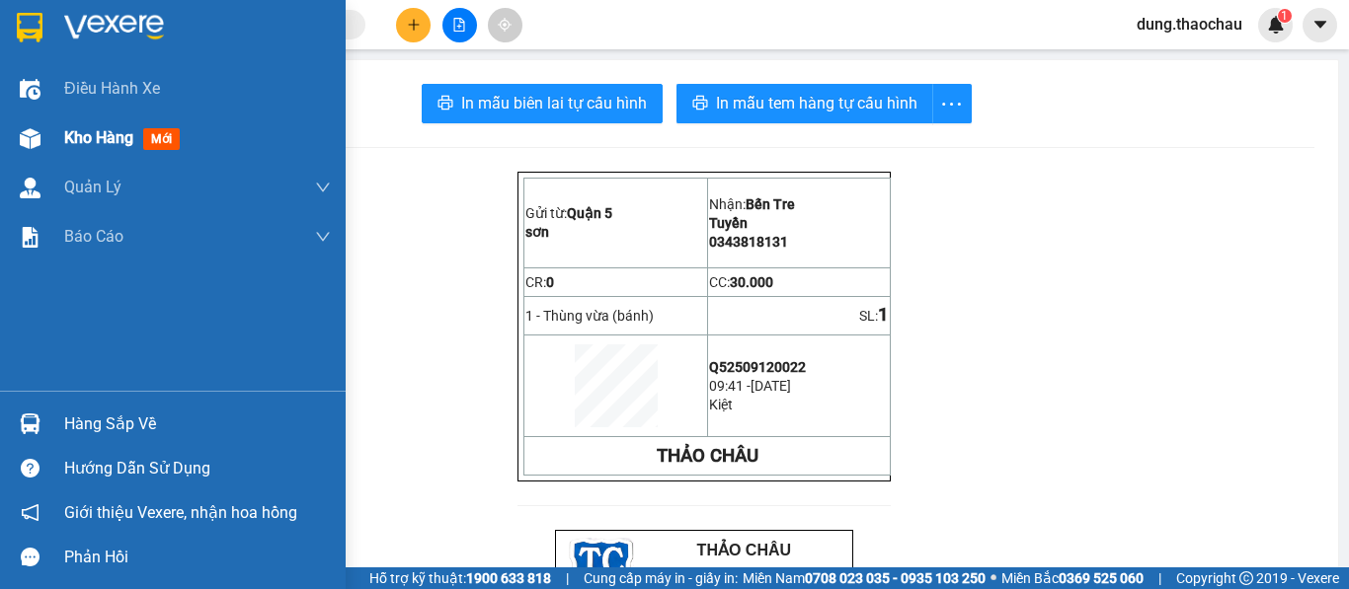
click at [84, 135] on span "Kho hàng" at bounding box center [98, 137] width 69 height 19
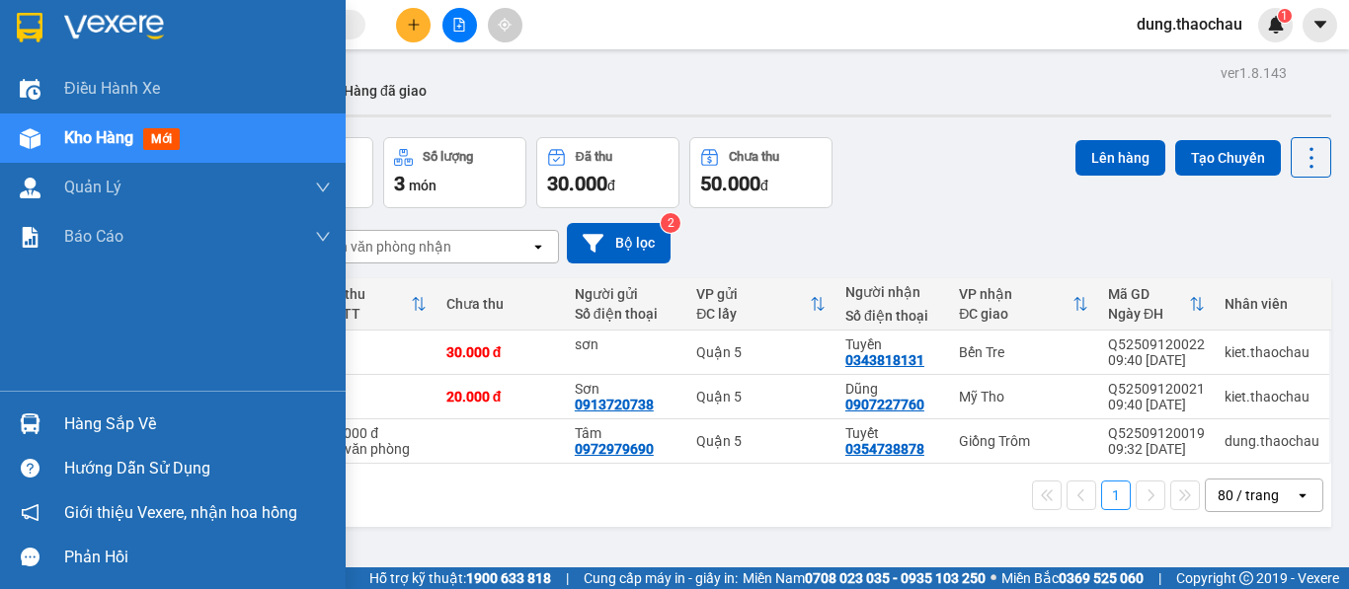
click at [33, 431] on img at bounding box center [30, 424] width 21 height 21
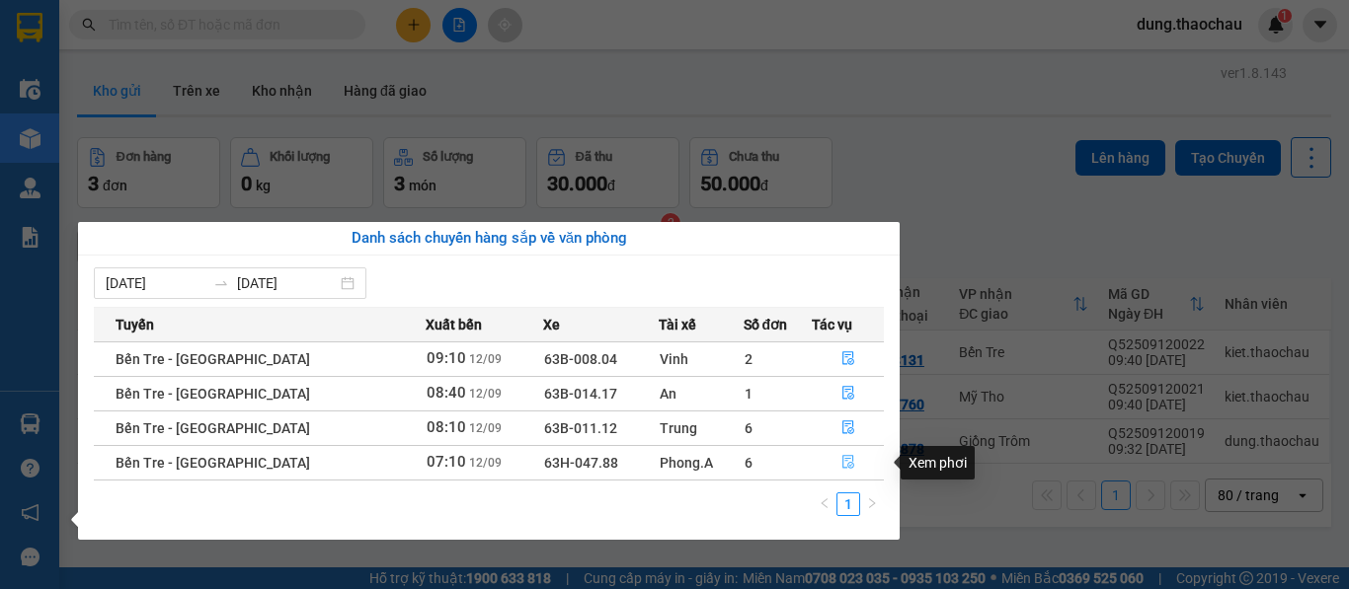
click at [841, 457] on icon "file-done" at bounding box center [848, 462] width 14 height 14
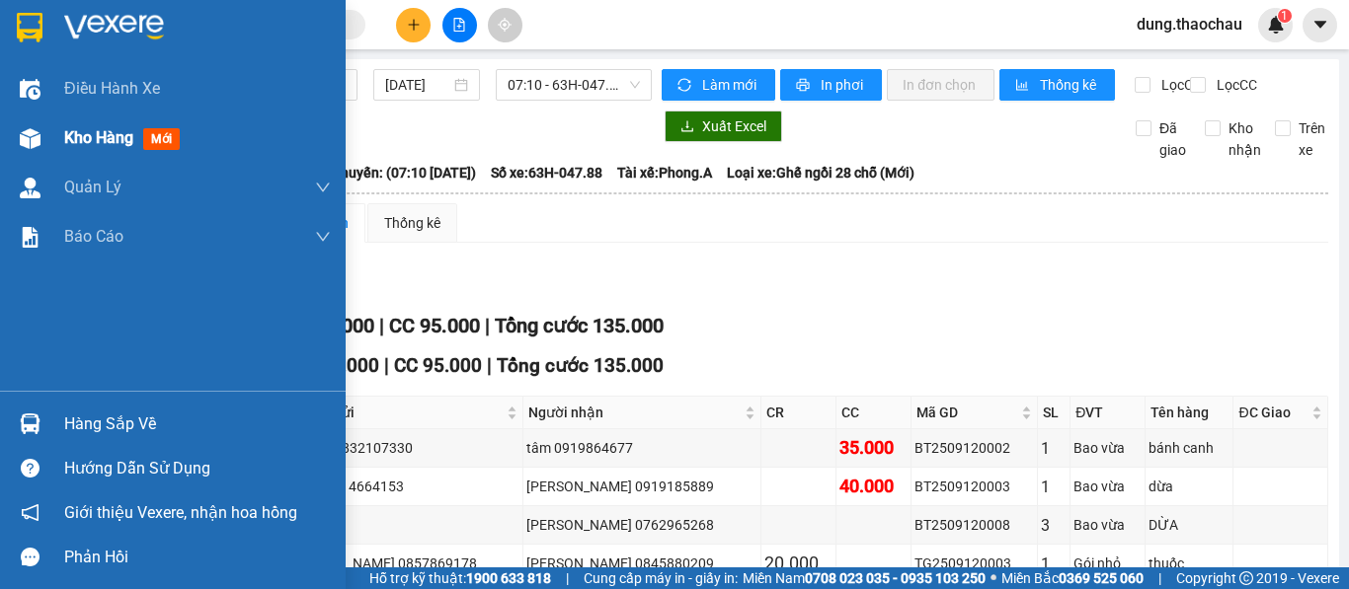
click at [89, 135] on span "Kho hàng" at bounding box center [98, 137] width 69 height 19
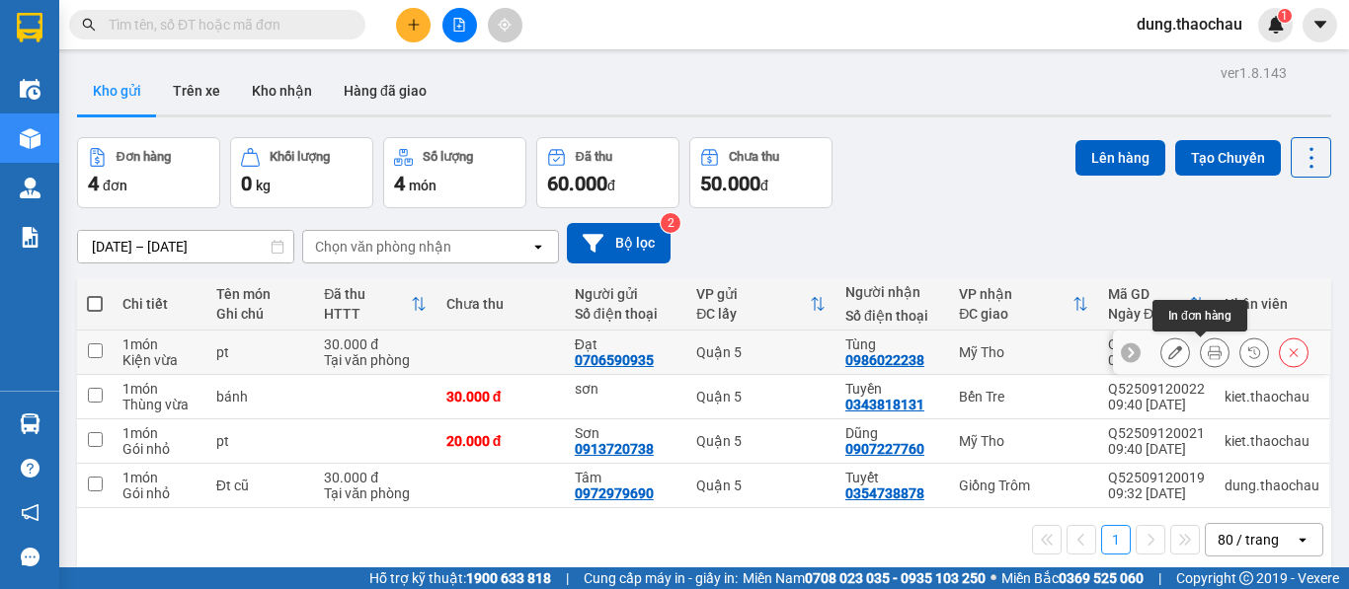
click at [1207, 358] on icon at bounding box center [1214, 353] width 14 height 14
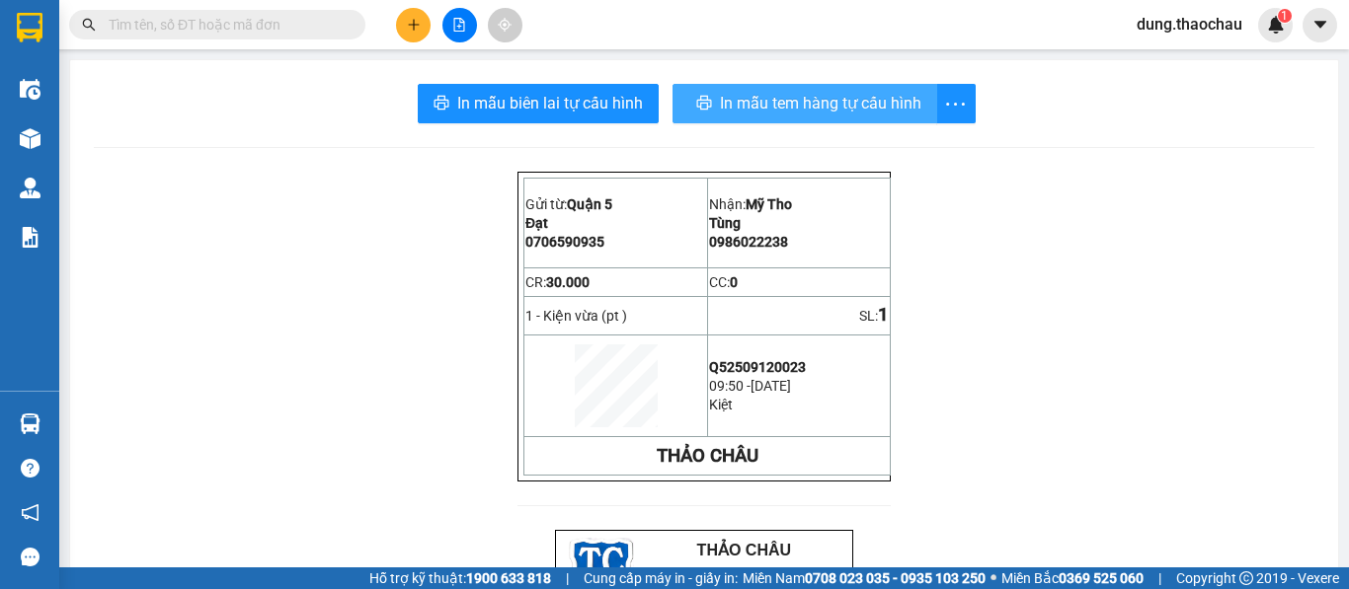
click at [742, 108] on span "In mẫu tem hàng tự cấu hình" at bounding box center [820, 103] width 201 height 25
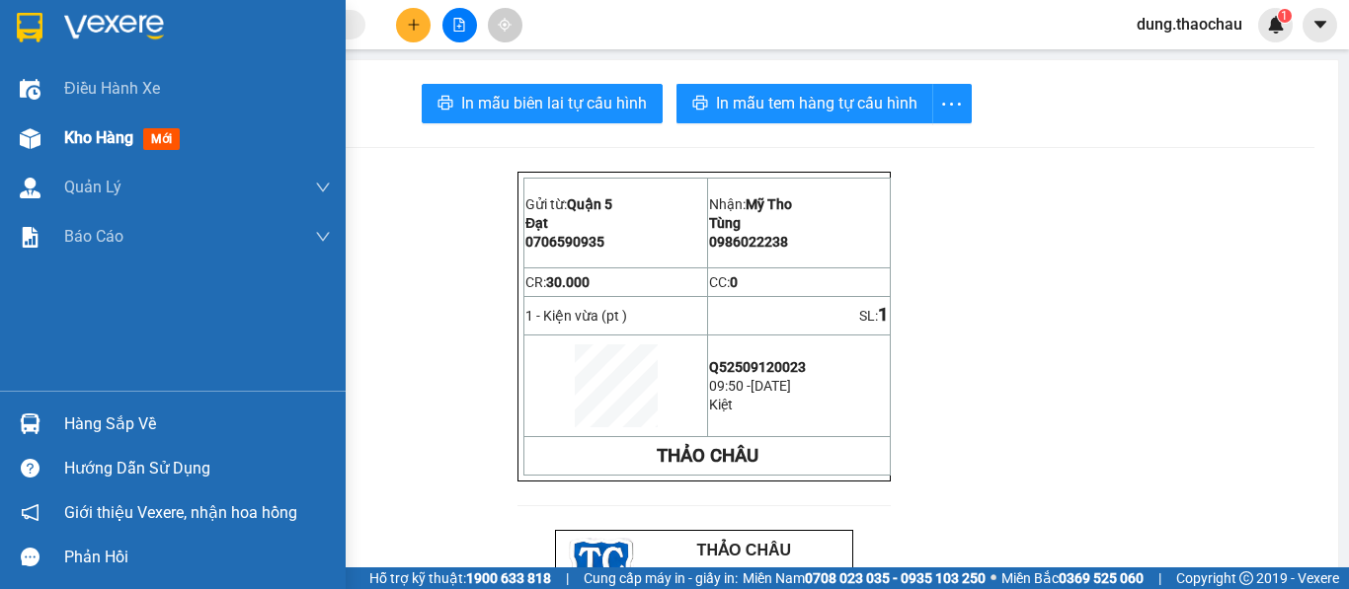
click at [105, 133] on span "Kho hàng" at bounding box center [98, 137] width 69 height 19
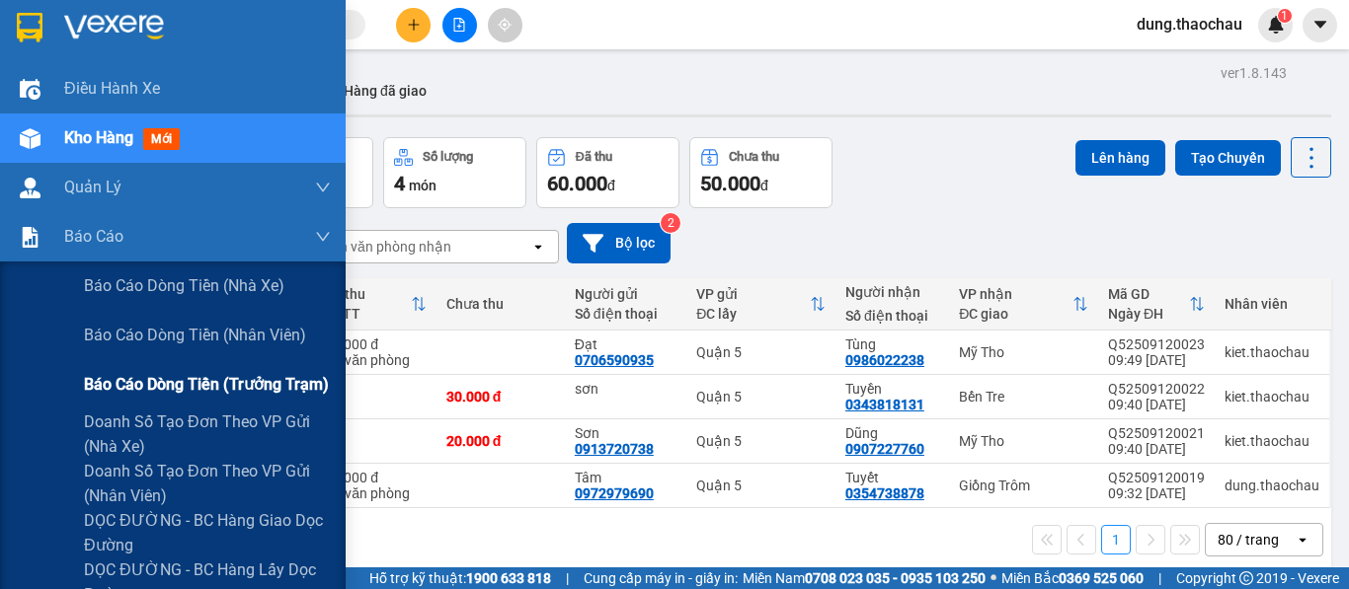
click at [135, 387] on span "Báo cáo dòng tiền (trưởng trạm)" at bounding box center [206, 384] width 245 height 25
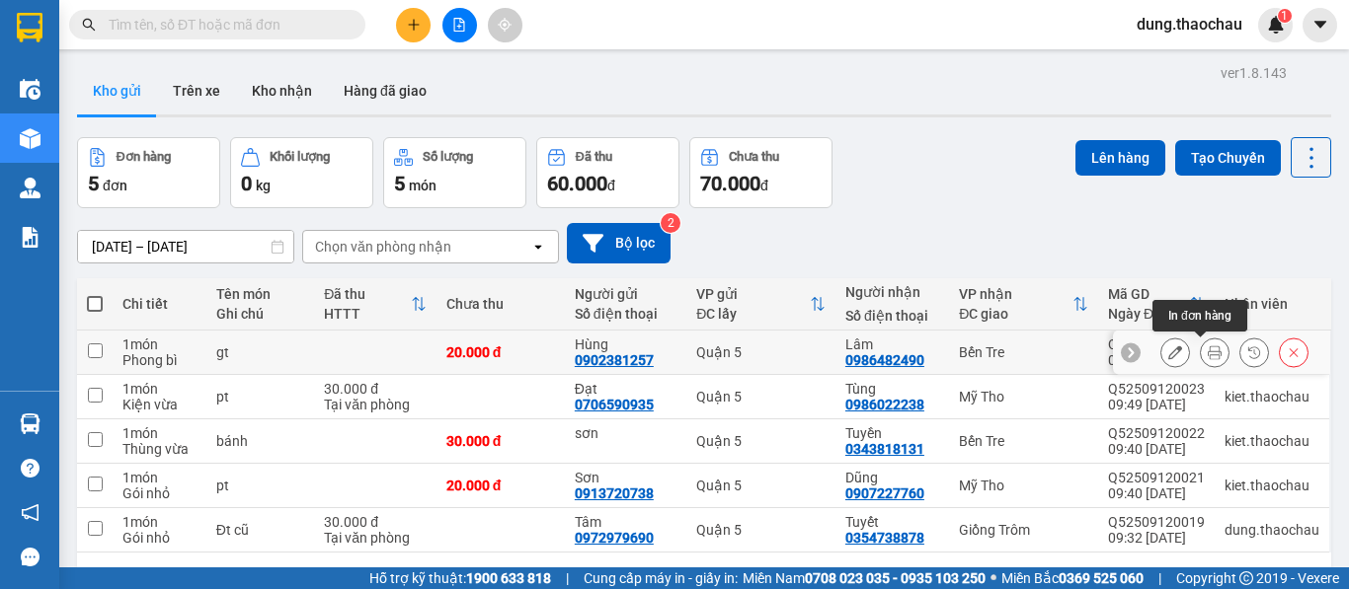
click at [1207, 357] on icon at bounding box center [1214, 353] width 14 height 14
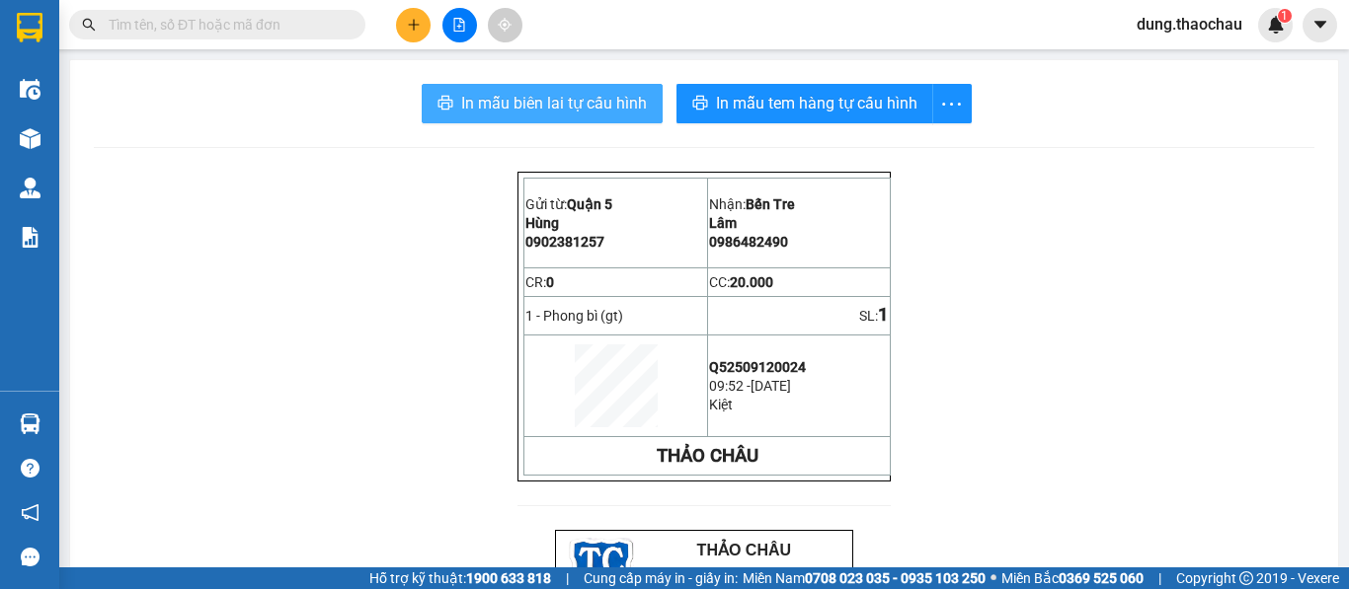
click at [528, 98] on span "In mẫu biên lai tự cấu hình" at bounding box center [554, 103] width 186 height 25
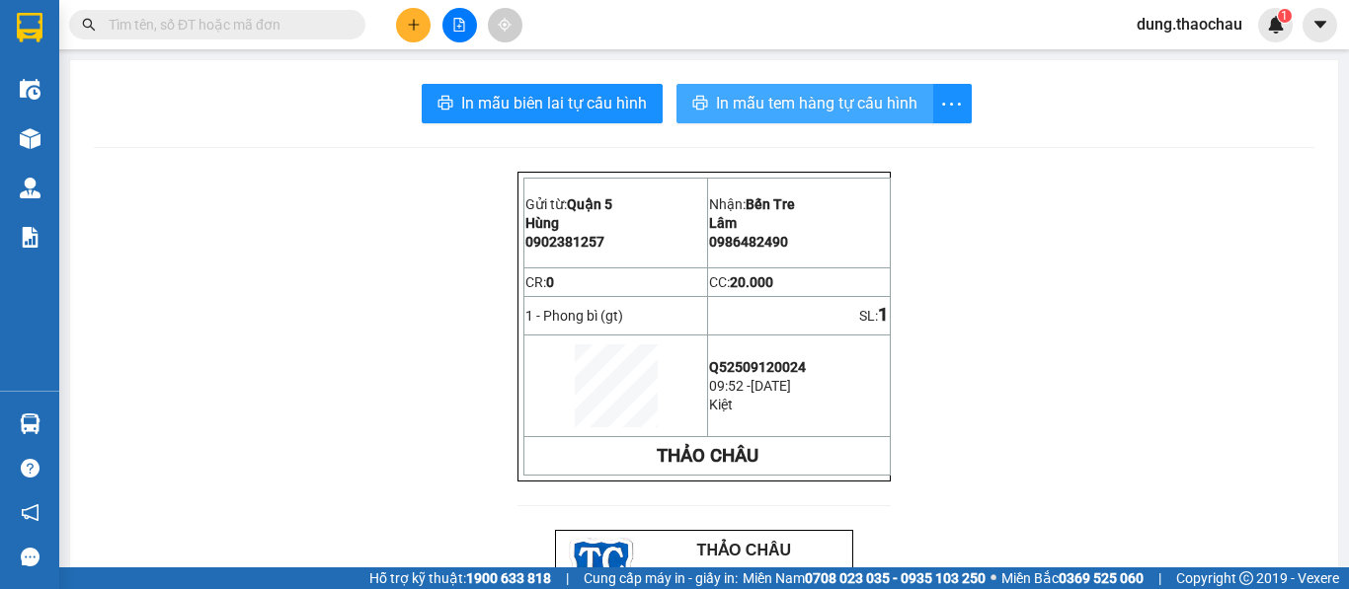
click at [769, 107] on span "In mẫu tem hàng tự cấu hình" at bounding box center [816, 103] width 201 height 25
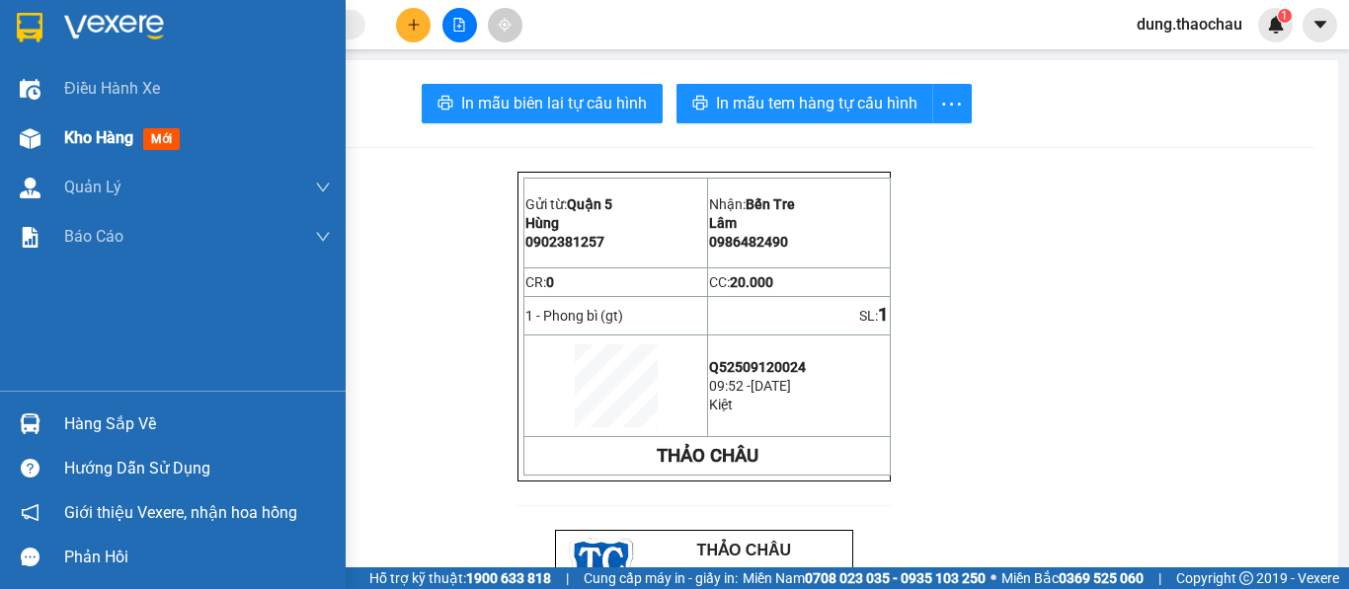
click at [84, 138] on span "Kho hàng" at bounding box center [98, 137] width 69 height 19
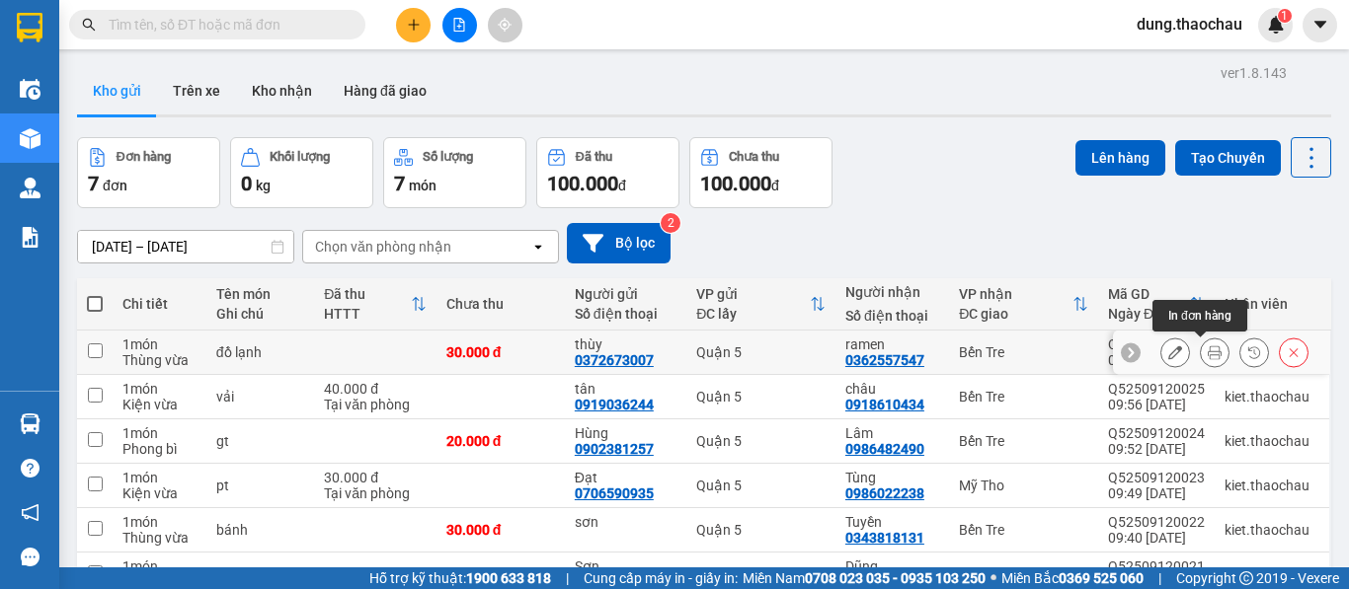
click at [1207, 356] on icon at bounding box center [1214, 353] width 14 height 14
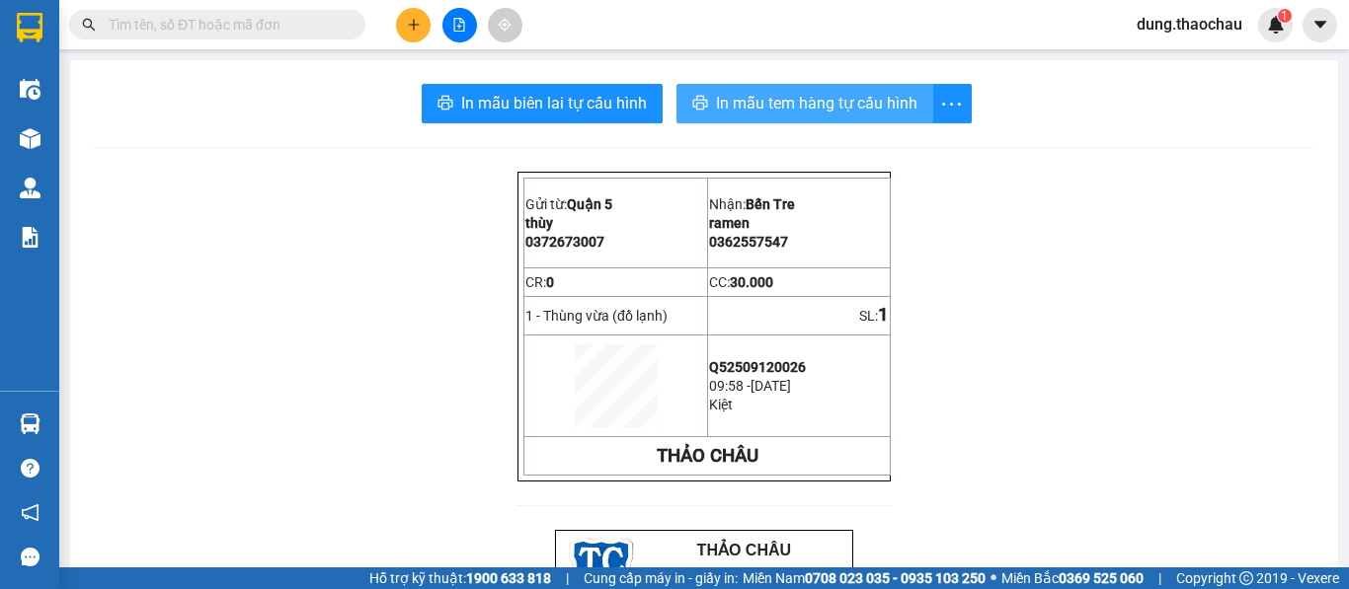
click at [752, 95] on span "In mẫu tem hàng tự cấu hình" at bounding box center [816, 103] width 201 height 25
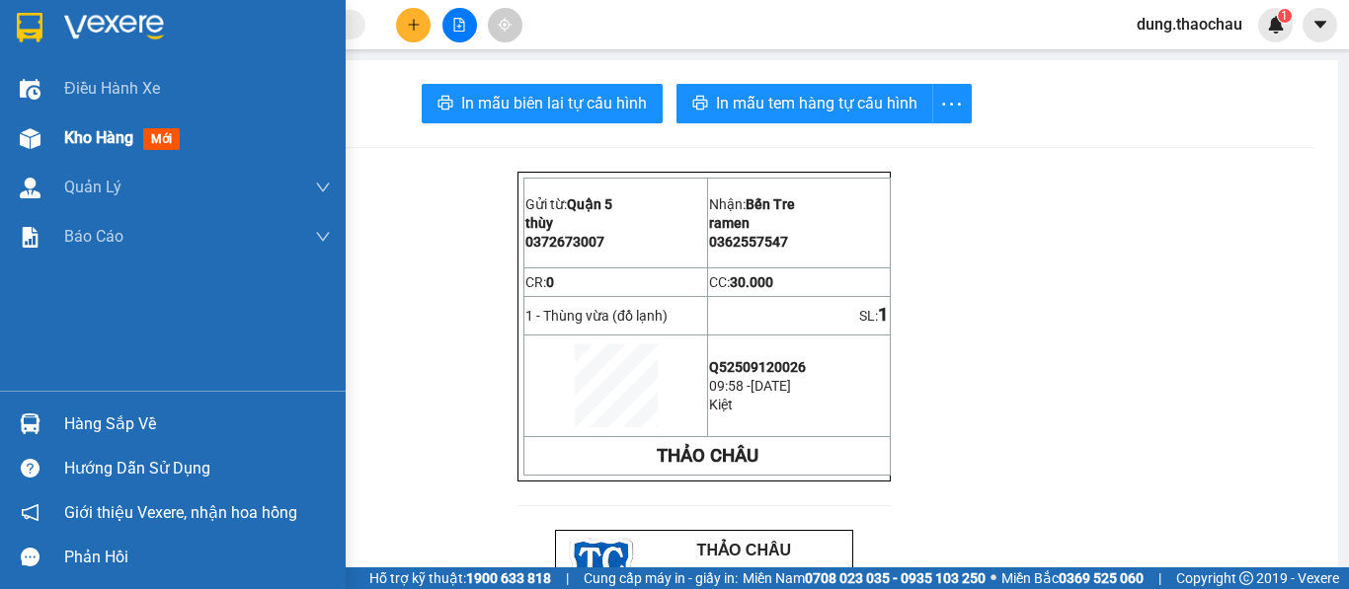
click at [90, 132] on span "Kho hàng" at bounding box center [98, 137] width 69 height 19
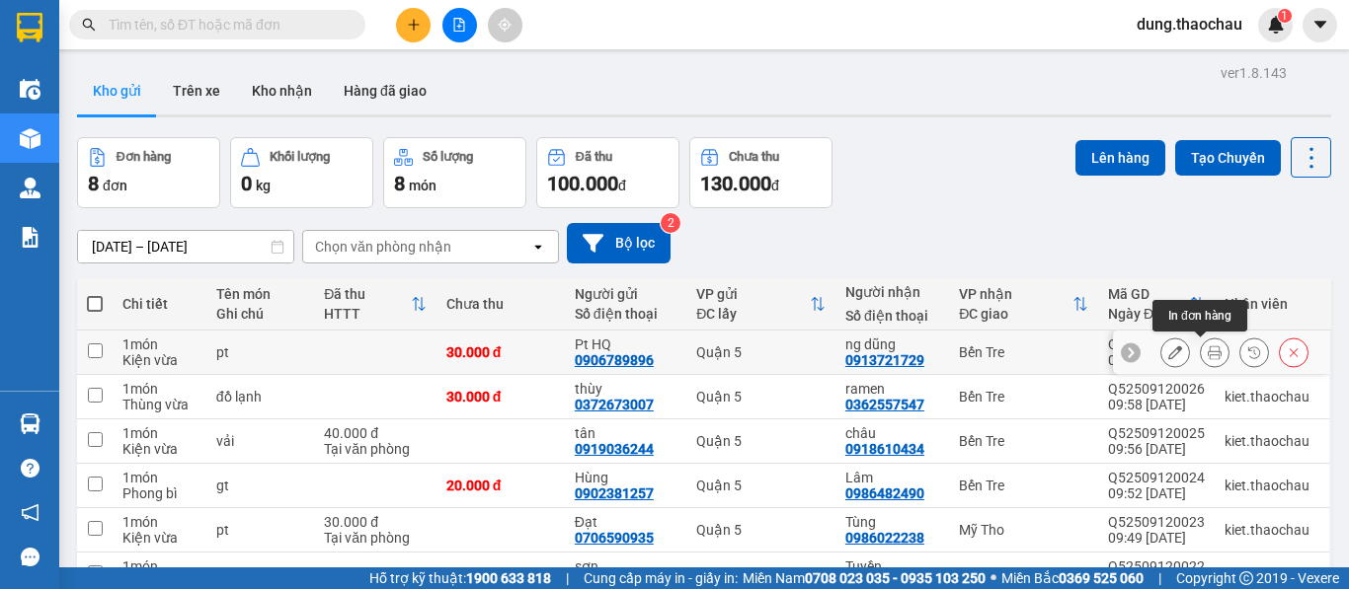
click at [1207, 356] on icon at bounding box center [1214, 353] width 14 height 14
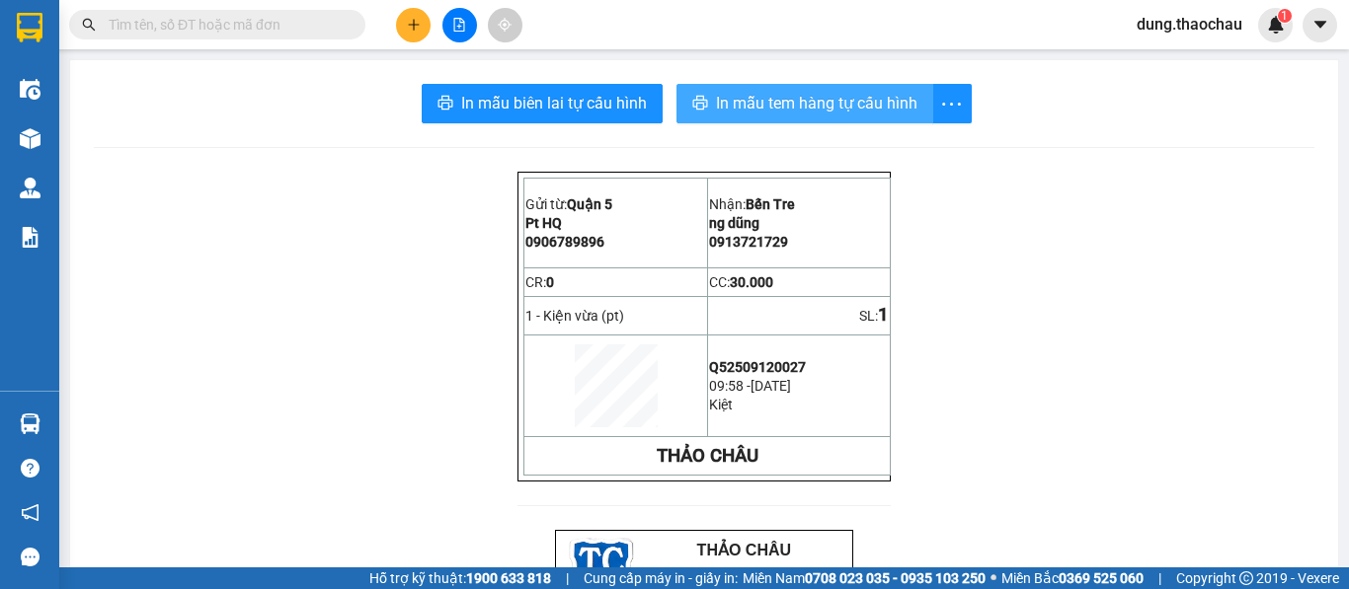
click at [780, 109] on span "In mẫu tem hàng tự cấu hình" at bounding box center [816, 103] width 201 height 25
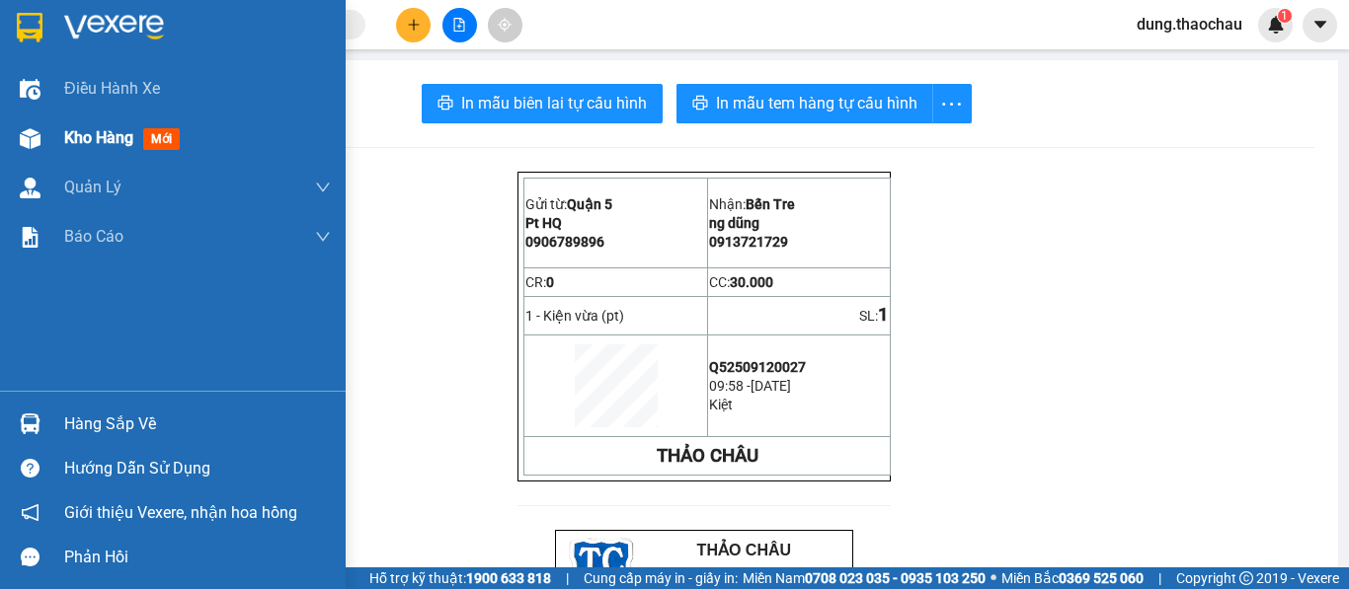
click at [86, 146] on span "Kho hàng" at bounding box center [98, 137] width 69 height 19
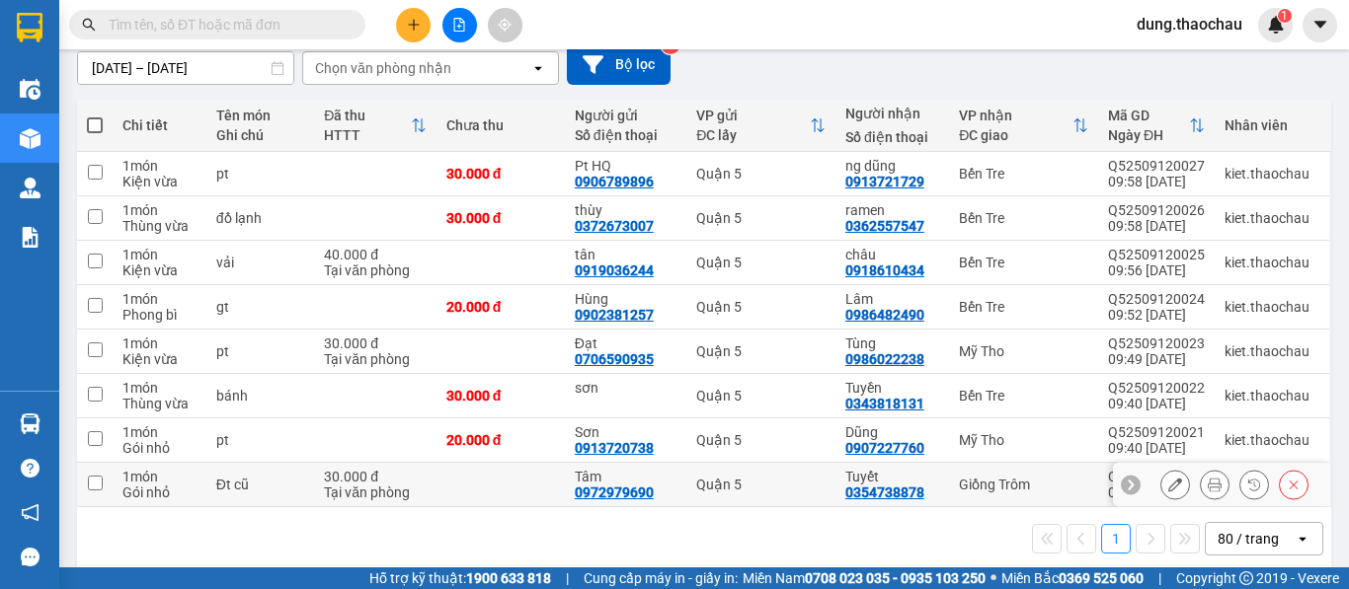
scroll to position [197, 0]
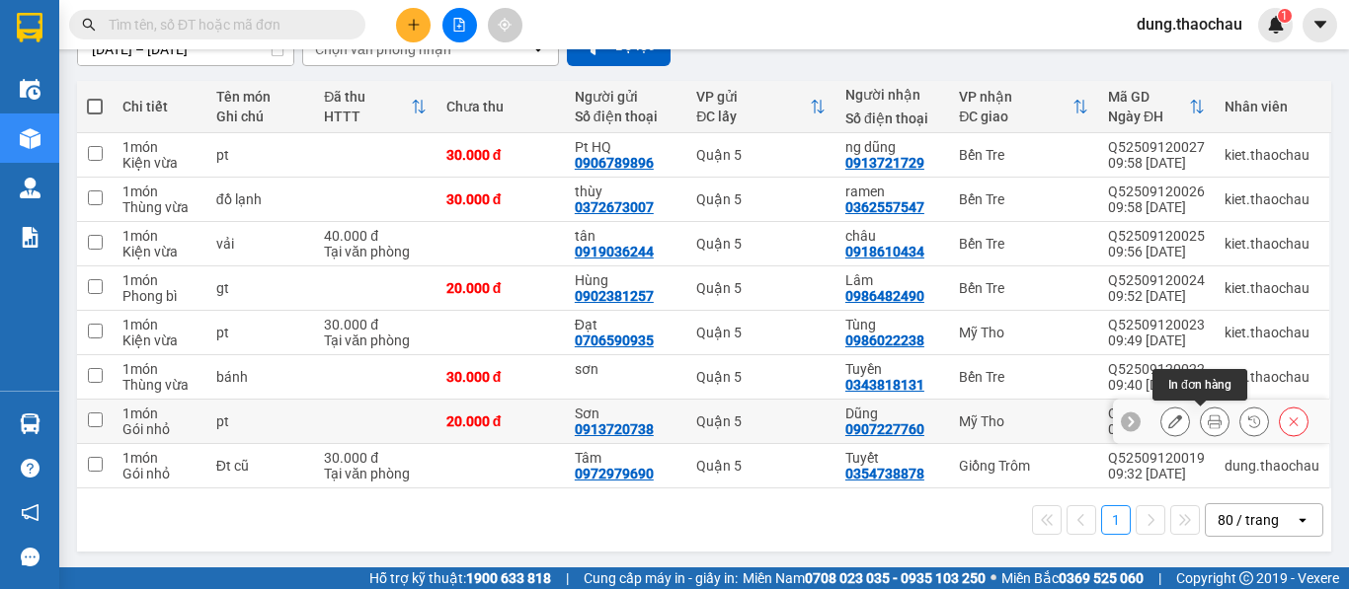
click at [1207, 427] on icon at bounding box center [1214, 422] width 14 height 14
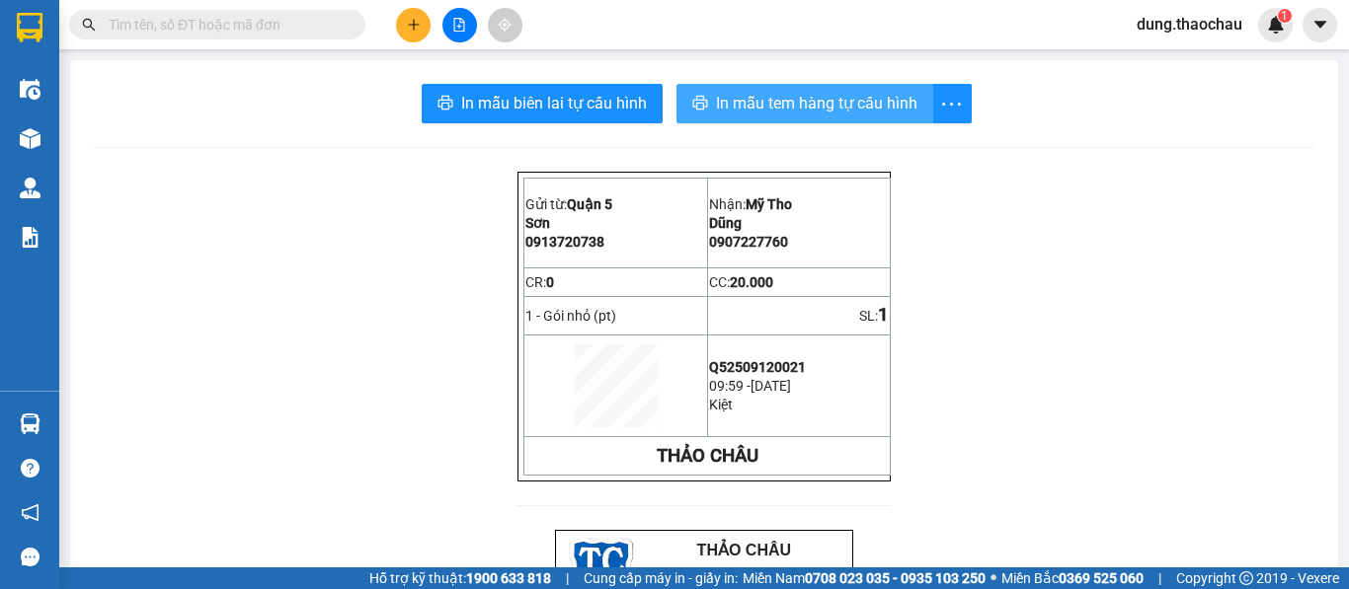
click at [790, 108] on span "In mẫu tem hàng tự cấu hình" at bounding box center [816, 103] width 201 height 25
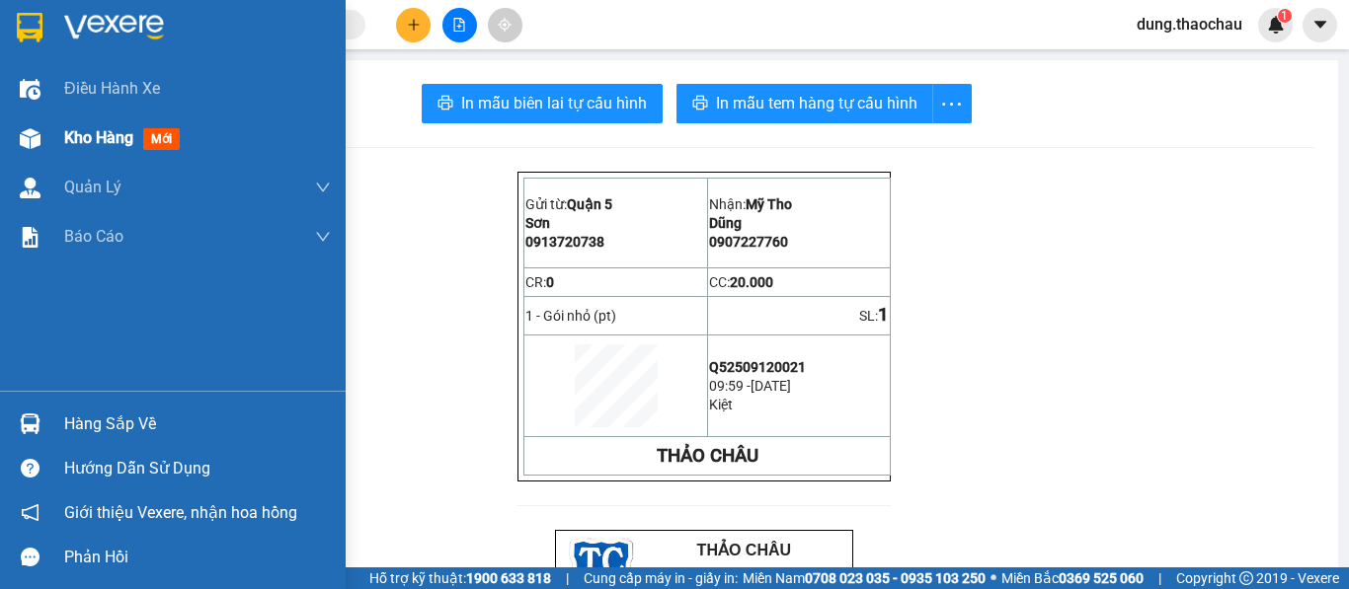
click at [87, 138] on span "Kho hàng" at bounding box center [98, 137] width 69 height 19
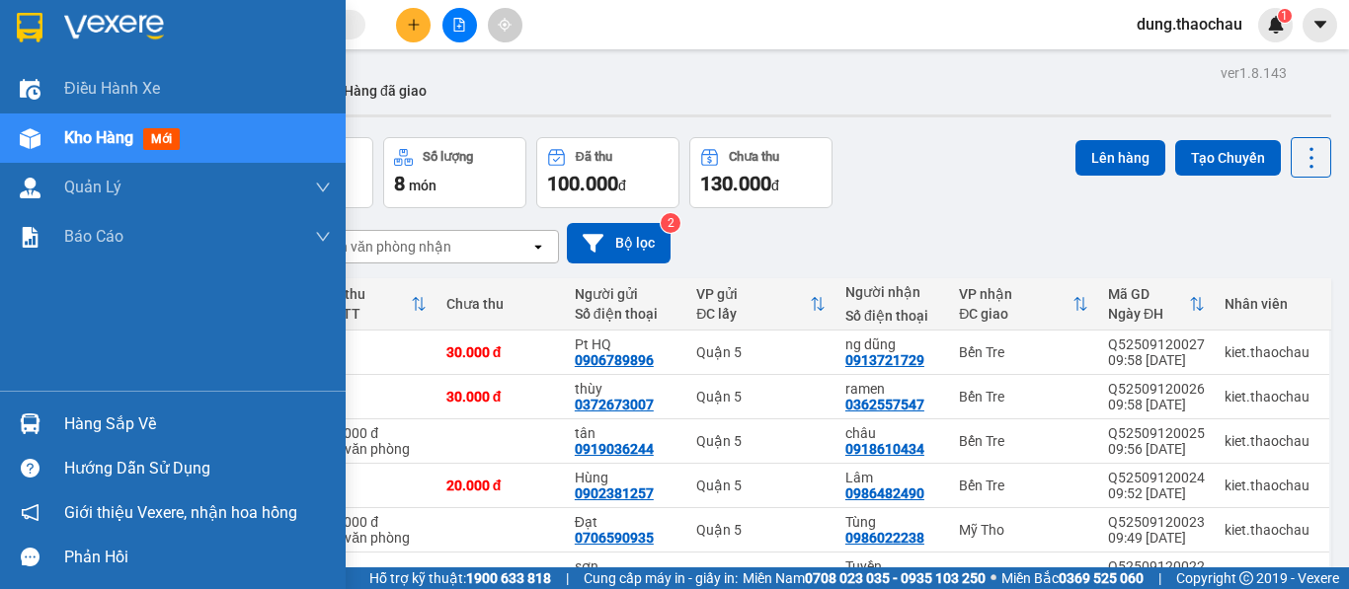
click at [35, 425] on img at bounding box center [30, 424] width 21 height 21
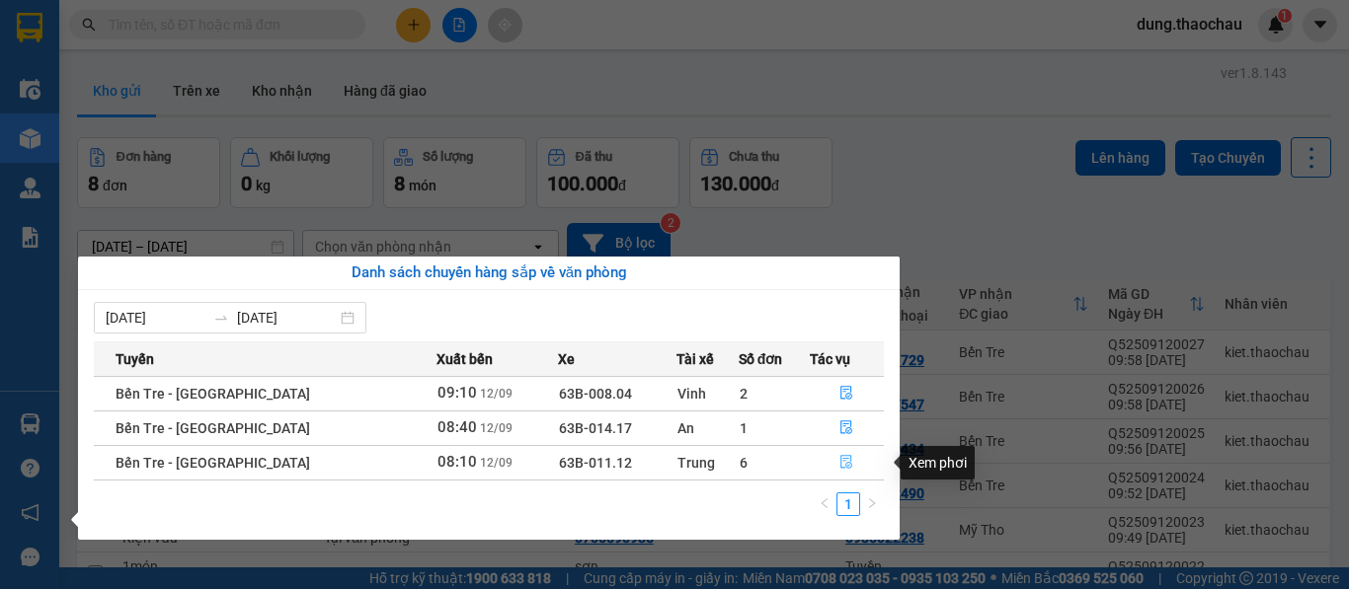
click at [839, 467] on icon "file-done" at bounding box center [846, 462] width 14 height 14
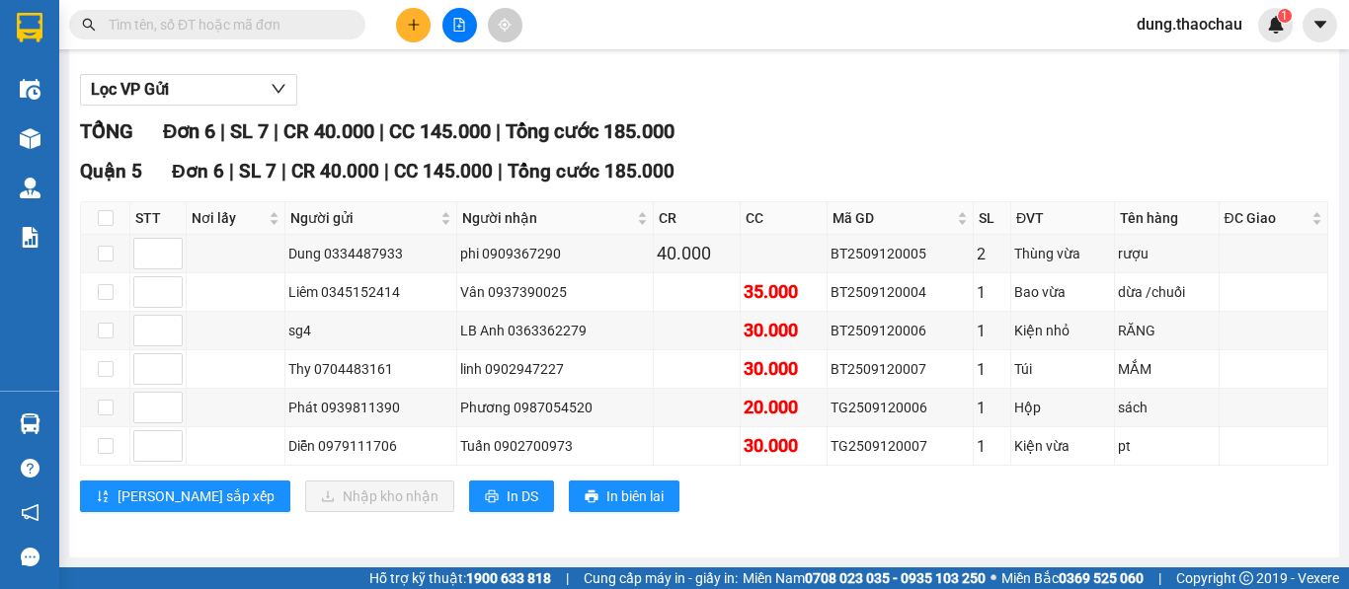
scroll to position [197, 0]
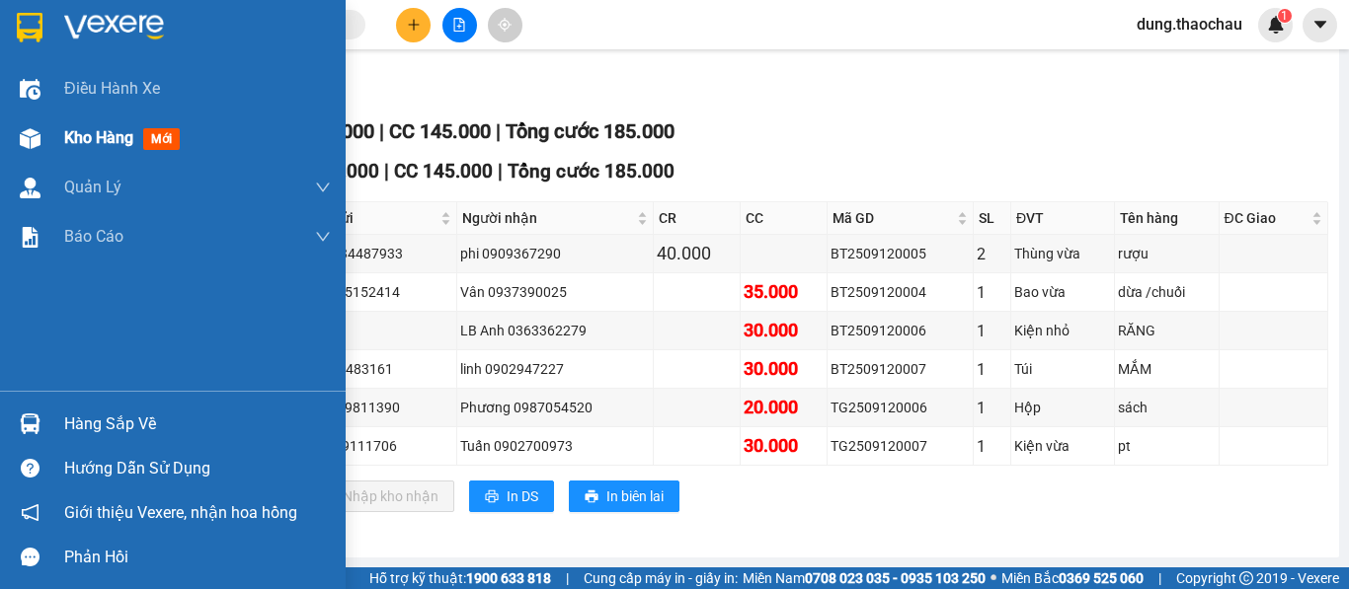
click at [102, 140] on span "Kho hàng" at bounding box center [98, 137] width 69 height 19
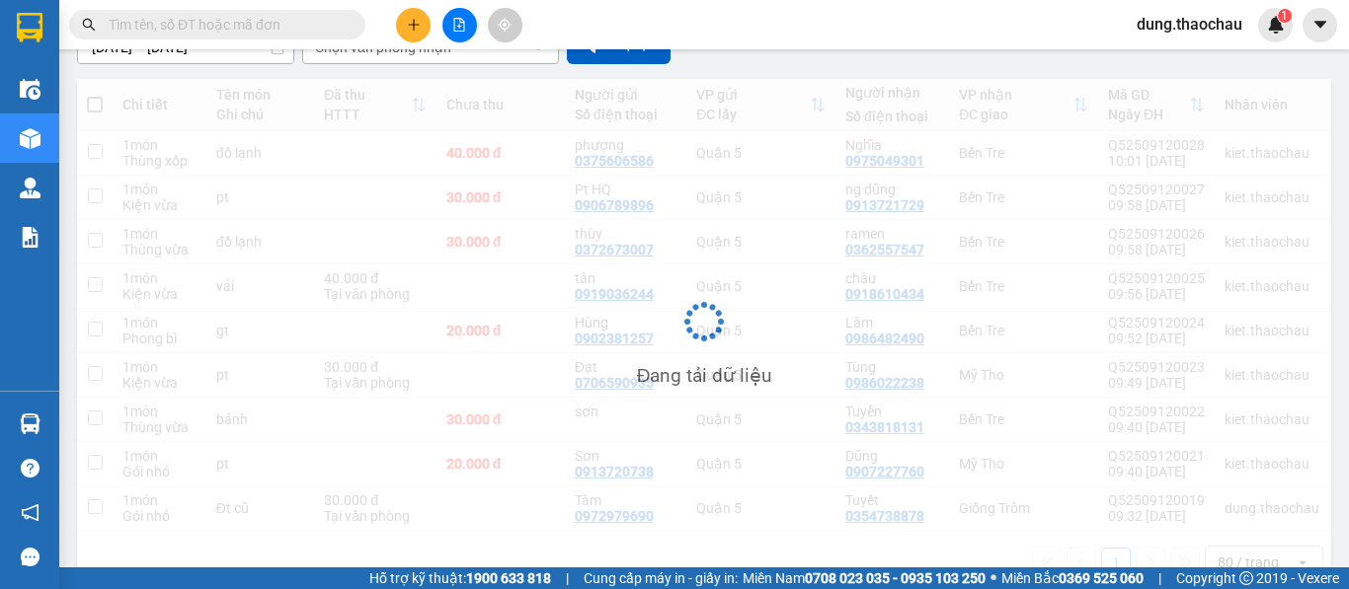
scroll to position [197, 0]
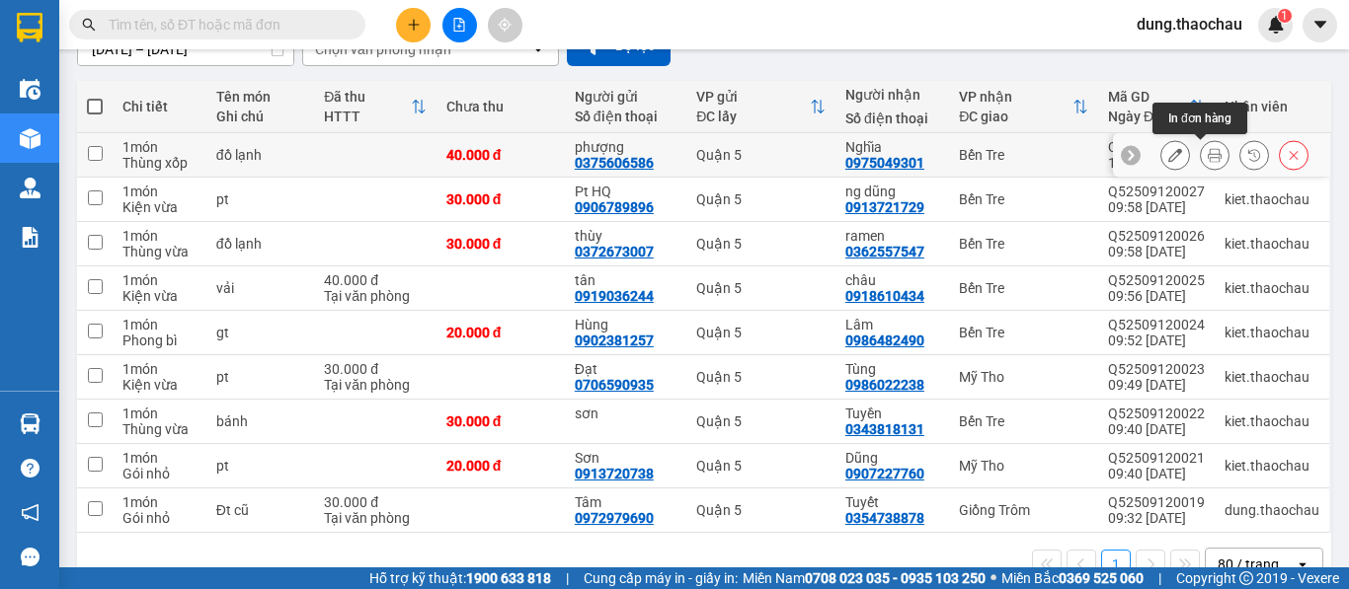
click at [1201, 165] on button at bounding box center [1215, 155] width 28 height 35
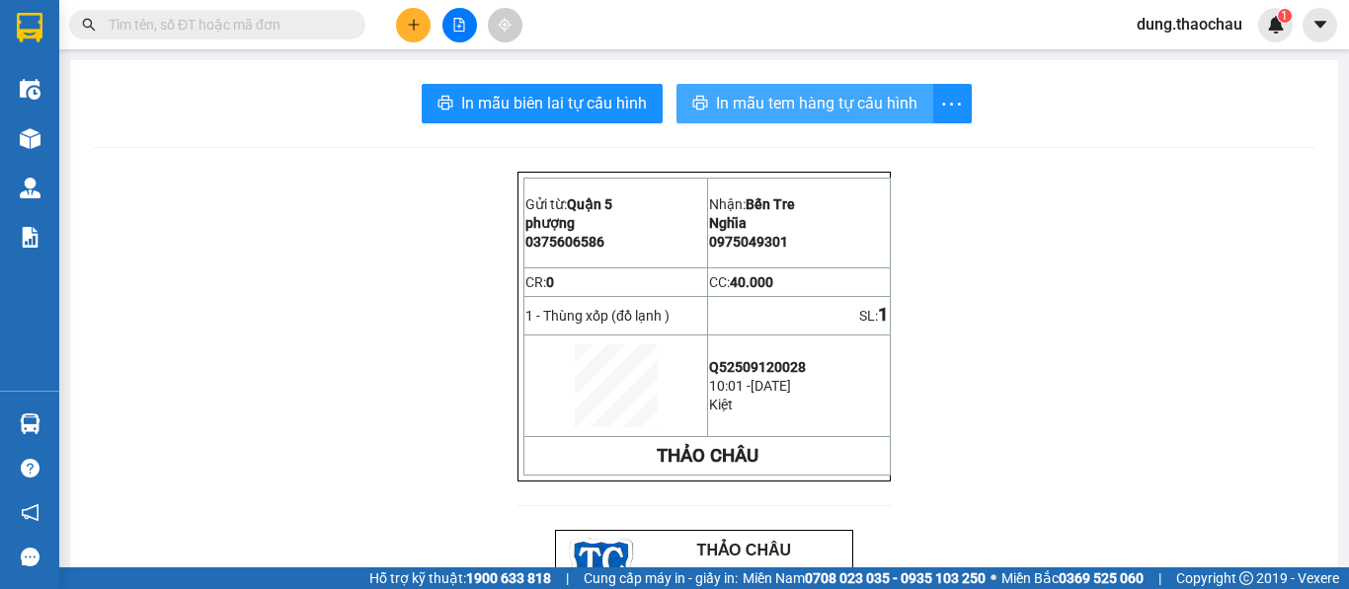
click at [798, 106] on span "In mẫu tem hàng tự cấu hình" at bounding box center [816, 103] width 201 height 25
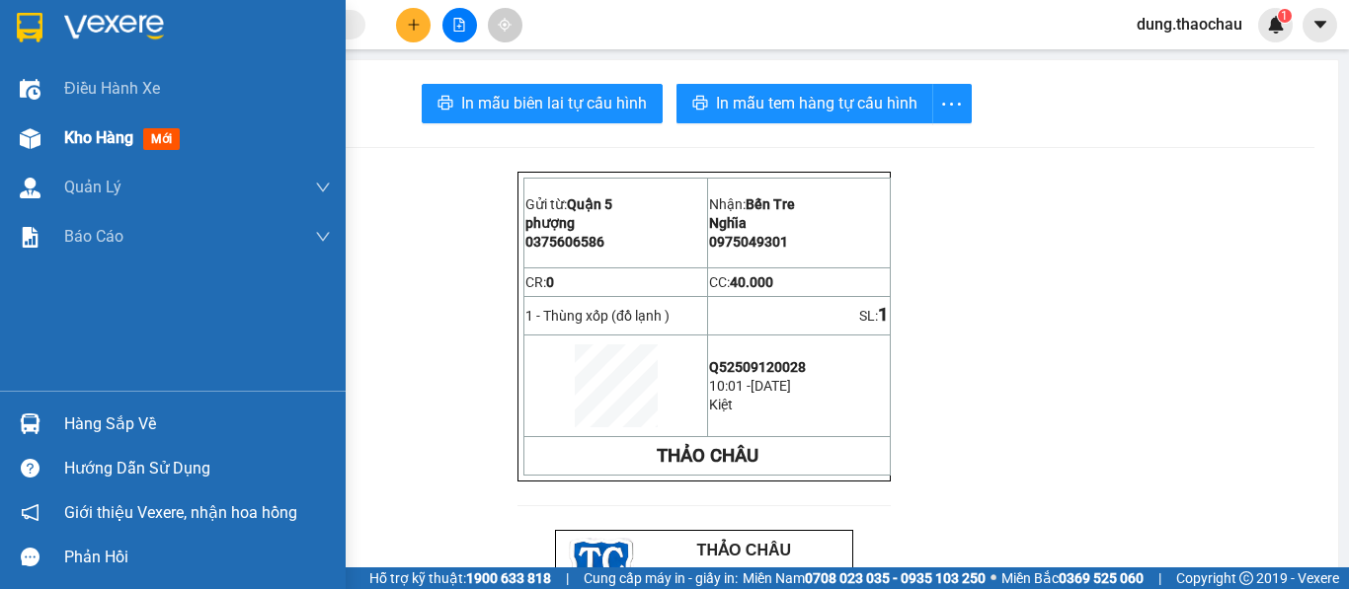
click at [128, 146] on span "Kho hàng" at bounding box center [98, 137] width 69 height 19
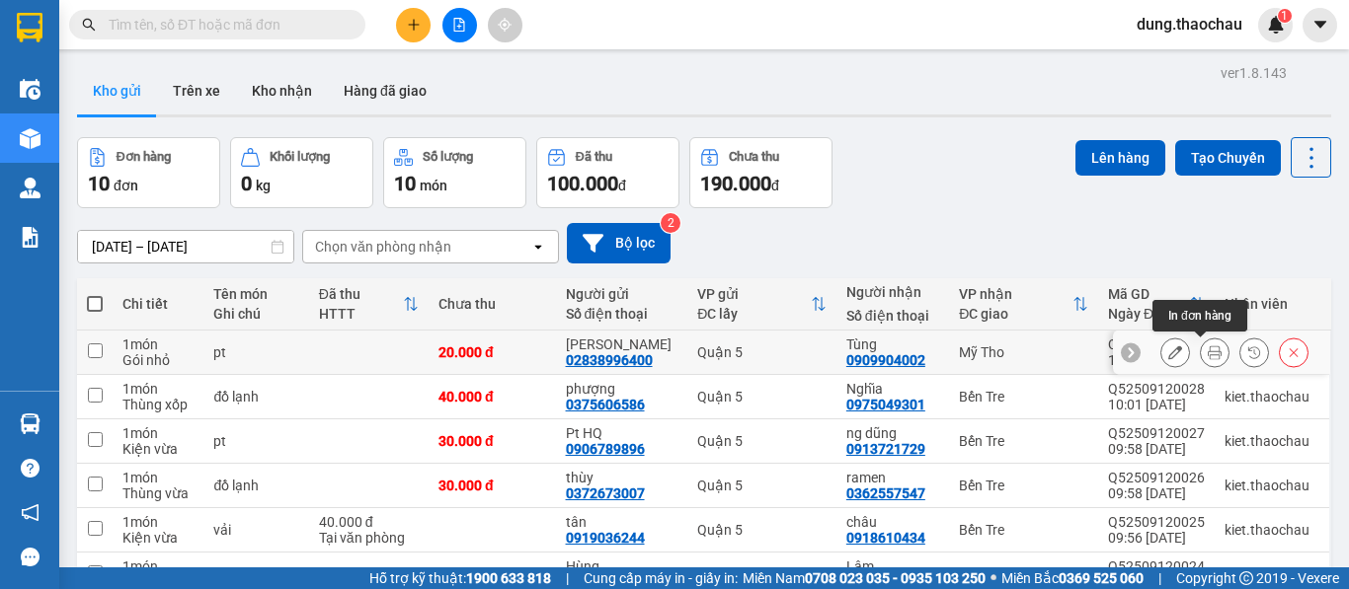
click at [1201, 361] on button at bounding box center [1215, 353] width 28 height 35
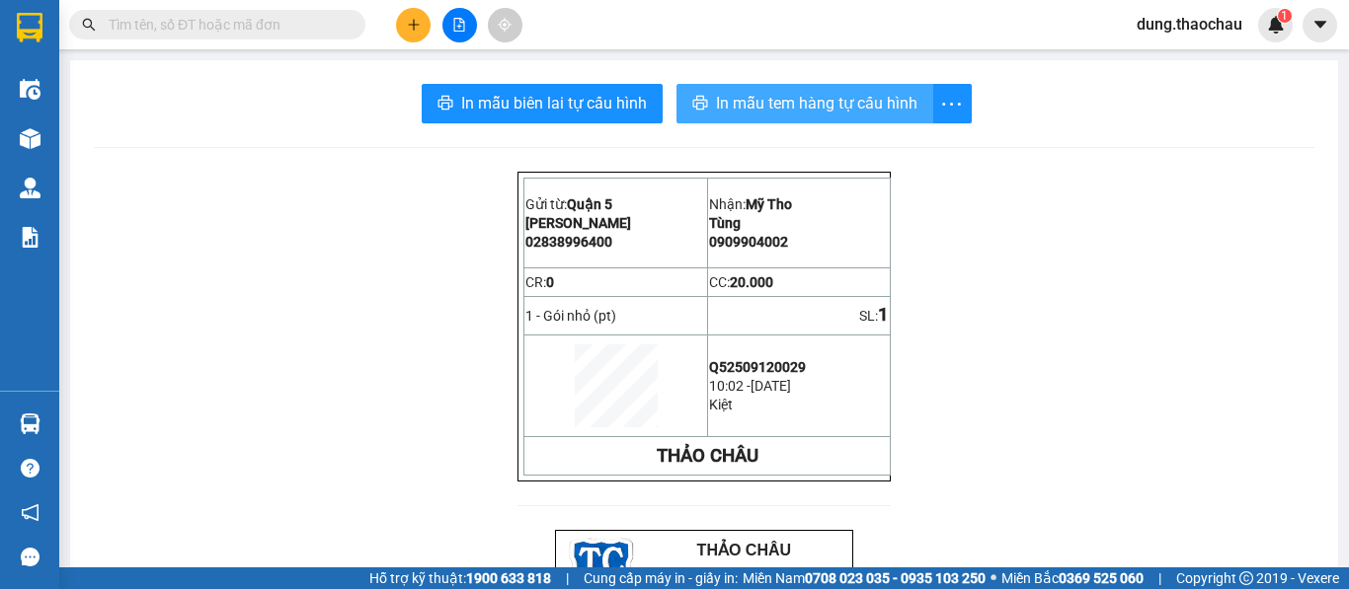
click at [784, 114] on span "In mẫu tem hàng tự cấu hình" at bounding box center [816, 103] width 201 height 25
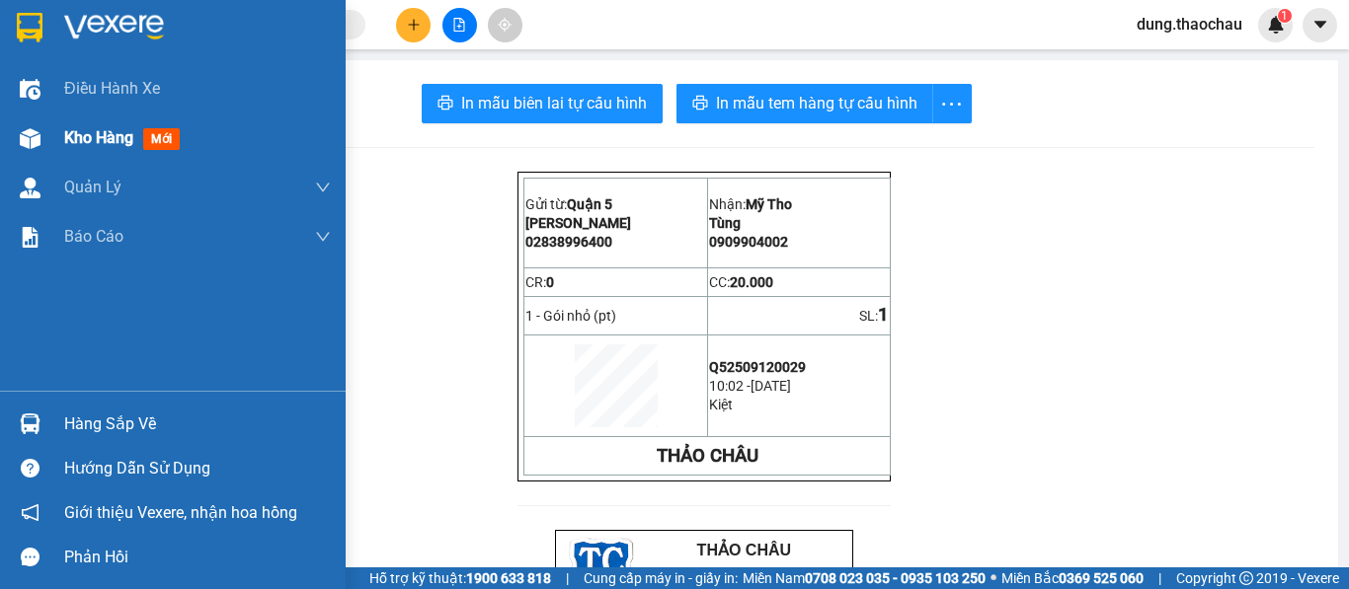
click at [108, 142] on span "Kho hàng" at bounding box center [98, 137] width 69 height 19
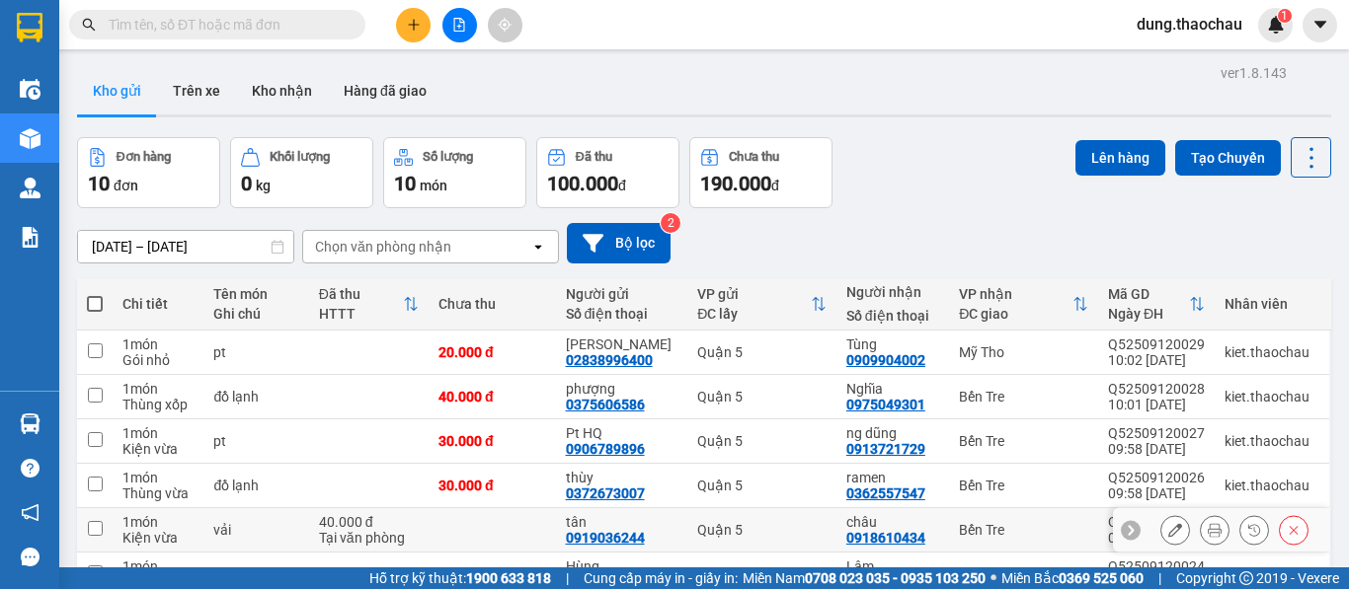
click at [1201, 528] on button at bounding box center [1215, 530] width 28 height 35
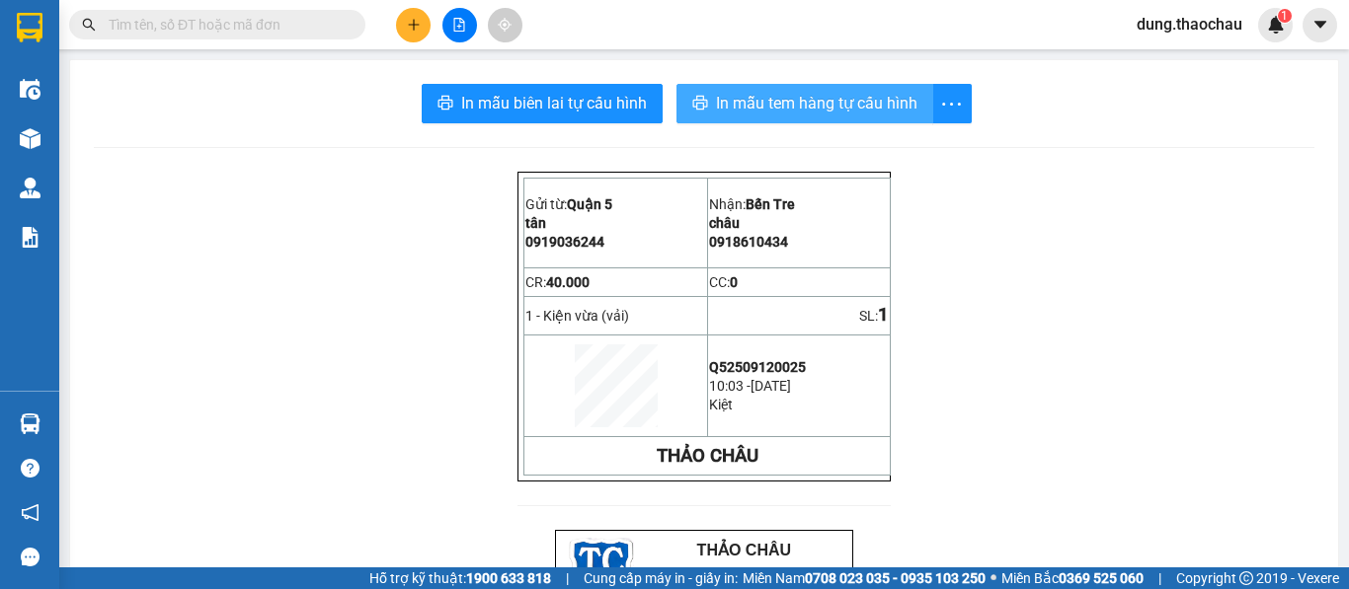
click at [808, 107] on span "In mẫu tem hàng tự cấu hình" at bounding box center [816, 103] width 201 height 25
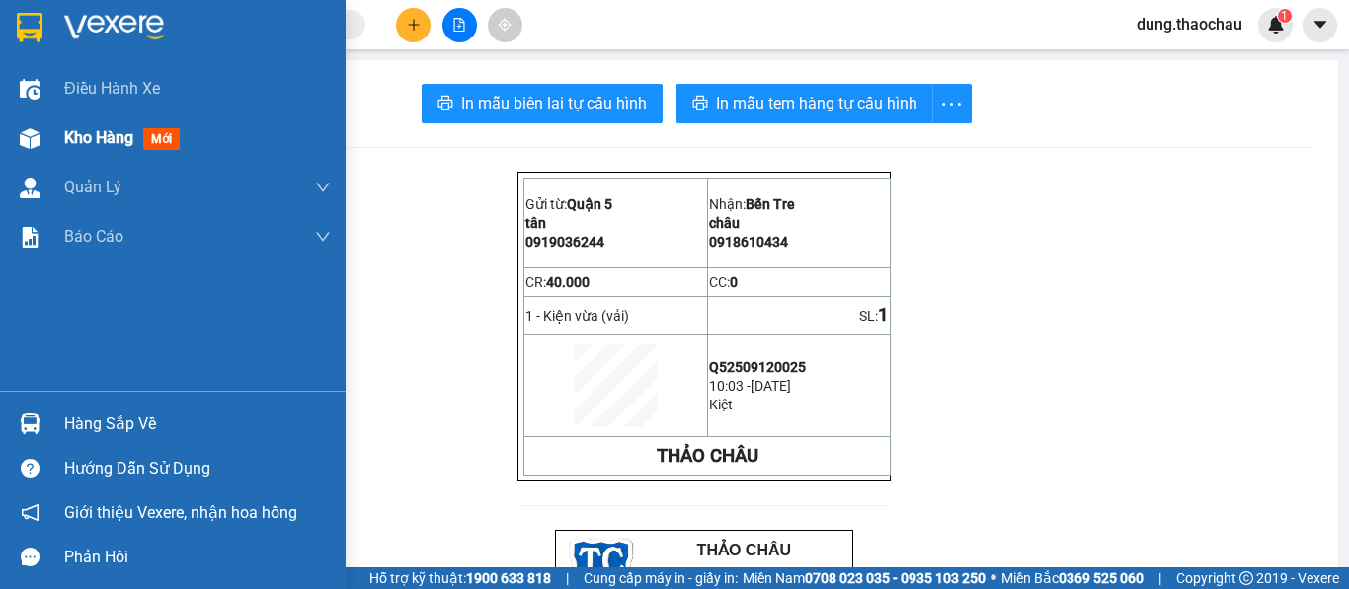
click at [120, 139] on span "Kho hàng" at bounding box center [98, 137] width 69 height 19
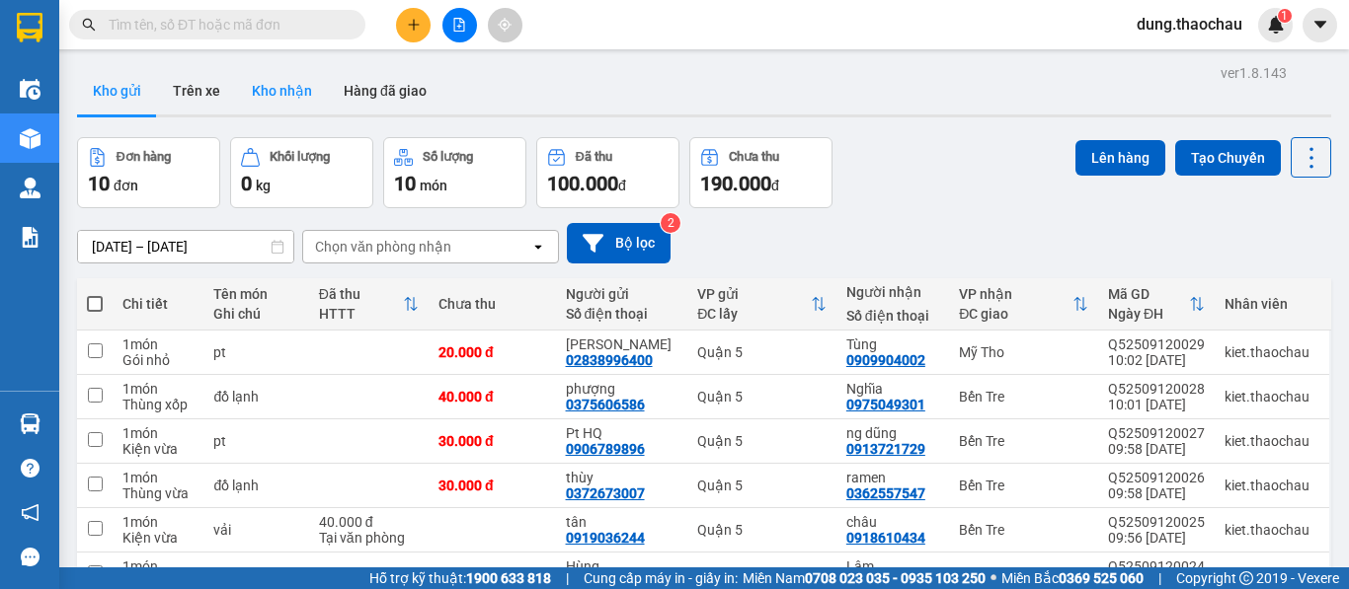
click at [276, 81] on button "Kho nhận" at bounding box center [282, 90] width 92 height 47
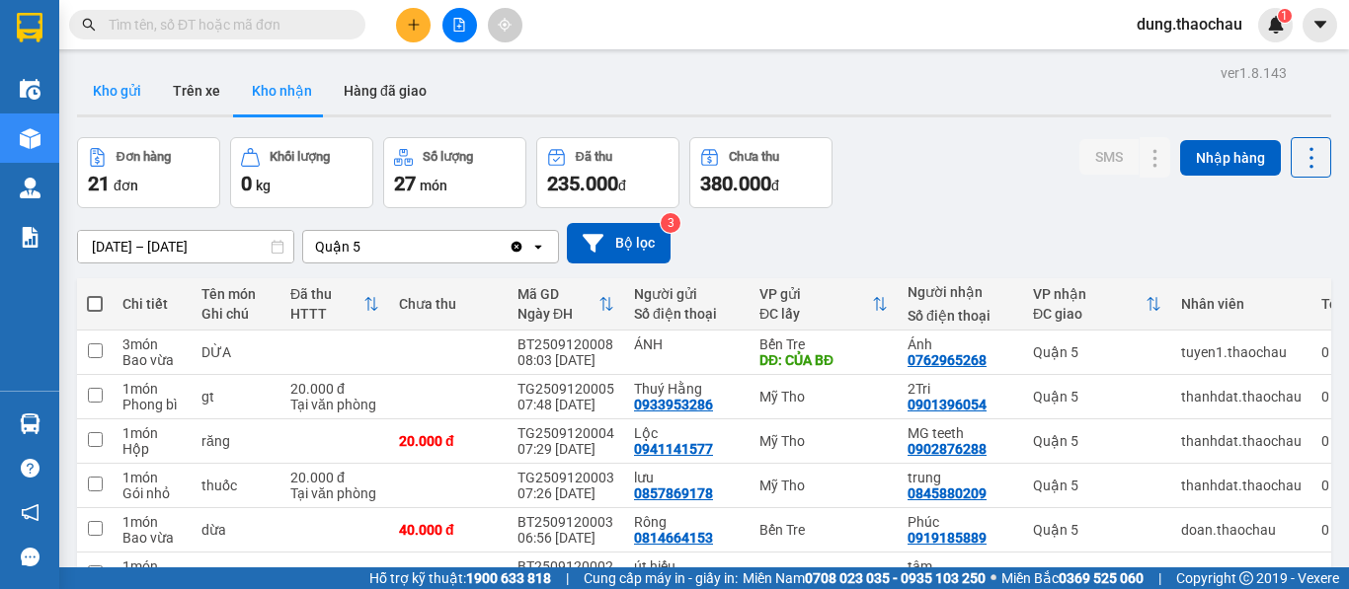
click at [122, 90] on button "Kho gửi" at bounding box center [117, 90] width 80 height 47
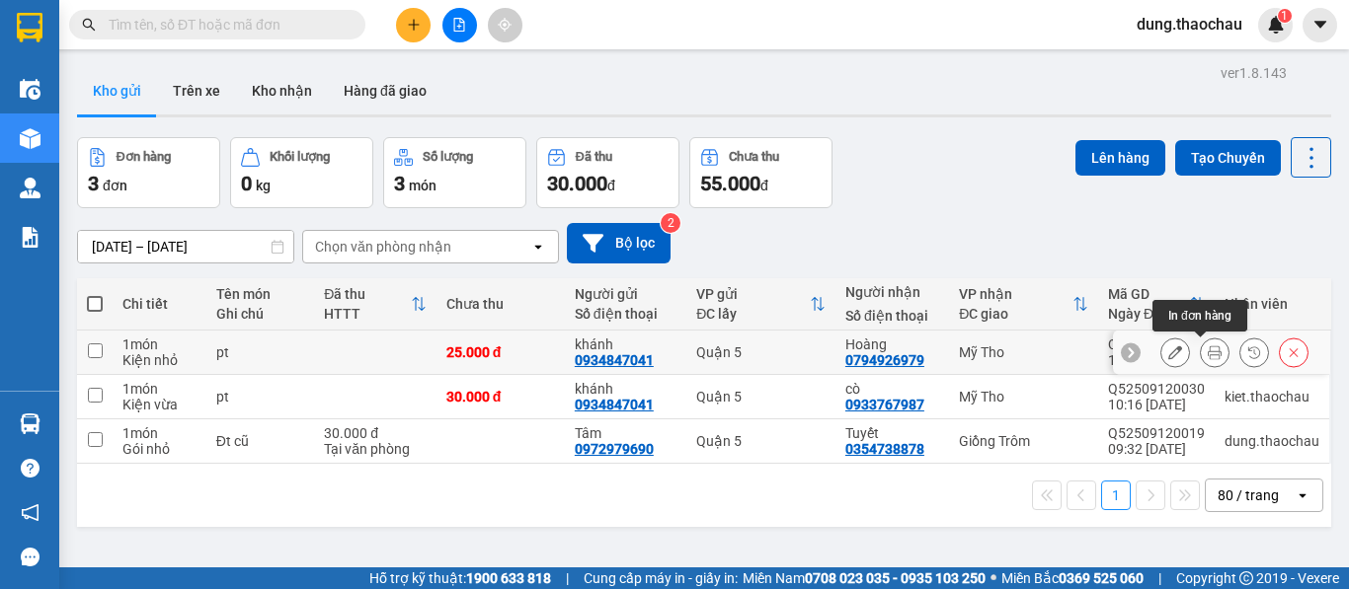
click at [1207, 357] on icon at bounding box center [1214, 353] width 14 height 14
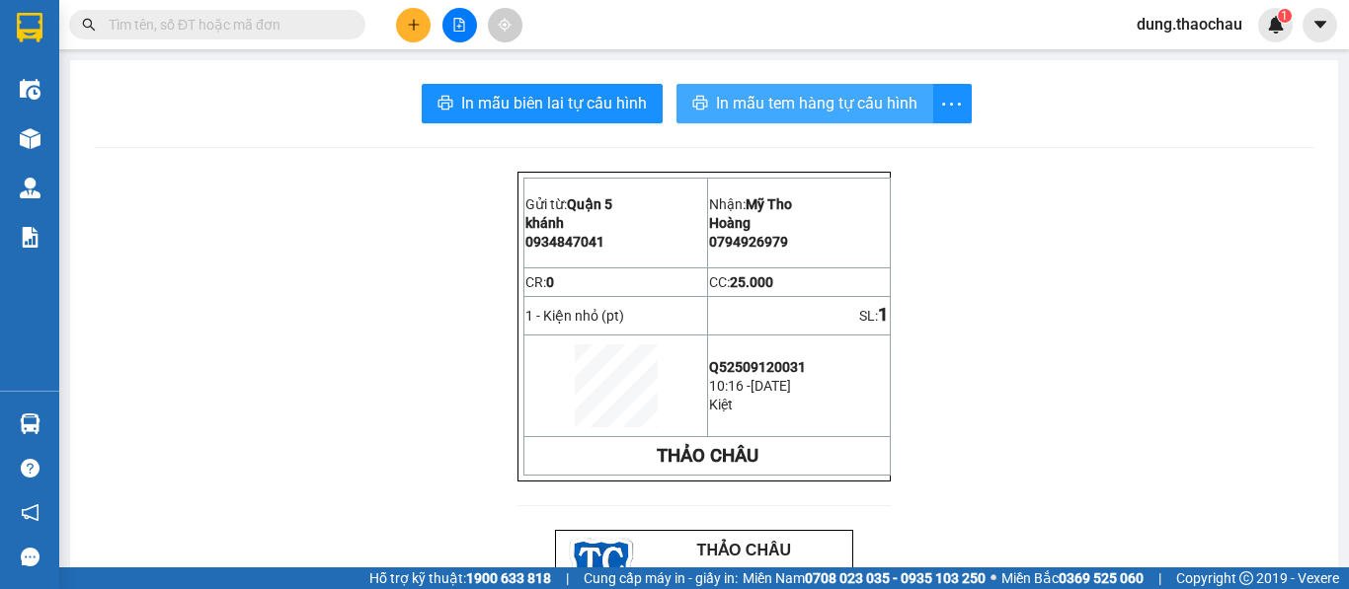
click at [779, 101] on span "In mẫu tem hàng tự cấu hình" at bounding box center [816, 103] width 201 height 25
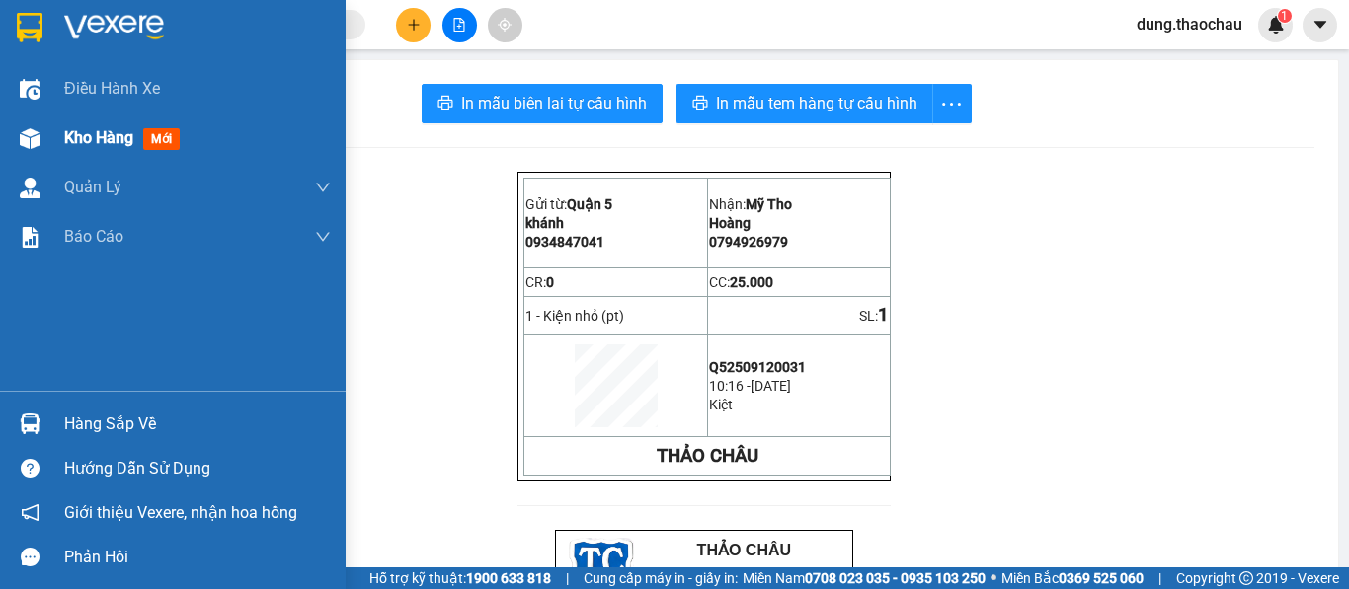
click at [101, 146] on span "Kho hàng" at bounding box center [98, 137] width 69 height 19
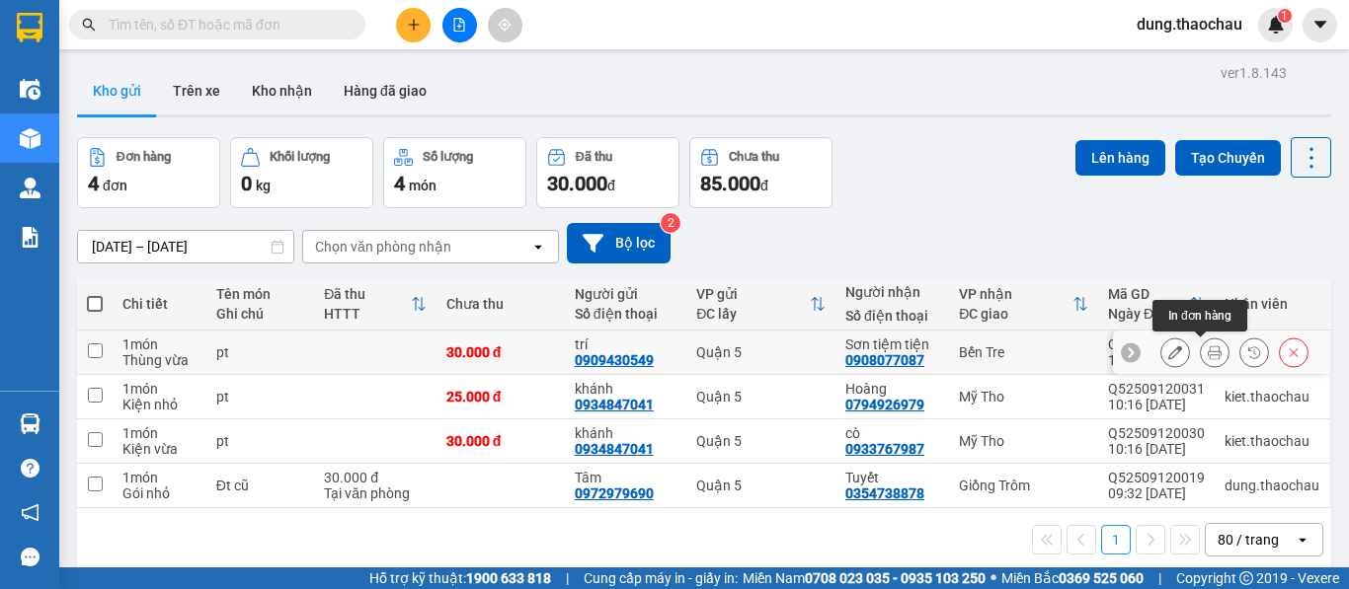
click at [1207, 354] on icon at bounding box center [1214, 353] width 14 height 14
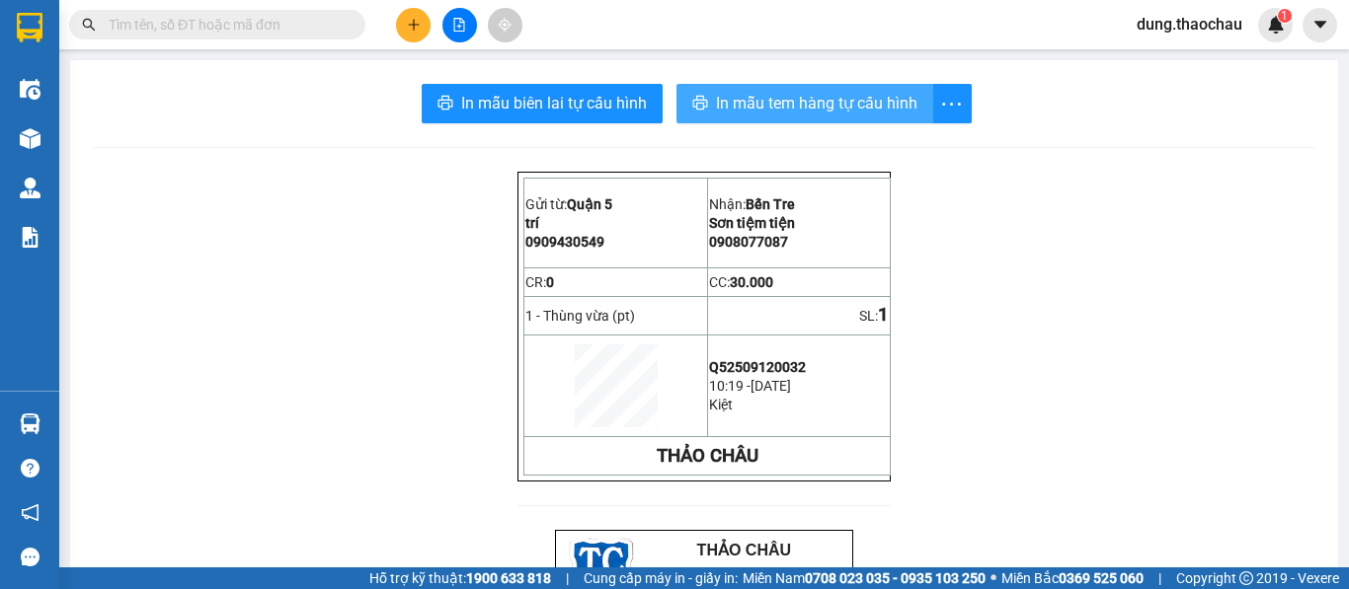
click at [783, 106] on span "In mẫu tem hàng tự cấu hình" at bounding box center [816, 103] width 201 height 25
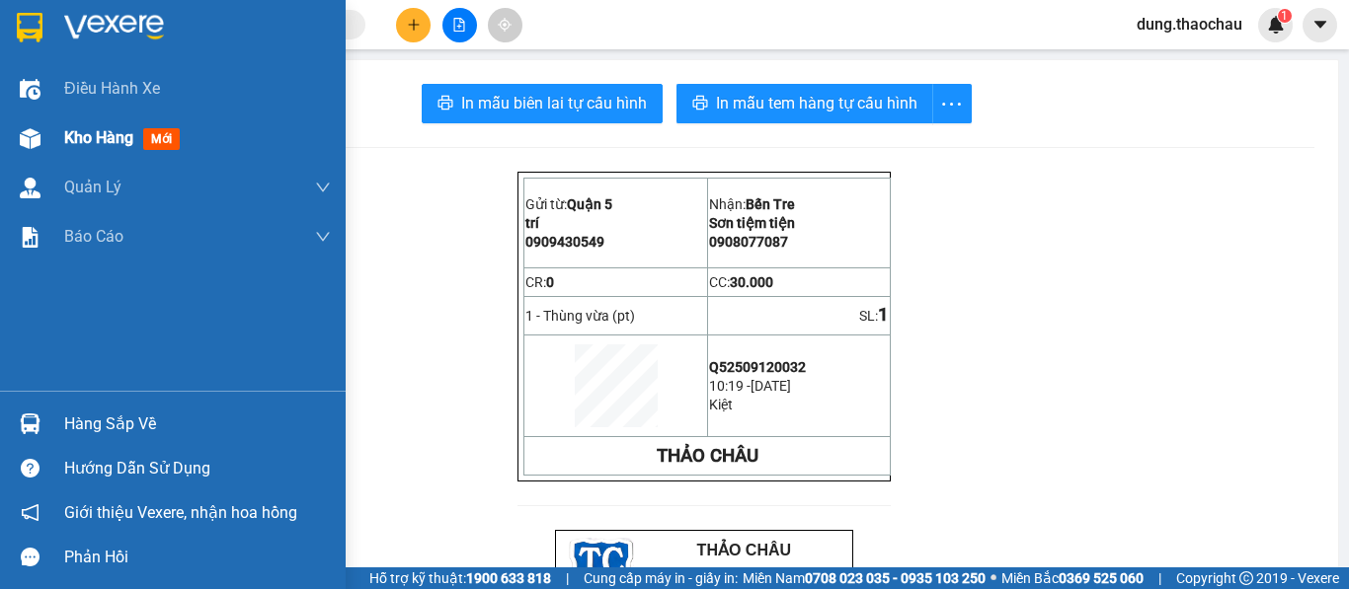
click at [112, 138] on span "Kho hàng" at bounding box center [98, 137] width 69 height 19
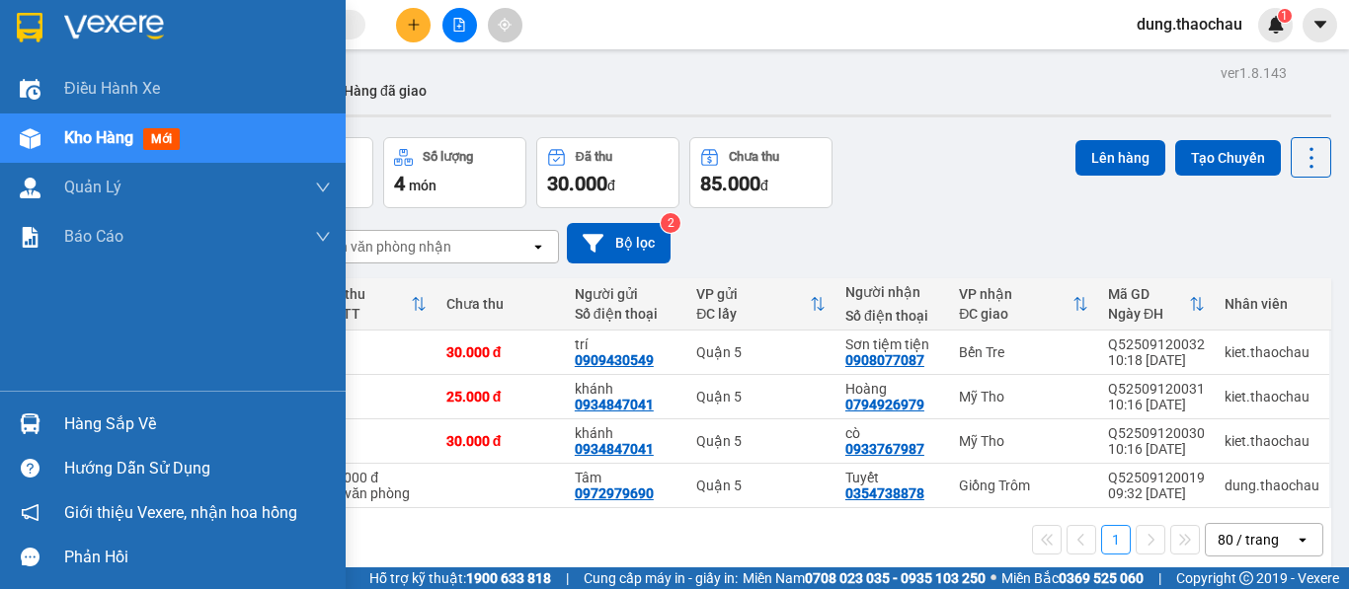
click at [69, 144] on span "Kho hàng" at bounding box center [98, 137] width 69 height 19
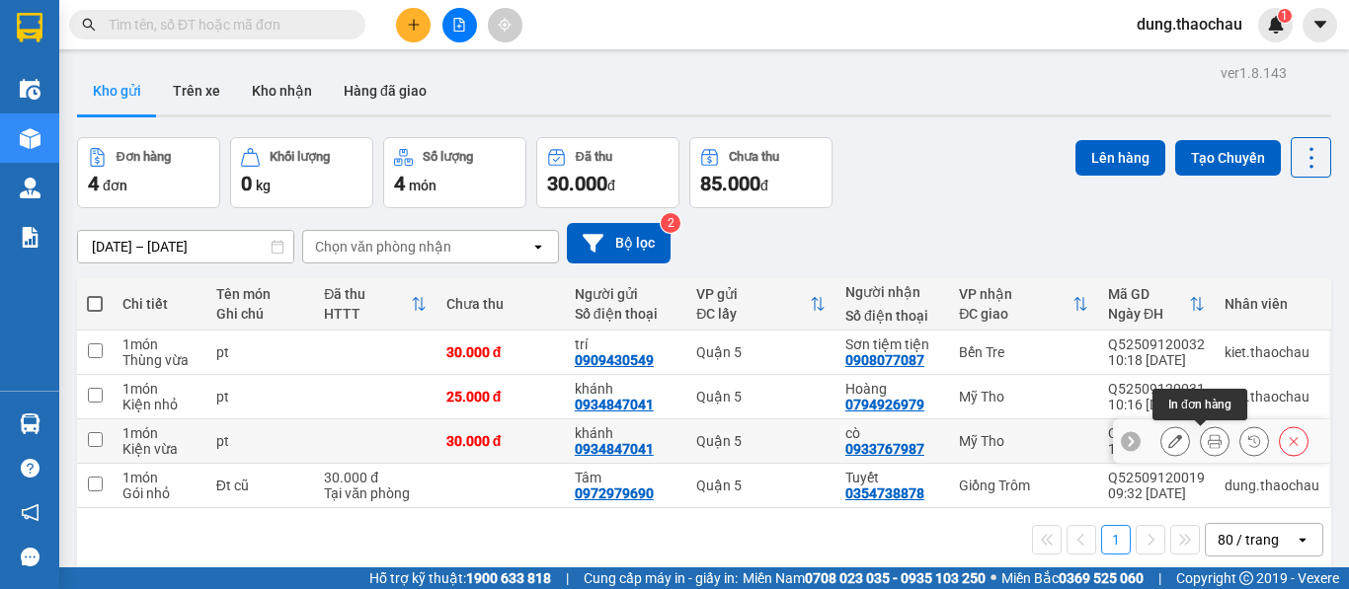
click at [1207, 443] on icon at bounding box center [1214, 441] width 14 height 14
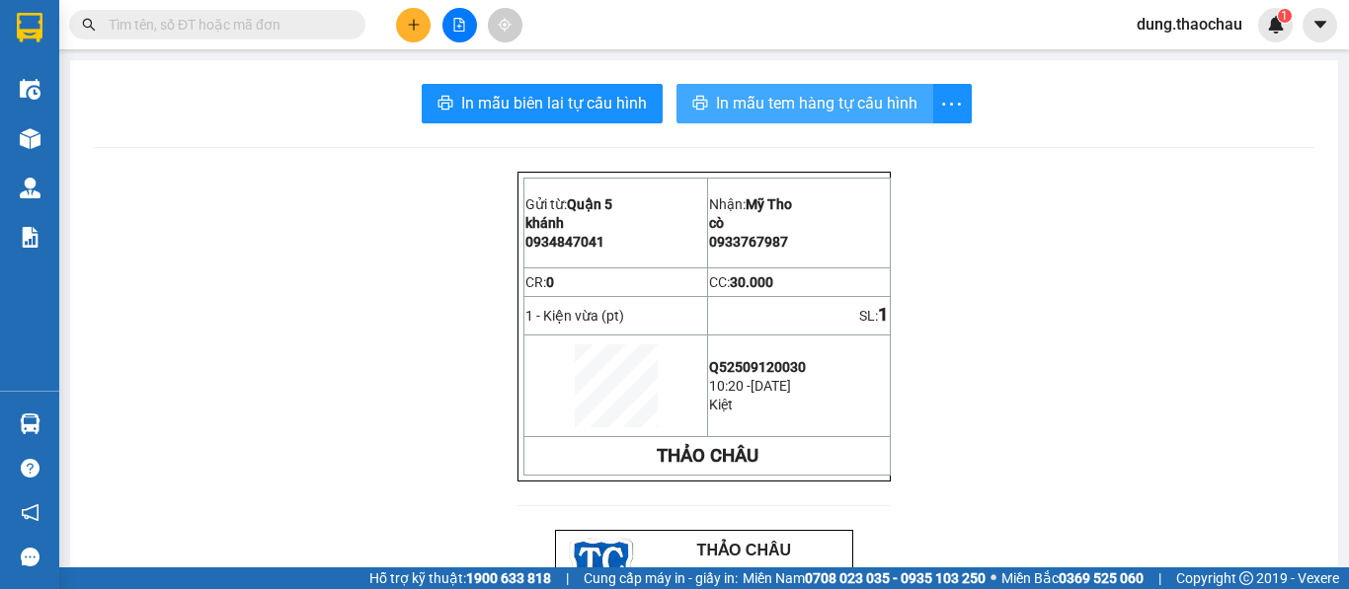
click at [807, 108] on span "In mẫu tem hàng tự cấu hình" at bounding box center [816, 103] width 201 height 25
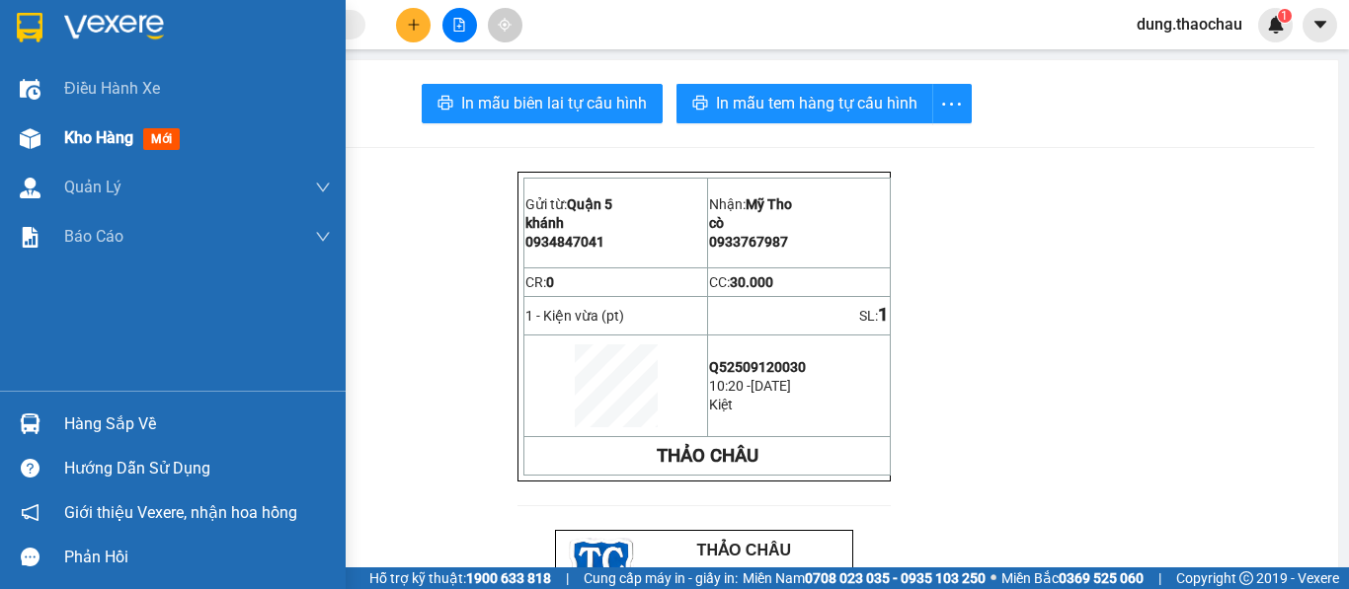
click at [80, 141] on span "Kho hàng" at bounding box center [98, 137] width 69 height 19
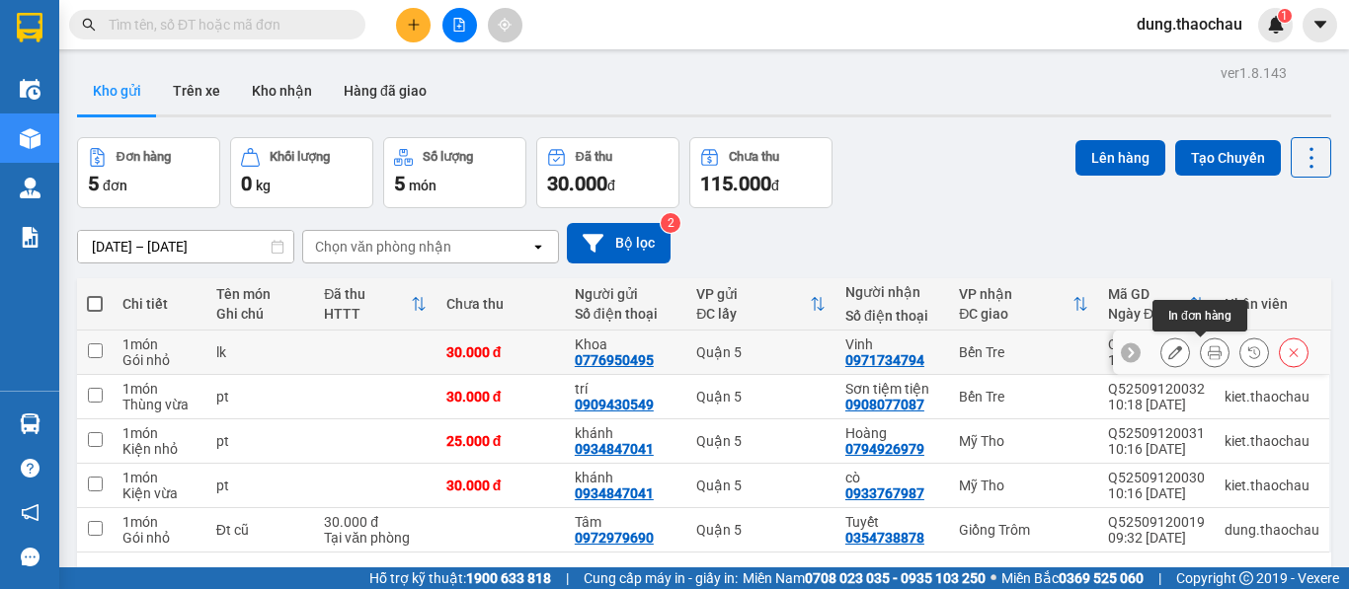
click at [1207, 352] on icon at bounding box center [1214, 353] width 14 height 14
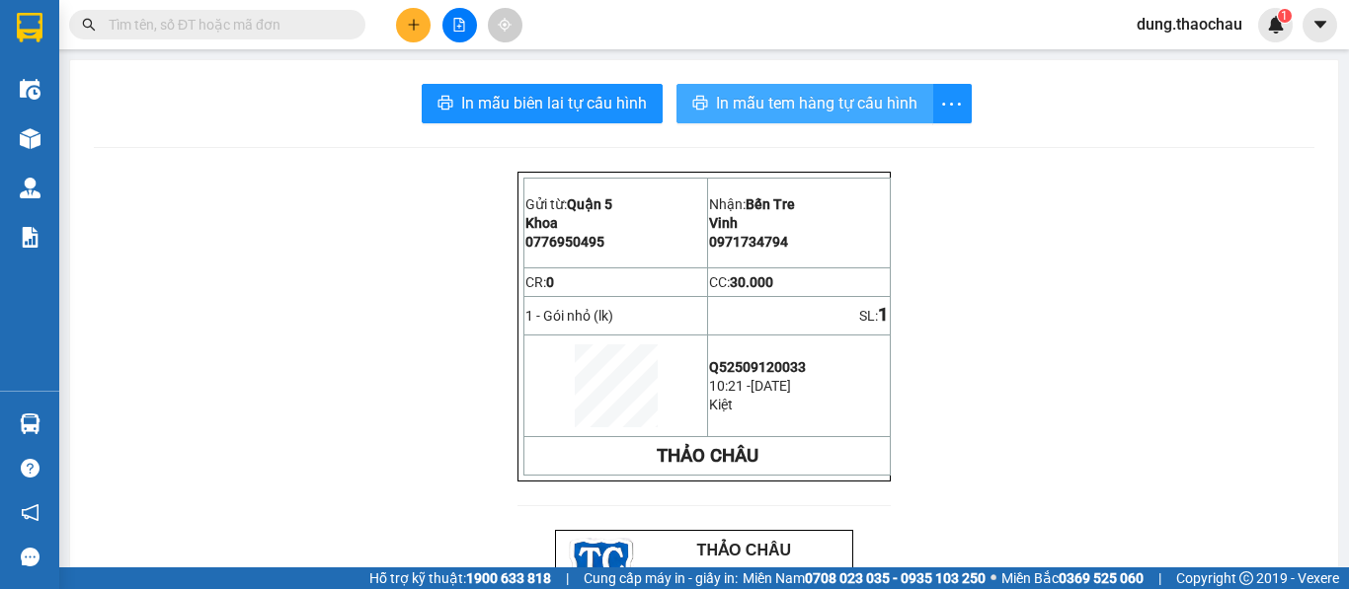
click at [754, 107] on span "In mẫu tem hàng tự cấu hình" at bounding box center [816, 103] width 201 height 25
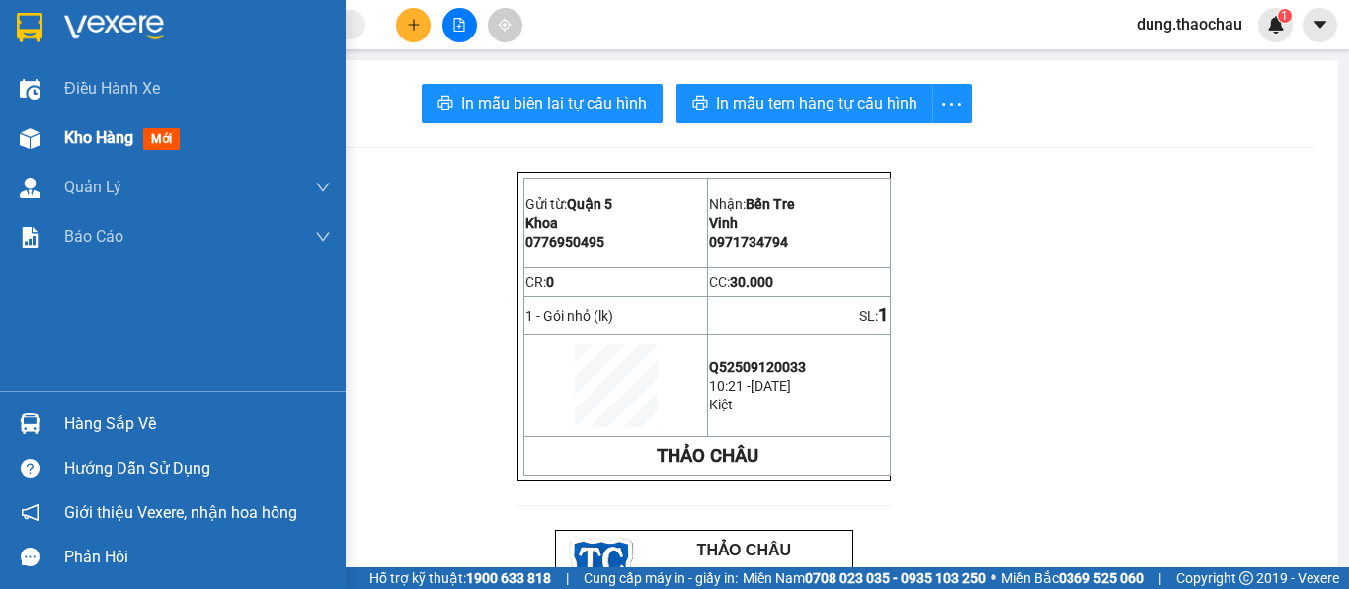
click at [75, 141] on span "Kho hàng" at bounding box center [98, 137] width 69 height 19
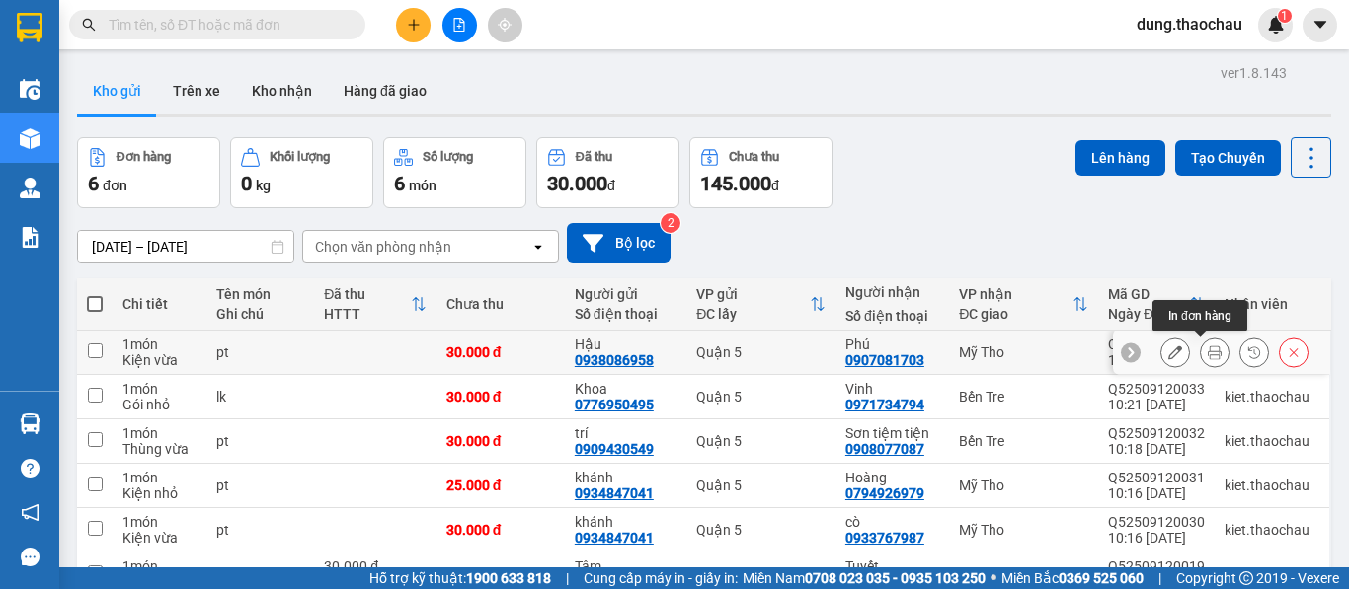
click at [1208, 356] on button at bounding box center [1215, 353] width 28 height 35
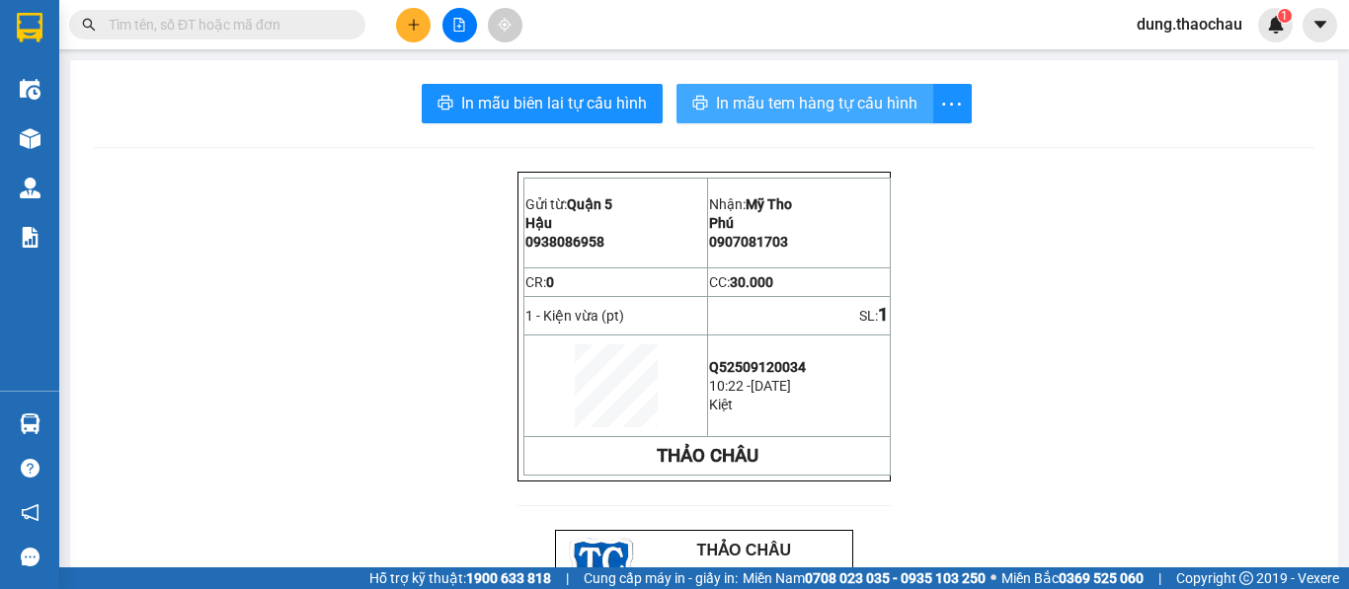
click at [734, 107] on span "In mẫu tem hàng tự cấu hình" at bounding box center [816, 103] width 201 height 25
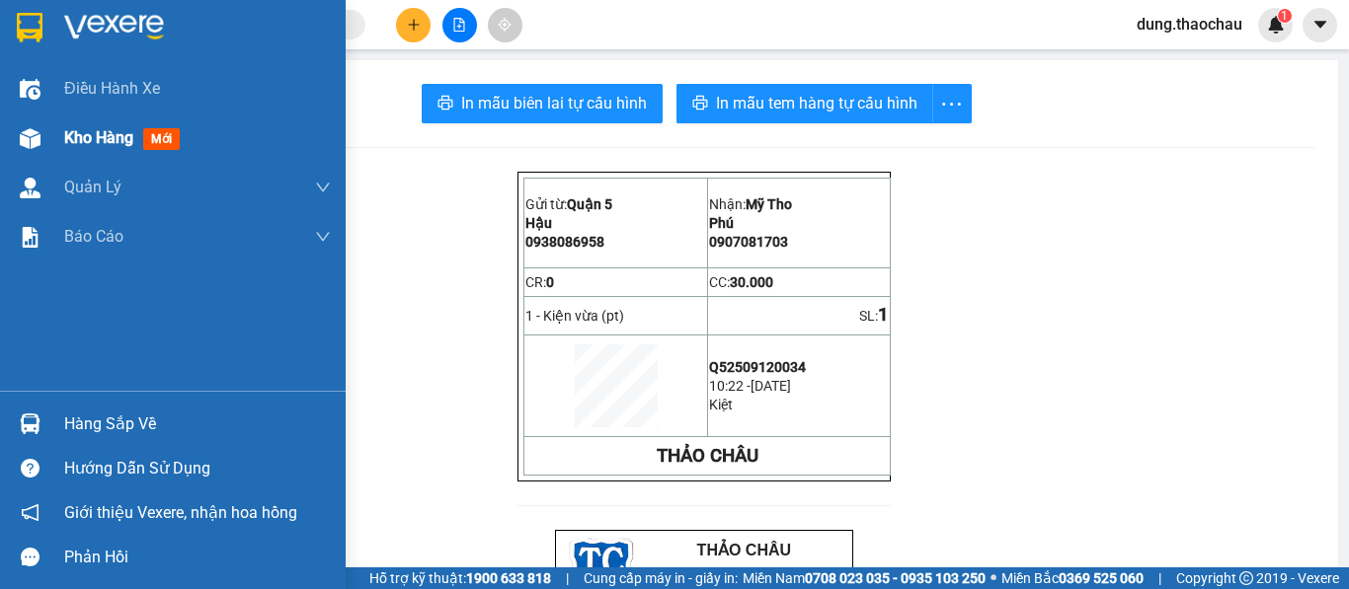
click at [80, 137] on span "Kho hàng" at bounding box center [98, 137] width 69 height 19
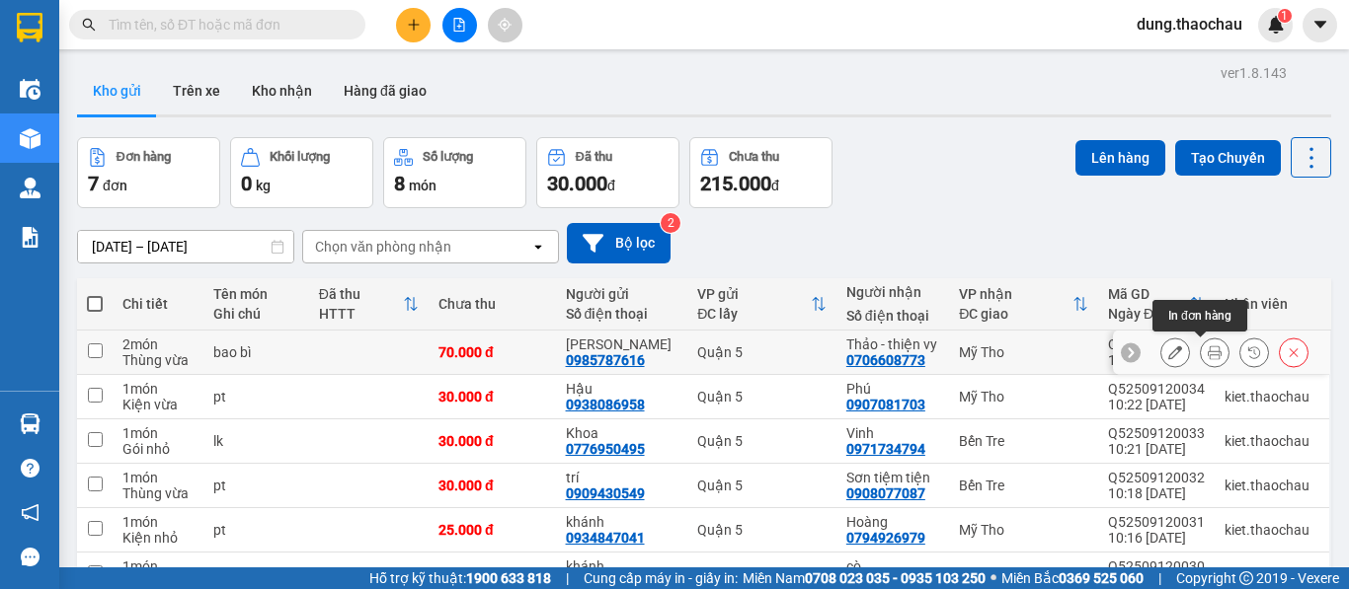
click at [1207, 357] on icon at bounding box center [1214, 353] width 14 height 14
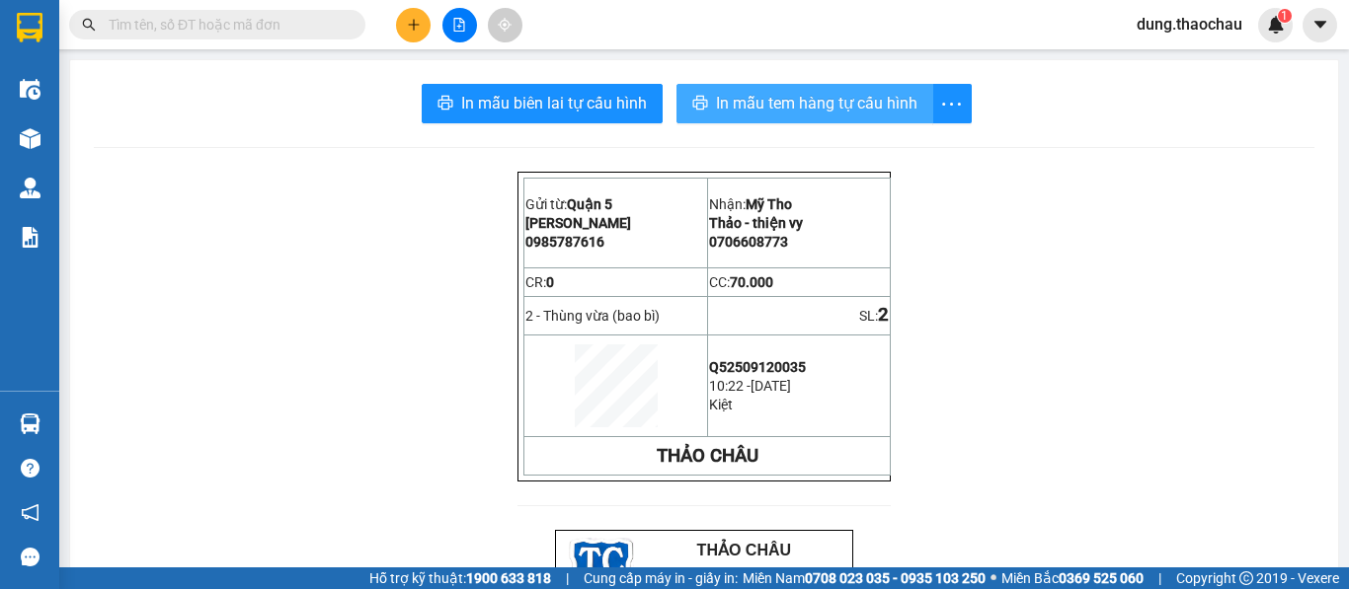
click at [777, 103] on span "In mẫu tem hàng tự cấu hình" at bounding box center [816, 103] width 201 height 25
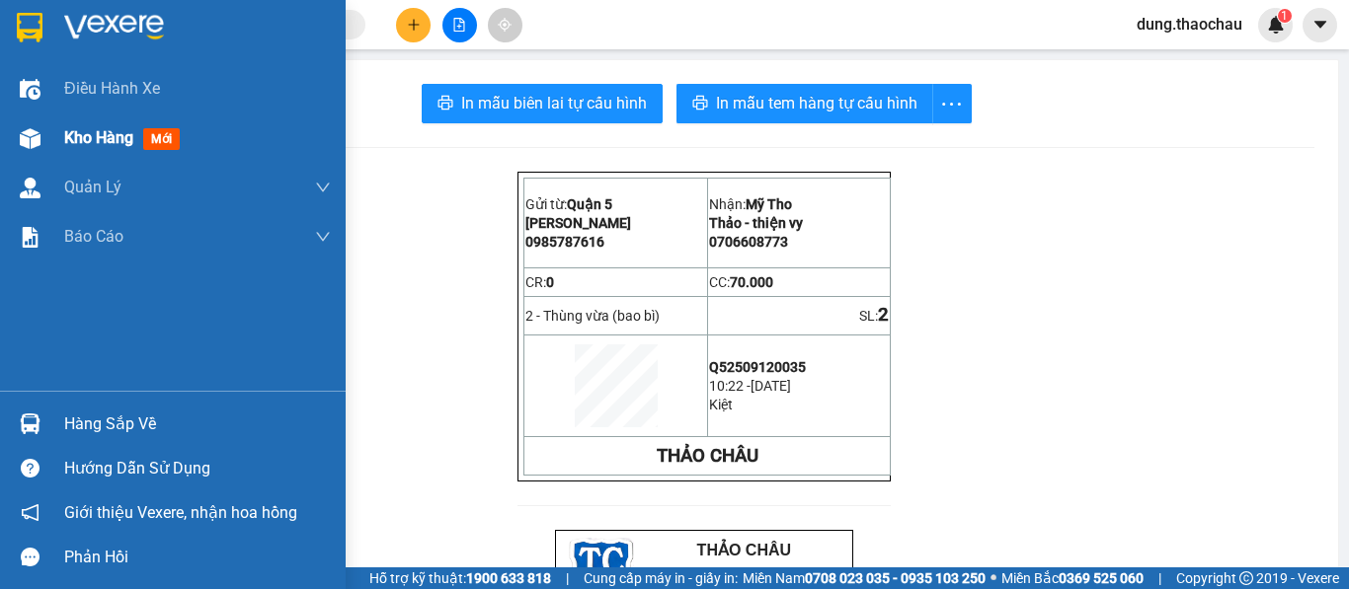
click at [96, 140] on span "Kho hàng" at bounding box center [98, 137] width 69 height 19
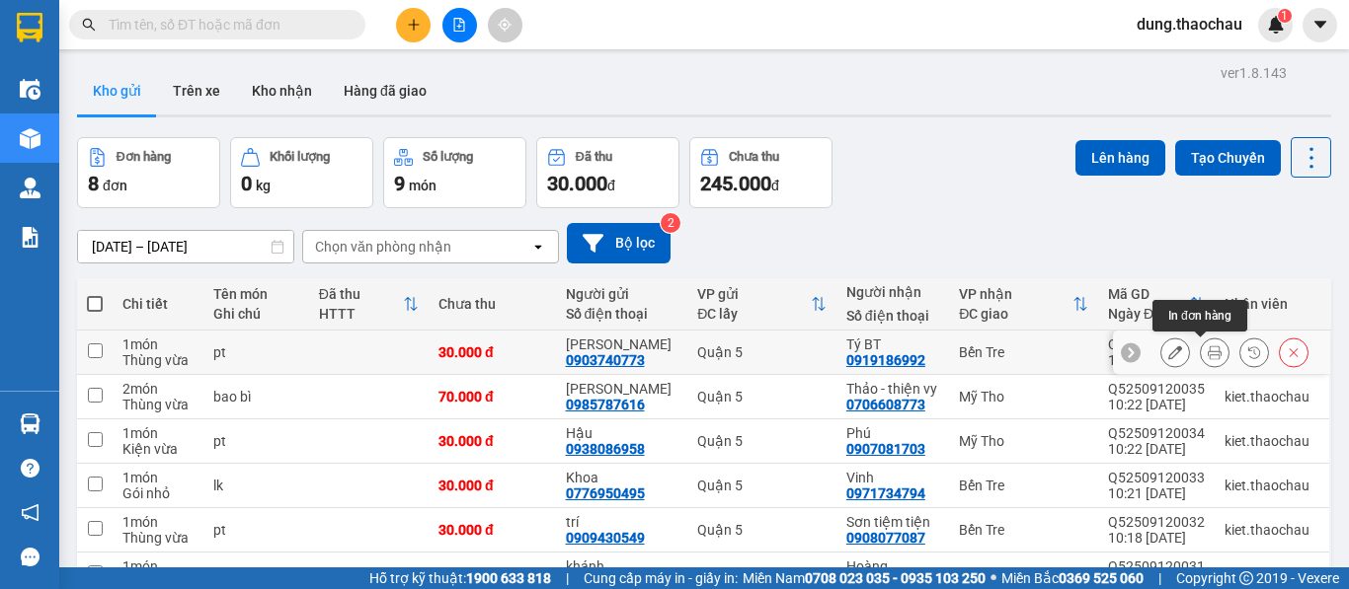
click at [1202, 360] on button at bounding box center [1215, 353] width 28 height 35
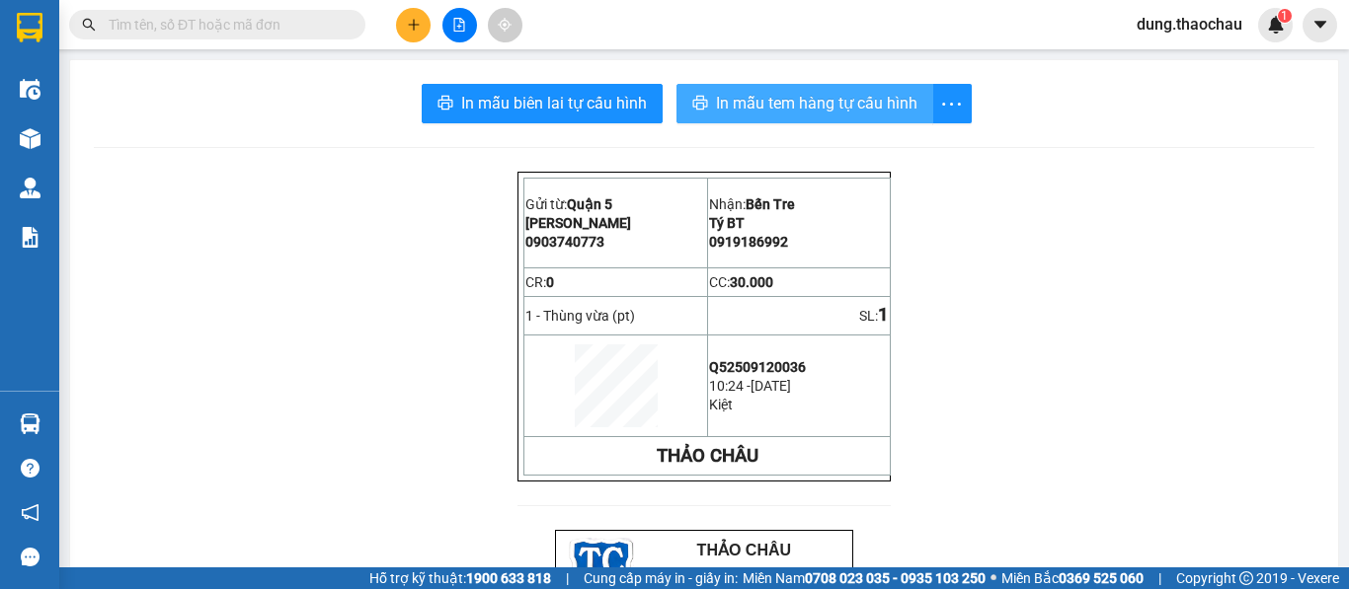
click at [761, 115] on span "In mẫu tem hàng tự cấu hình" at bounding box center [816, 103] width 201 height 25
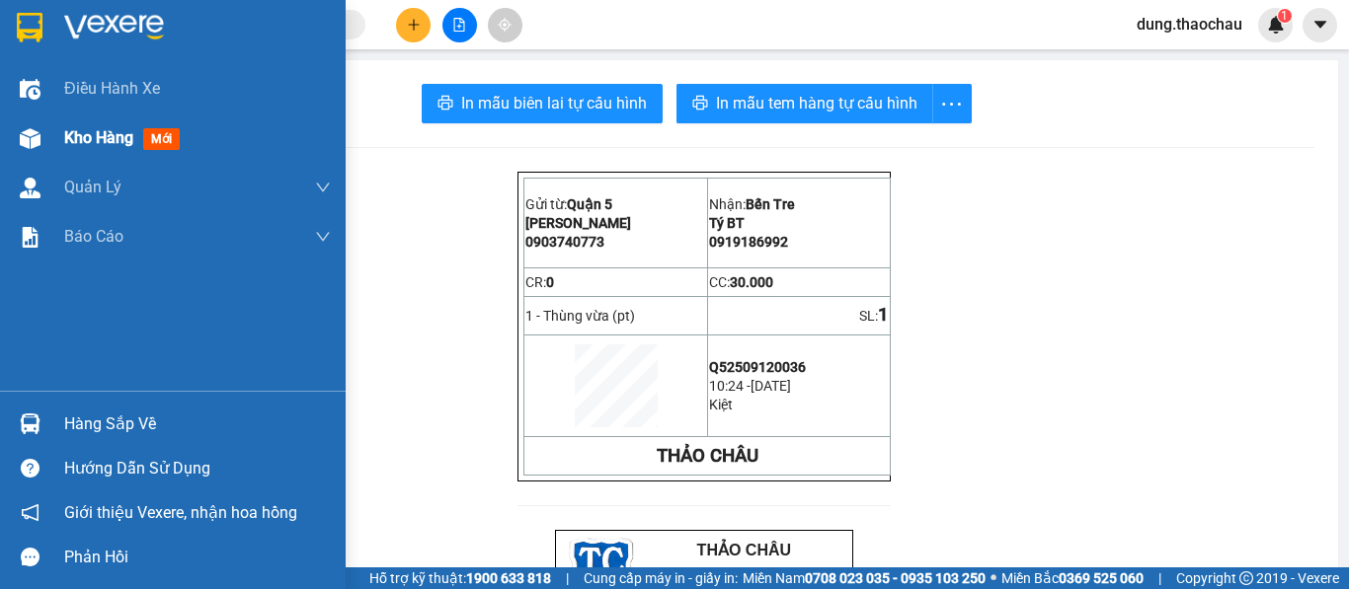
click at [83, 138] on span "Kho hàng" at bounding box center [98, 137] width 69 height 19
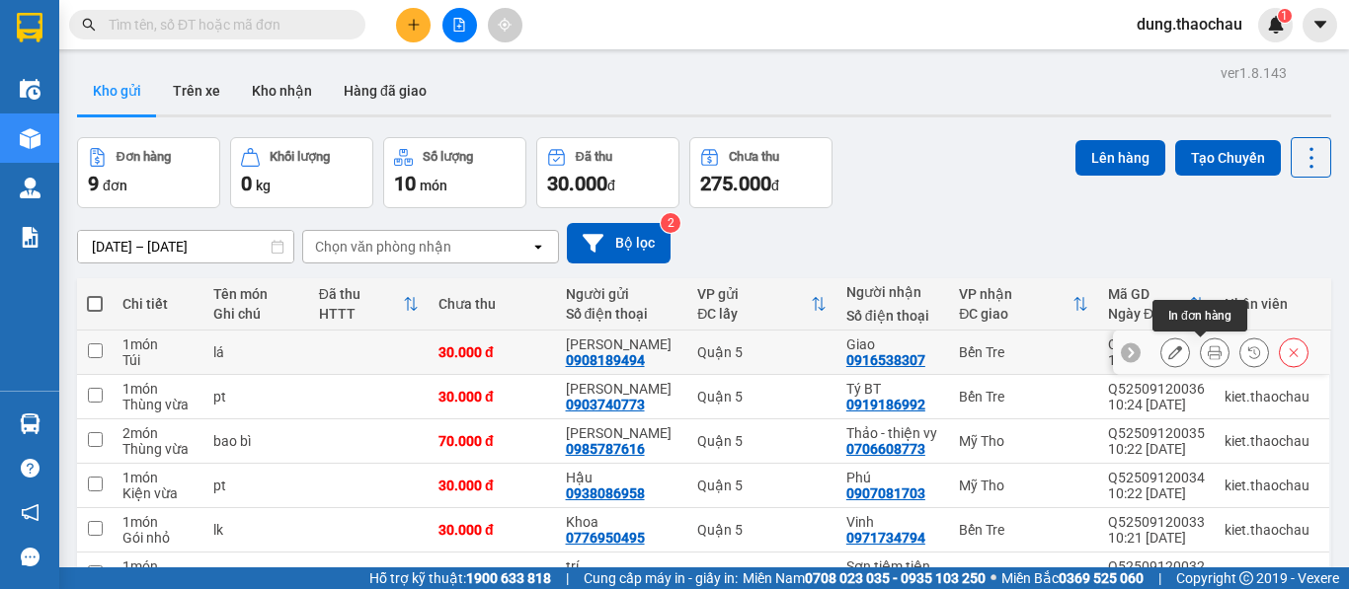
click at [1207, 353] on icon at bounding box center [1214, 353] width 14 height 14
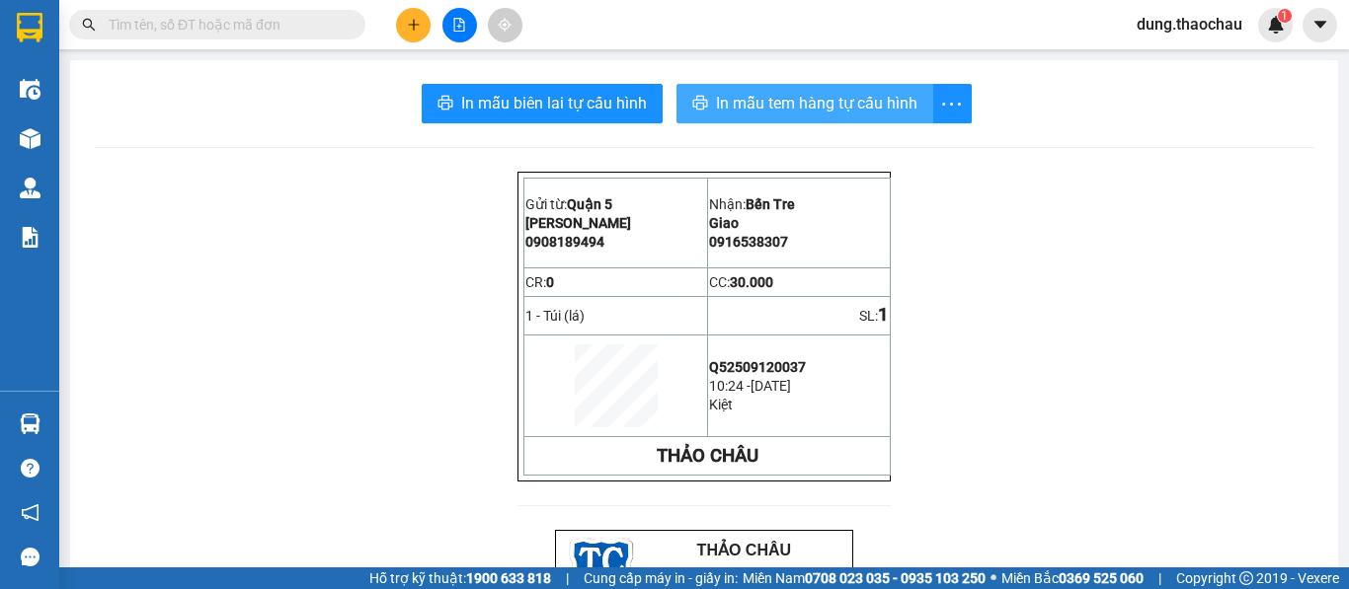
click at [724, 107] on span "In mẫu tem hàng tự cấu hình" at bounding box center [816, 103] width 201 height 25
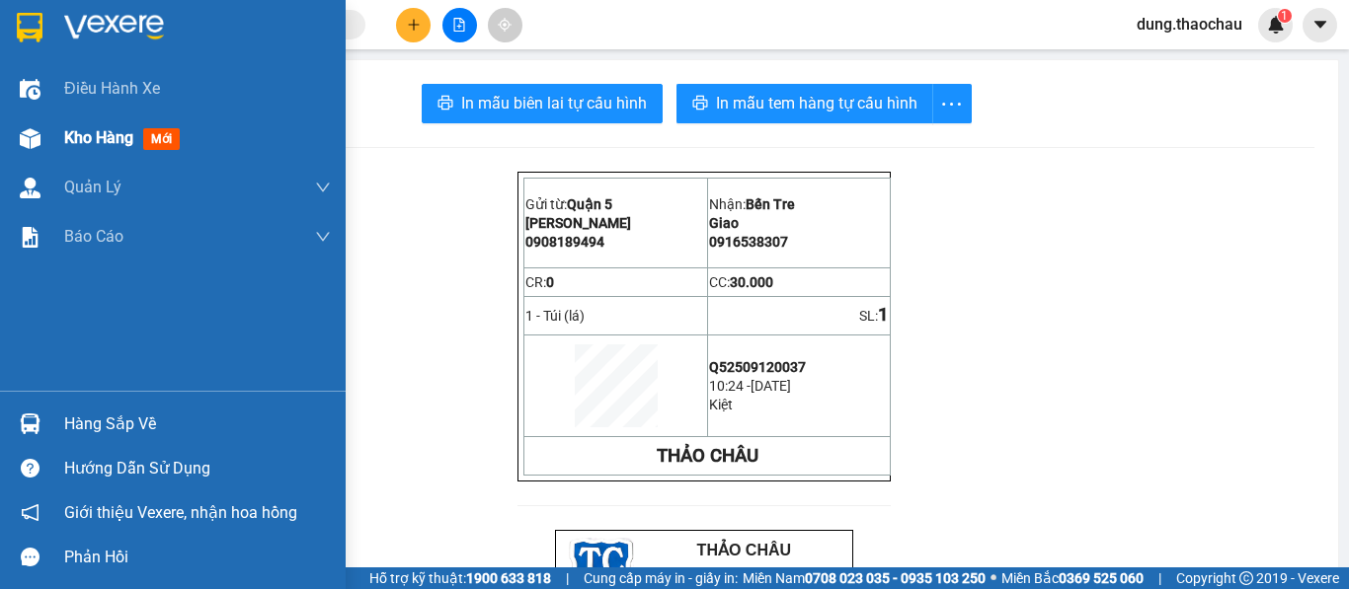
click at [69, 139] on span "Kho hàng" at bounding box center [98, 137] width 69 height 19
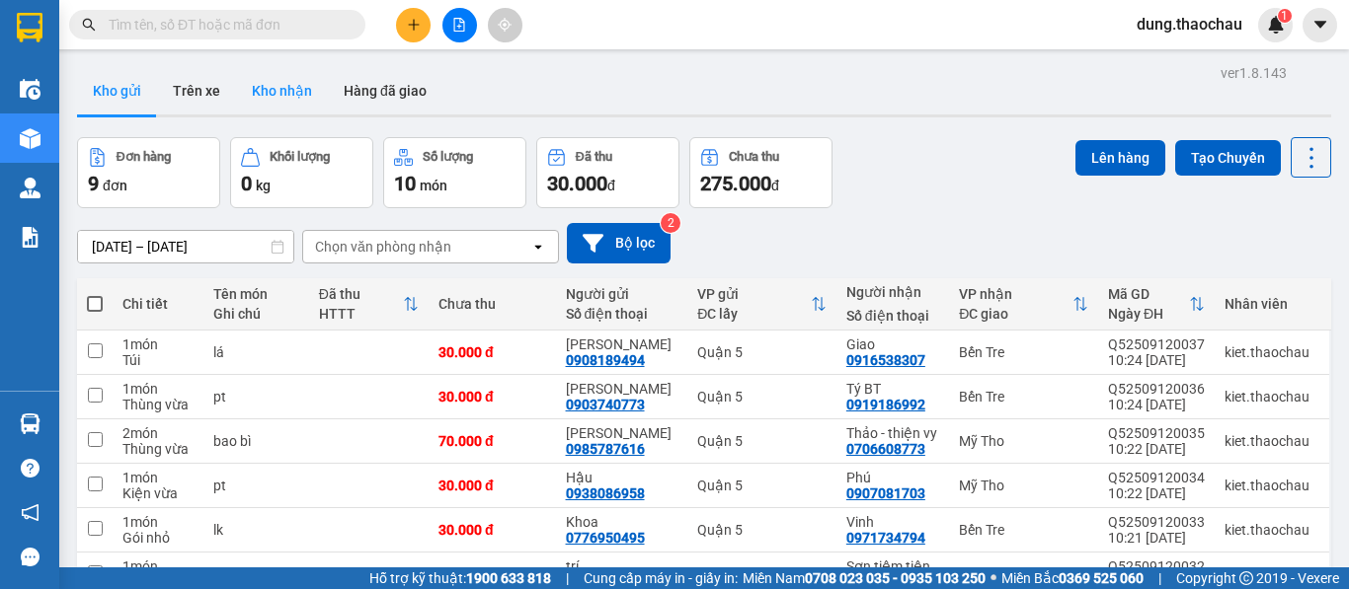
click at [286, 95] on button "Kho nhận" at bounding box center [282, 90] width 92 height 47
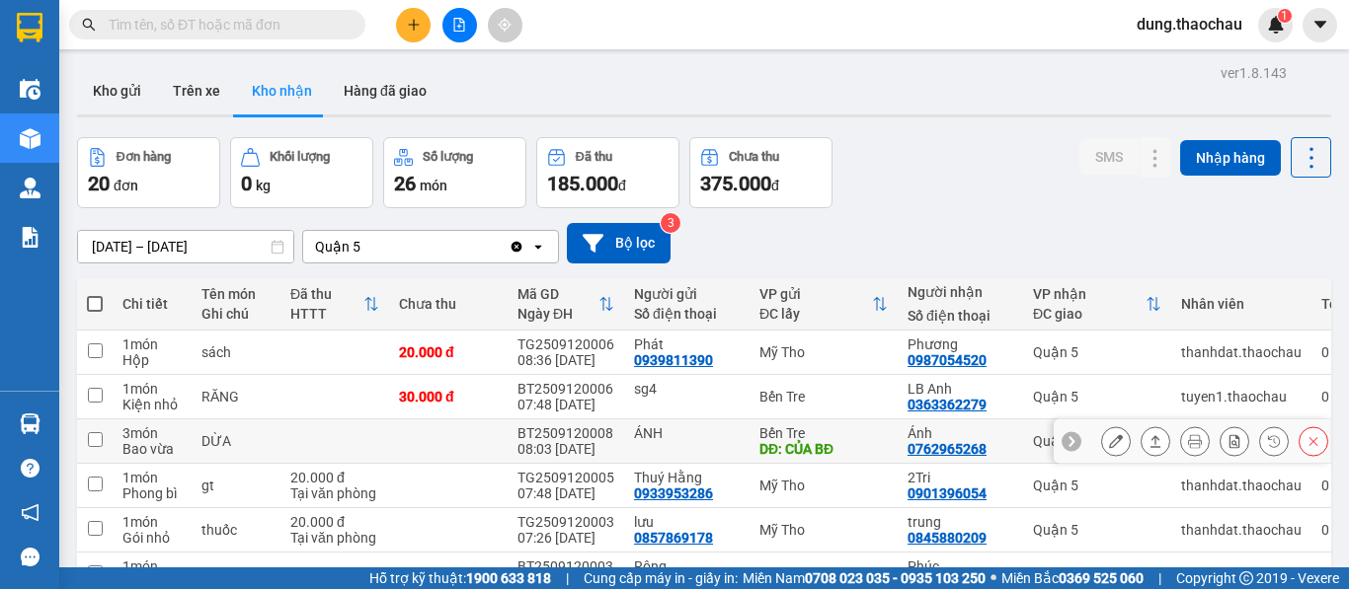
click at [1109, 440] on icon at bounding box center [1116, 441] width 14 height 14
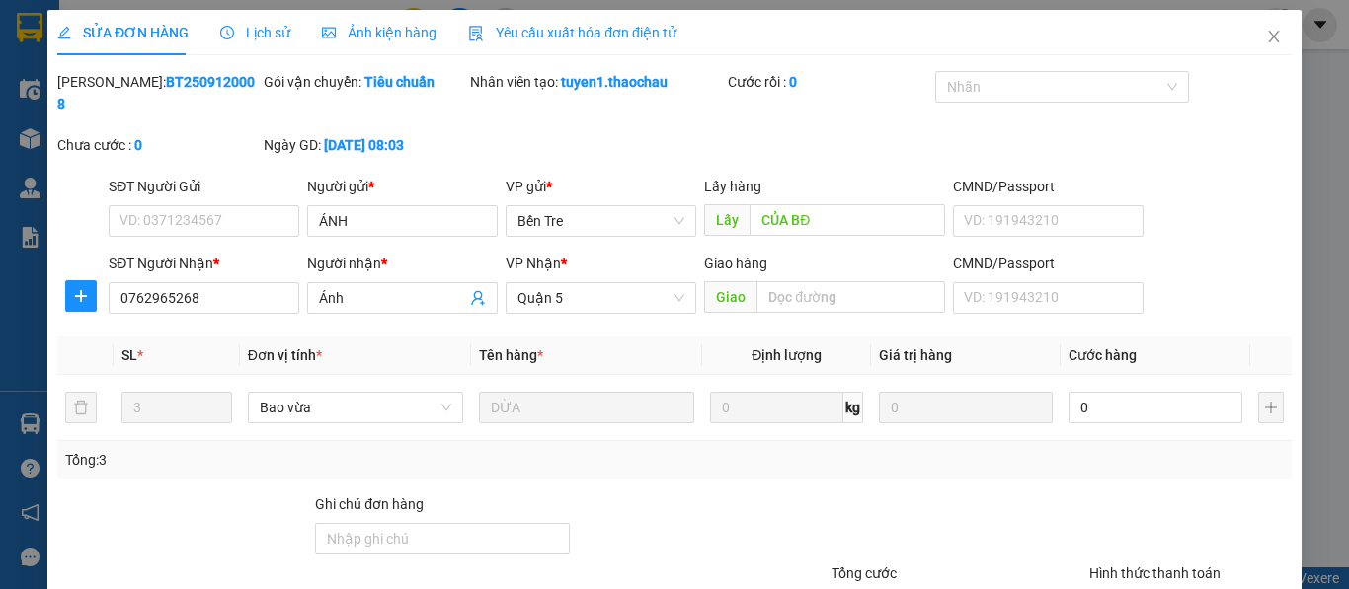
type input "ÁNH"
type input "CỦA BĐ"
type input "0762965268"
type input "Ánh"
click at [1104, 392] on input "0" at bounding box center [1155, 408] width 174 height 32
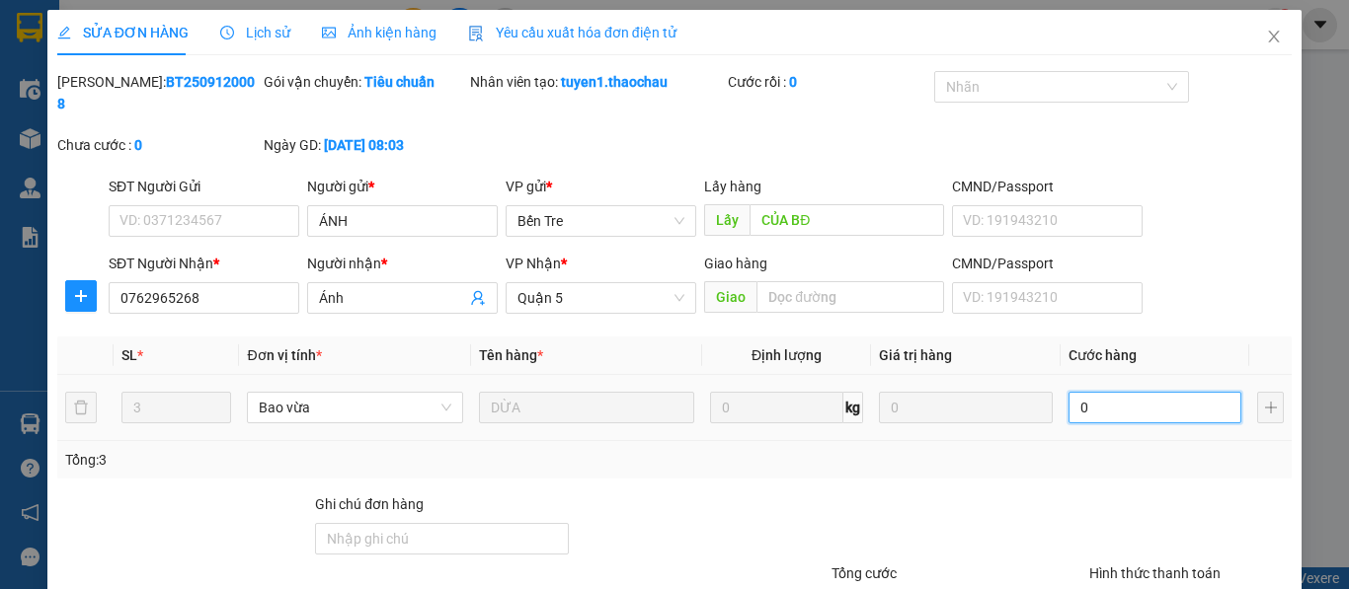
type input "9"
type input "90"
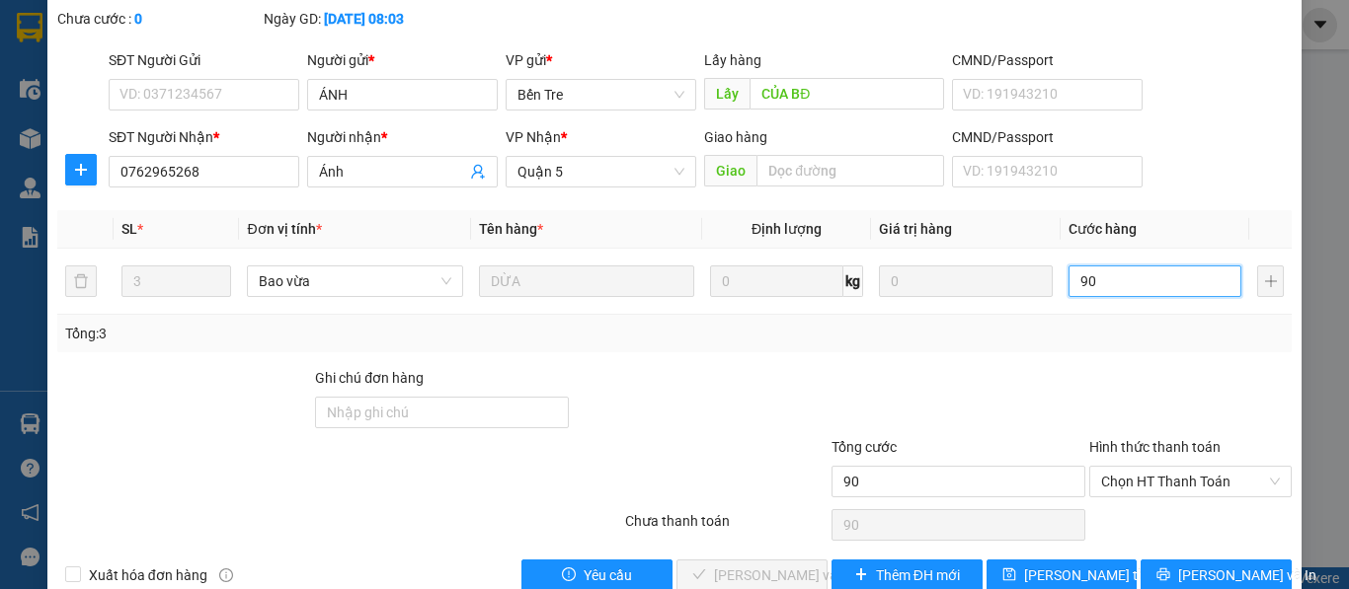
scroll to position [145, 0]
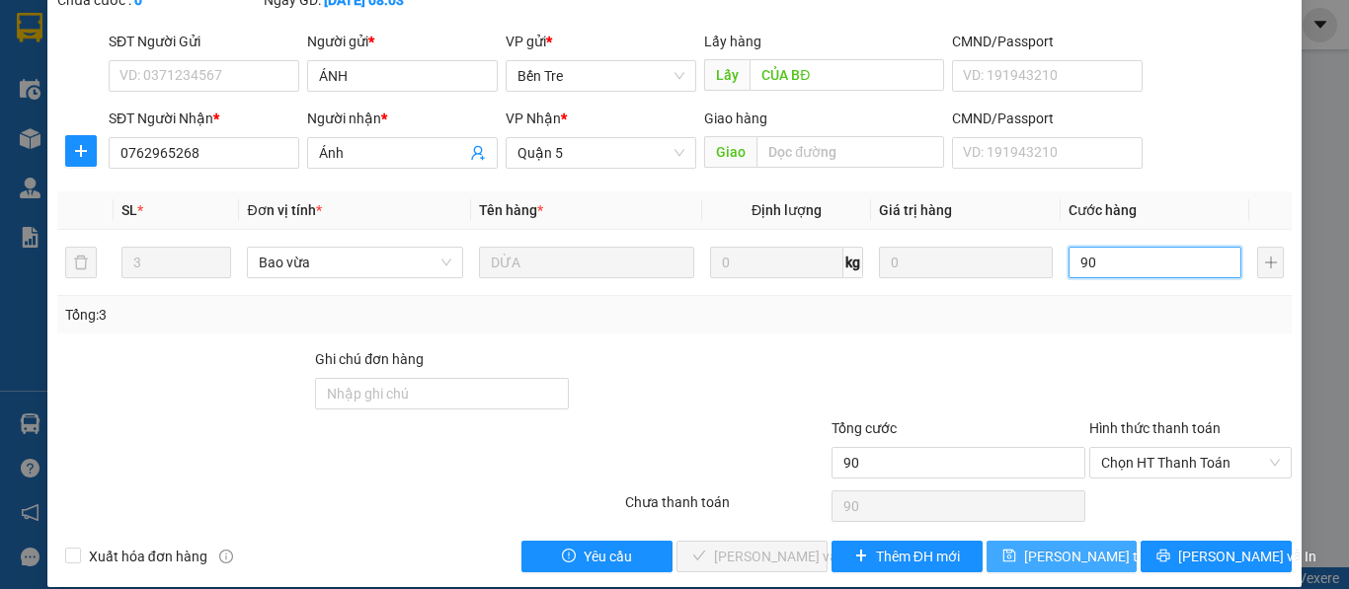
type input "90"
type input "90.000"
click at [1052, 546] on span "Lưu thay đổi" at bounding box center [1103, 557] width 158 height 22
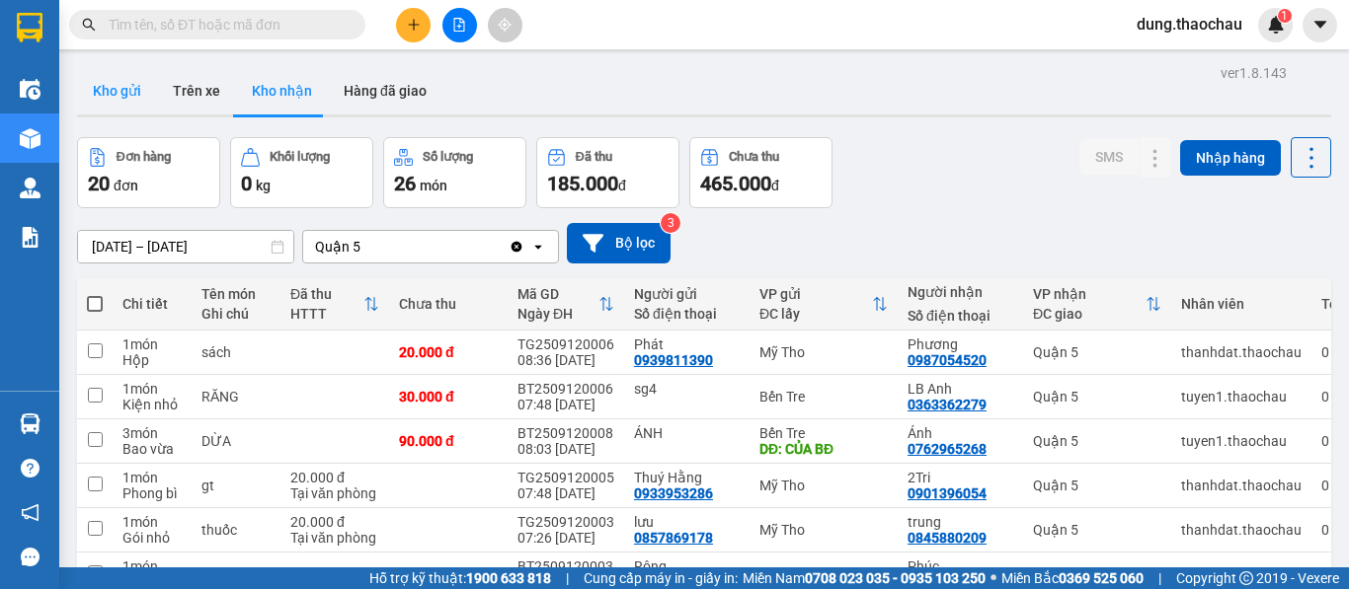
click at [111, 107] on button "Kho gửi" at bounding box center [117, 90] width 80 height 47
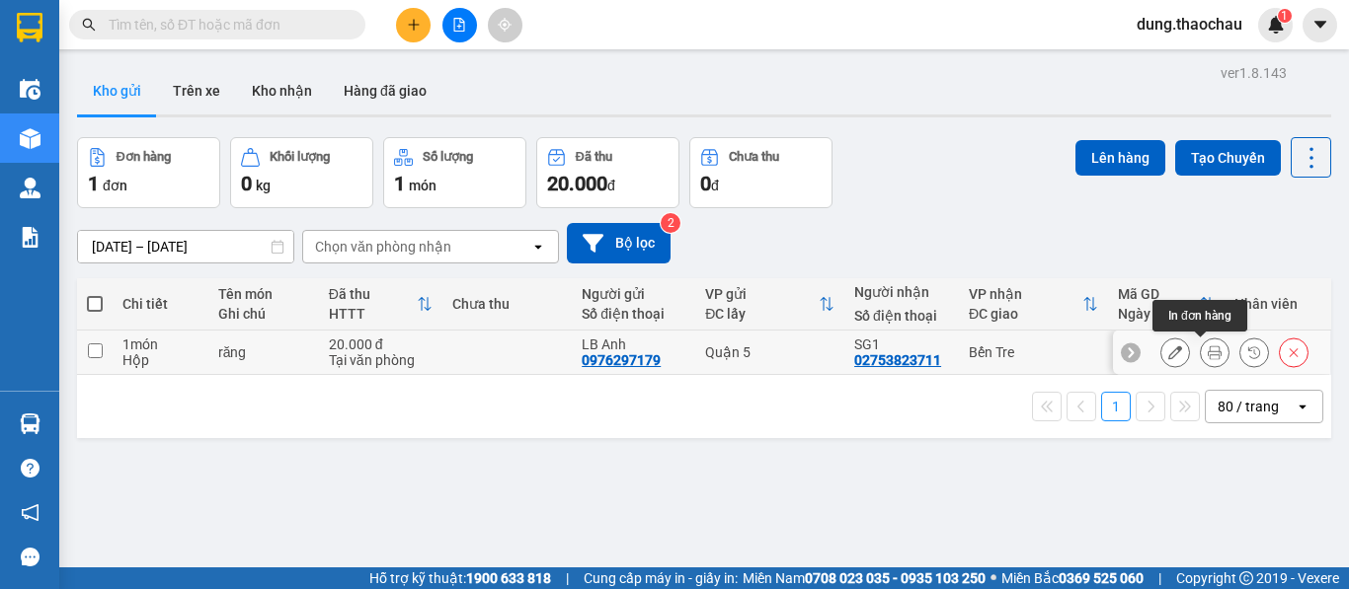
click at [1203, 358] on button at bounding box center [1215, 353] width 28 height 35
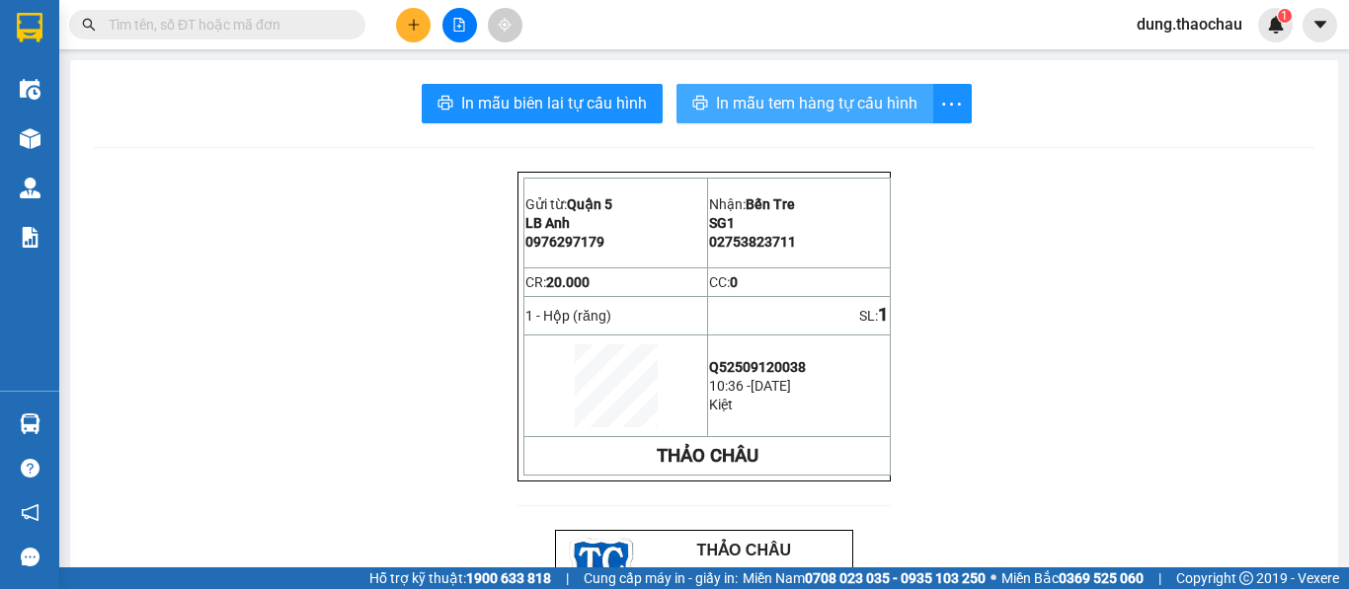
click at [745, 104] on span "In mẫu tem hàng tự cấu hình" at bounding box center [816, 103] width 201 height 25
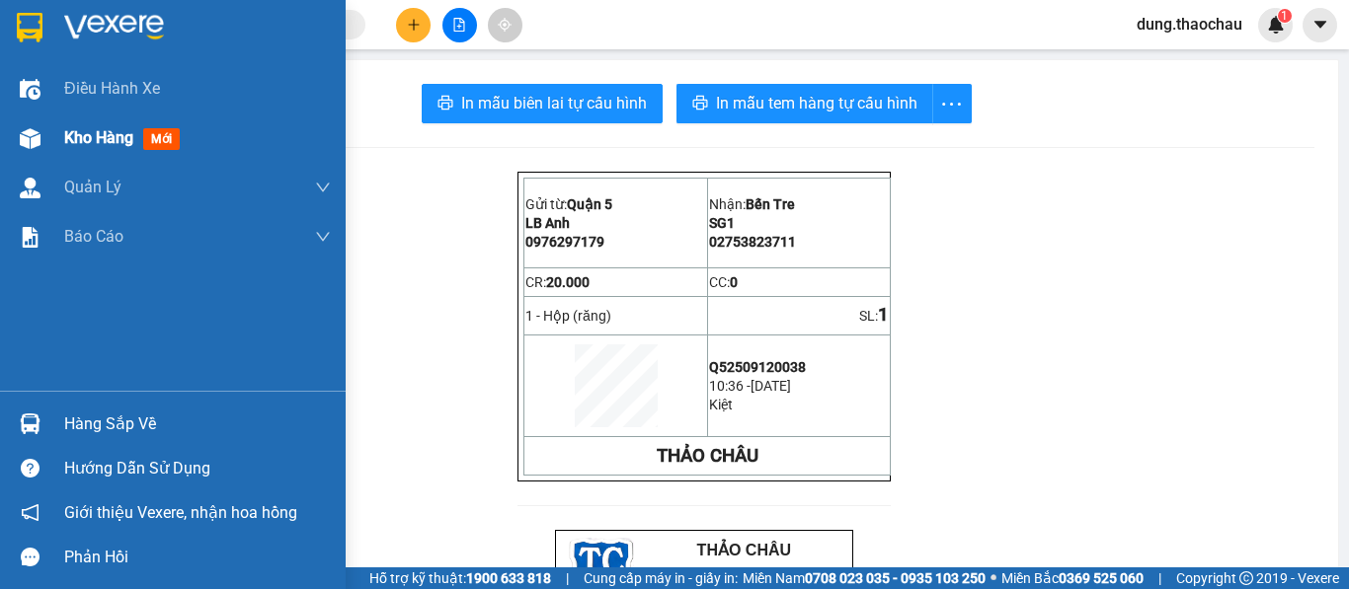
click at [108, 129] on span "Kho hàng" at bounding box center [98, 137] width 69 height 19
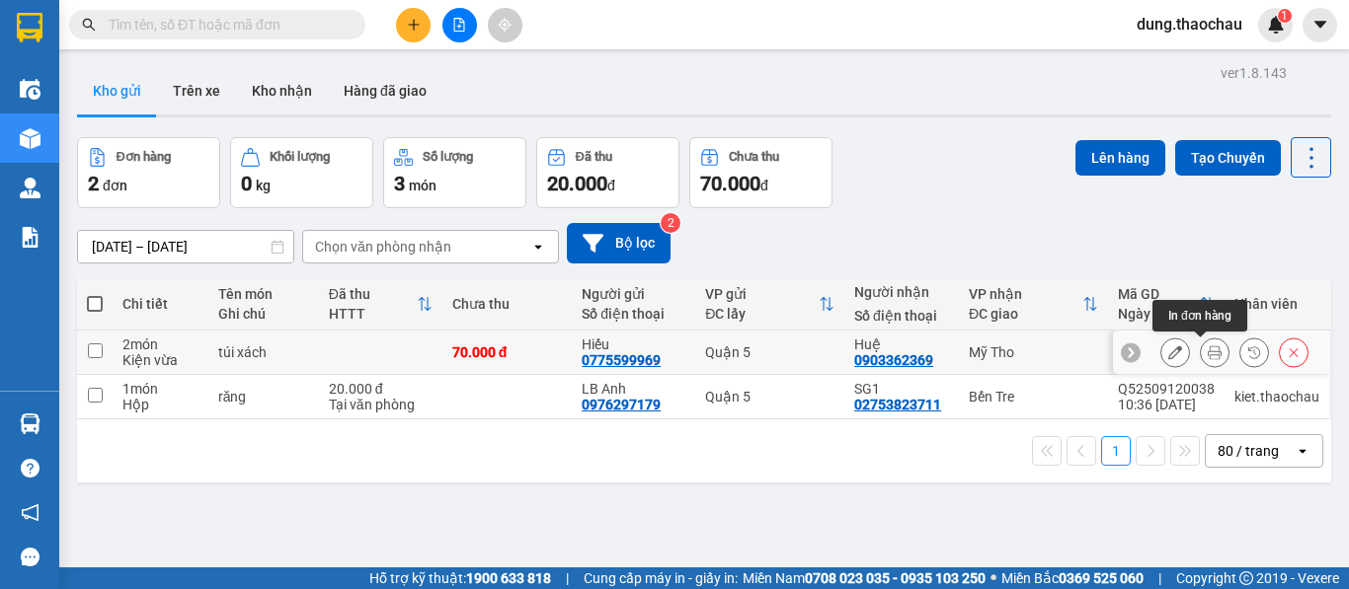
click at [1207, 352] on icon at bounding box center [1214, 353] width 14 height 14
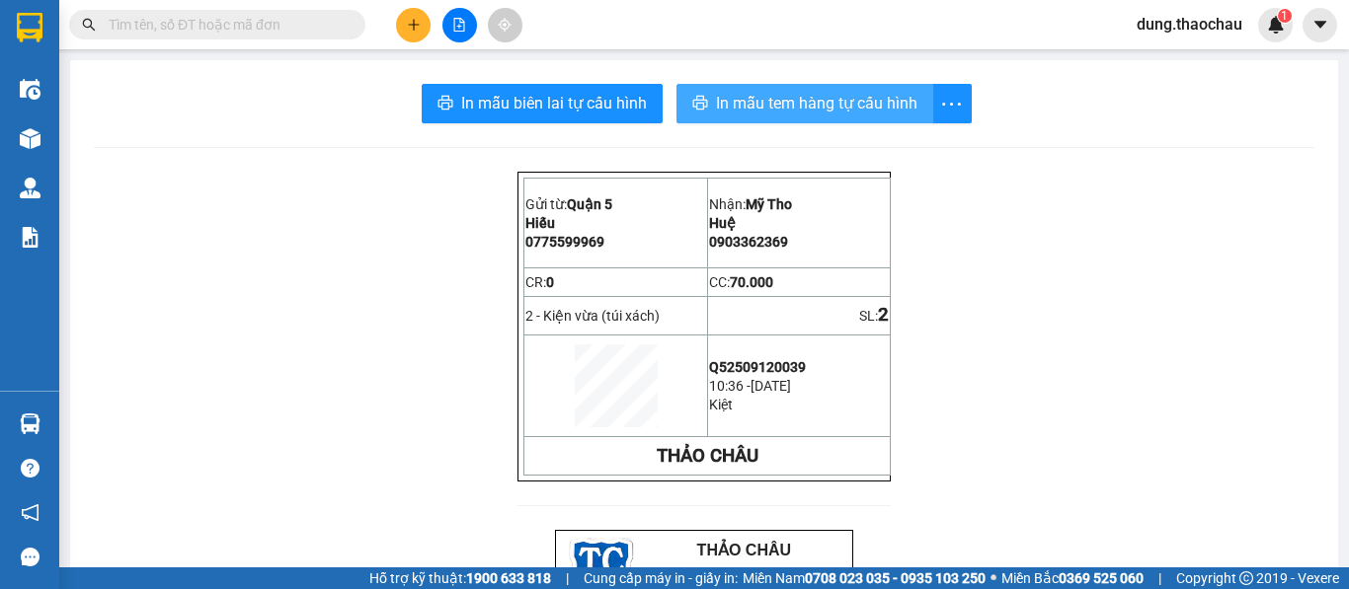
click at [781, 112] on span "In mẫu tem hàng tự cấu hình" at bounding box center [816, 103] width 201 height 25
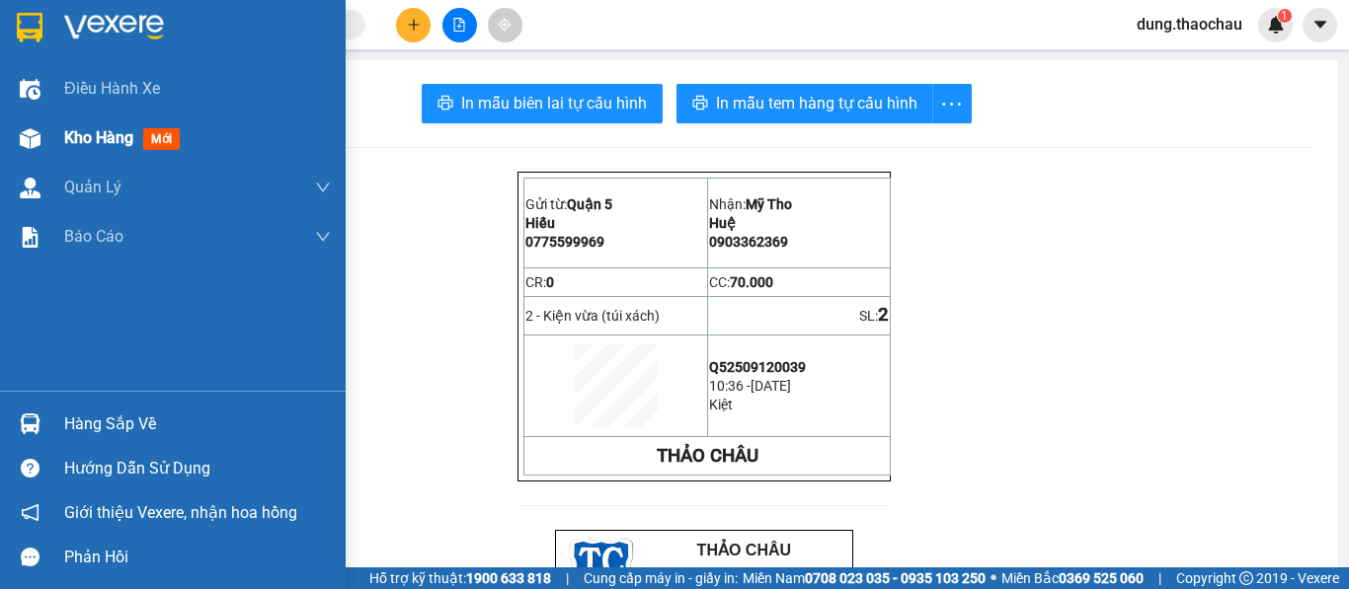
click at [76, 135] on span "Kho hàng" at bounding box center [98, 137] width 69 height 19
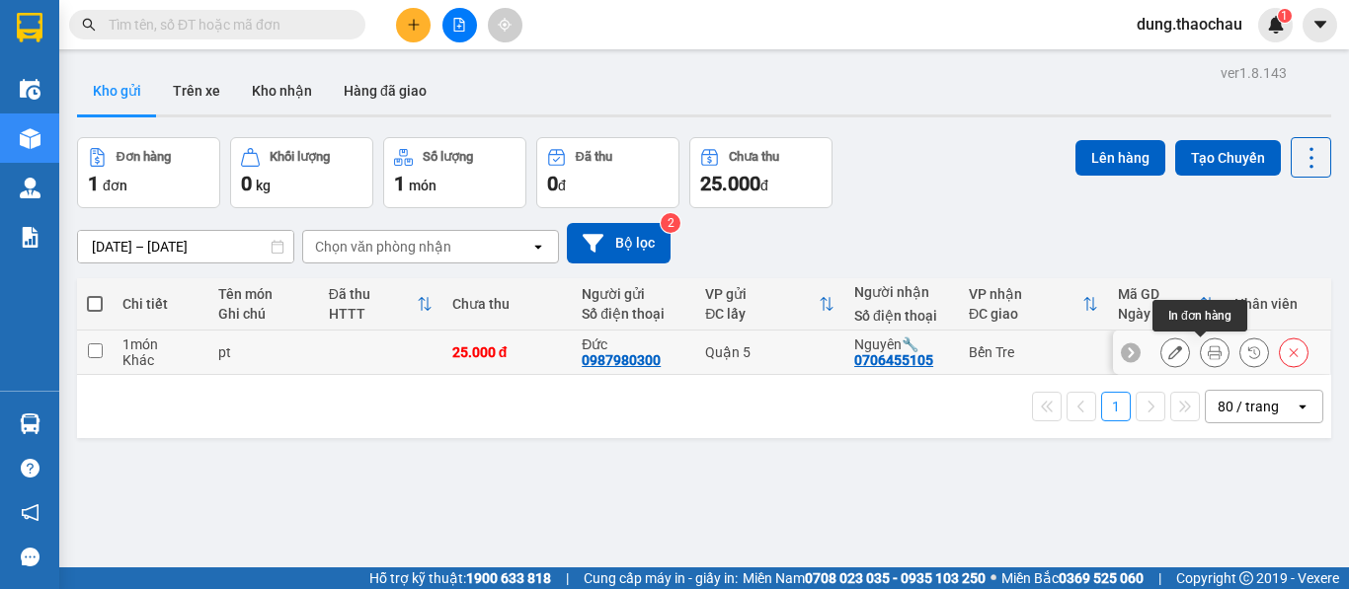
click at [1207, 358] on icon at bounding box center [1214, 353] width 14 height 14
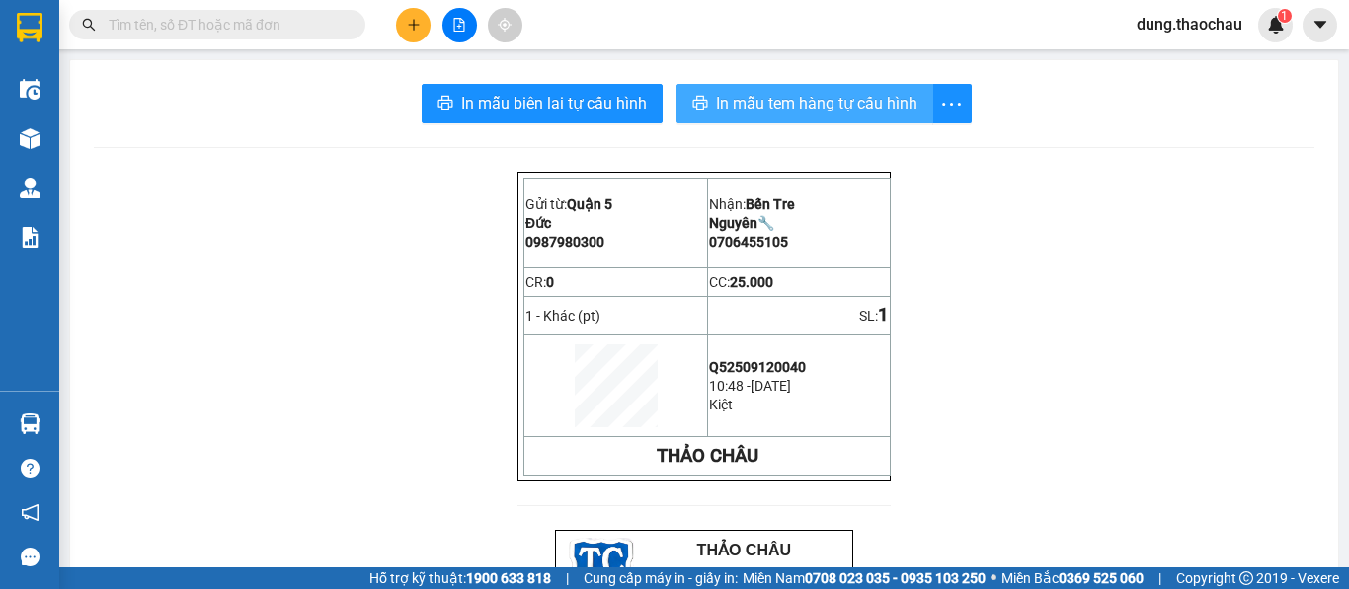
click at [753, 105] on span "In mẫu tem hàng tự cấu hình" at bounding box center [816, 103] width 201 height 25
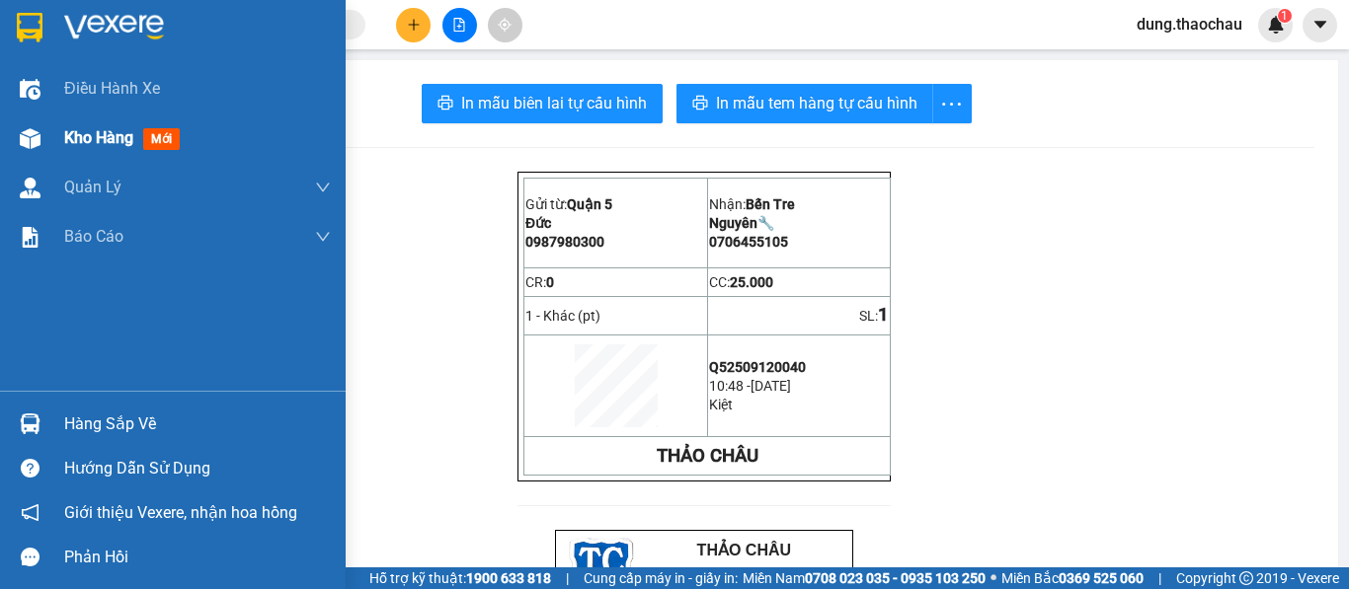
click at [104, 142] on span "Kho hàng" at bounding box center [98, 137] width 69 height 19
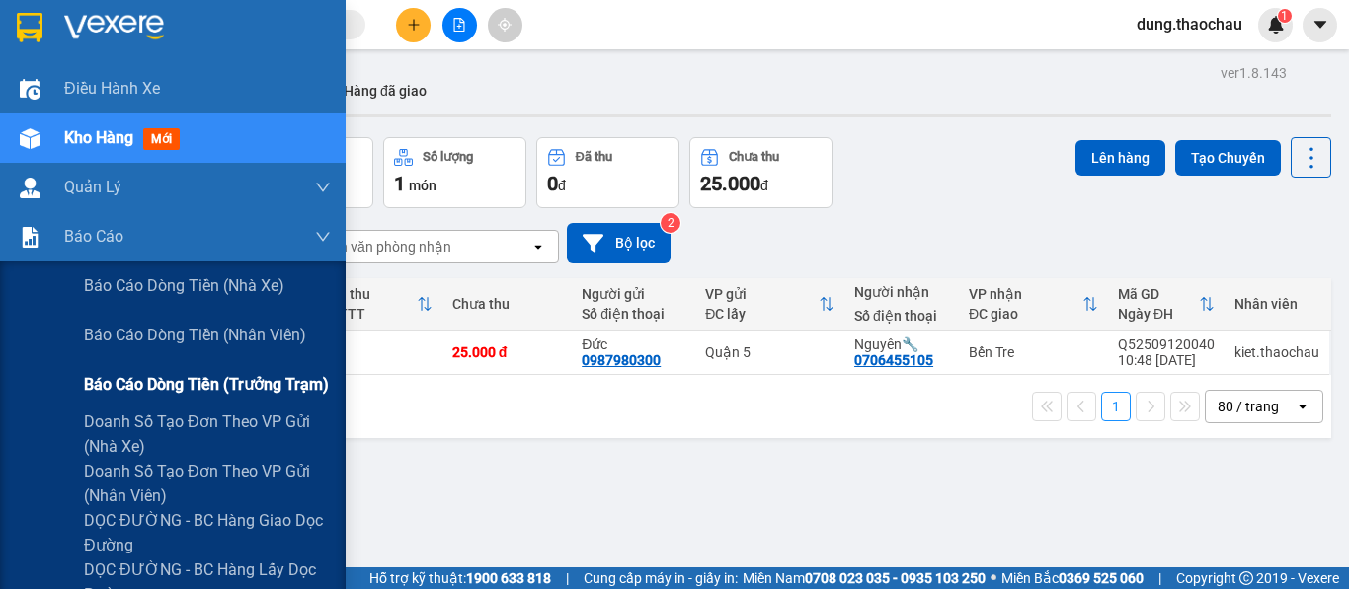
click at [148, 394] on span "Báo cáo dòng tiền (trưởng trạm)" at bounding box center [206, 384] width 245 height 25
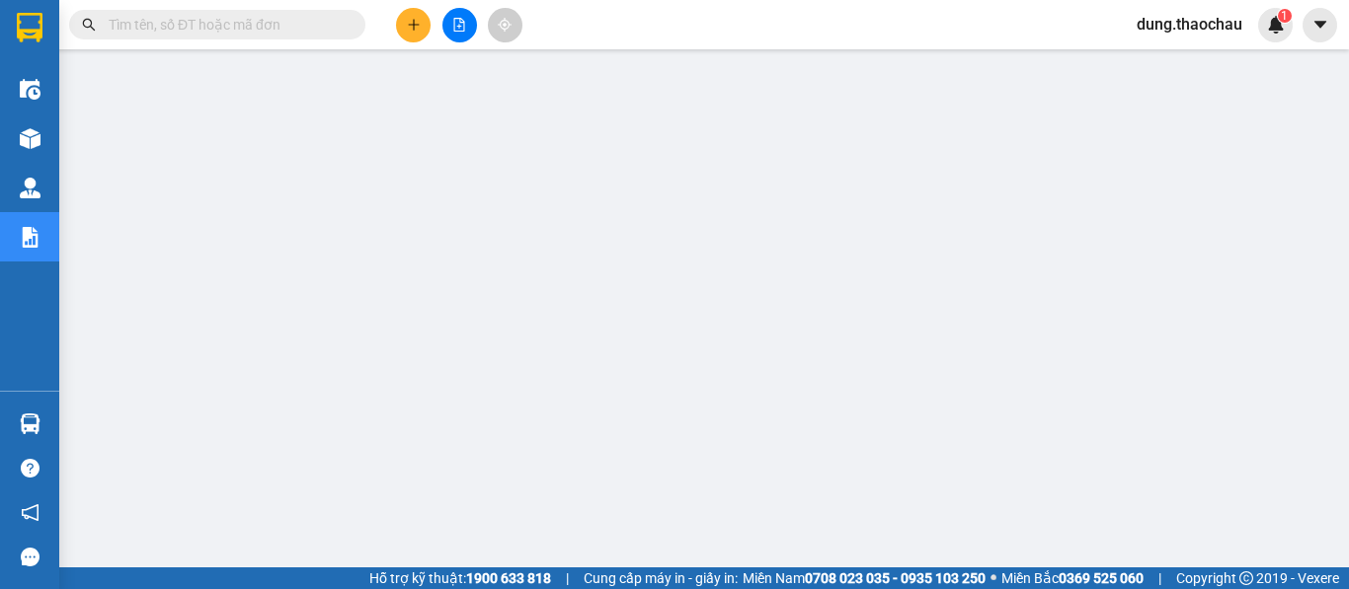
scroll to position [99, 0]
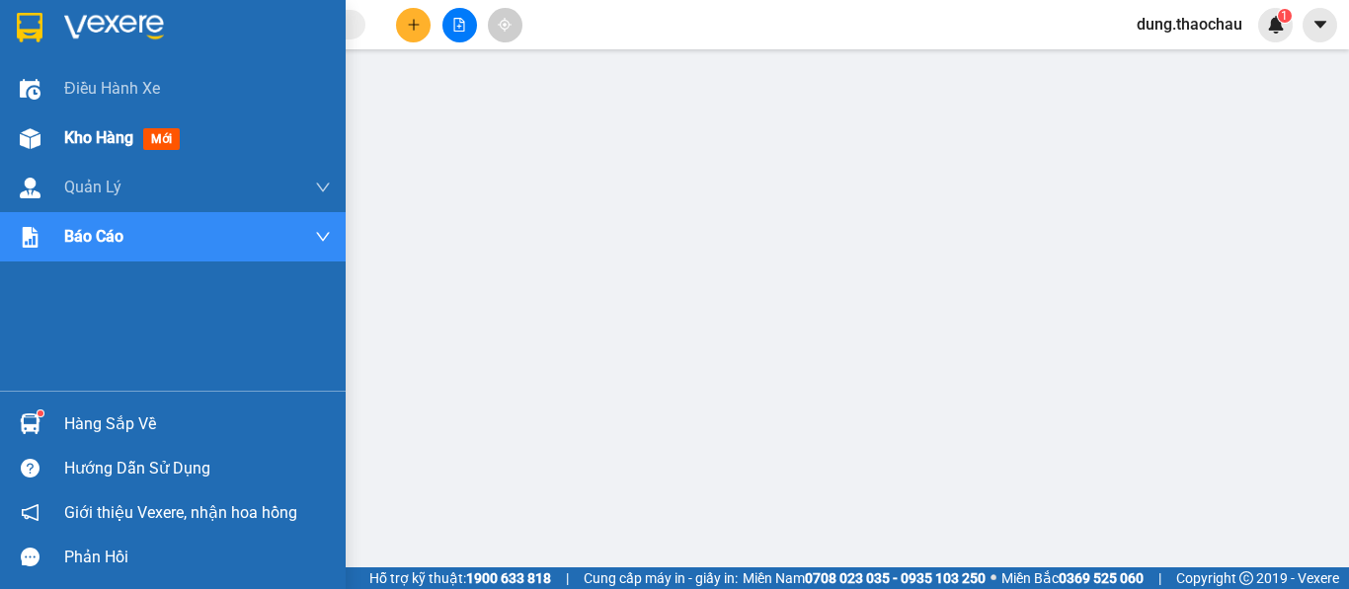
click at [81, 140] on span "Kho hàng" at bounding box center [98, 137] width 69 height 19
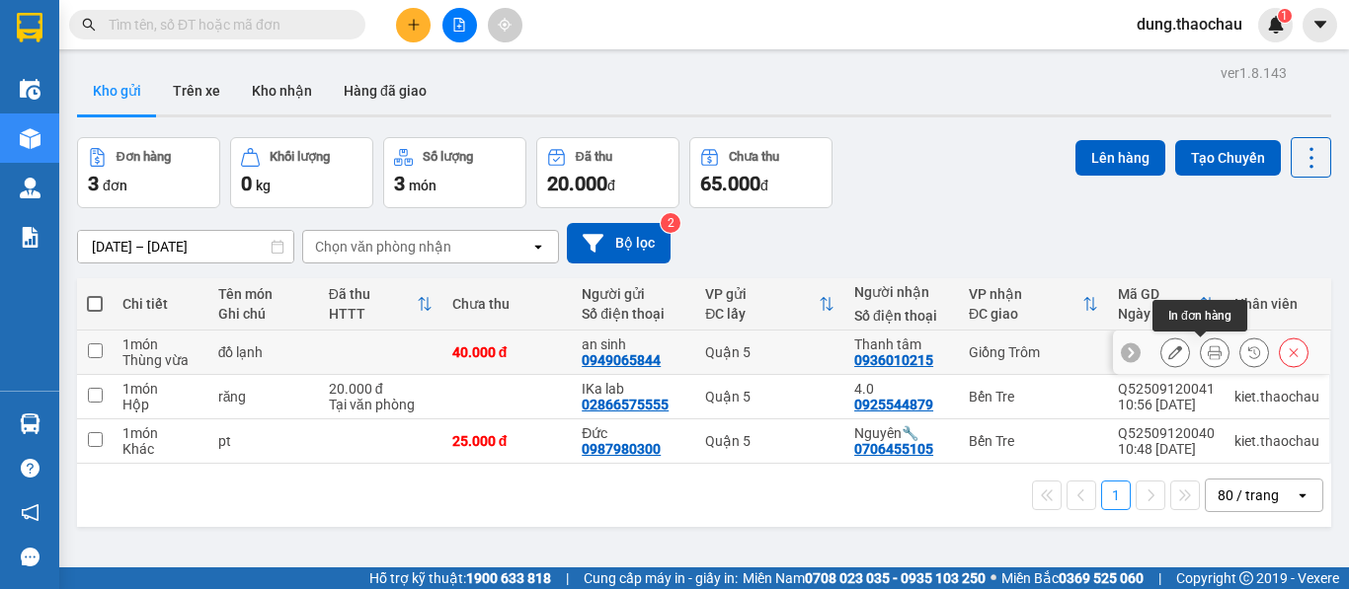
drag, startPoint x: 1193, startPoint y: 354, endPoint x: 1183, endPoint y: 358, distance: 10.6
click at [1201, 354] on button at bounding box center [1215, 353] width 28 height 35
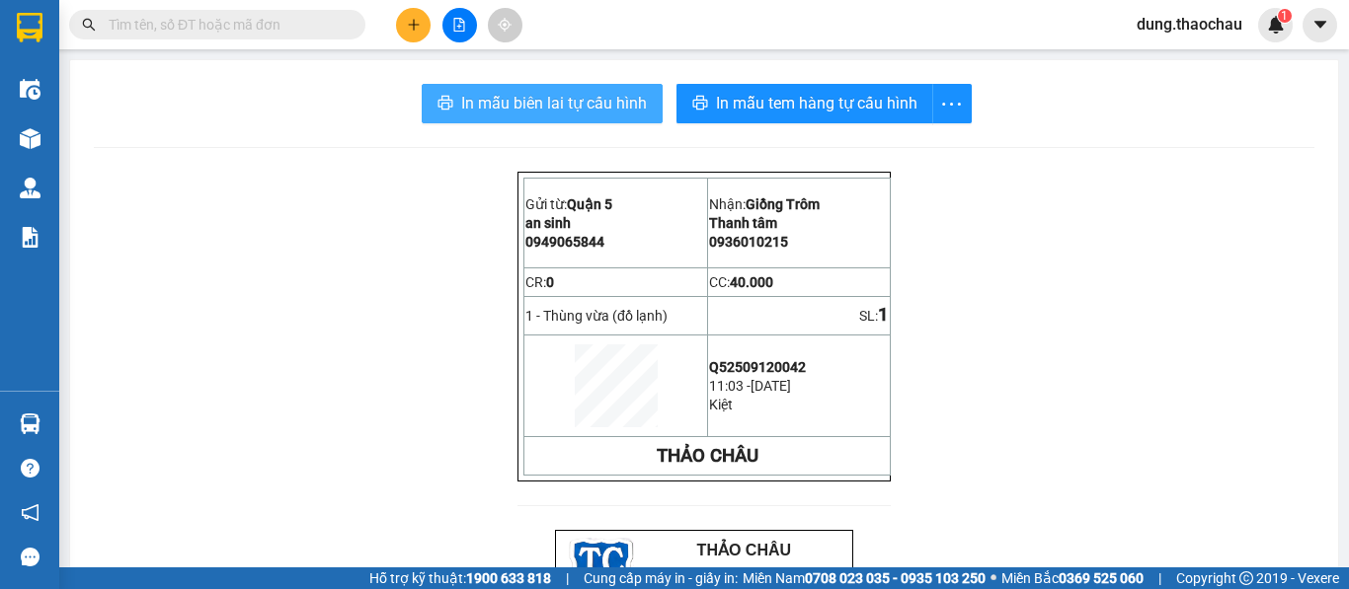
click at [506, 112] on span "In mẫu biên lai tự cấu hình" at bounding box center [554, 103] width 186 height 25
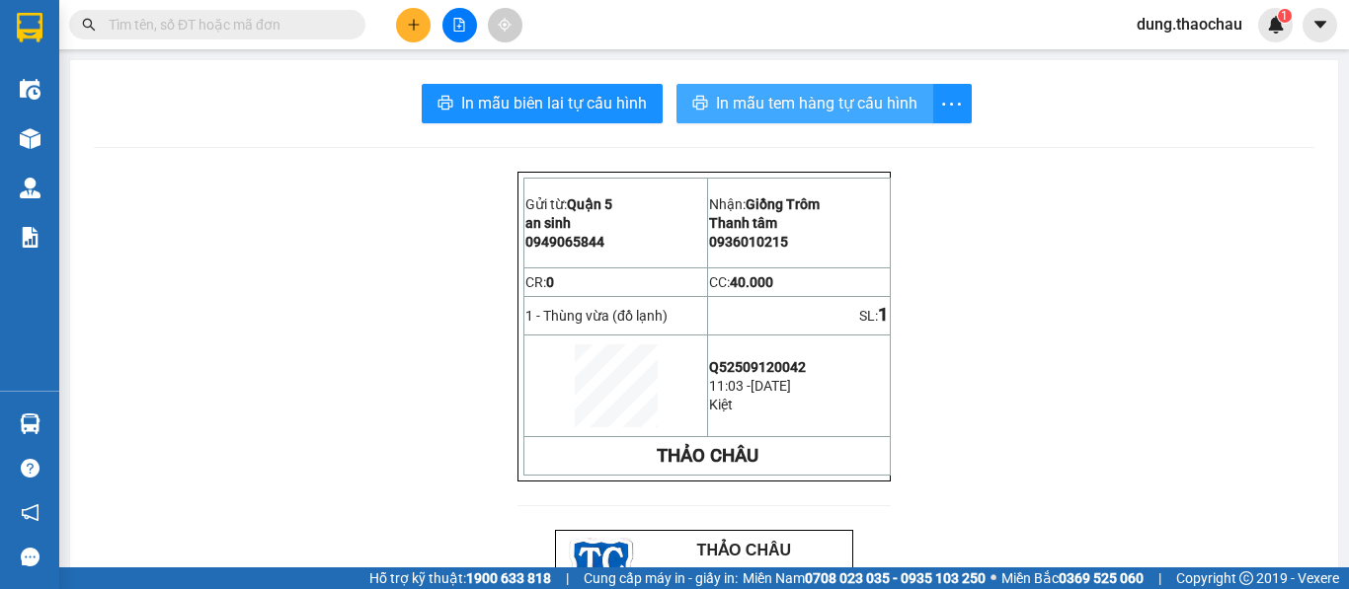
click at [772, 98] on span "In mẫu tem hàng tự cấu hình" at bounding box center [816, 103] width 201 height 25
click at [1348, 588] on html "Kết quả tìm kiếm ( 0 ) Bộ lọc No Data dung.thaochau 1 Điều hành xe Kho hàng mới…" at bounding box center [674, 294] width 1349 height 589
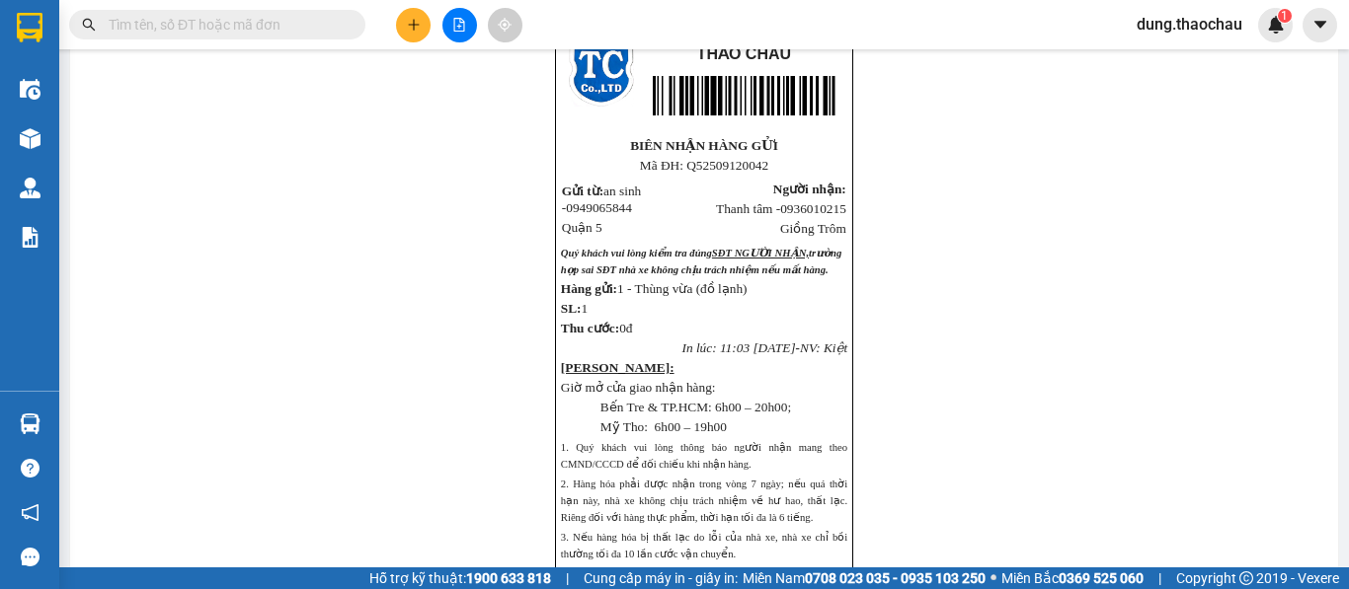
click at [980, 266] on div "Gửi từ: Quận 5 an sinh 0949065844 Nhận: Giồng Trôm Thanh tâm 0936010215 CR: …" at bounding box center [704, 218] width 1220 height 1087
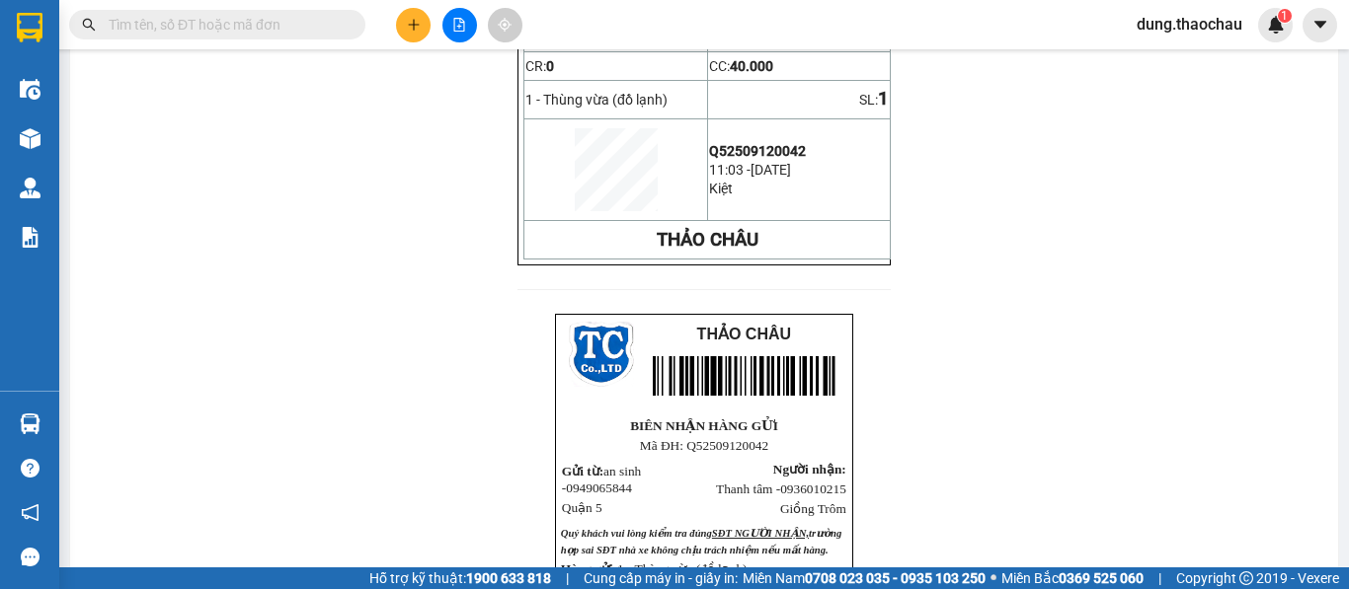
scroll to position [0, 0]
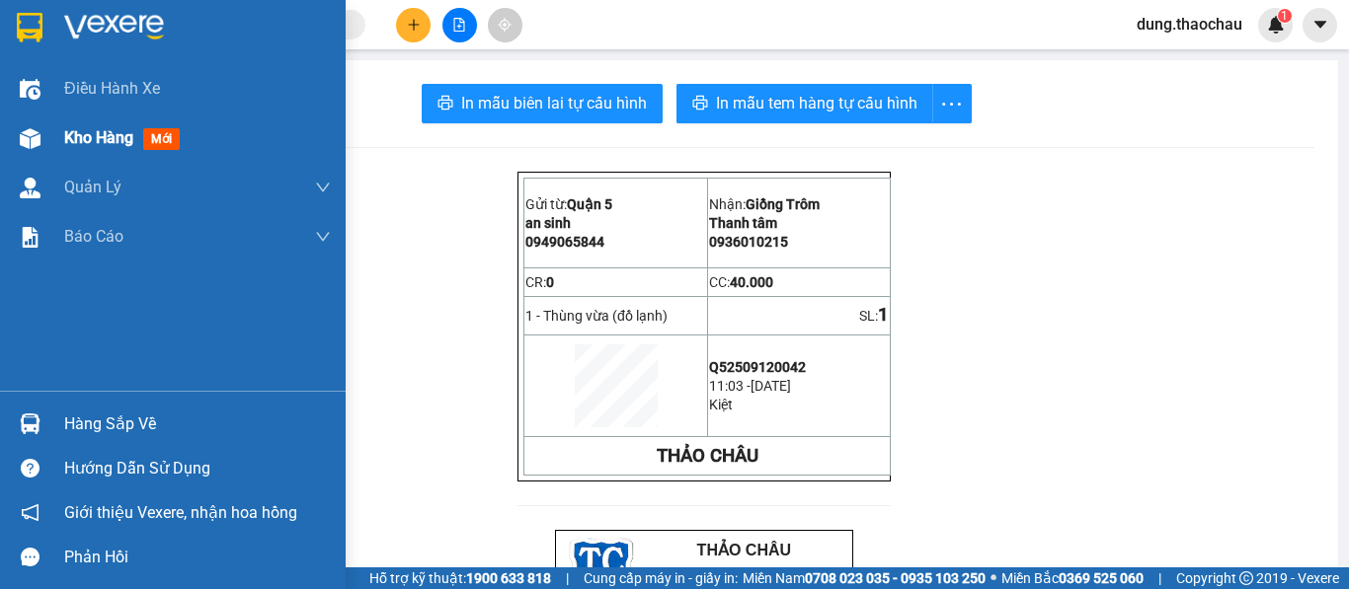
click at [86, 131] on span "Kho hàng" at bounding box center [98, 137] width 69 height 19
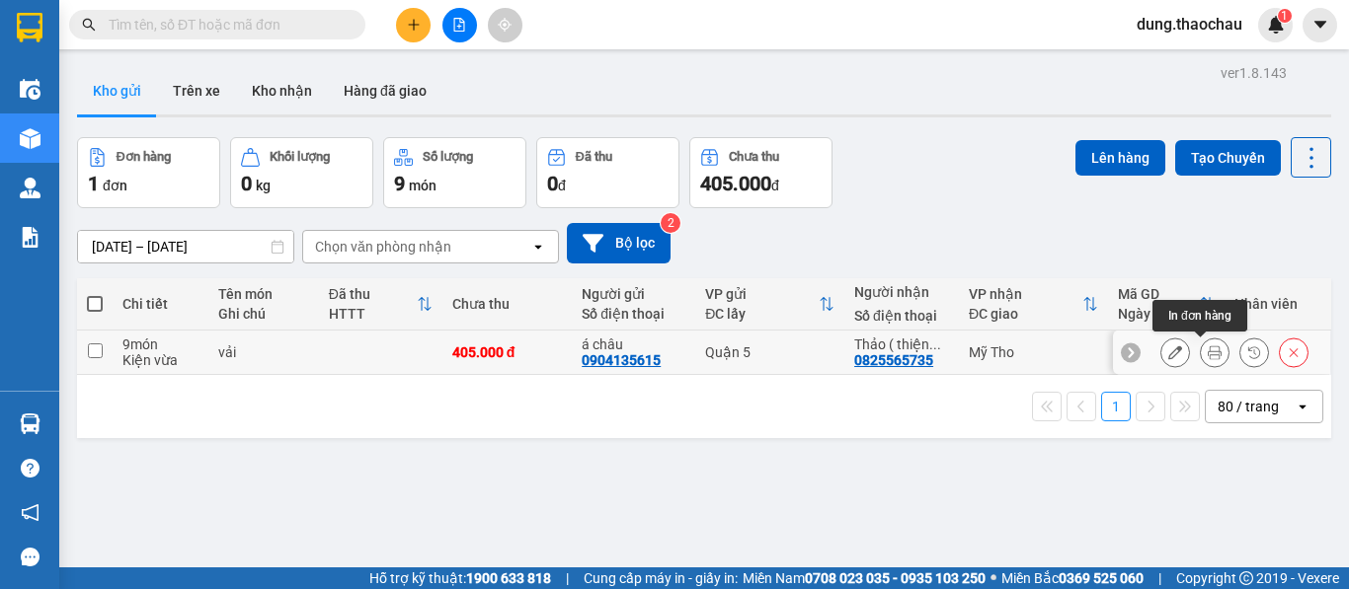
click at [1207, 356] on icon at bounding box center [1214, 353] width 14 height 14
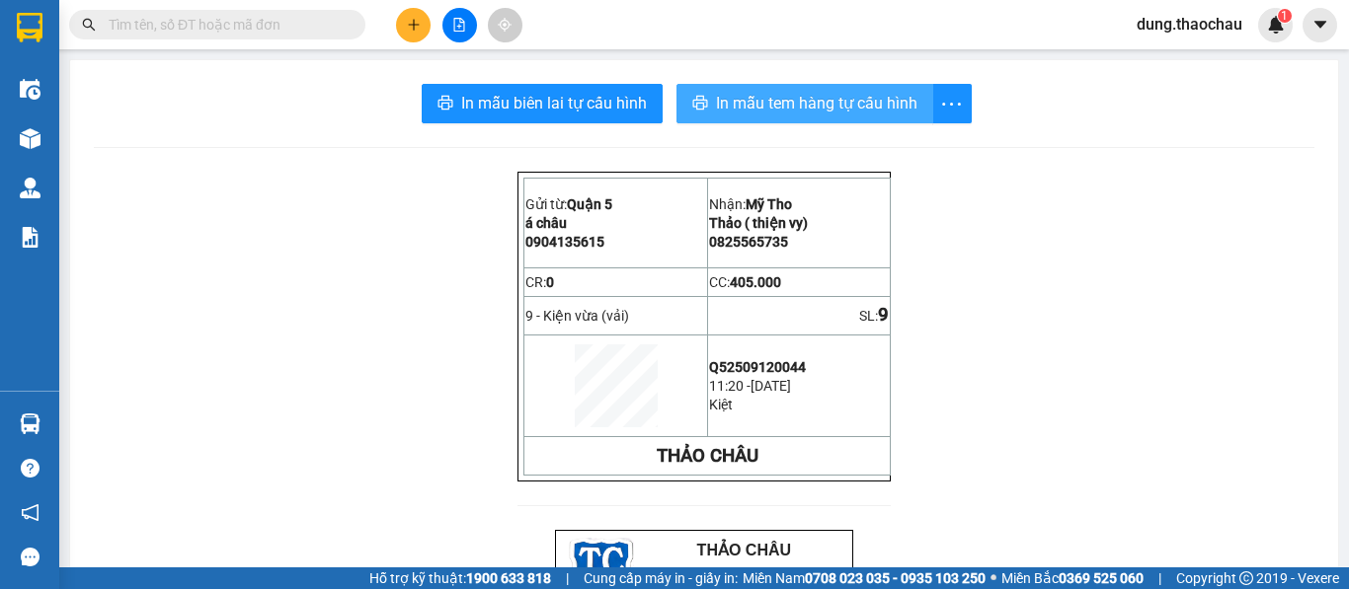
click at [731, 111] on span "In mẫu tem hàng tự cấu hình" at bounding box center [816, 103] width 201 height 25
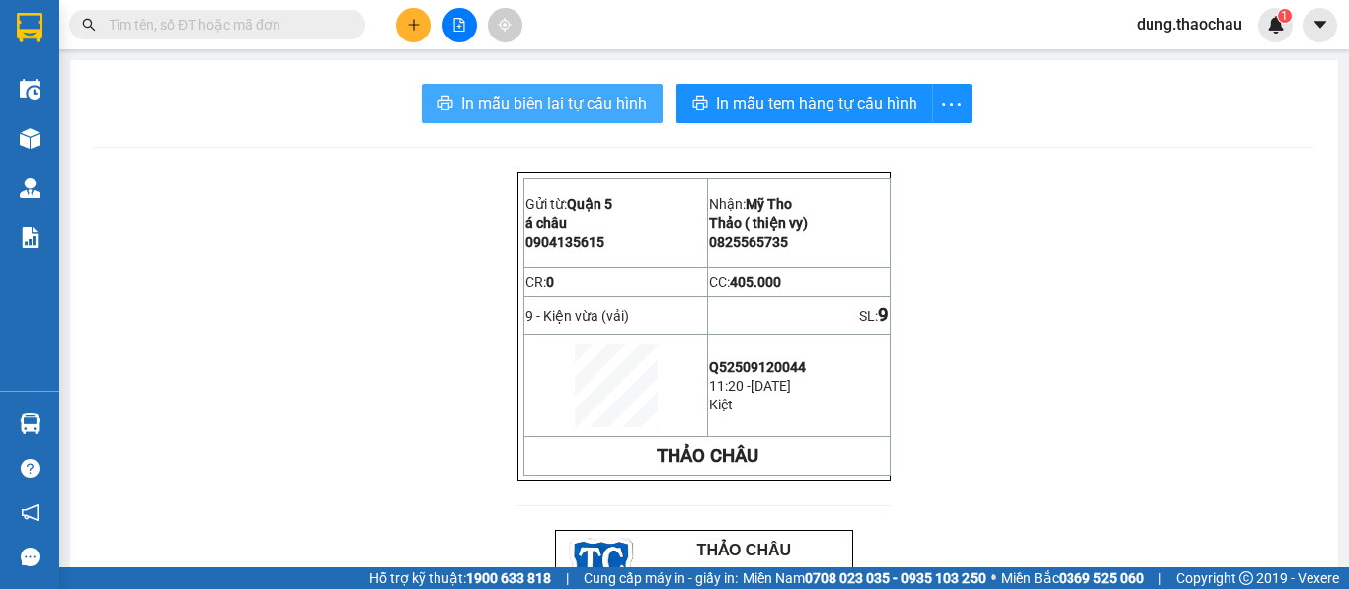
click at [534, 106] on span "In mẫu biên lai tự cấu hình" at bounding box center [554, 103] width 186 height 25
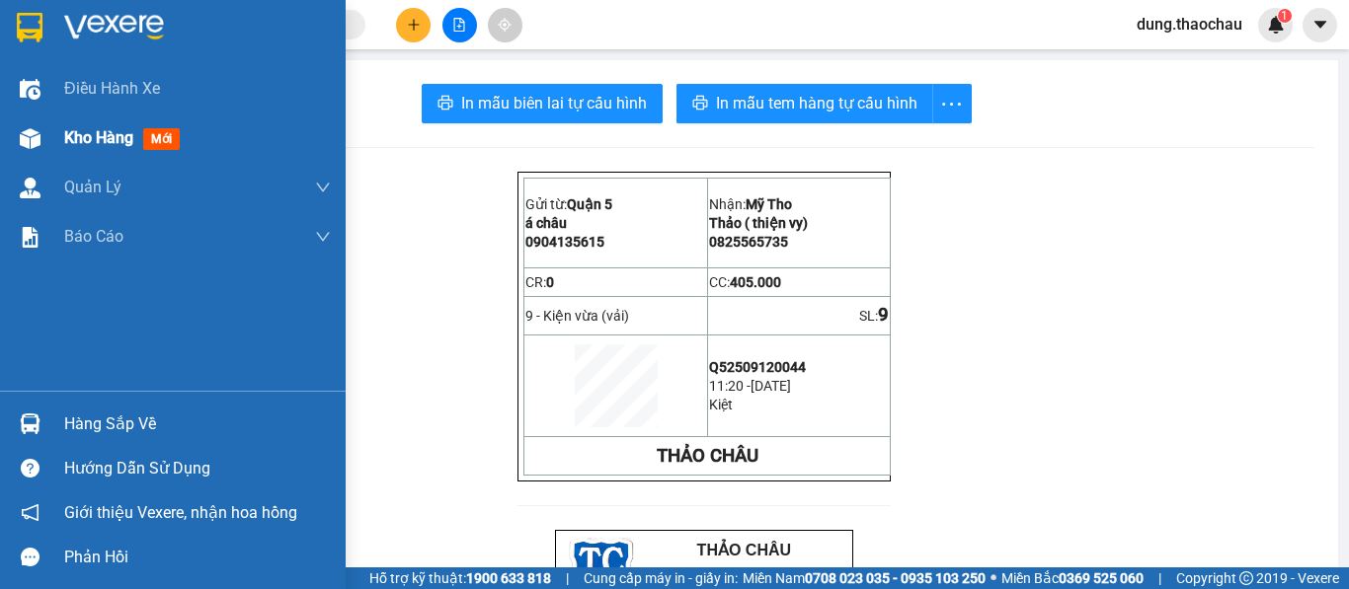
click at [116, 120] on div "Kho hàng mới" at bounding box center [197, 138] width 267 height 49
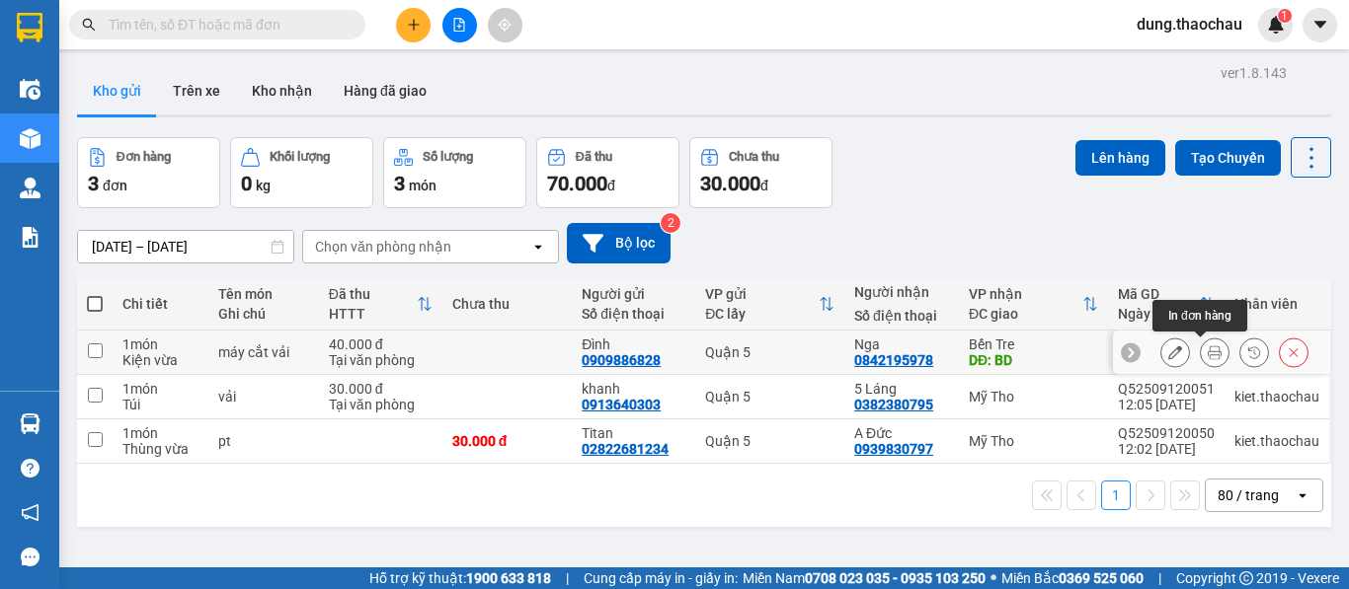
click at [1208, 353] on button at bounding box center [1215, 353] width 28 height 35
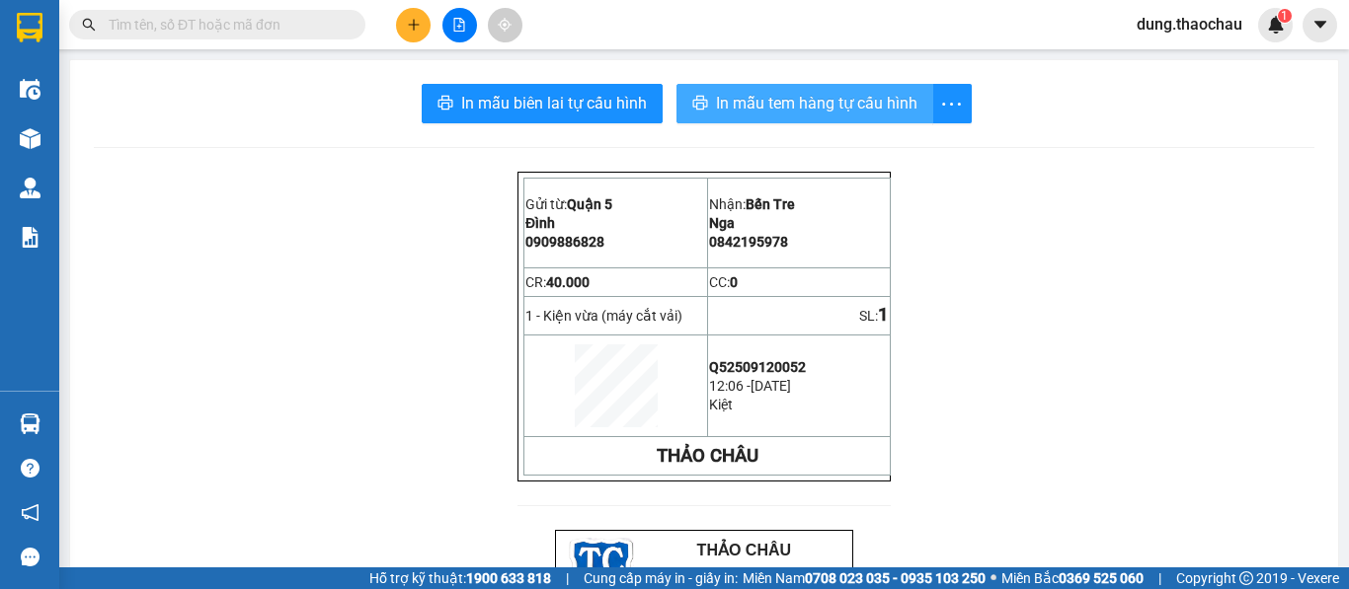
click at [775, 106] on span "In mẫu tem hàng tự cấu hình" at bounding box center [816, 103] width 201 height 25
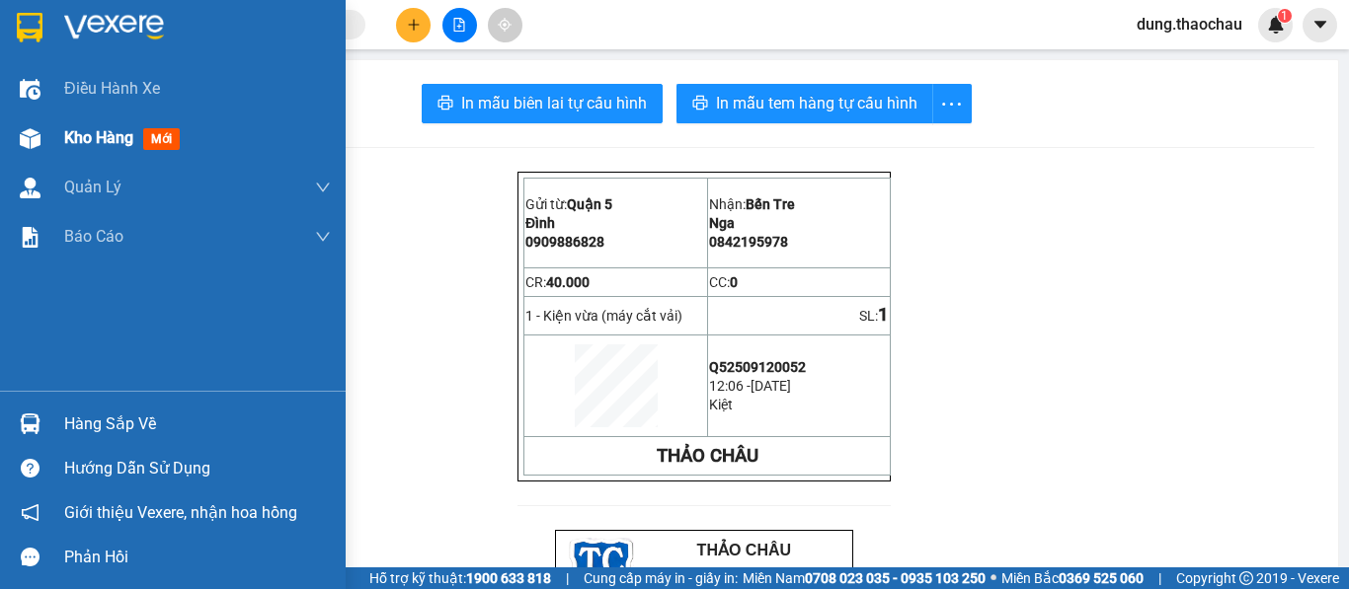
click at [87, 129] on span "Kho hàng" at bounding box center [98, 137] width 69 height 19
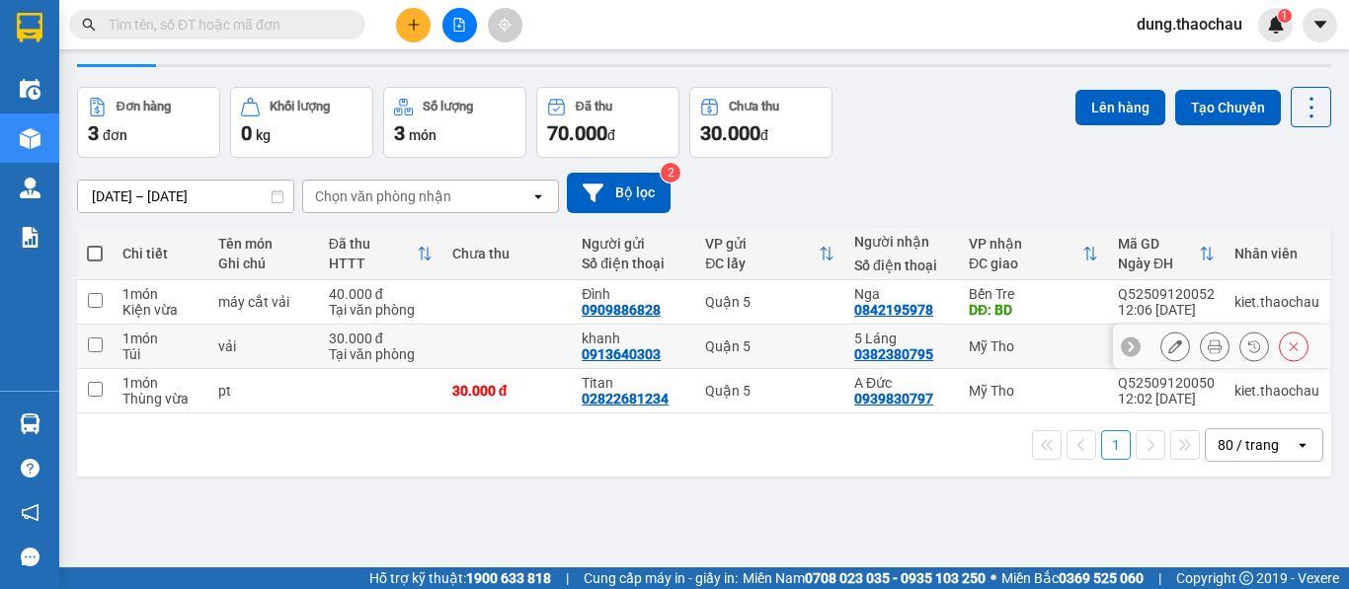
scroll to position [91, 0]
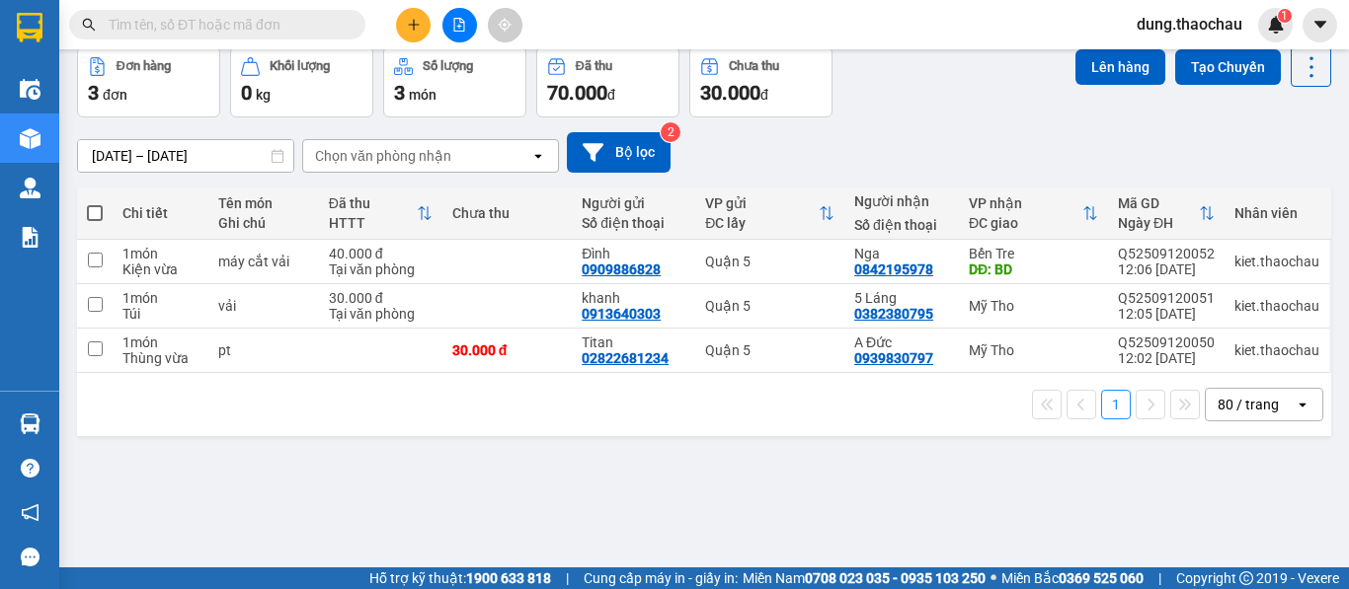
click at [1154, 26] on span "dung.thaochau" at bounding box center [1189, 24] width 137 height 25
click at [1171, 63] on span "Đăng xuất" at bounding box center [1198, 61] width 96 height 22
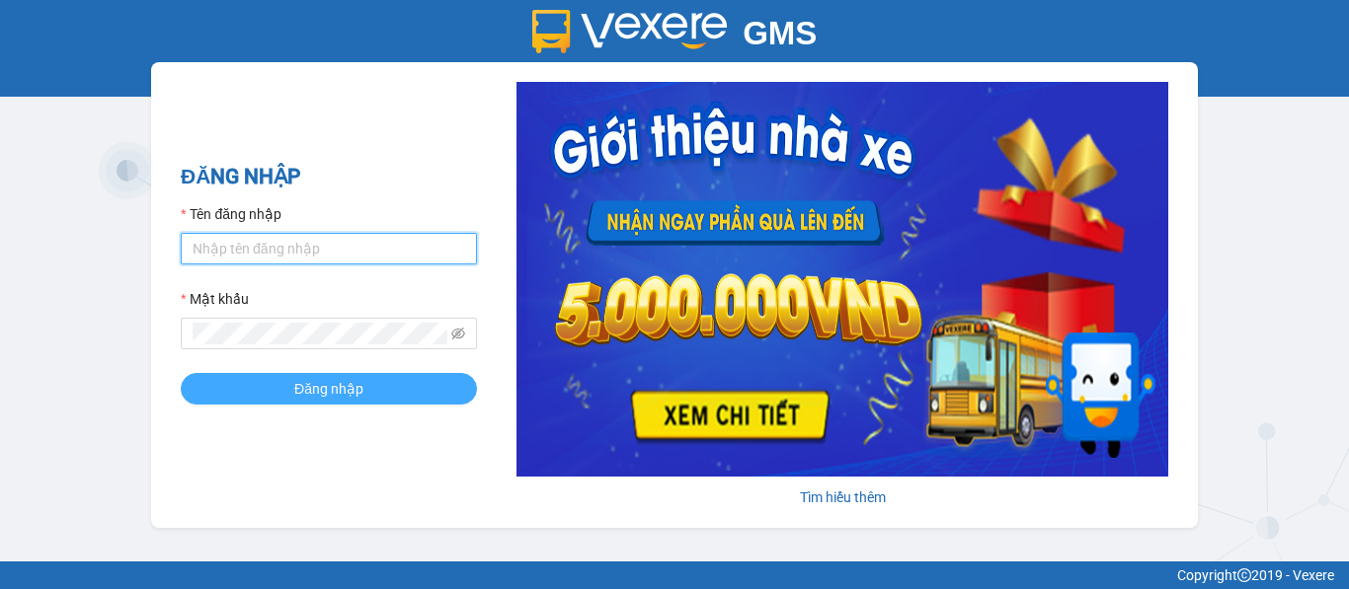
type input "saigon.thaochau"
click at [349, 390] on span "Đăng nhập" at bounding box center [328, 389] width 69 height 22
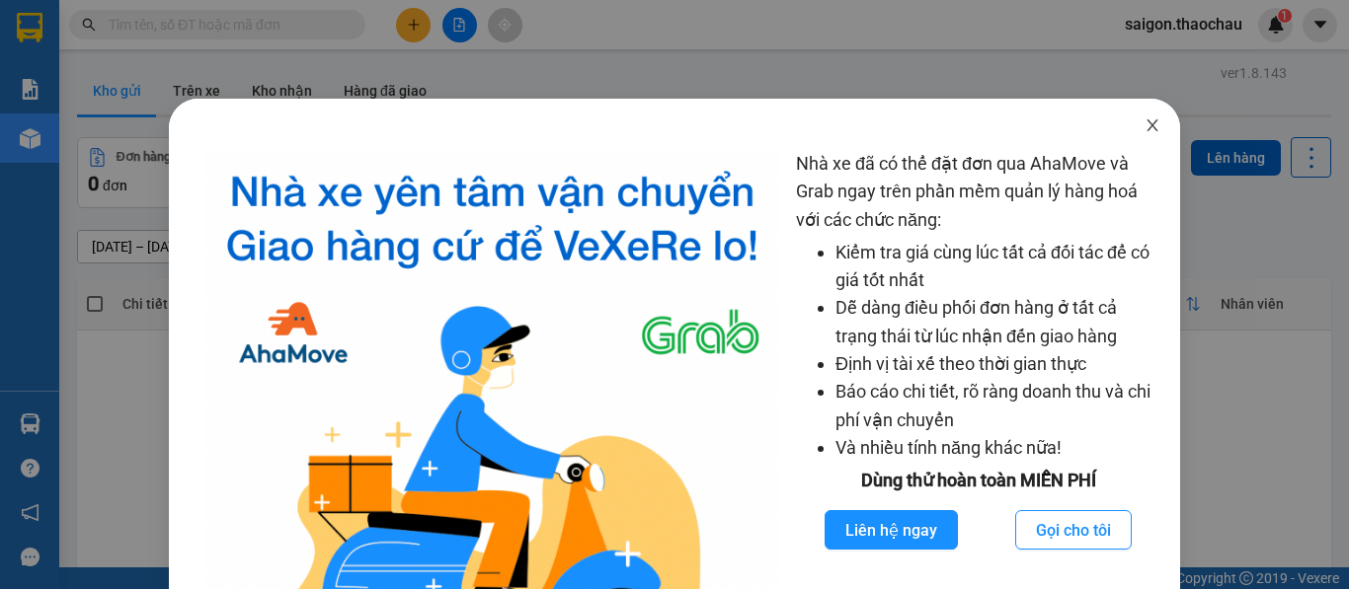
click at [1144, 126] on icon "close" at bounding box center [1152, 125] width 16 height 16
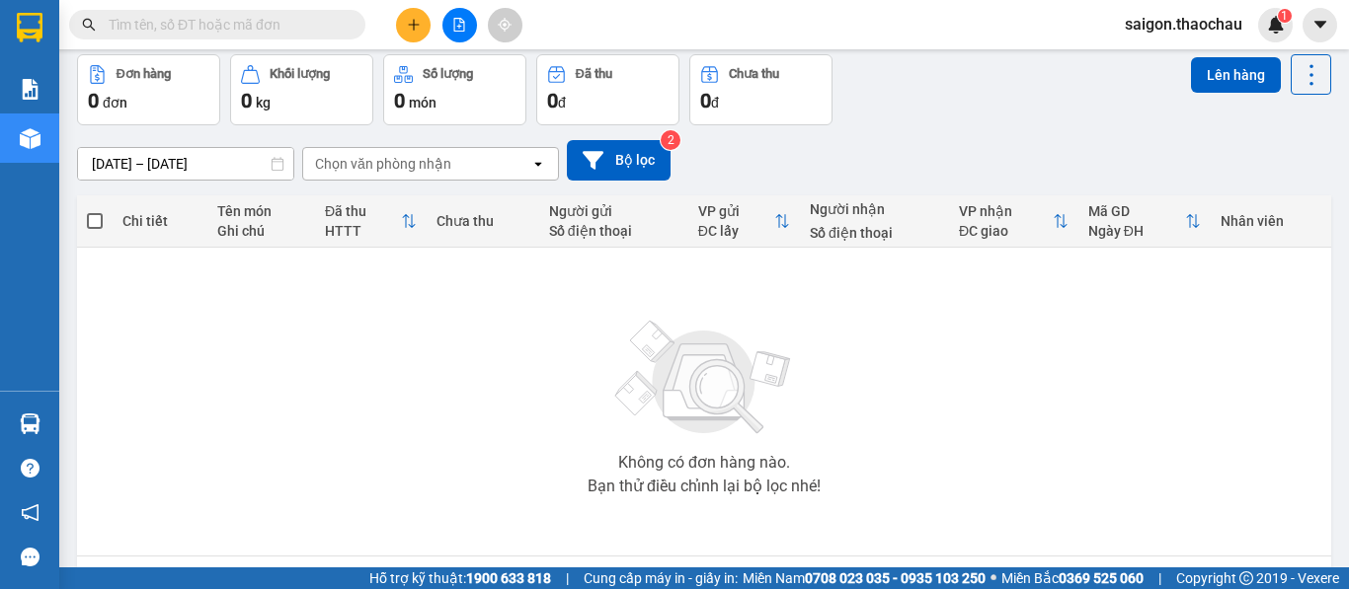
scroll to position [153, 0]
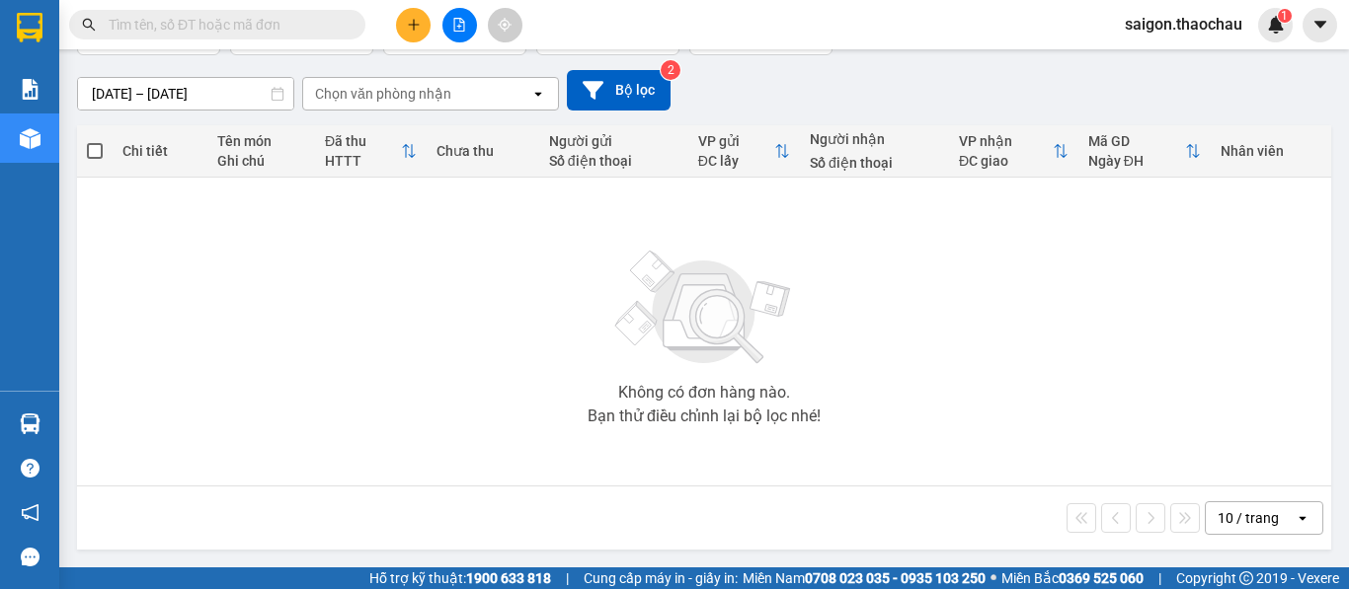
click at [1233, 517] on div "10 / trang" at bounding box center [1247, 518] width 61 height 20
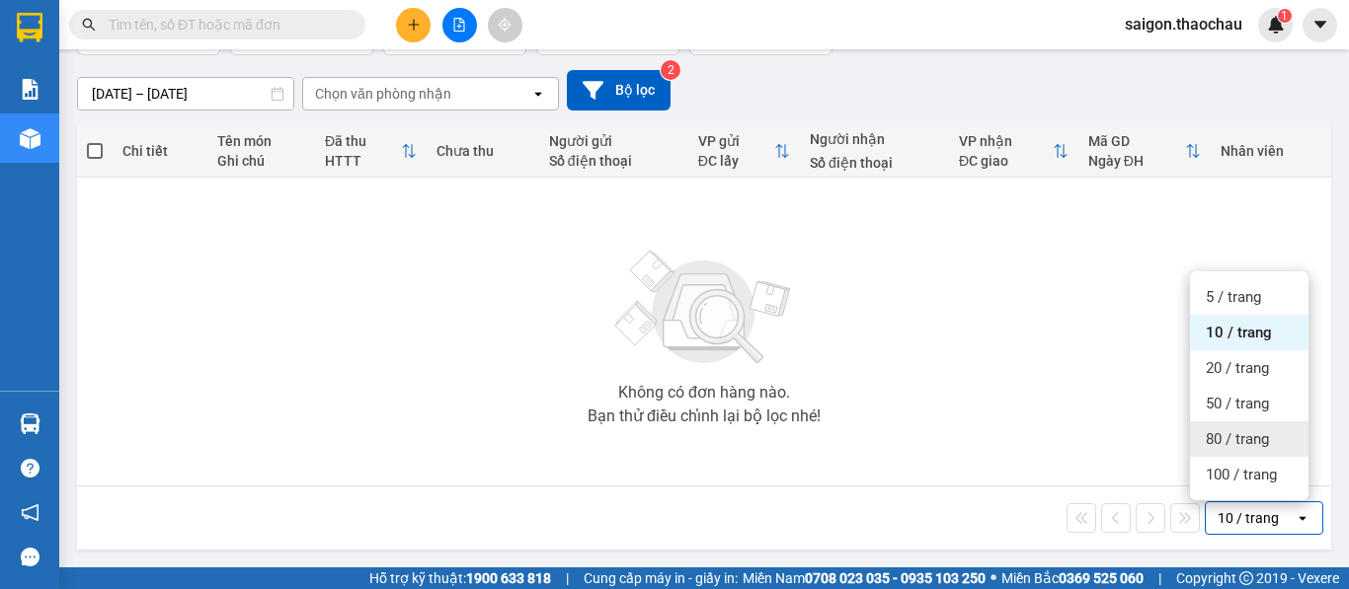
click at [1239, 443] on span "80 / trang" at bounding box center [1236, 439] width 63 height 20
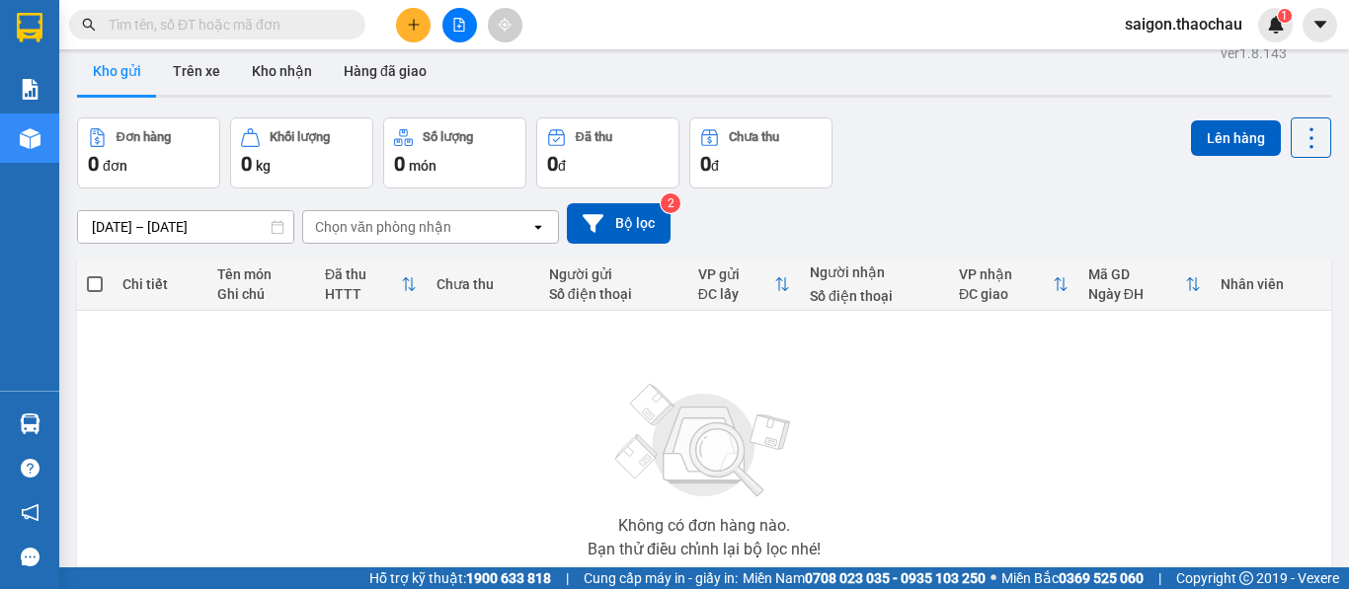
scroll to position [0, 0]
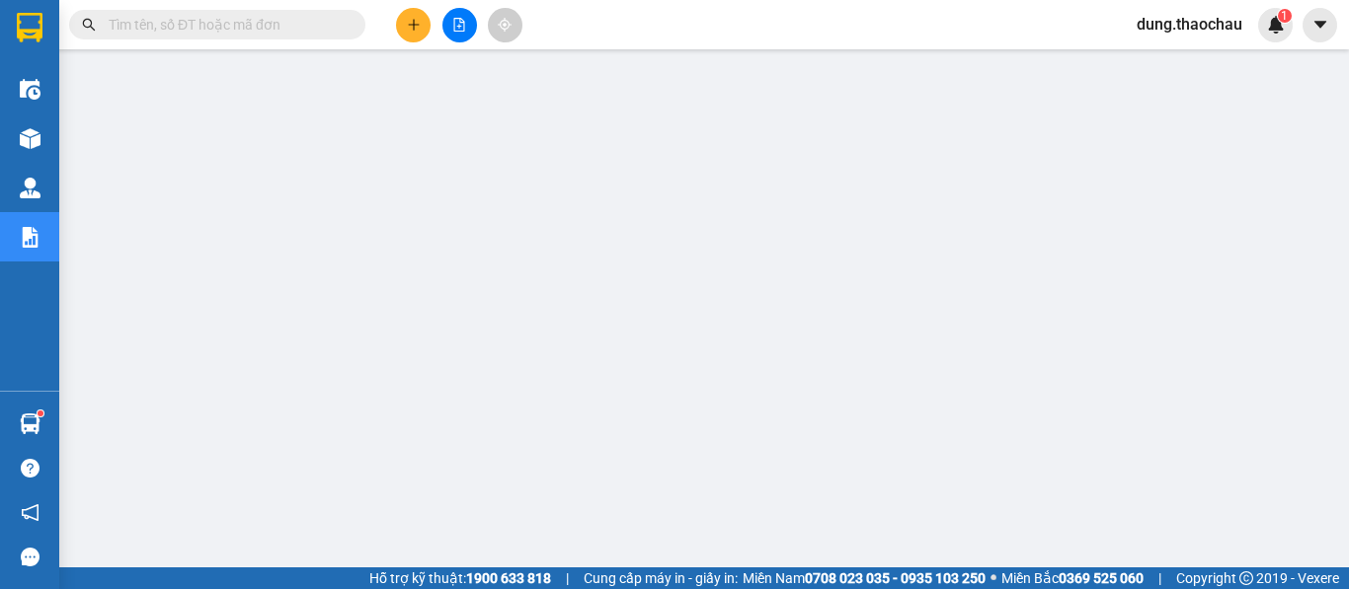
scroll to position [99, 0]
click at [1165, 22] on span "dung.thaochau" at bounding box center [1189, 24] width 137 height 25
click at [1162, 68] on span "Đăng xuất" at bounding box center [1198, 61] width 96 height 22
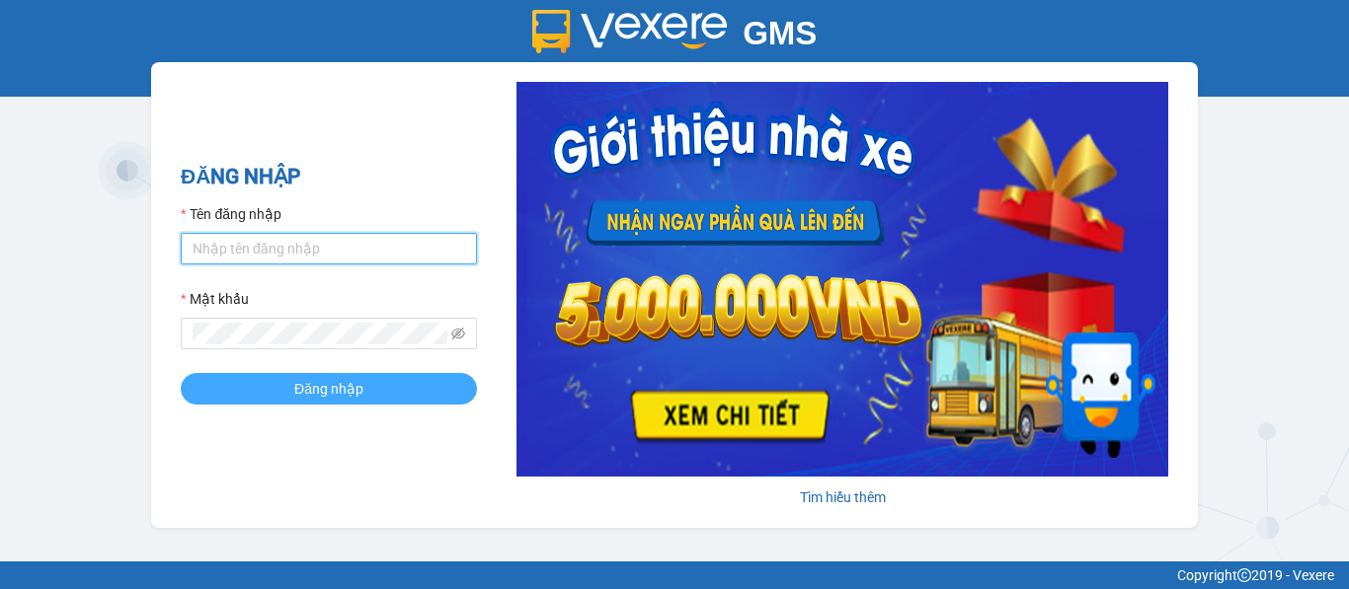
type input "saigon.thaochau"
click at [341, 389] on span "Đăng nhập" at bounding box center [328, 389] width 69 height 22
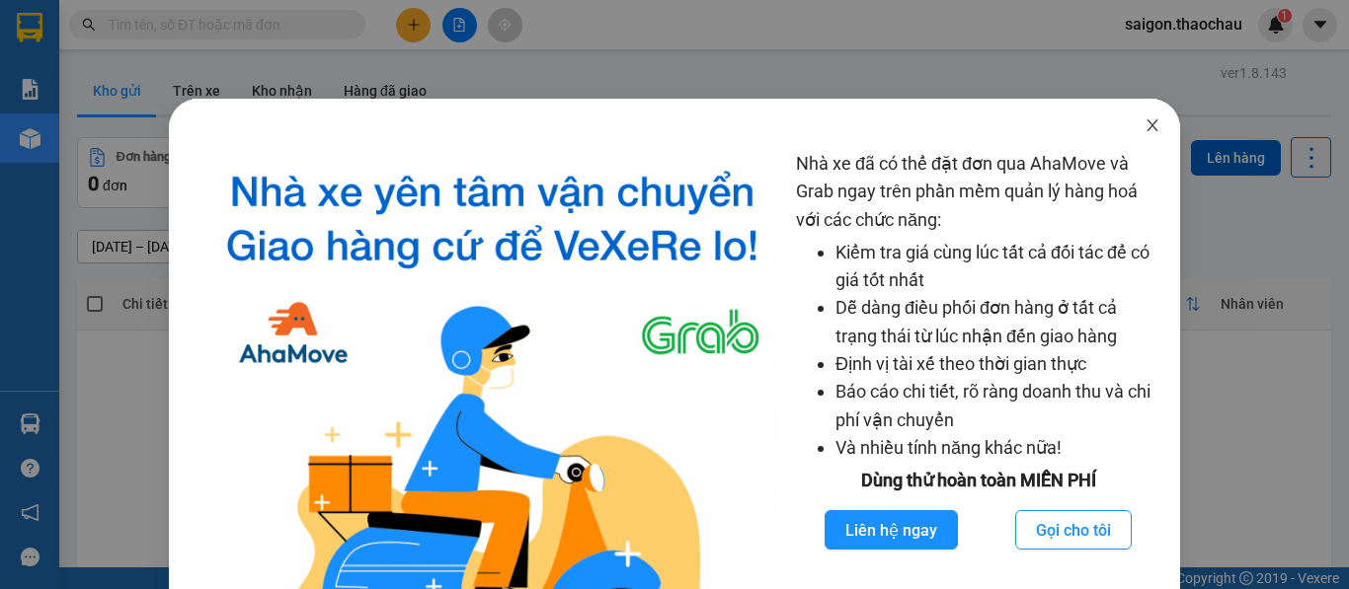
click at [1144, 132] on icon "close" at bounding box center [1152, 125] width 16 height 16
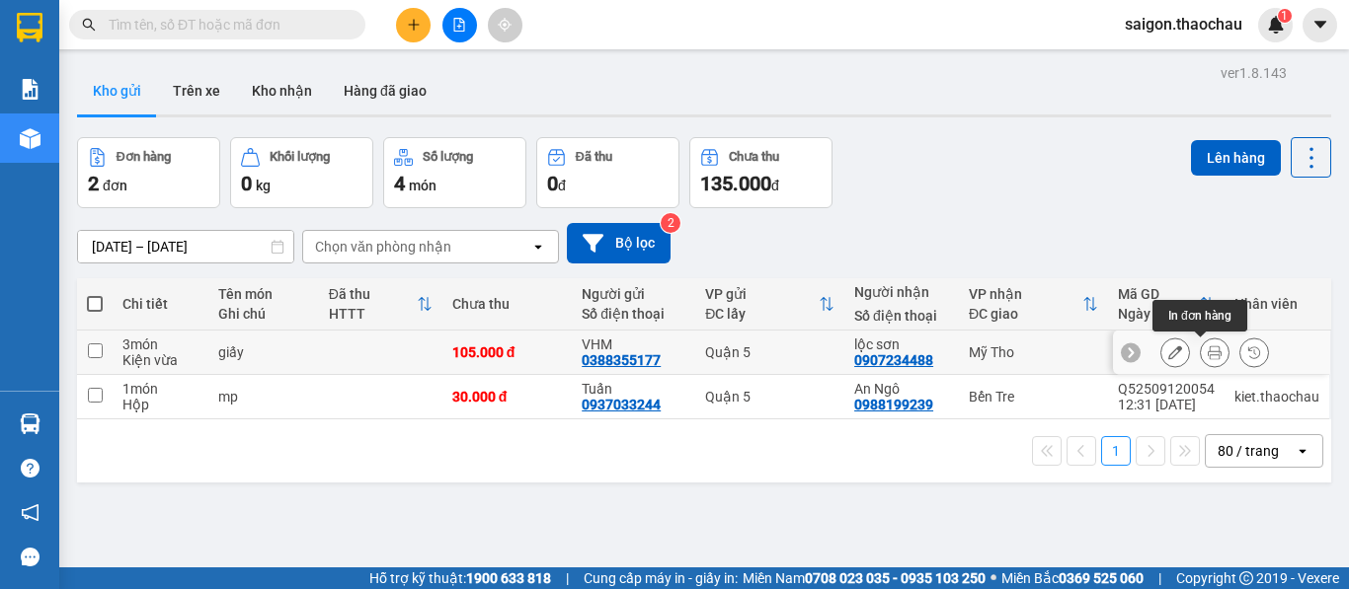
click at [1201, 361] on button at bounding box center [1215, 353] width 28 height 35
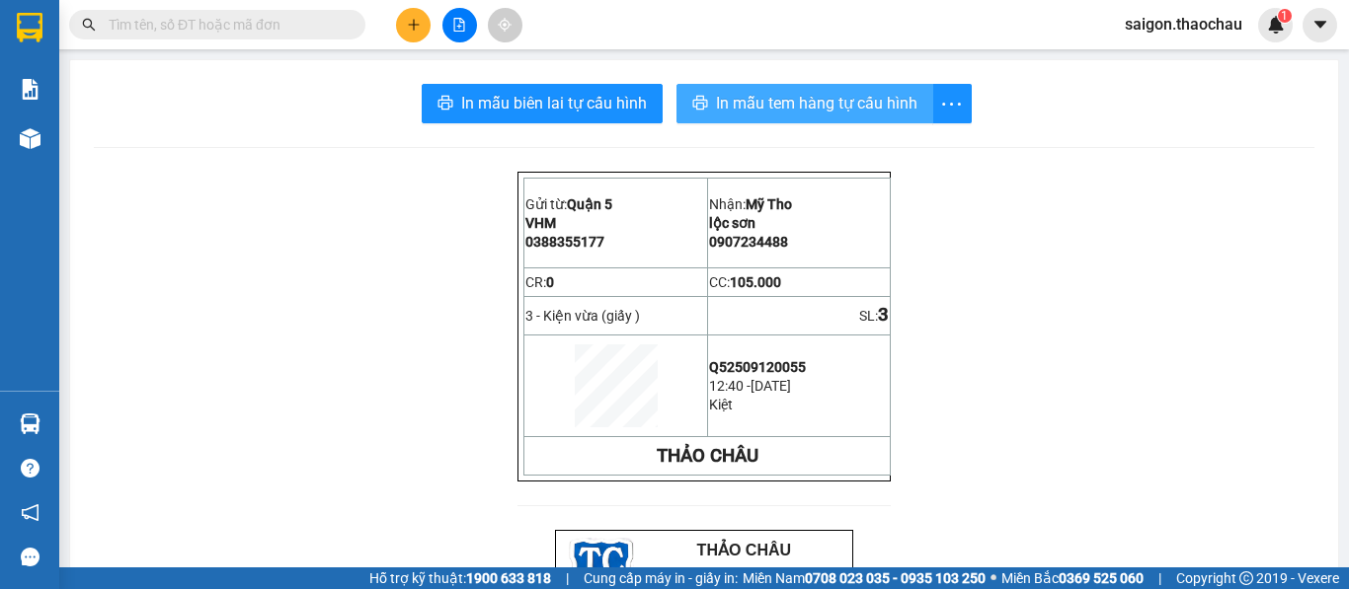
click at [789, 111] on span "In mẫu tem hàng tự cấu hình" at bounding box center [816, 103] width 201 height 25
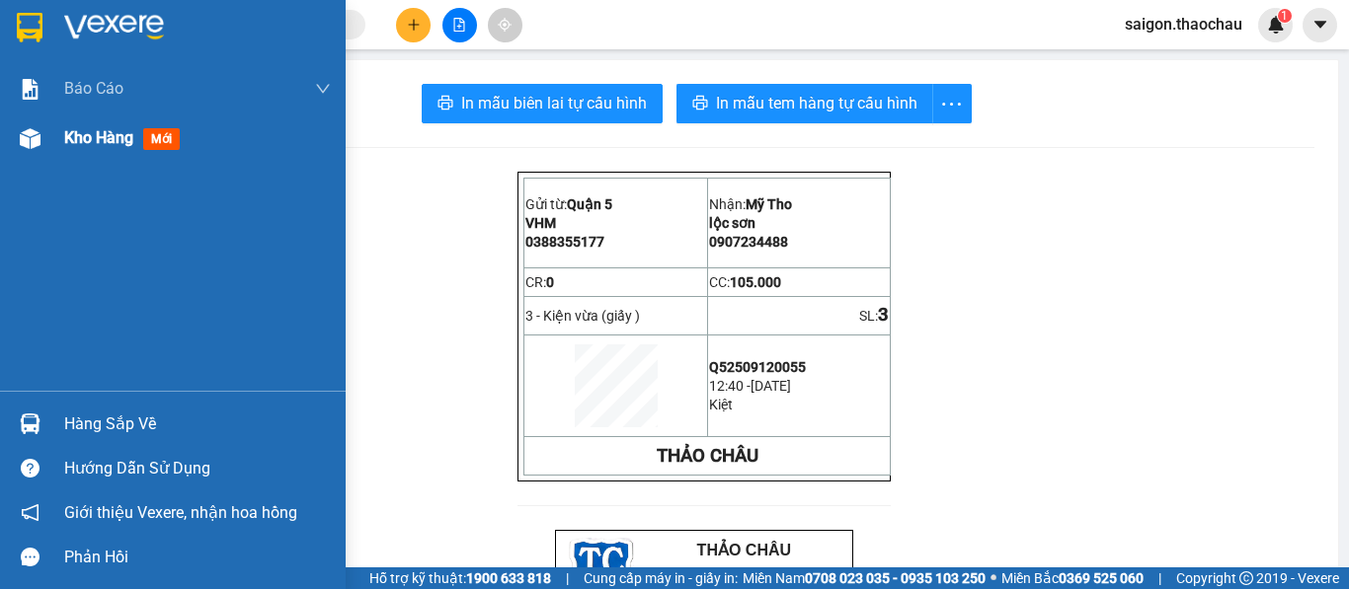
click at [95, 141] on span "Kho hàng" at bounding box center [98, 137] width 69 height 19
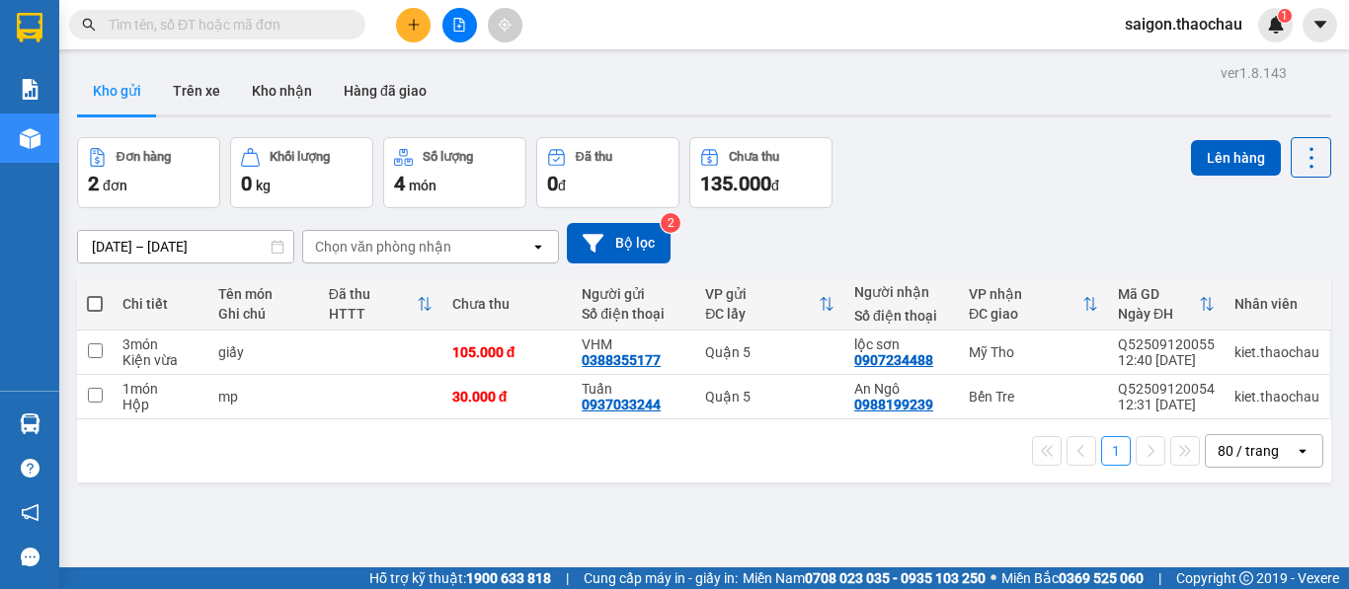
click at [1199, 26] on span "saigon.thaochau" at bounding box center [1183, 24] width 149 height 25
click at [1151, 70] on span "Đăng xuất" at bounding box center [1193, 61] width 106 height 22
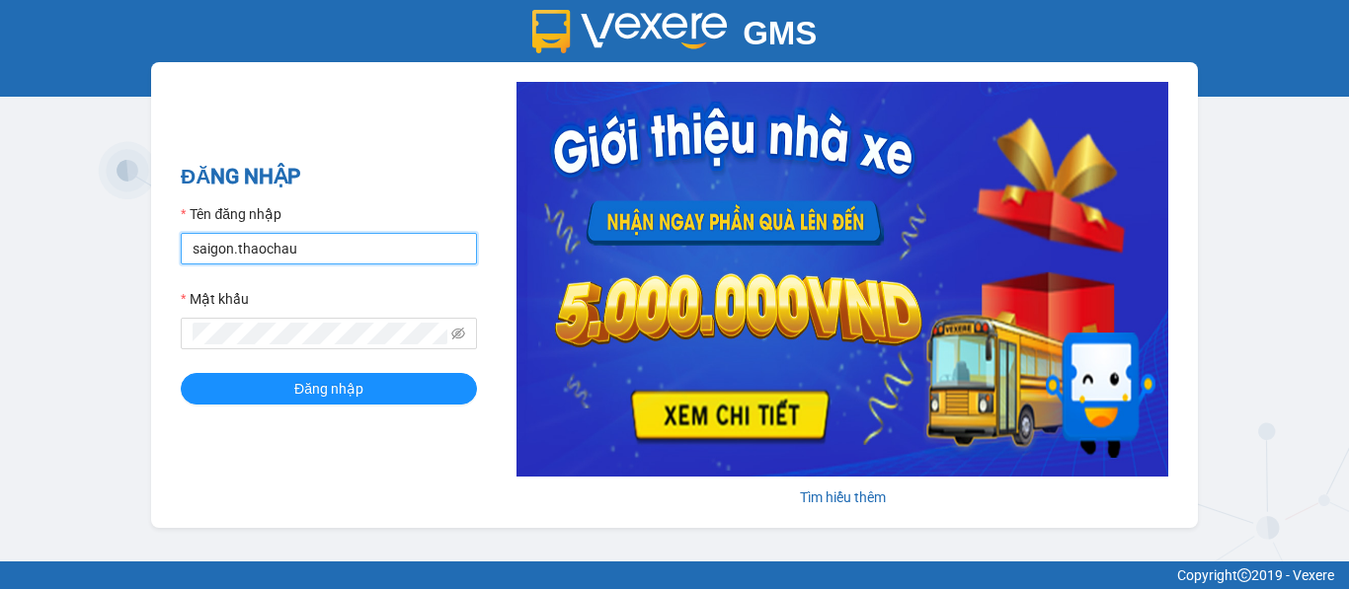
drag, startPoint x: 295, startPoint y: 248, endPoint x: 20, endPoint y: 244, distance: 275.5
click at [20, 247] on div "GMS Hệ thống quản lý hàng hóa ĐĂNG NHẬP Tên đăng nhập saigon.thaochau Mật khẩu …" at bounding box center [674, 281] width 1349 height 562
type input "dung.thaochau"
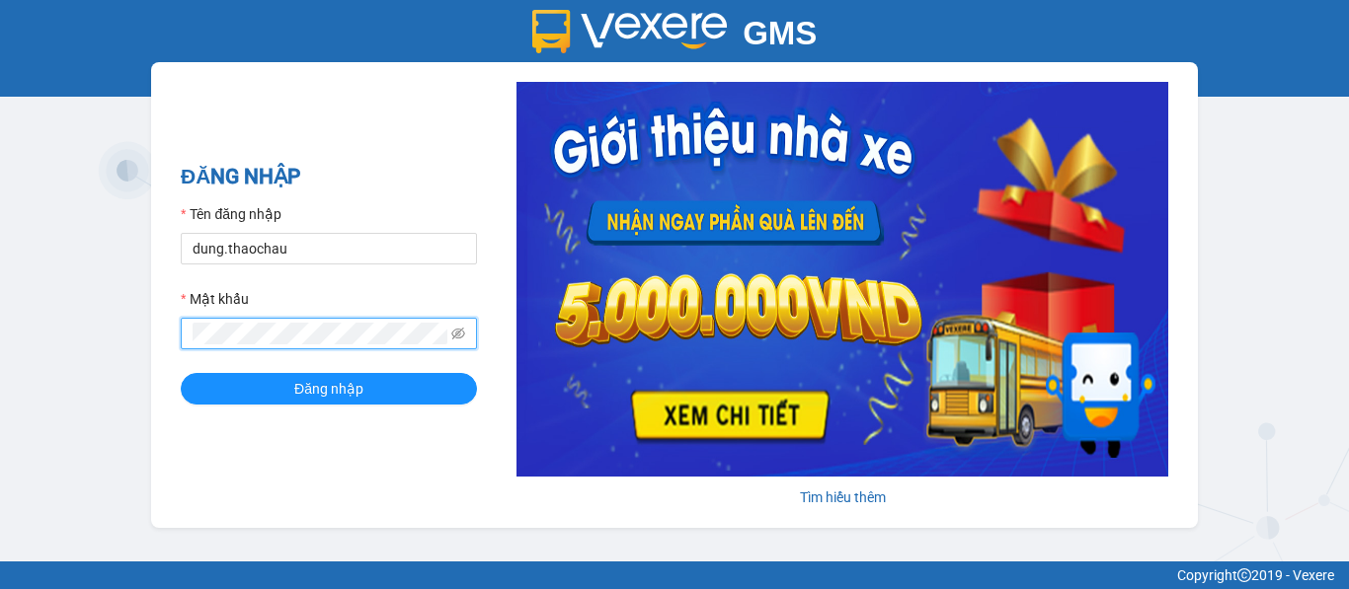
click at [131, 331] on div "GMS Hệ thống quản lý hàng hóa ĐĂNG NHẬP Tên đăng nhập dung.thaochau Mật khẩu Đă…" at bounding box center [674, 281] width 1349 height 562
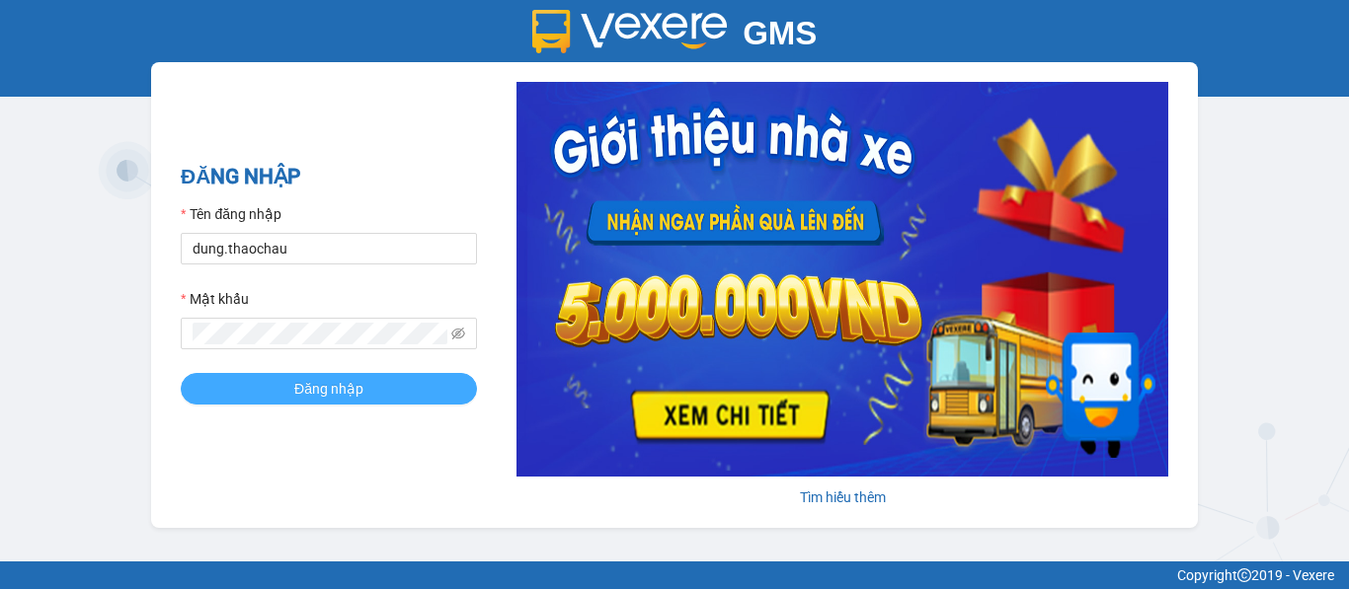
click at [361, 388] on span "Đăng nhập" at bounding box center [328, 389] width 69 height 22
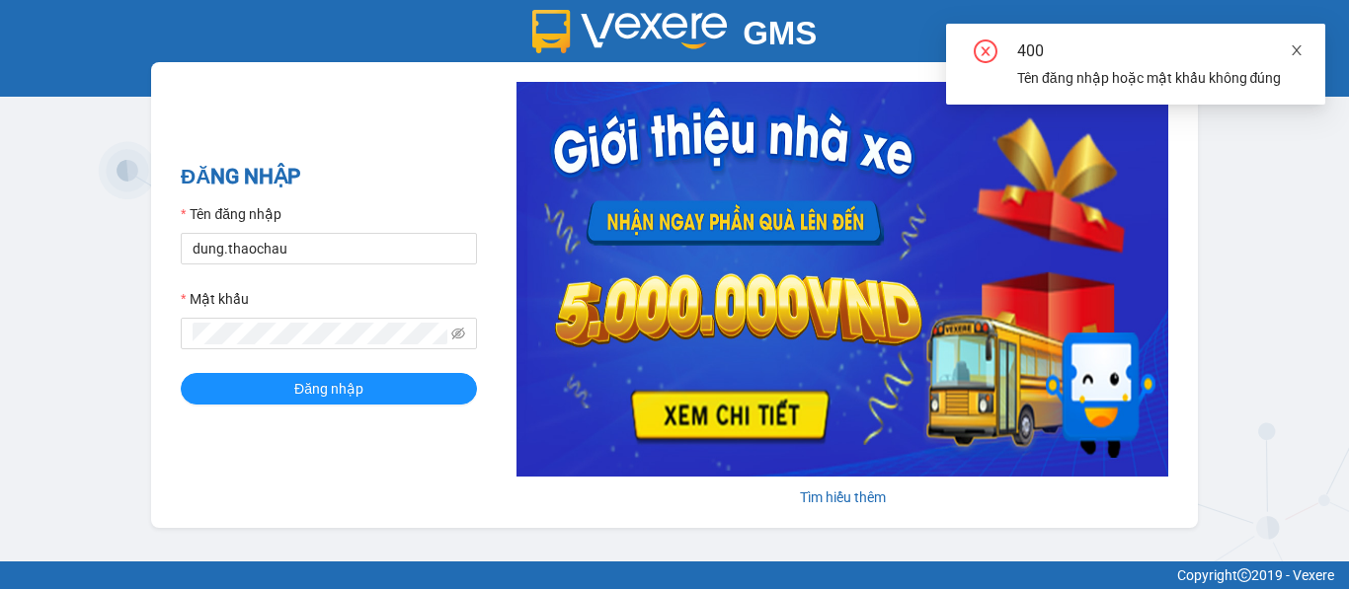
click at [1302, 44] on icon "close" at bounding box center [1296, 50] width 14 height 14
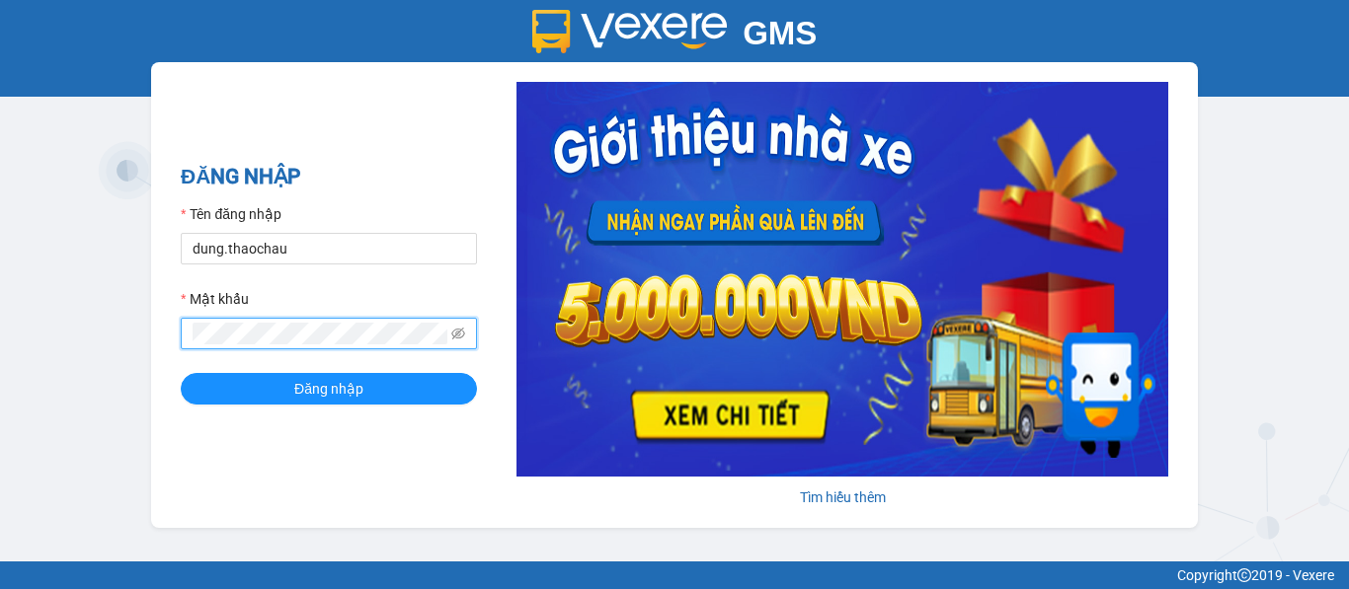
click at [0, 281] on div "GMS Hệ thống quản lý hàng hóa ĐĂNG NHẬP Tên đăng nhập dung.thaochau Mật khẩu Đă…" at bounding box center [674, 281] width 1349 height 562
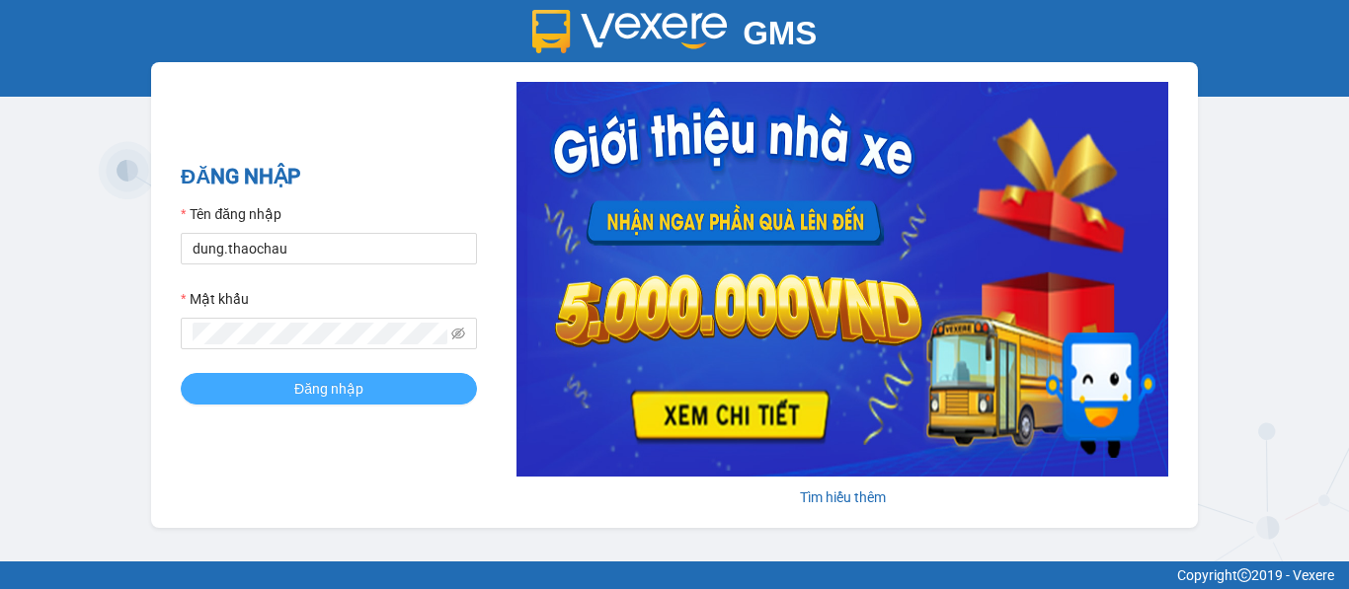
click at [309, 397] on span "Đăng nhập" at bounding box center [328, 389] width 69 height 22
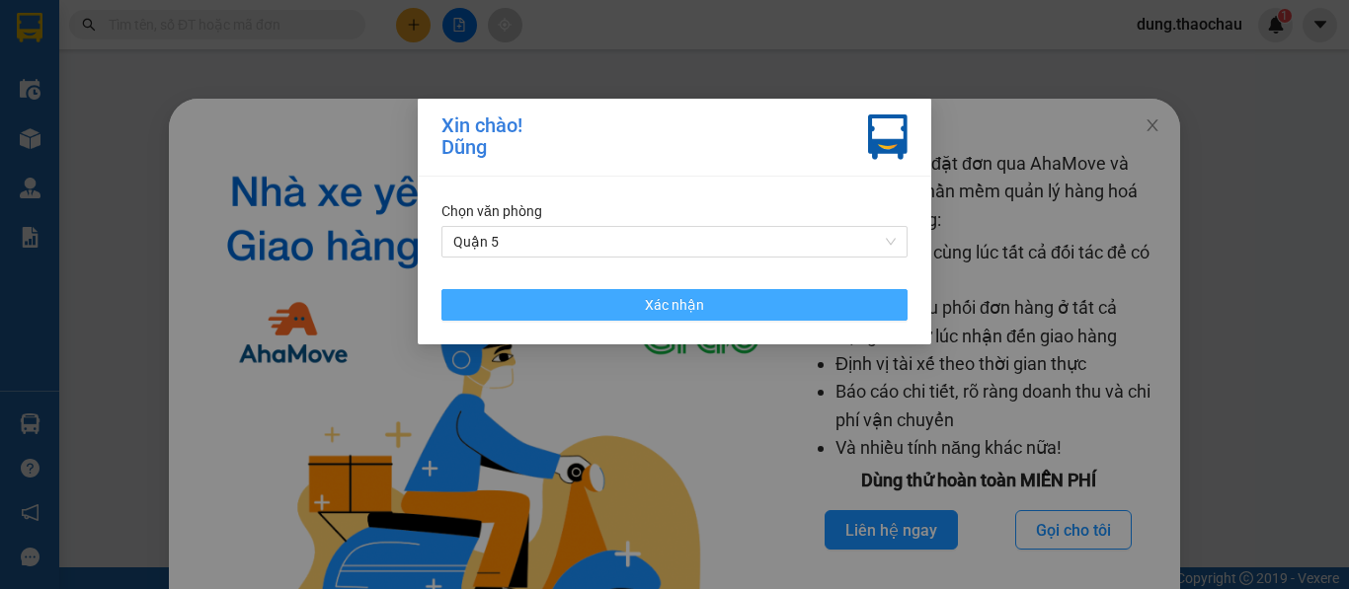
click at [741, 307] on button "Xác nhận" at bounding box center [674, 305] width 466 height 32
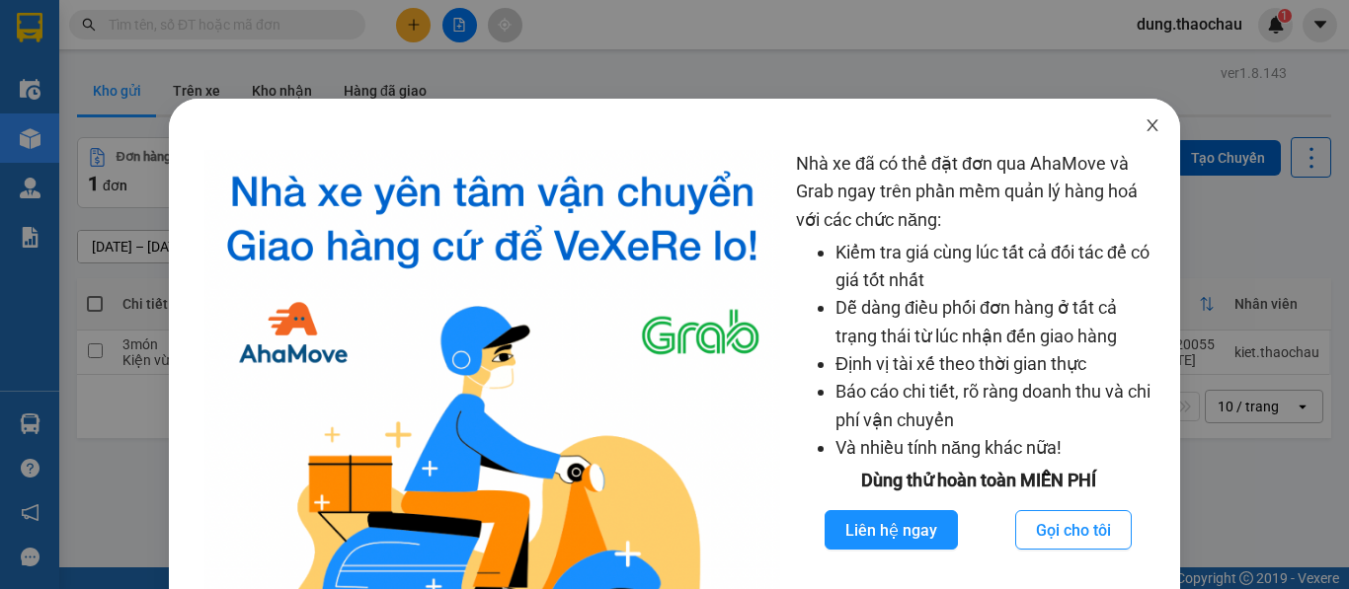
click at [1144, 123] on icon "close" at bounding box center [1152, 125] width 16 height 16
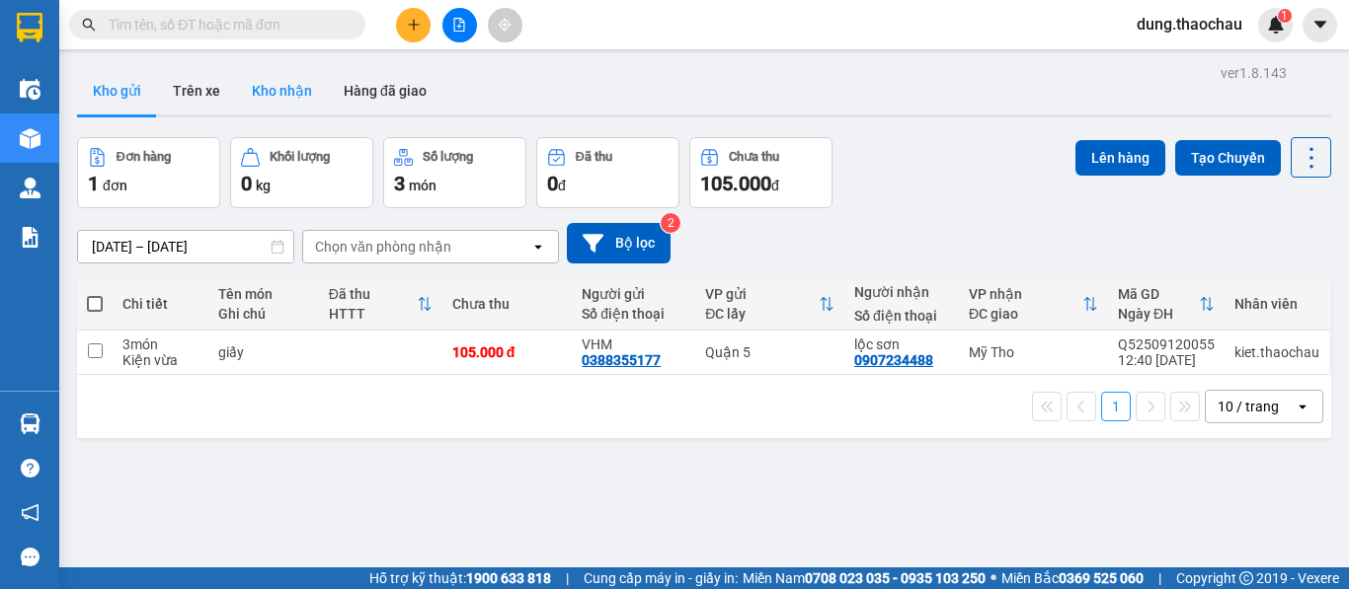
click at [284, 94] on button "Kho nhận" at bounding box center [282, 90] width 92 height 47
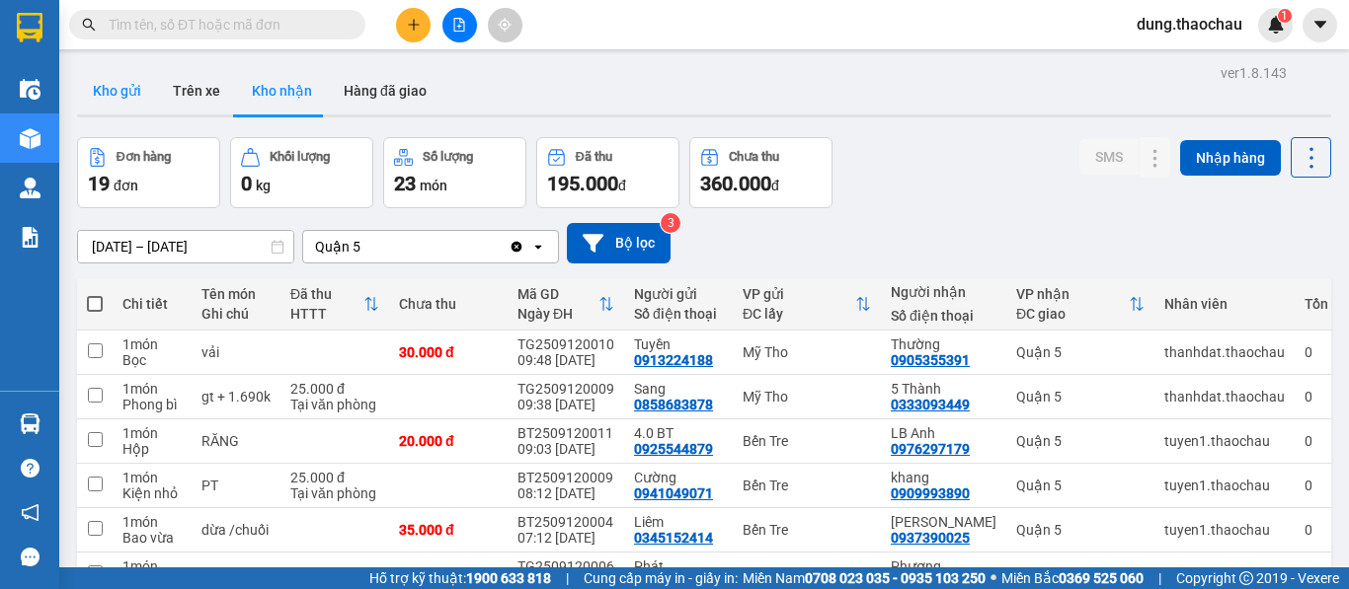
click at [122, 106] on button "Kho gửi" at bounding box center [117, 90] width 80 height 47
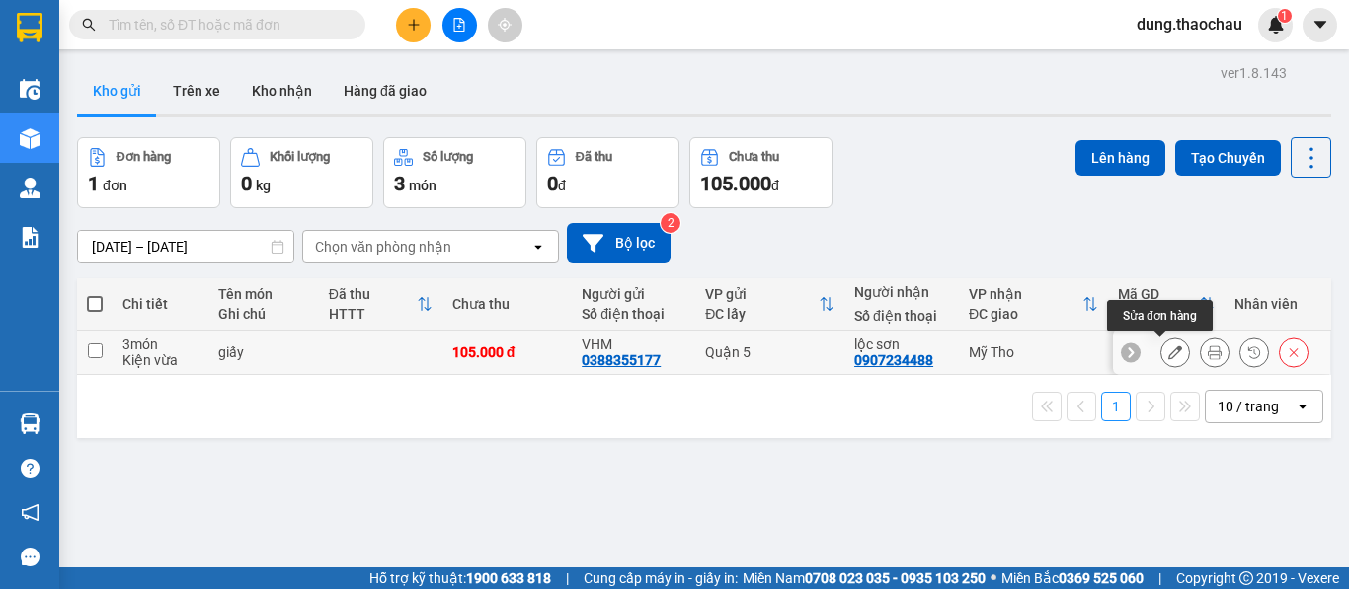
click at [1162, 361] on button at bounding box center [1175, 353] width 28 height 35
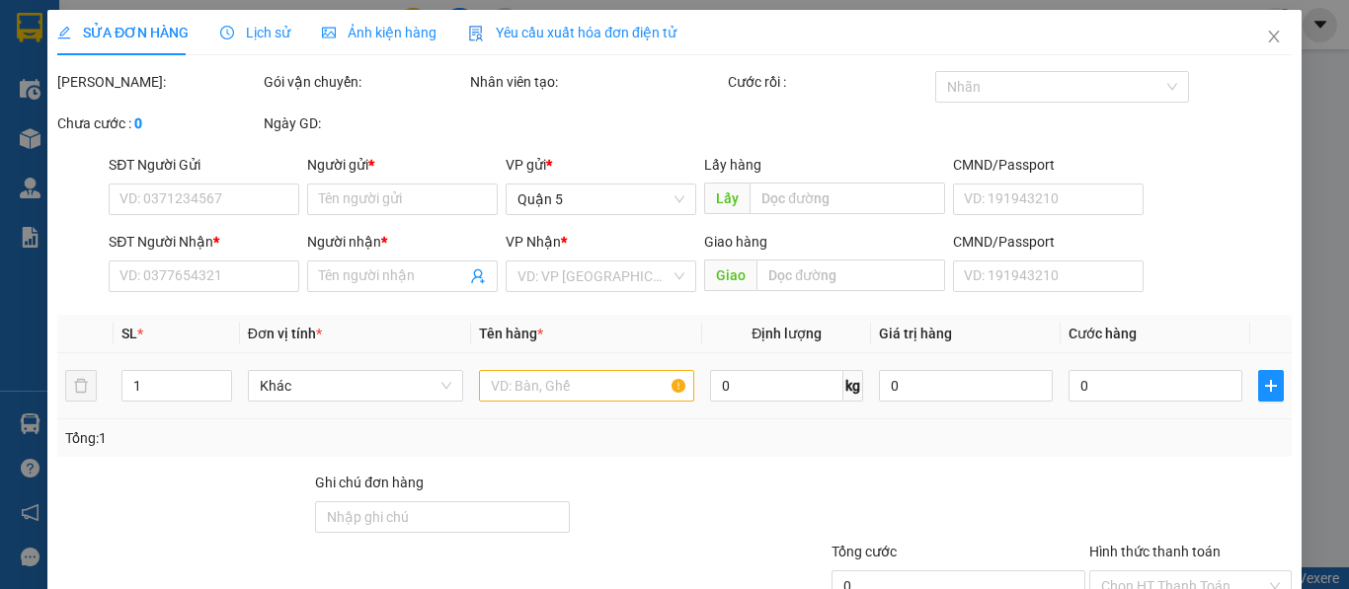
type input "0388355177"
type input "VHM"
type input "0907234488"
type input "lộc sơn"
type input "105.000"
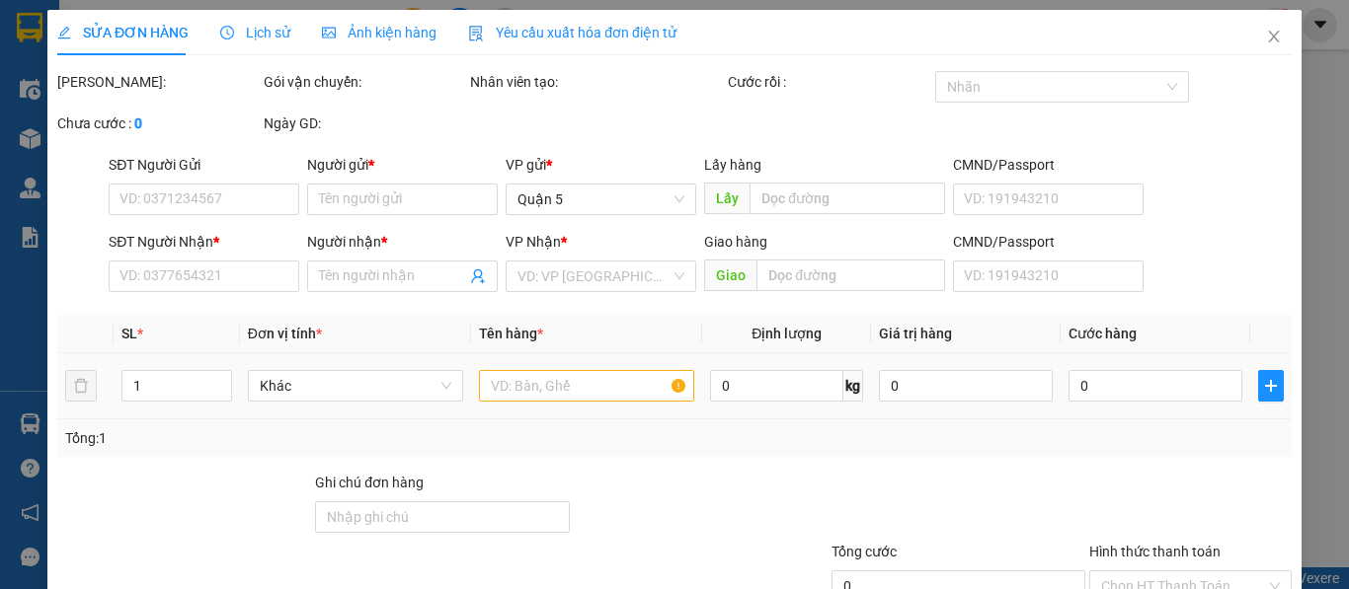
type input "105.000"
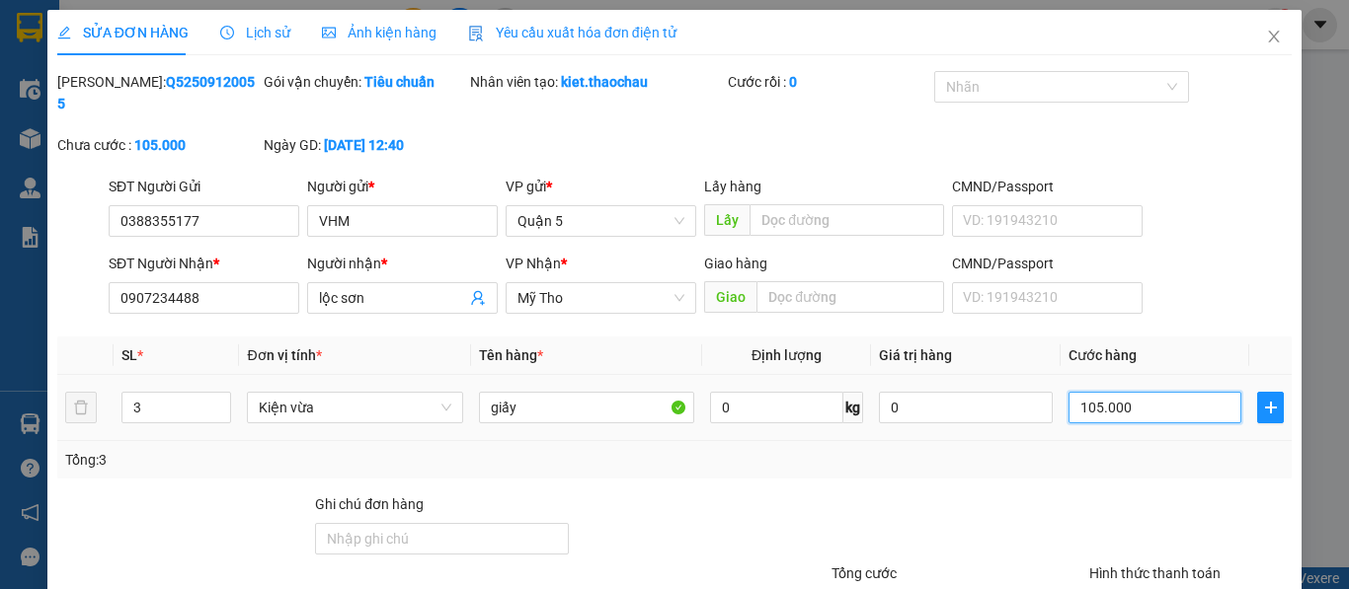
click at [1090, 392] on input "105.000" at bounding box center [1155, 408] width 174 height 32
type input "1"
type input "10"
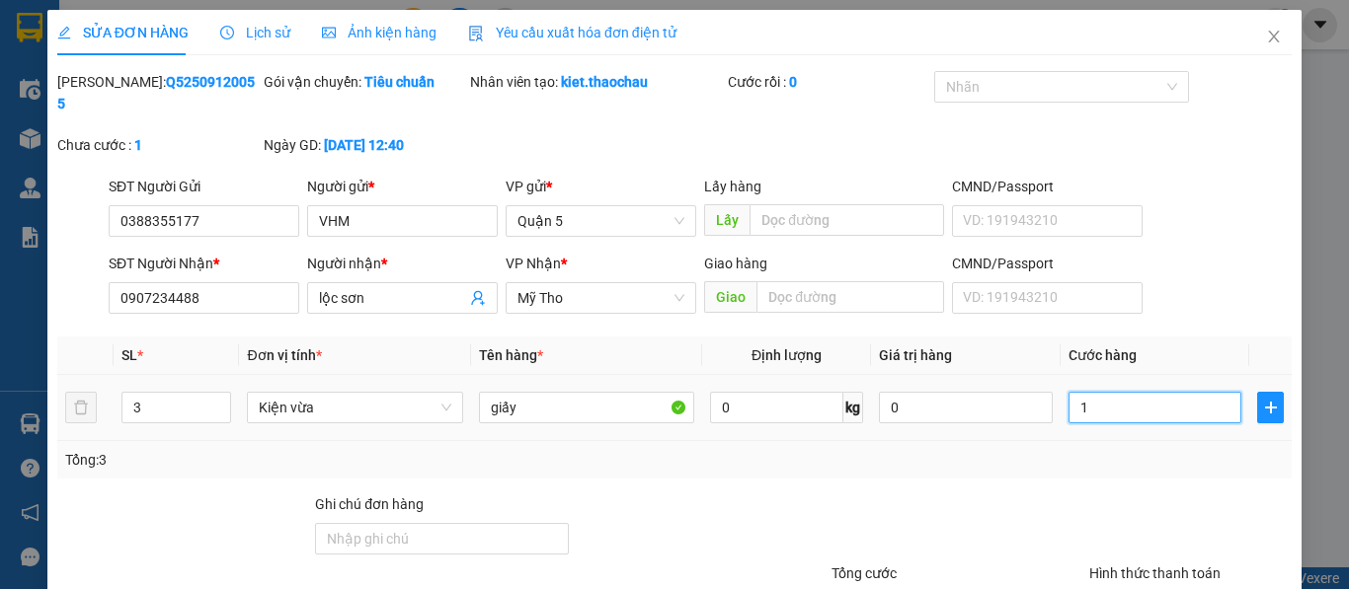
type input "10"
type input "100"
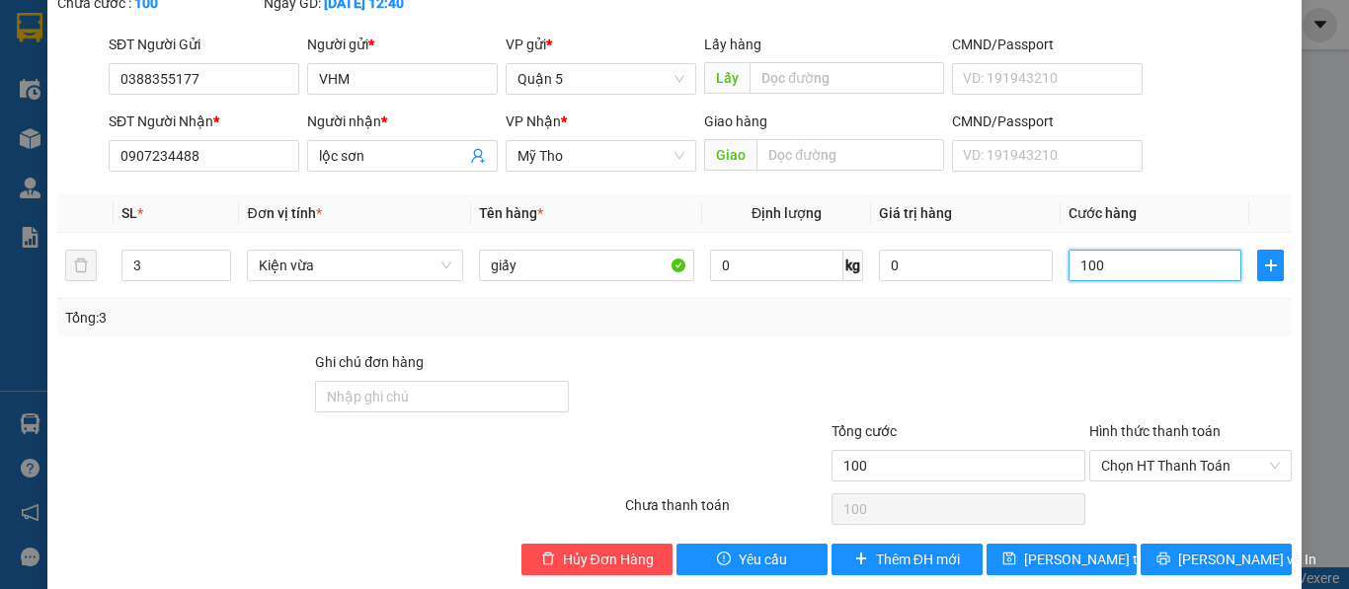
scroll to position [145, 0]
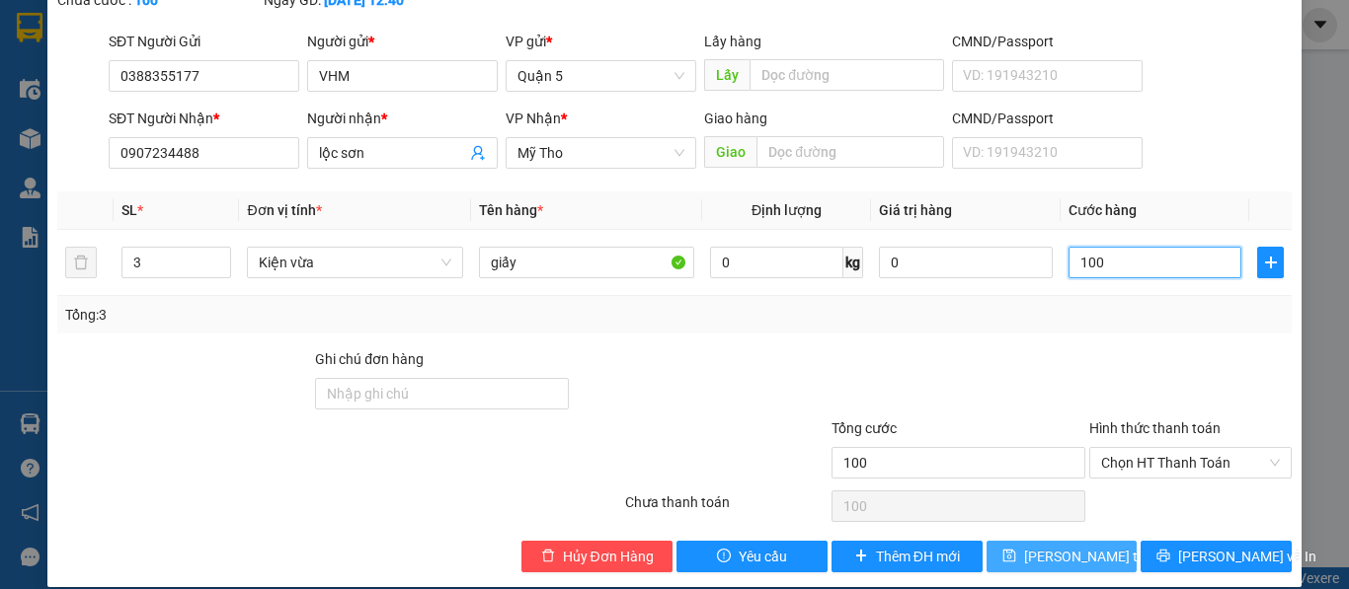
type input "100"
type input "100.000"
click at [1050, 546] on span "[PERSON_NAME] thay đổi" at bounding box center [1103, 557] width 158 height 22
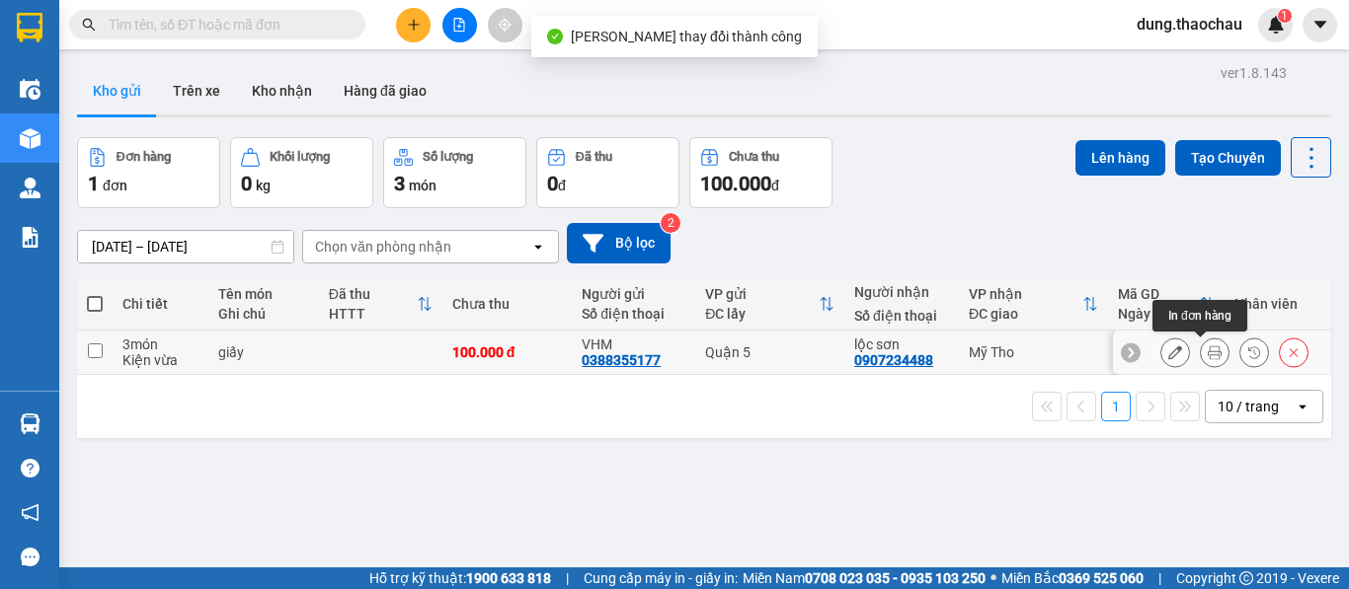
click at [1207, 354] on icon at bounding box center [1214, 353] width 14 height 14
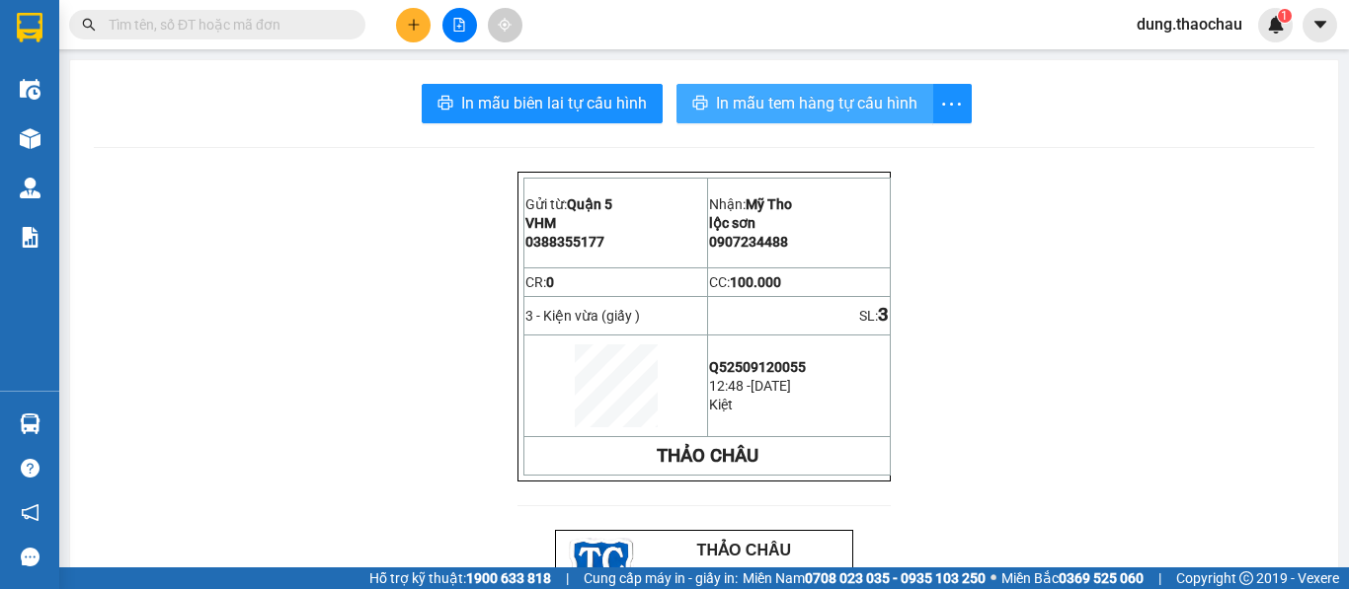
click at [745, 108] on span "In mẫu tem hàng tự cấu hình" at bounding box center [816, 103] width 201 height 25
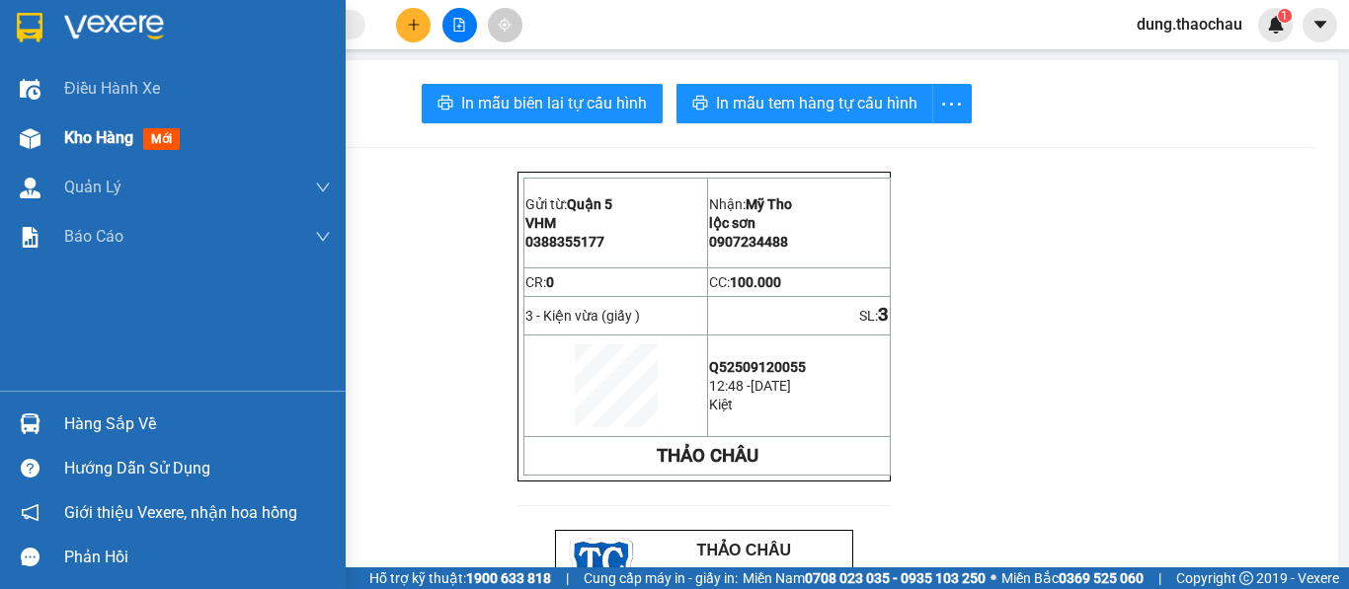
click at [104, 141] on span "Kho hàng" at bounding box center [98, 137] width 69 height 19
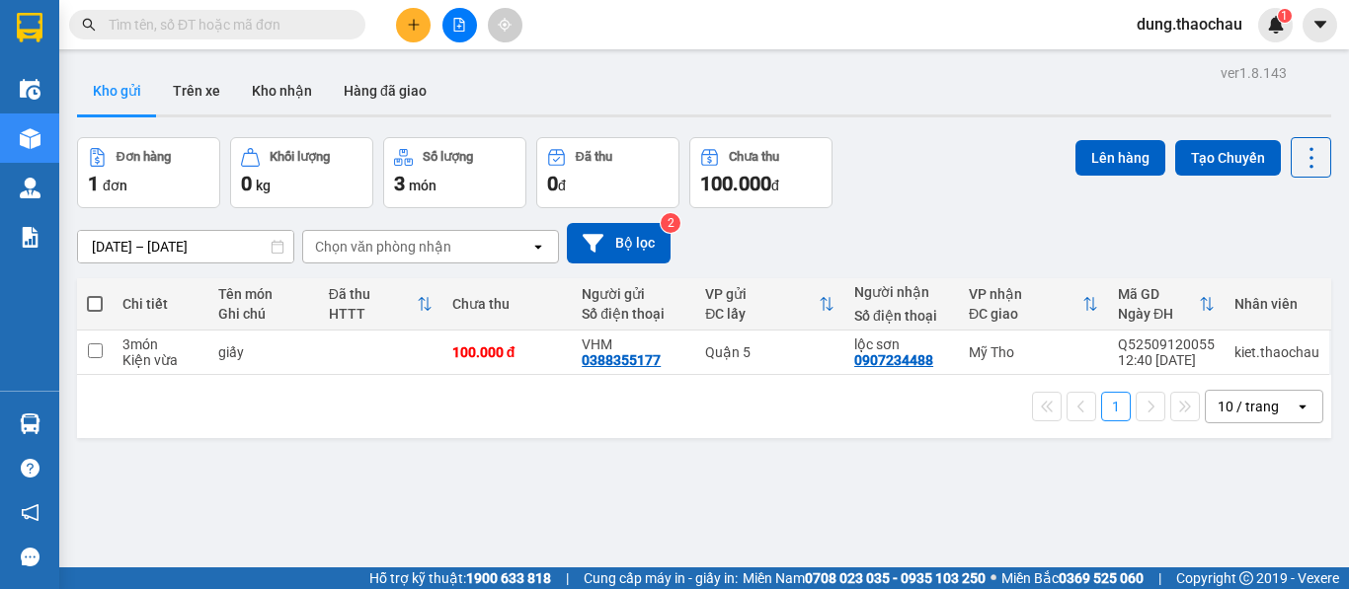
click at [676, 75] on div "Kho gửi Trên xe Kho nhận Hàng đã giao" at bounding box center [704, 93] width 1254 height 52
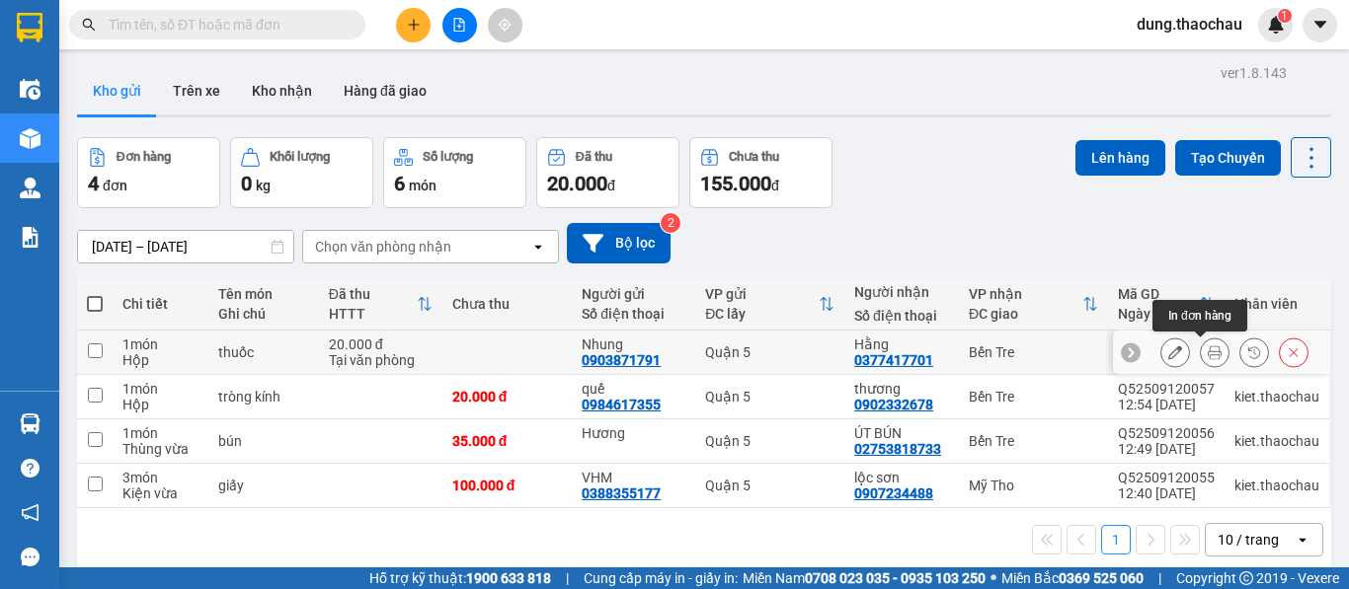
click at [1207, 350] on icon at bounding box center [1214, 353] width 14 height 14
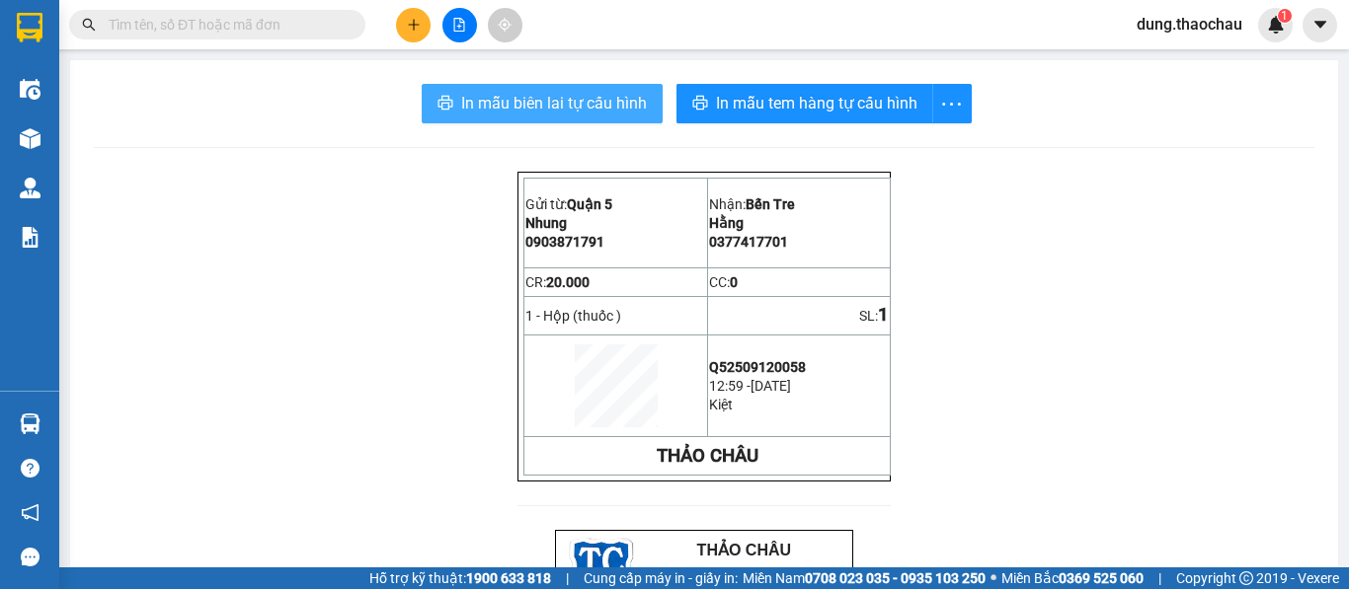
click at [589, 94] on span "In mẫu biên lai tự cấu hình" at bounding box center [554, 103] width 186 height 25
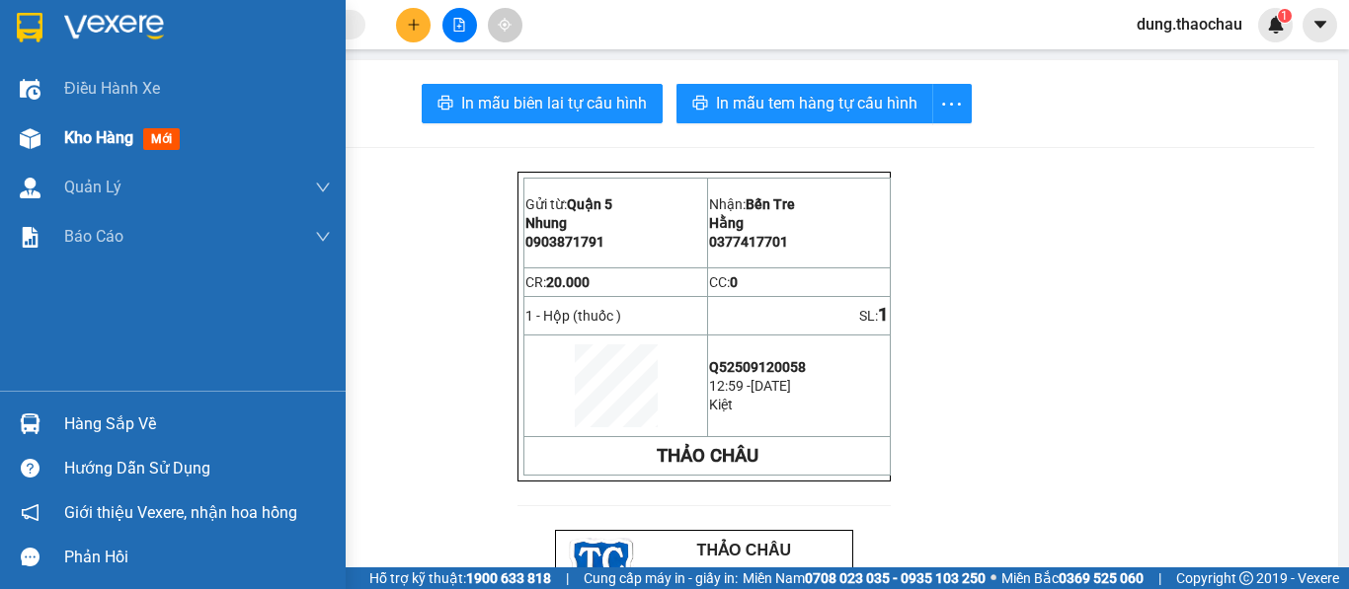
click at [69, 135] on span "Kho hàng" at bounding box center [98, 137] width 69 height 19
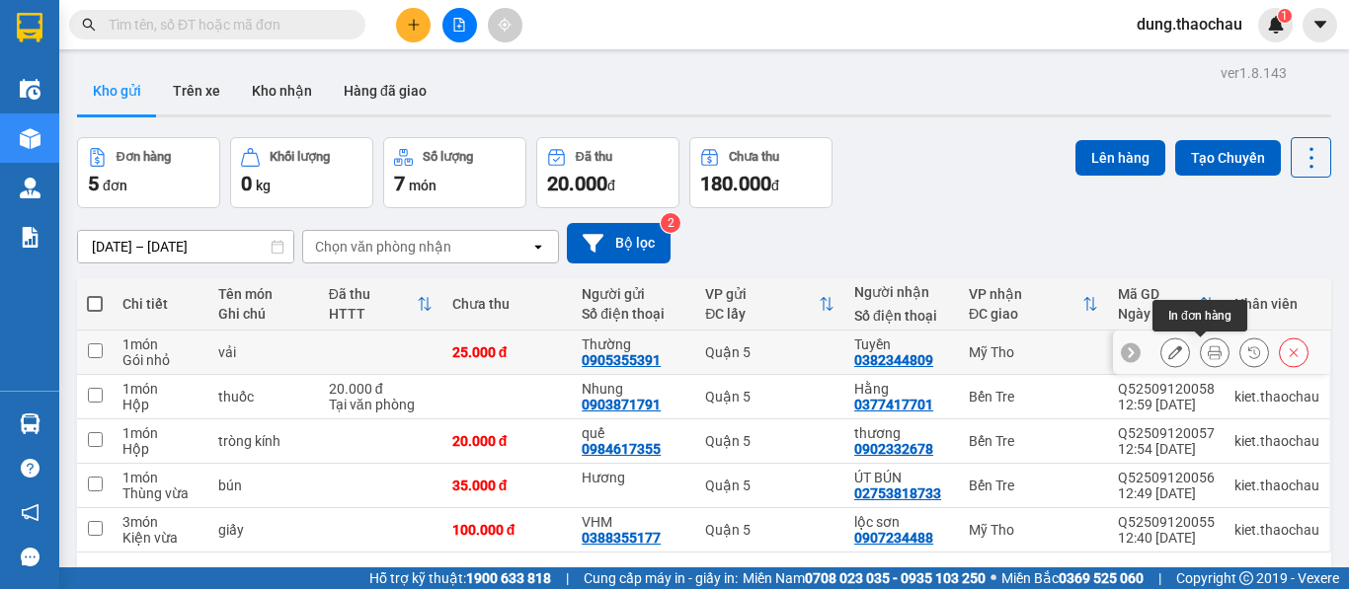
click at [1206, 357] on button at bounding box center [1215, 353] width 28 height 35
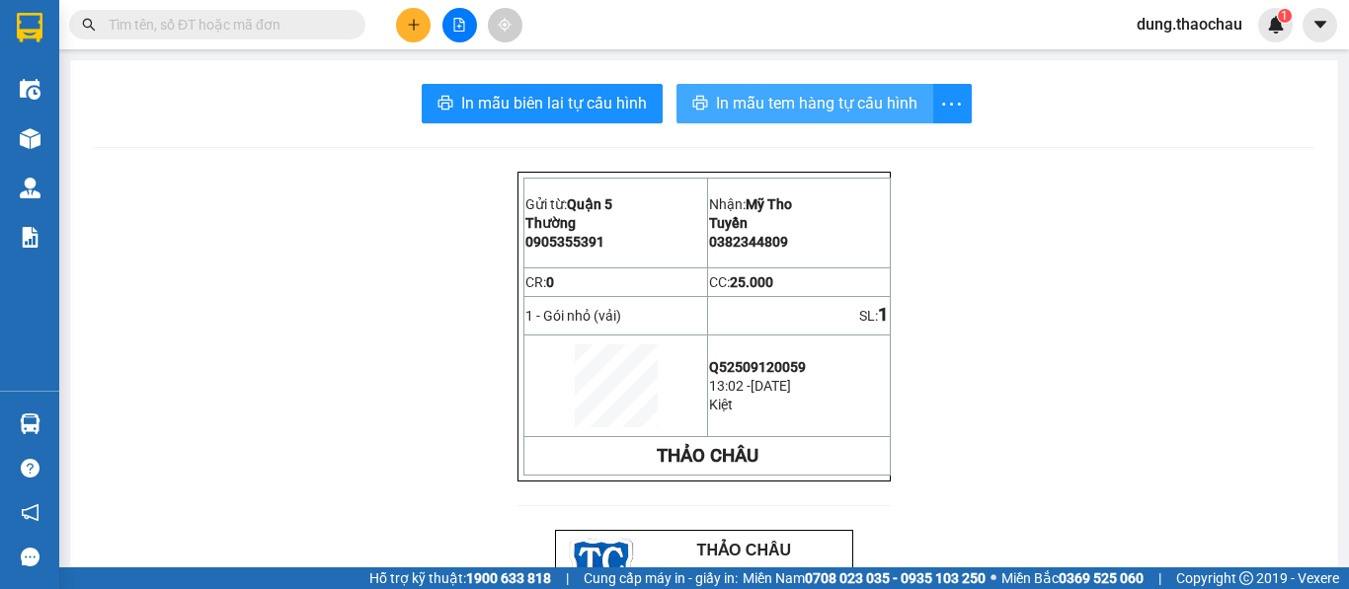
click at [776, 111] on span "In mẫu tem hàng tự cấu hình" at bounding box center [816, 103] width 201 height 25
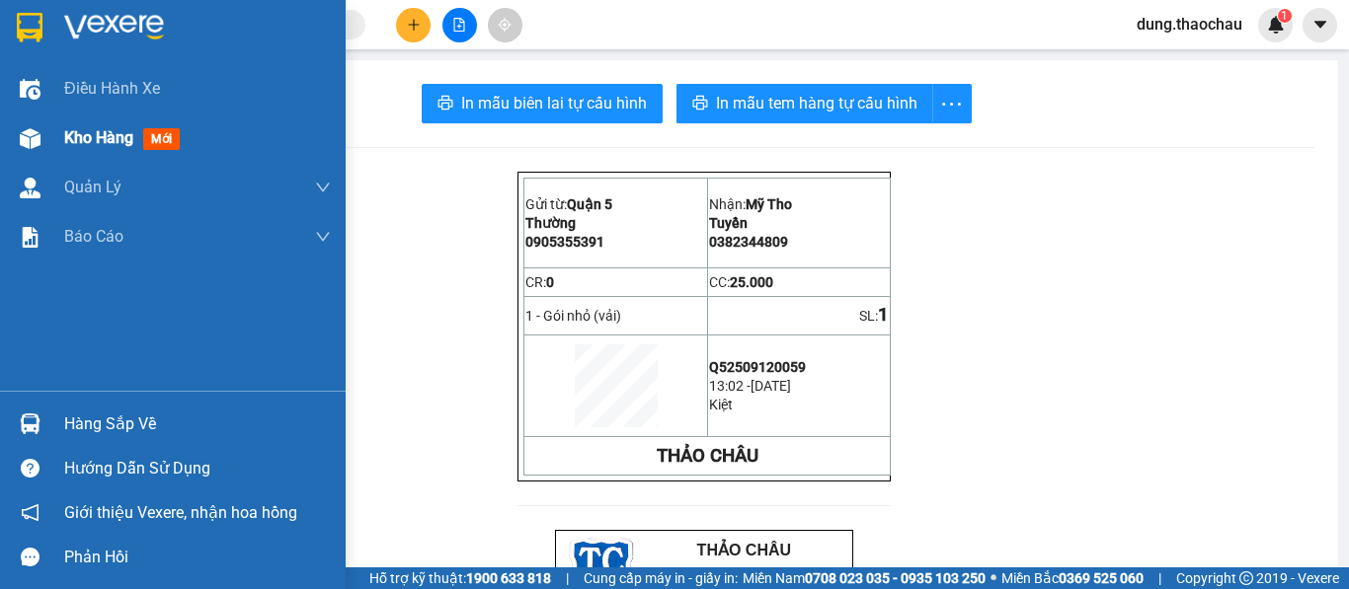
click at [82, 146] on span "Kho hàng" at bounding box center [98, 137] width 69 height 19
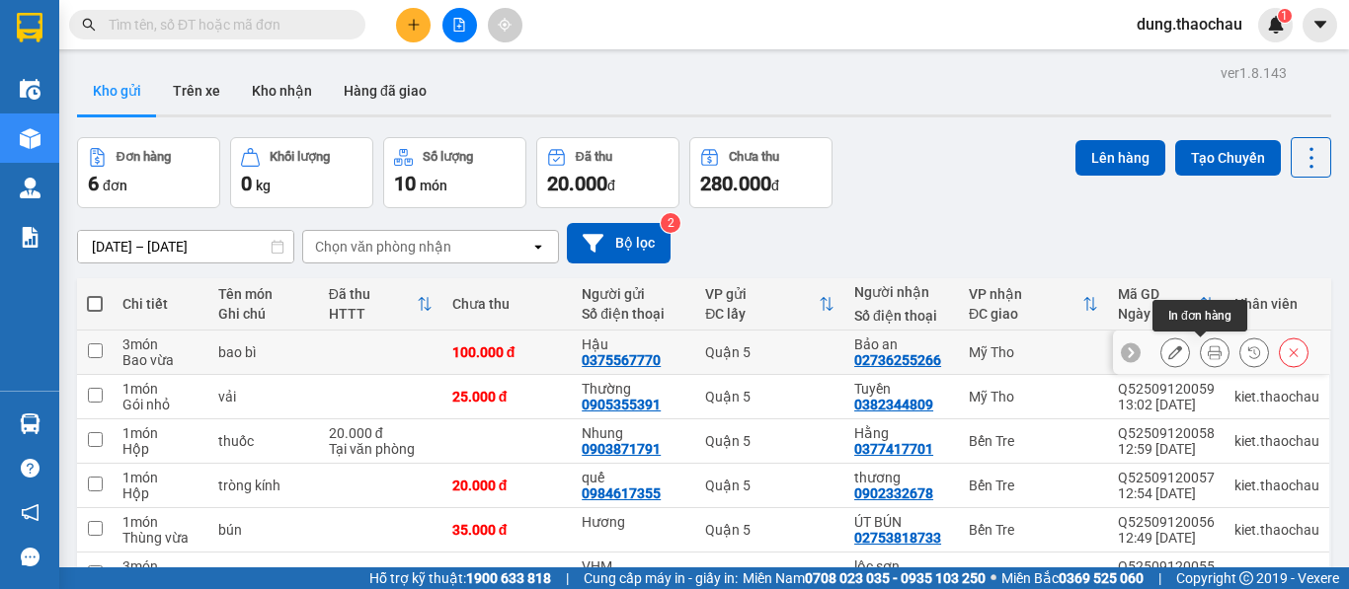
click at [1201, 353] on button at bounding box center [1215, 353] width 28 height 35
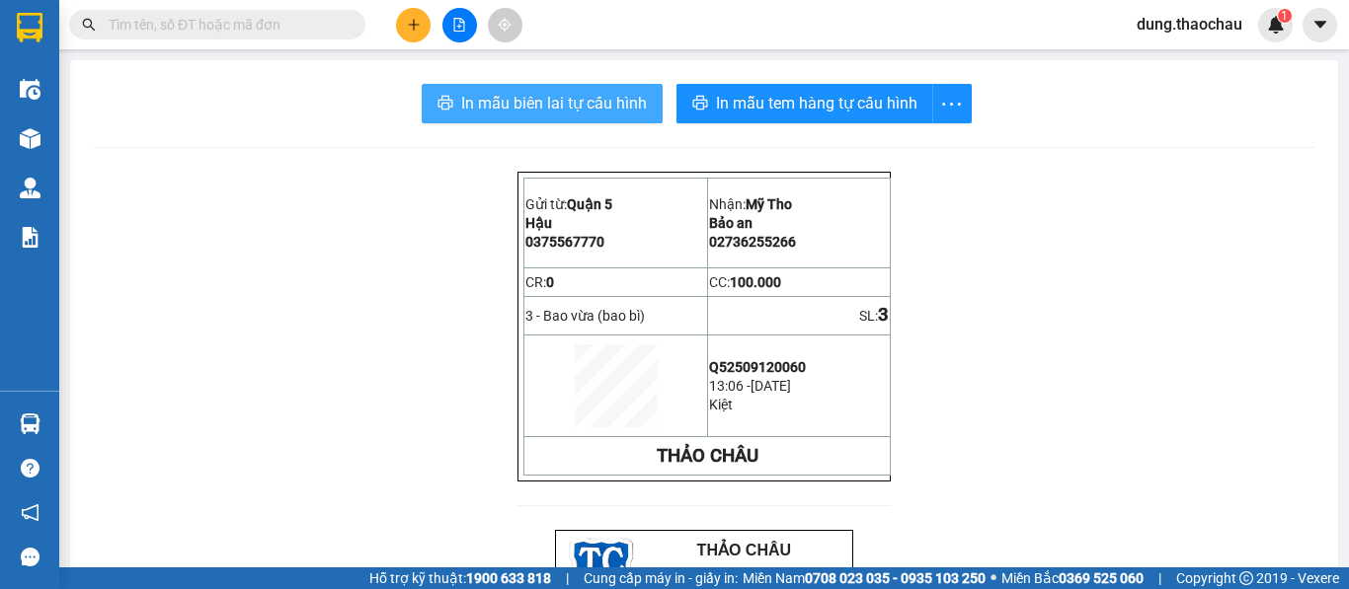
click at [531, 110] on span "In mẫu biên lai tự cấu hình" at bounding box center [554, 103] width 186 height 25
